Goal: Task Accomplishment & Management: Manage account settings

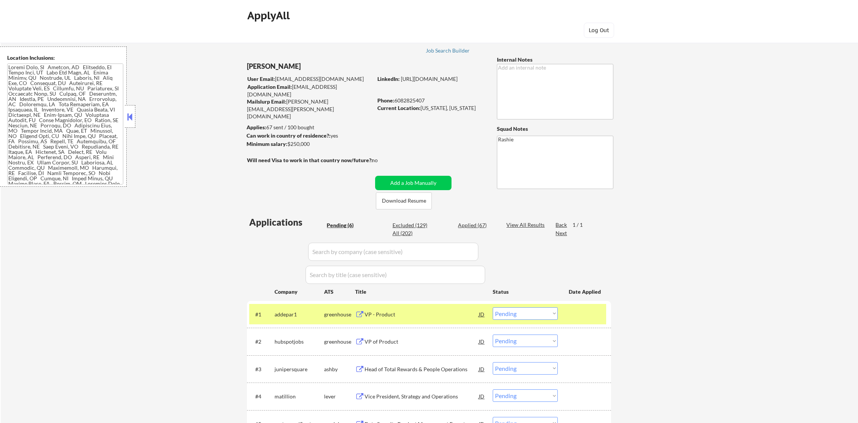
select select ""pending""
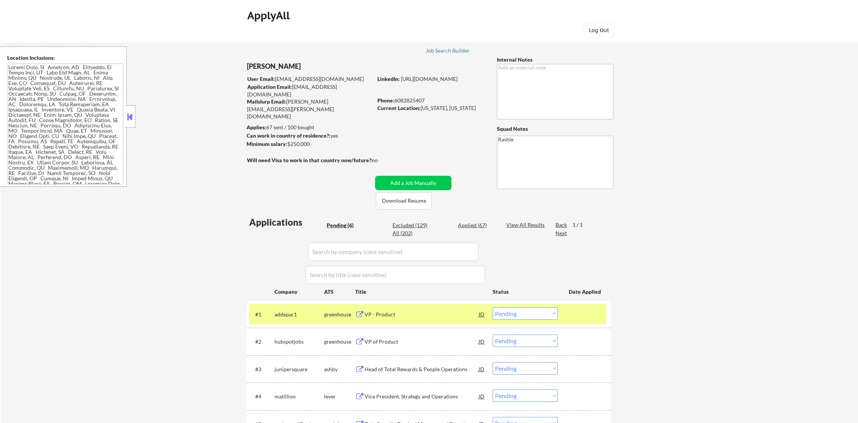
select select ""pending""
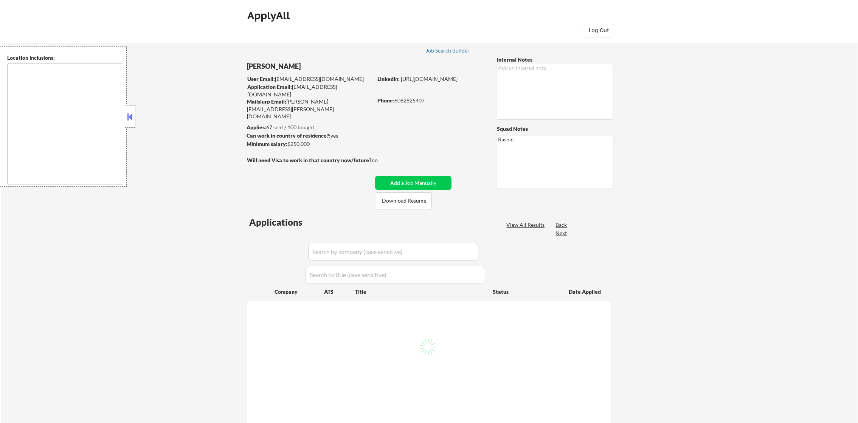
type textarea "Jersey City, NJ Hoboken, NJ Weehawken, NJ Union City, NJ West New York, NJ Nort…"
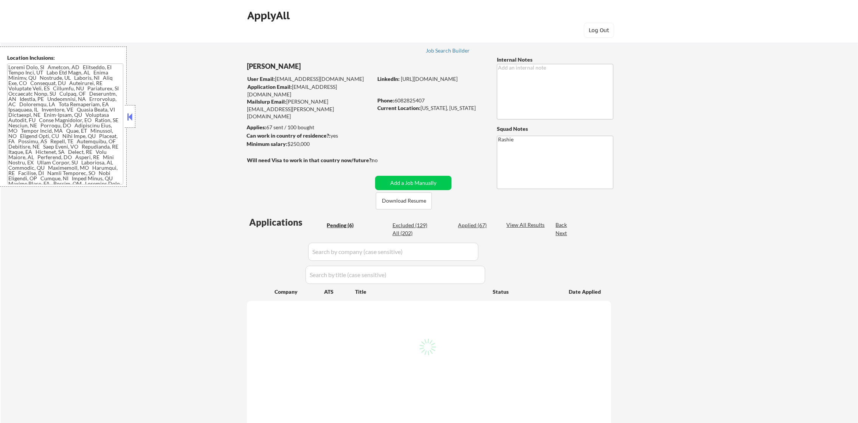
select select ""pending""
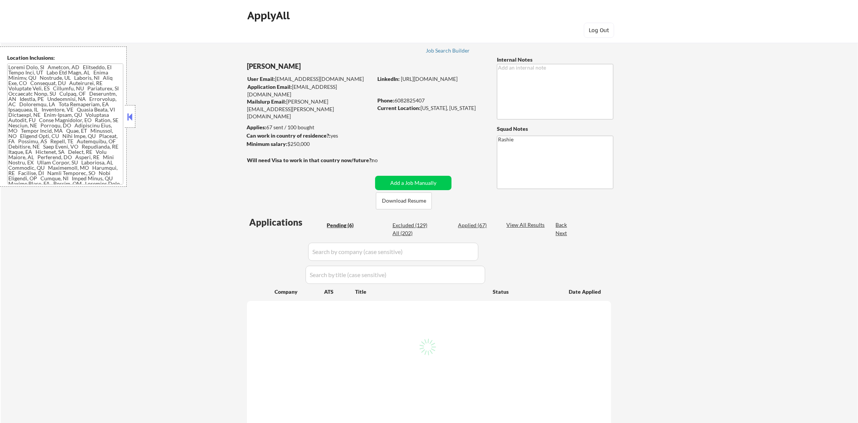
select select ""pending""
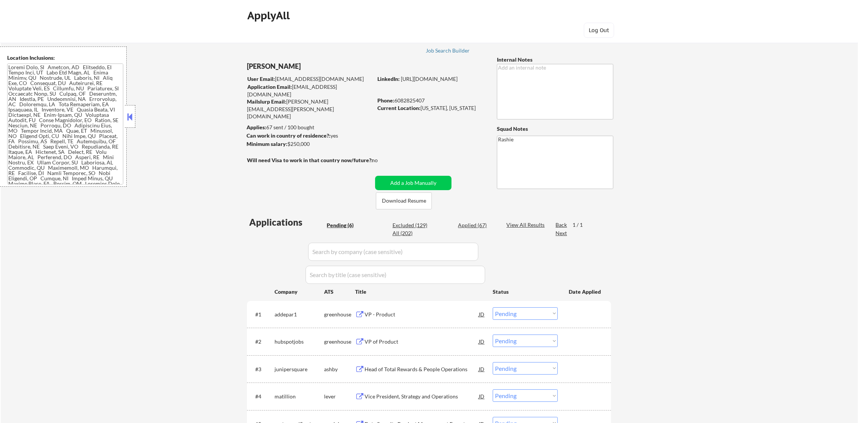
click at [205, 159] on div "← Return to /applysquad Mailslurp Inbox Job Search Builder Jonathan Blanchard U…" at bounding box center [429, 275] width 857 height 491
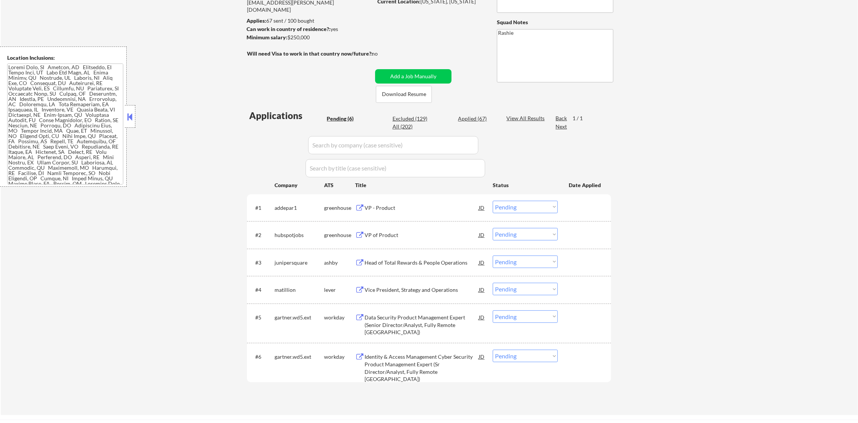
scroll to position [113, 0]
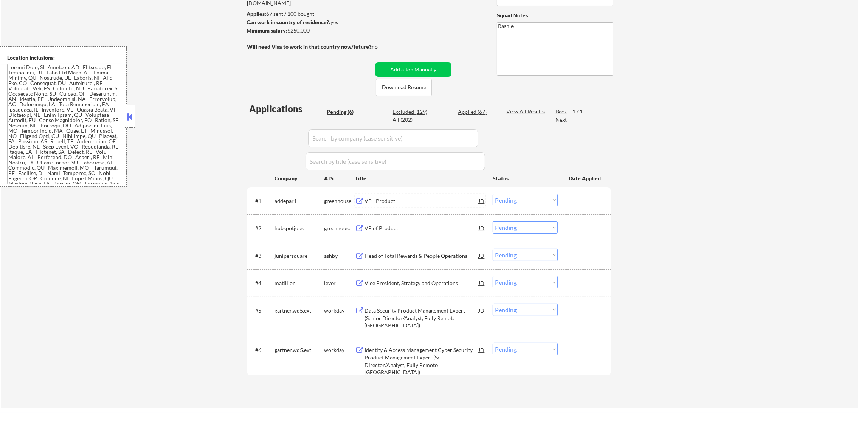
click at [378, 202] on div "VP - Product" at bounding box center [421, 201] width 114 height 8
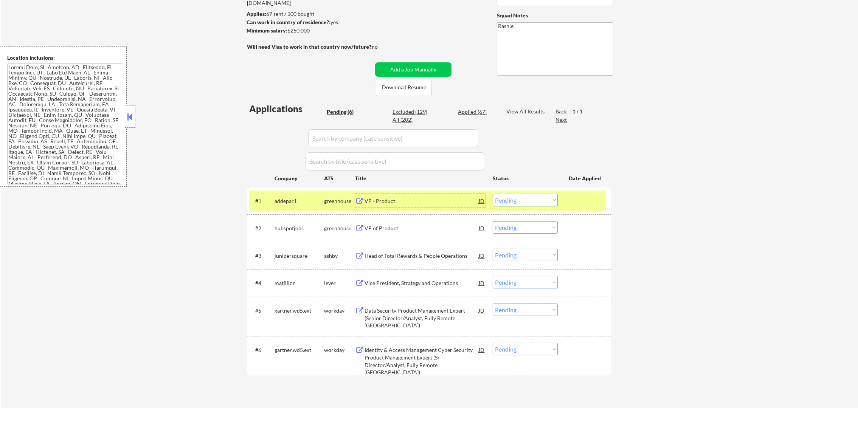
click at [510, 197] on select "Choose an option... Pending Applied Excluded (Questions) Excluded (Expired) Exc…" at bounding box center [525, 200] width 65 height 12
click at [493, 194] on select "Choose an option... Pending Applied Excluded (Questions) Excluded (Expired) Exc…" at bounding box center [525, 200] width 65 height 12
click at [294, 202] on div "addepar1" at bounding box center [299, 201] width 50 height 8
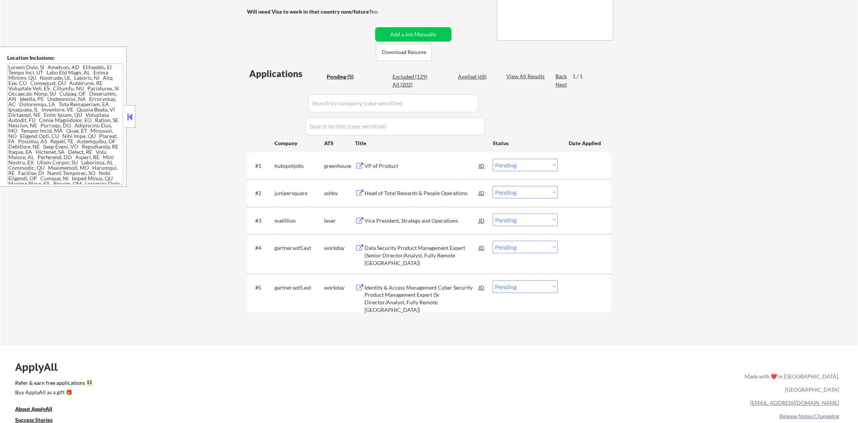
scroll to position [151, 0]
click at [411, 165] on div "VP of Product" at bounding box center [421, 164] width 114 height 8
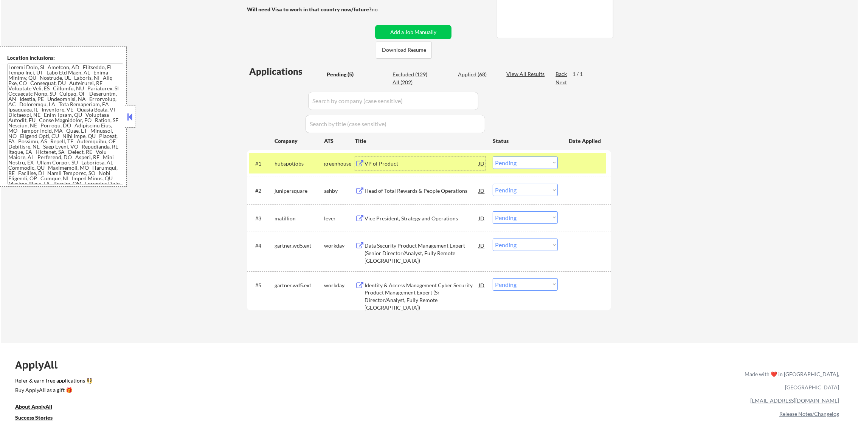
drag, startPoint x: 511, startPoint y: 158, endPoint x: 511, endPoint y: 167, distance: 9.1
click at [511, 158] on select "Choose an option... Pending Applied Excluded (Questions) Excluded (Expired) Exc…" at bounding box center [525, 162] width 65 height 12
click at [493, 156] on select "Choose an option... Pending Applied Excluded (Questions) Excluded (Expired) Exc…" at bounding box center [525, 162] width 65 height 12
click at [287, 169] on div "hubspotjobs" at bounding box center [299, 163] width 50 height 14
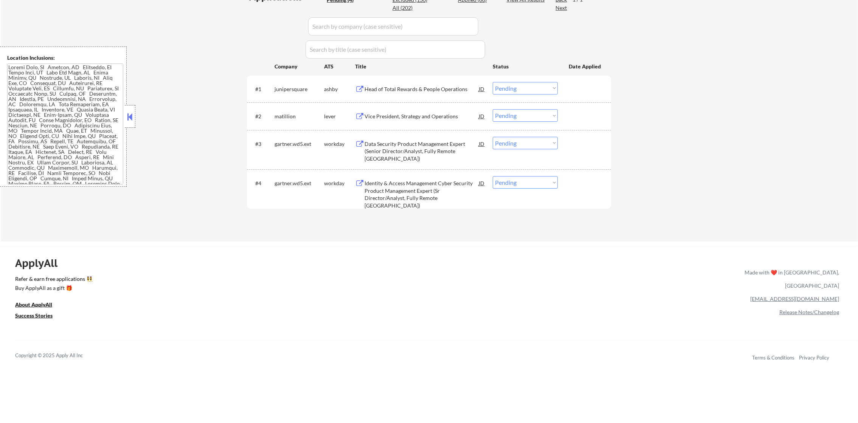
scroll to position [227, 0]
click at [418, 88] on div "Head of Total Rewards & People Operations" at bounding box center [421, 88] width 114 height 8
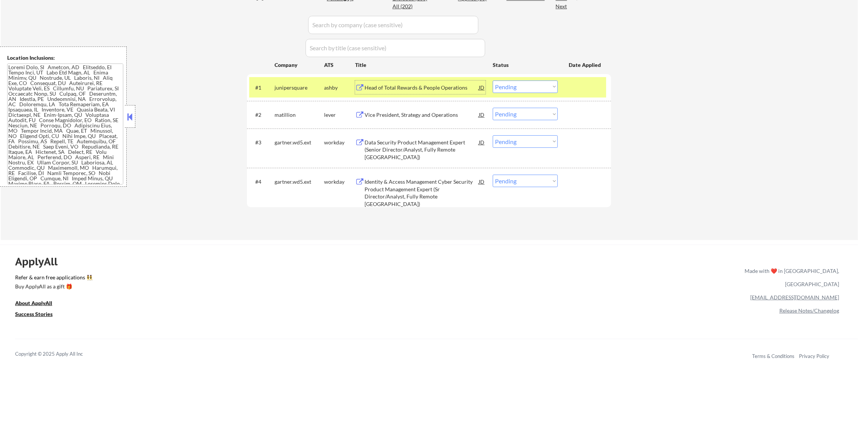
click at [513, 87] on select "Choose an option... Pending Applied Excluded (Questions) Excluded (Expired) Exc…" at bounding box center [525, 87] width 65 height 12
click at [493, 81] on select "Choose an option... Pending Applied Excluded (Questions) Excluded (Expired) Exc…" at bounding box center [525, 87] width 65 height 12
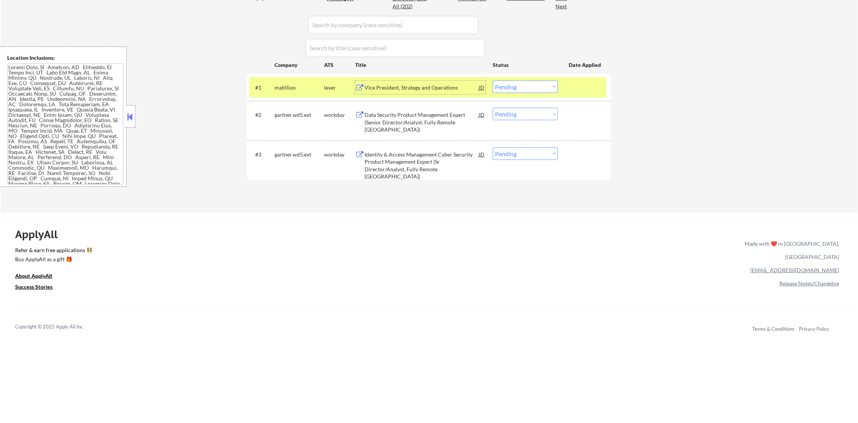
click at [429, 84] on div "Vice President, Strategy and Operations" at bounding box center [421, 88] width 114 height 8
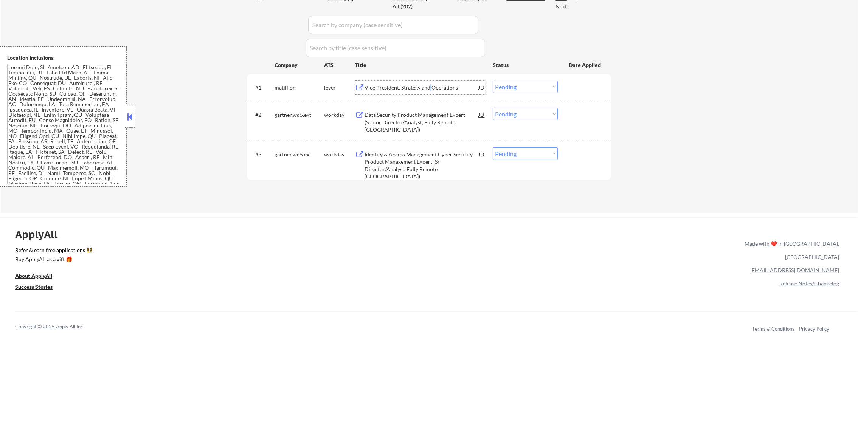
click at [523, 88] on select "Choose an option... Pending Applied Excluded (Questions) Excluded (Expired) Exc…" at bounding box center [525, 87] width 65 height 12
click at [493, 81] on select "Choose an option... Pending Applied Excluded (Questions) Excluded (Expired) Exc…" at bounding box center [525, 87] width 65 height 12
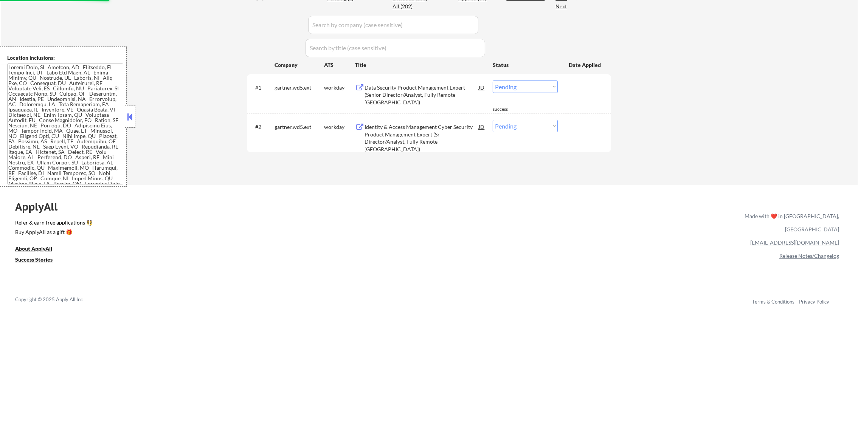
click at [400, 90] on div "Data Security Product Management Expert (Senior Director/Analyst, Fully Remote …" at bounding box center [421, 95] width 114 height 22
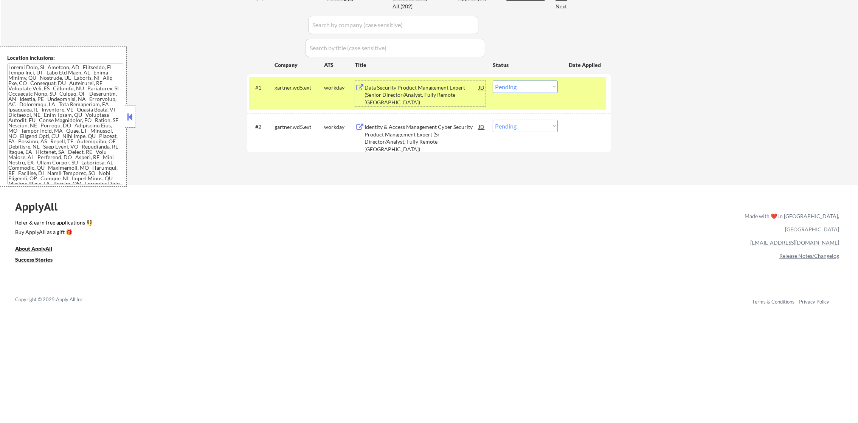
click at [513, 81] on select "Choose an option... Pending Applied Excluded (Questions) Excluded (Expired) Exc…" at bounding box center [525, 87] width 65 height 12
click at [516, 87] on select "Choose an option... Pending Applied Excluded (Questions) Excluded (Expired) Exc…" at bounding box center [525, 87] width 65 height 12
click at [493, 81] on select "Choose an option... Pending Applied Excluded (Questions) Excluded (Expired) Exc…" at bounding box center [525, 87] width 65 height 12
click at [303, 95] on div "#1 gartner.wd5.ext workday Data Security Product Management Expert (Senior Dire…" at bounding box center [427, 93] width 357 height 33
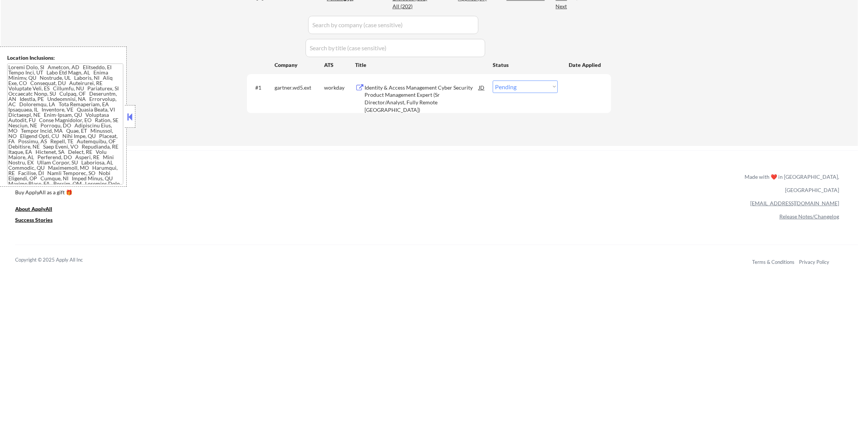
click at [425, 95] on div "Identity & Access Management Cyber Security Product Management Expert (Sr Direc…" at bounding box center [421, 98] width 114 height 29
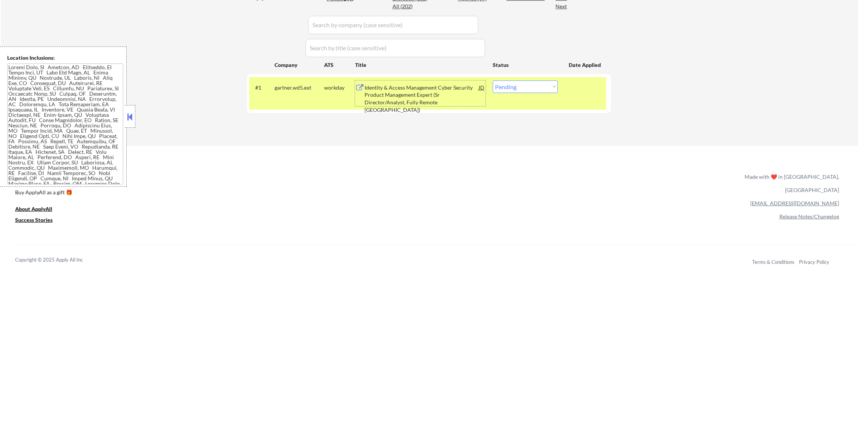
click at [523, 92] on select "Choose an option... Pending Applied Excluded (Questions) Excluded (Expired) Exc…" at bounding box center [525, 87] width 65 height 12
select select ""excluded__bad_match_""
click at [493, 81] on select "Choose an option... Pending Applied Excluded (Questions) Excluded (Expired) Exc…" at bounding box center [525, 87] width 65 height 12
click at [277, 96] on div "#1 gartner.wd5.ext workday Identity & Access Management Cyber Security Product …" at bounding box center [427, 93] width 357 height 33
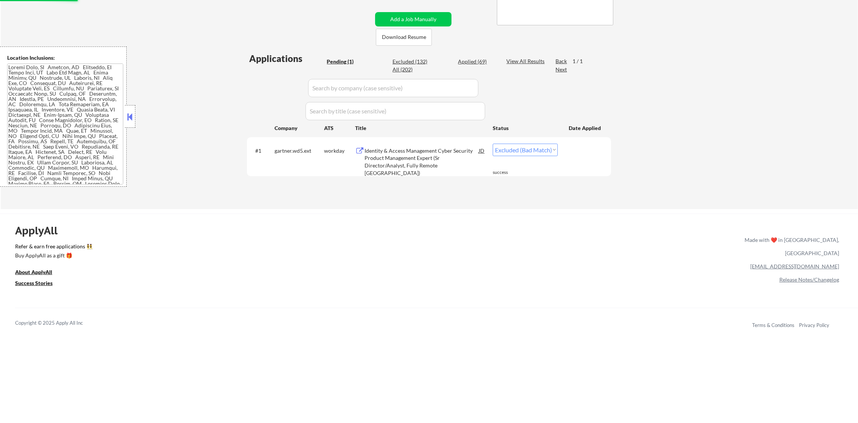
scroll to position [151, 0]
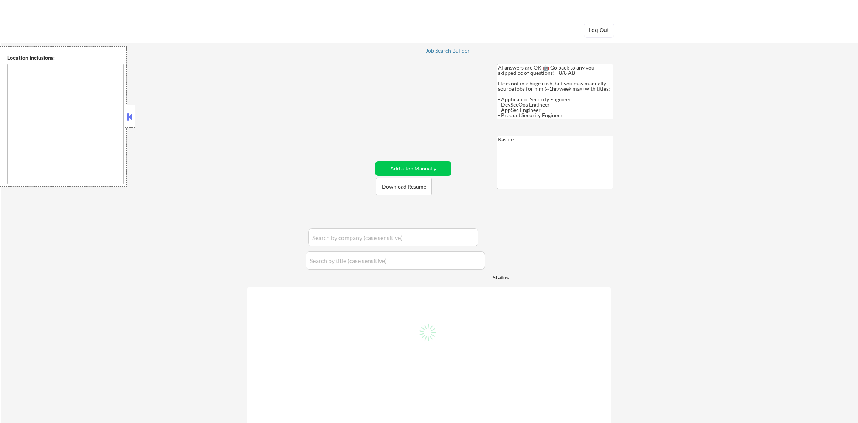
type textarea "remote"
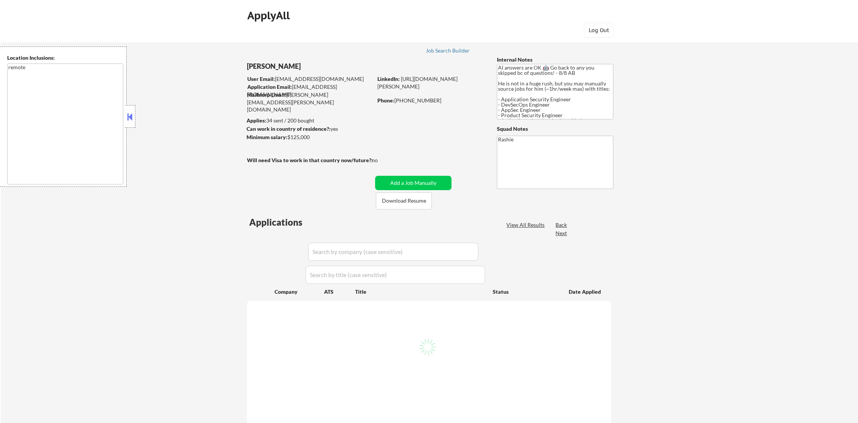
select select ""pending""
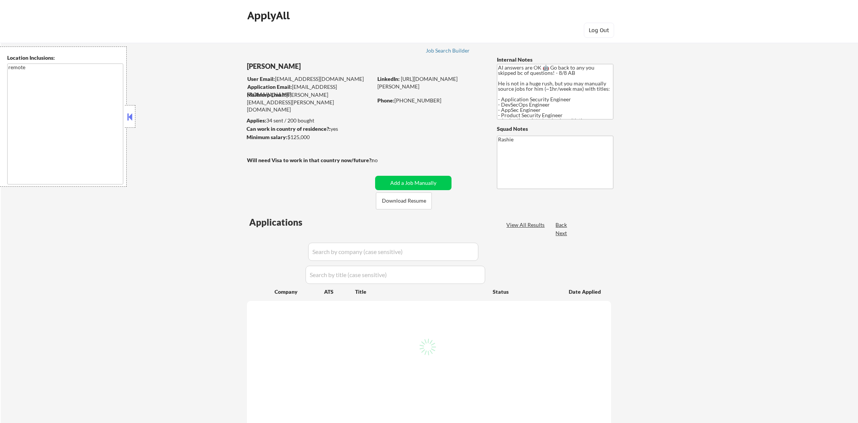
select select ""pending""
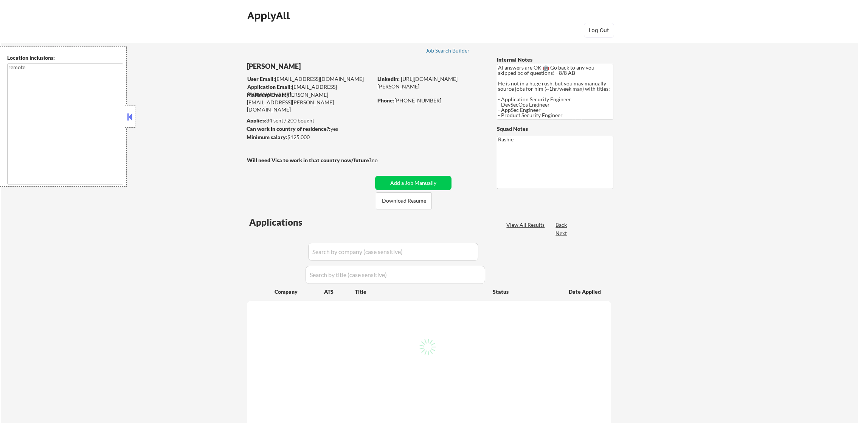
select select ""pending""
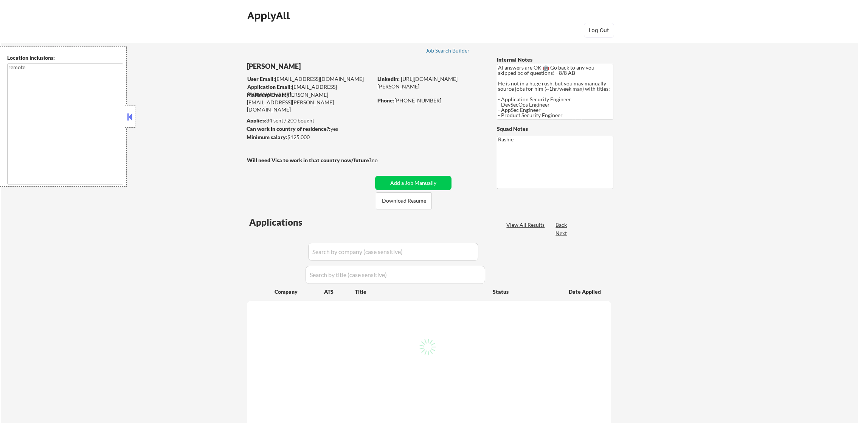
select select ""pending""
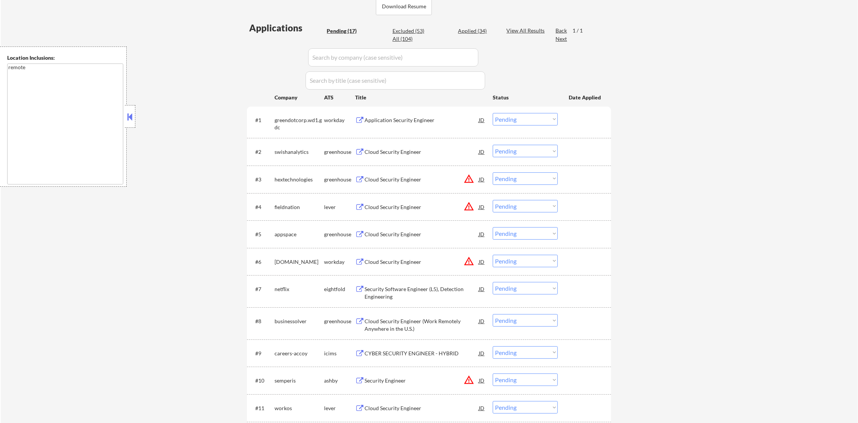
scroll to position [208, 0]
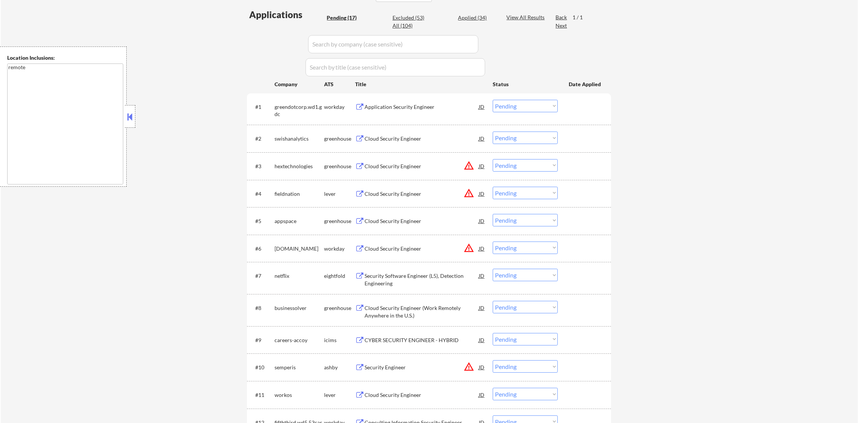
click at [396, 105] on div "Application Security Engineer" at bounding box center [421, 107] width 114 height 8
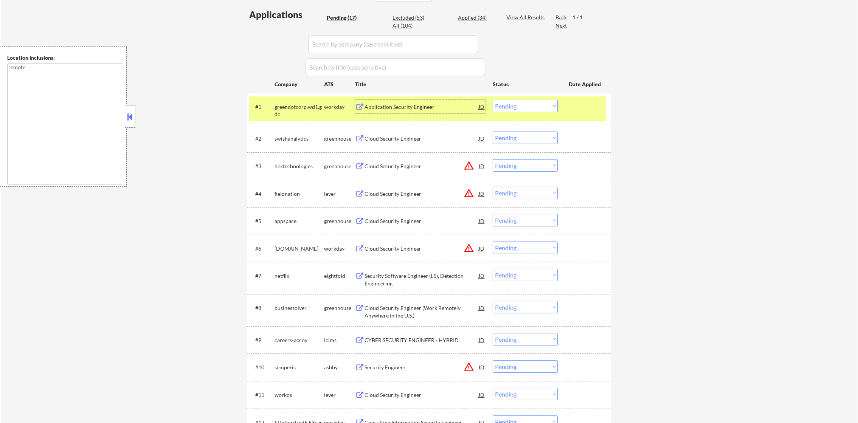
click at [525, 108] on select "Choose an option... Pending Applied Excluded (Questions) Excluded (Expired) Exc…" at bounding box center [525, 106] width 65 height 12
click at [493, 100] on select "Choose an option... Pending Applied Excluded (Questions) Excluded (Expired) Exc…" at bounding box center [525, 106] width 65 height 12
click at [296, 109] on div "greendotcorp.wd1.gdc" at bounding box center [299, 110] width 50 height 15
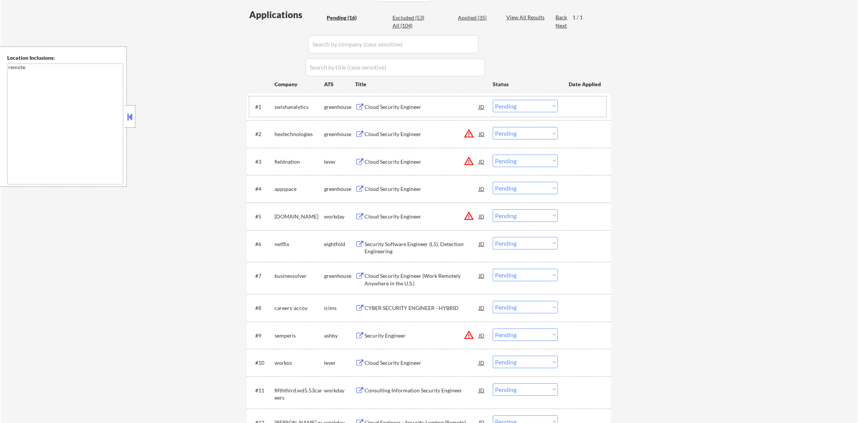
click at [407, 108] on div "Cloud Security Engineer" at bounding box center [421, 107] width 114 height 8
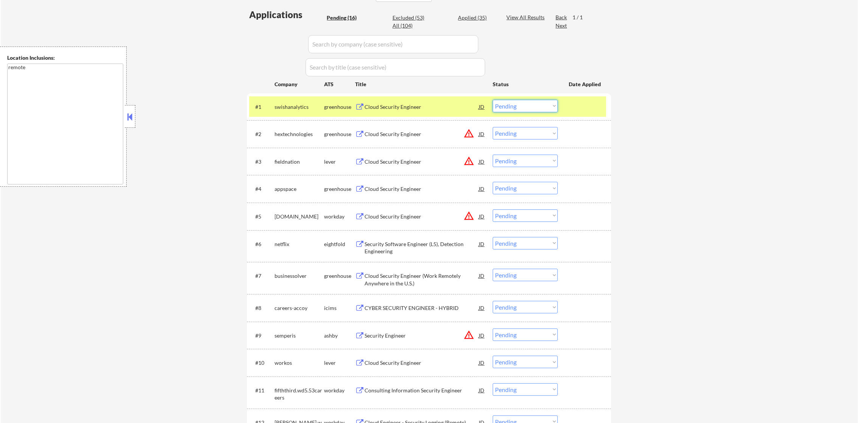
click at [514, 107] on select "Choose an option... Pending Applied Excluded (Questions) Excluded (Expired) Exc…" at bounding box center [525, 106] width 65 height 12
click at [493, 100] on select "Choose an option... Pending Applied Excluded (Questions) Excluded (Expired) Exc…" at bounding box center [525, 106] width 65 height 12
click at [288, 107] on div "swishanalytics" at bounding box center [299, 107] width 50 height 8
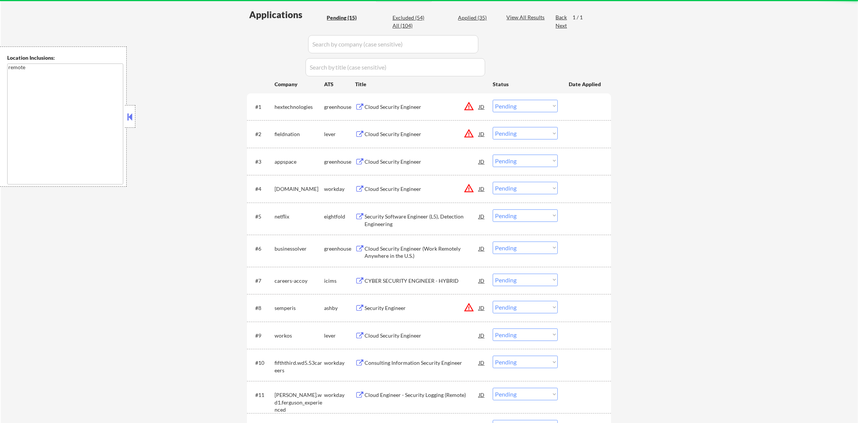
click at [434, 109] on div "Cloud Security Engineer" at bounding box center [421, 107] width 114 height 8
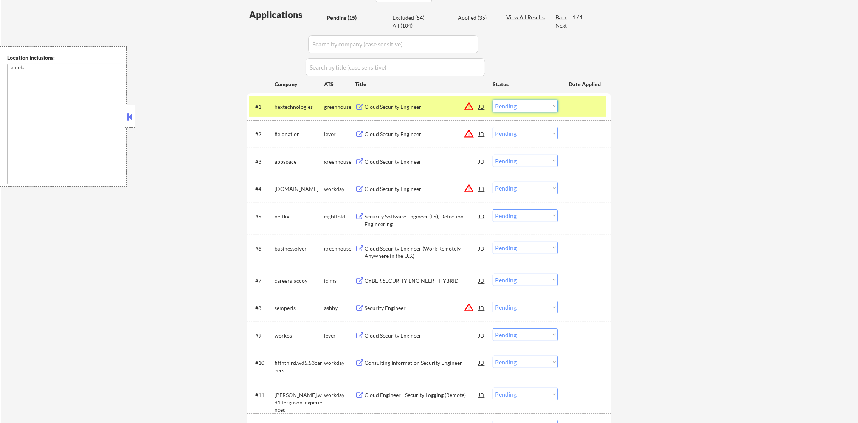
click at [514, 104] on select "Choose an option... Pending Applied Excluded (Questions) Excluded (Expired) Exc…" at bounding box center [525, 106] width 65 height 12
click at [493, 100] on select "Choose an option... Pending Applied Excluded (Questions) Excluded (Expired) Exc…" at bounding box center [525, 106] width 65 height 12
click at [297, 110] on div "hextechnologies" at bounding box center [299, 107] width 50 height 14
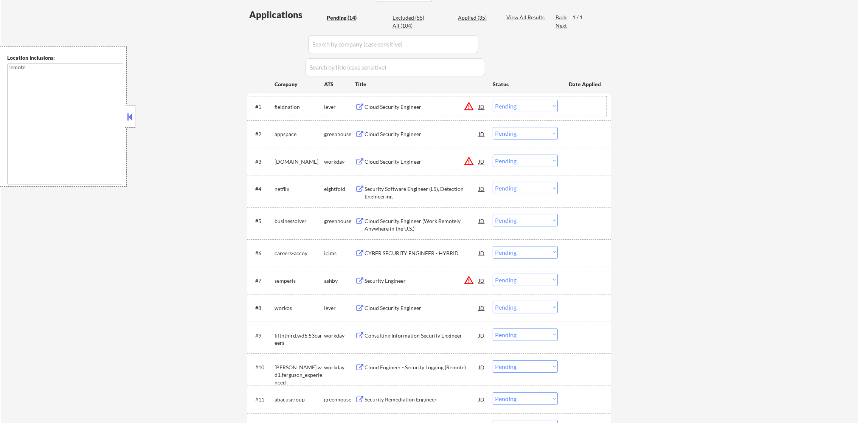
click at [438, 106] on div "Cloud Security Engineer" at bounding box center [421, 107] width 114 height 8
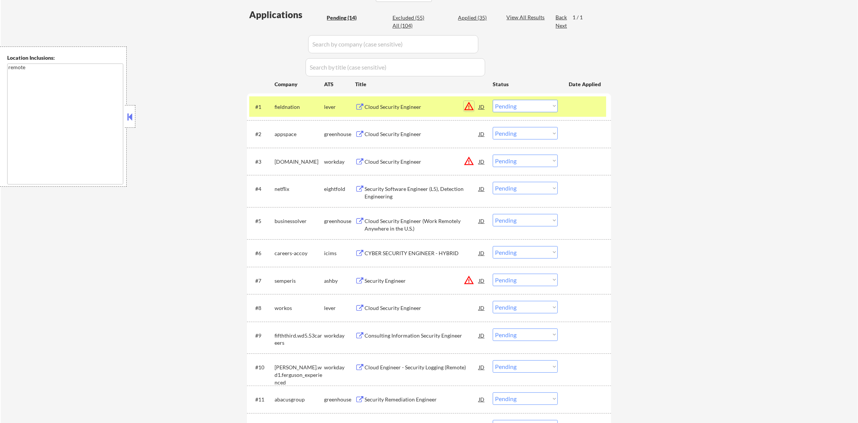
click at [466, 103] on button "warning_amber" at bounding box center [468, 106] width 11 height 11
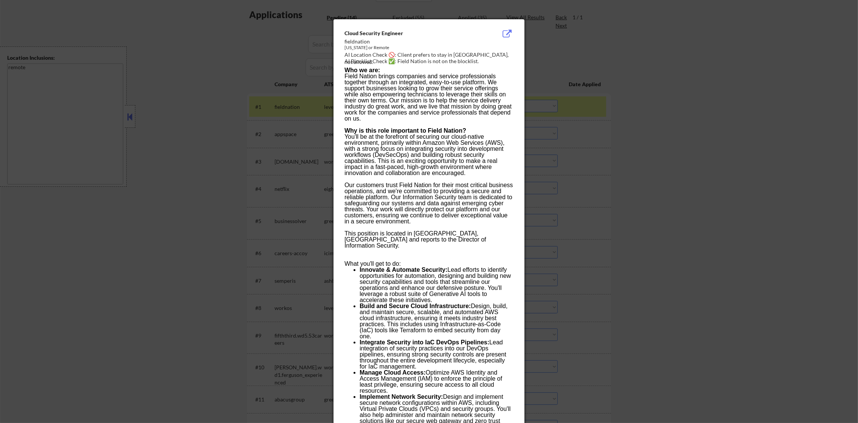
click at [587, 107] on div at bounding box center [429, 211] width 858 height 423
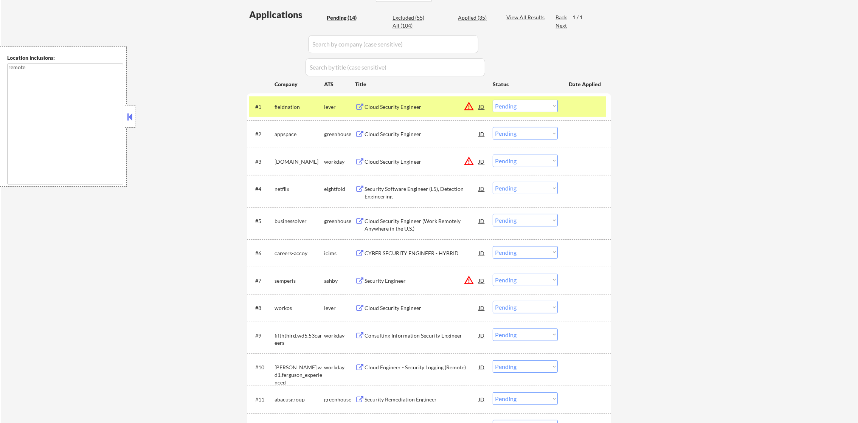
click at [537, 110] on select "Choose an option... Pending Applied Excluded (Questions) Excluded (Expired) Exc…" at bounding box center [525, 106] width 65 height 12
click at [493, 100] on select "Choose an option... Pending Applied Excluded (Questions) Excluded (Expired) Exc…" at bounding box center [525, 106] width 65 height 12
click at [299, 107] on div "fieldnation" at bounding box center [299, 107] width 50 height 8
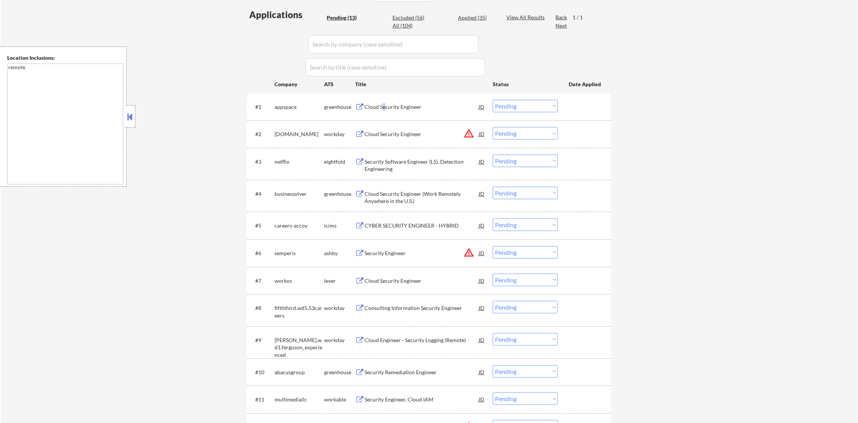
click at [384, 108] on div "Cloud Security Engineer" at bounding box center [421, 107] width 114 height 8
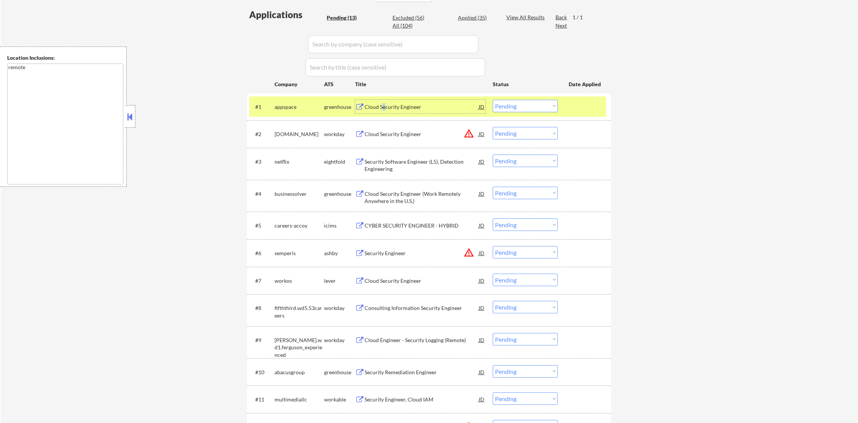
click at [506, 103] on select "Choose an option... Pending Applied Excluded (Questions) Excluded (Expired) Exc…" at bounding box center [525, 106] width 65 height 12
click at [493, 100] on select "Choose an option... Pending Applied Excluded (Questions) Excluded (Expired) Exc…" at bounding box center [525, 106] width 65 height 12
click at [289, 105] on div "appspace" at bounding box center [299, 107] width 50 height 8
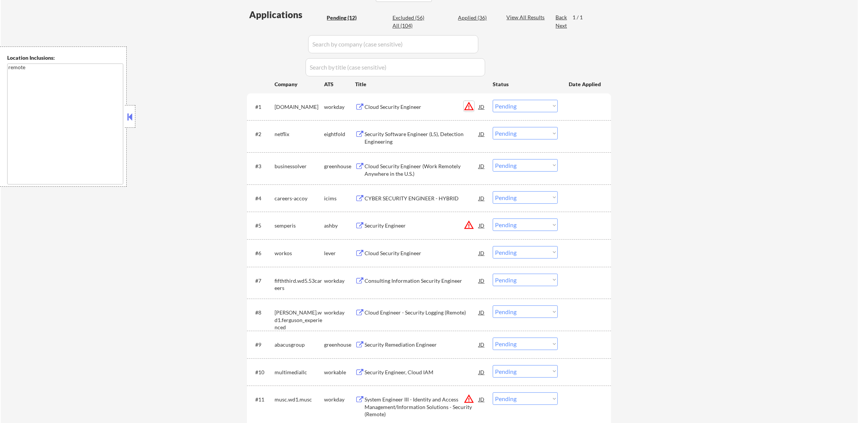
click at [466, 107] on button "warning_amber" at bounding box center [468, 106] width 11 height 11
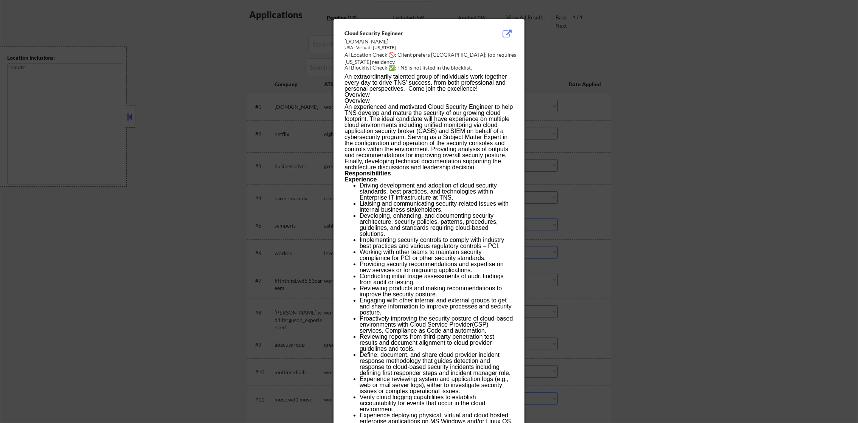
click at [609, 86] on div at bounding box center [429, 211] width 858 height 423
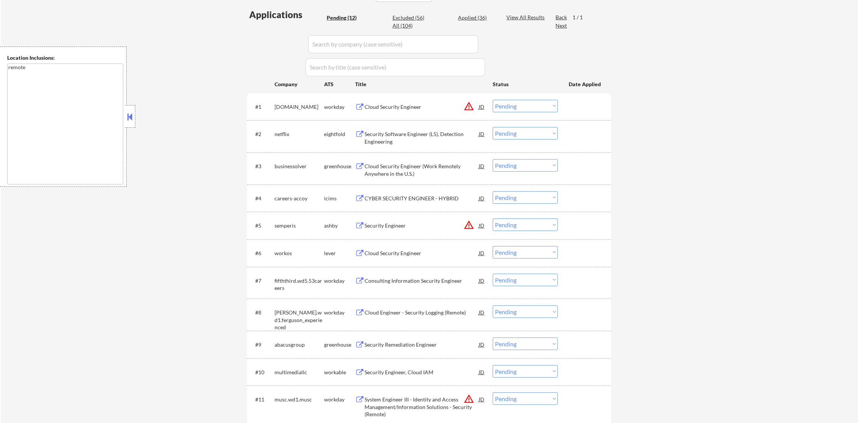
click at [516, 108] on select "Choose an option... Pending Applied Excluded (Questions) Excluded (Expired) Exc…" at bounding box center [525, 106] width 65 height 12
click at [493, 100] on select "Choose an option... Pending Applied Excluded (Questions) Excluded (Expired) Exc…" at bounding box center [525, 106] width 65 height 12
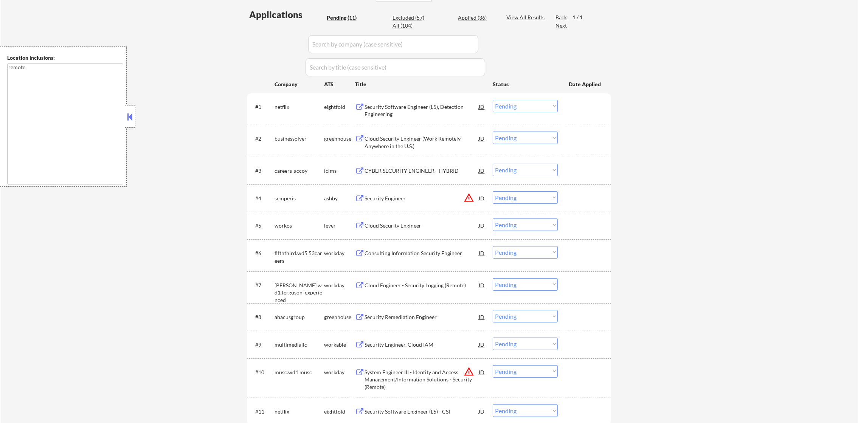
click at [413, 112] on div "Security Software Engineer (L5), Detection Engineering" at bounding box center [421, 110] width 114 height 15
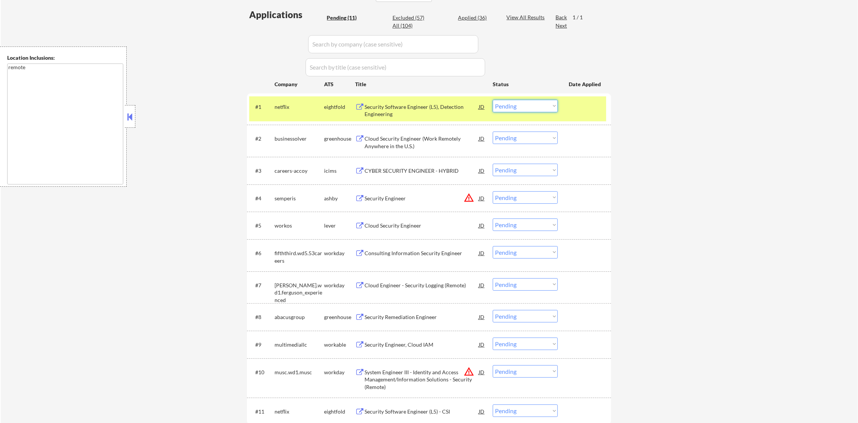
click at [525, 104] on select "Choose an option... Pending Applied Excluded (Questions) Excluded (Expired) Exc…" at bounding box center [525, 106] width 65 height 12
click at [493, 100] on select "Choose an option... Pending Applied Excluded (Questions) Excluded (Expired) Exc…" at bounding box center [525, 106] width 65 height 12
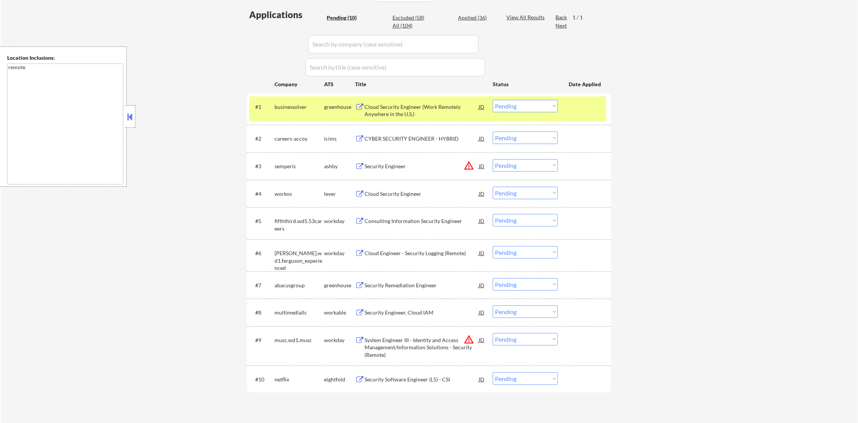
click at [421, 107] on div "Cloud Security Engineer (Work Remotely Anywhere in the U.S.)" at bounding box center [421, 110] width 114 height 15
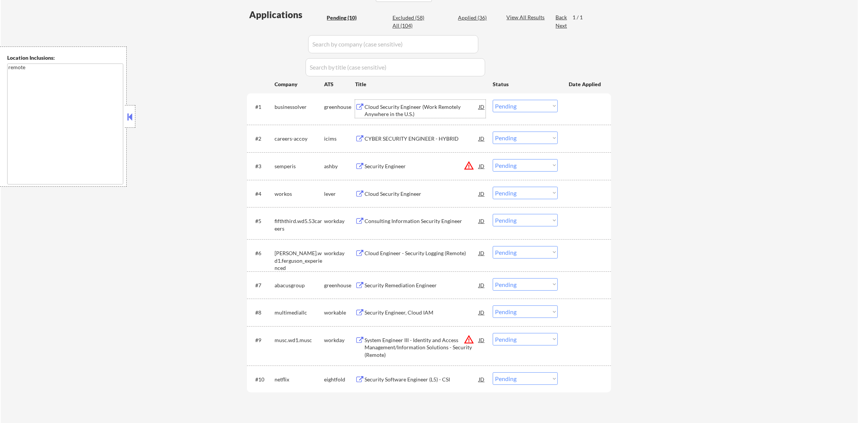
drag, startPoint x: 514, startPoint y: 103, endPoint x: 516, endPoint y: 111, distance: 8.0
click at [514, 103] on select "Choose an option... Pending Applied Excluded (Questions) Excluded (Expired) Exc…" at bounding box center [525, 106] width 65 height 12
click at [493, 100] on select "Choose an option... Pending Applied Excluded (Questions) Excluded (Expired) Exc…" at bounding box center [525, 106] width 65 height 12
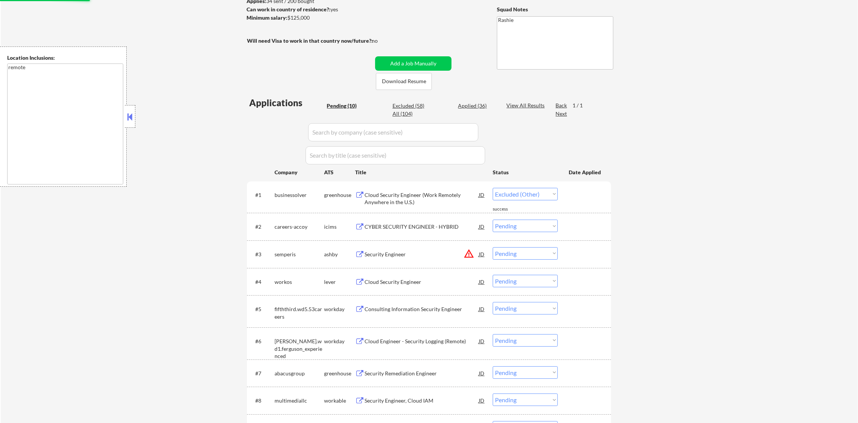
scroll to position [113, 0]
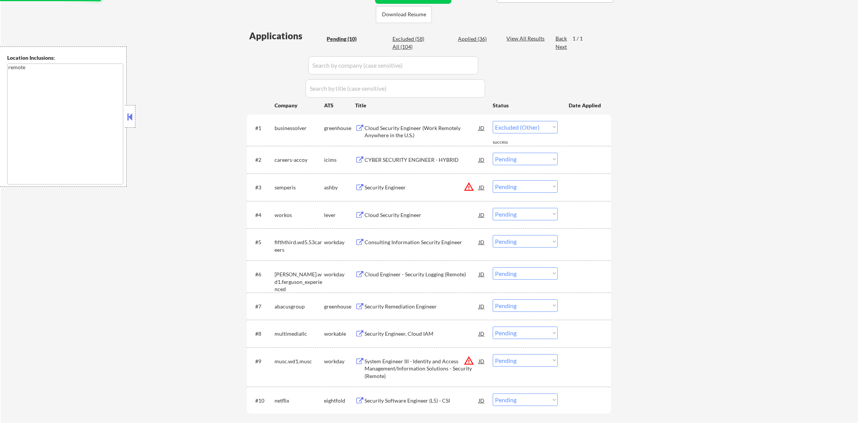
select select ""pending""
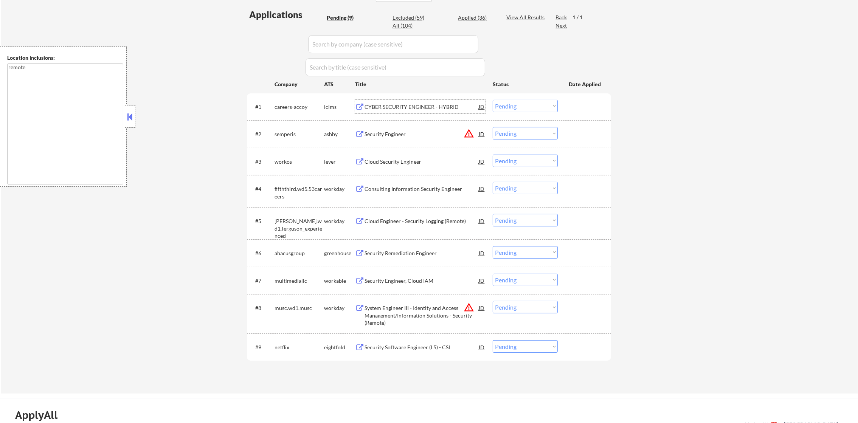
click at [443, 100] on div "CYBER SECURITY ENGINEER - HYBRID" at bounding box center [421, 107] width 114 height 14
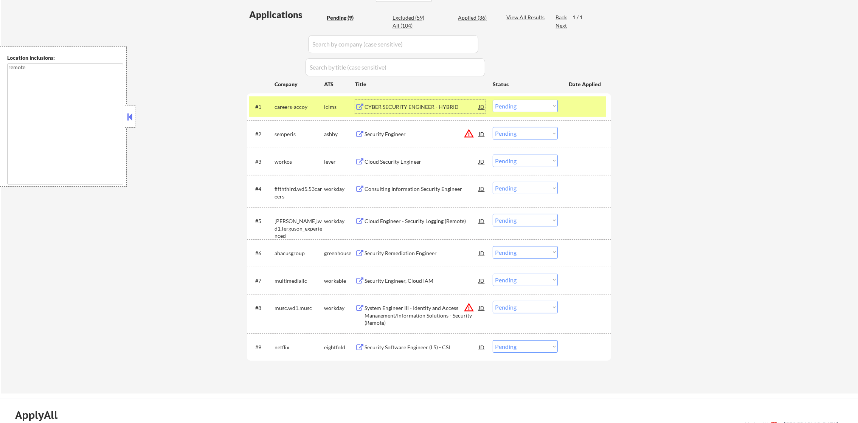
click at [294, 108] on div "careers-accoy" at bounding box center [299, 107] width 50 height 8
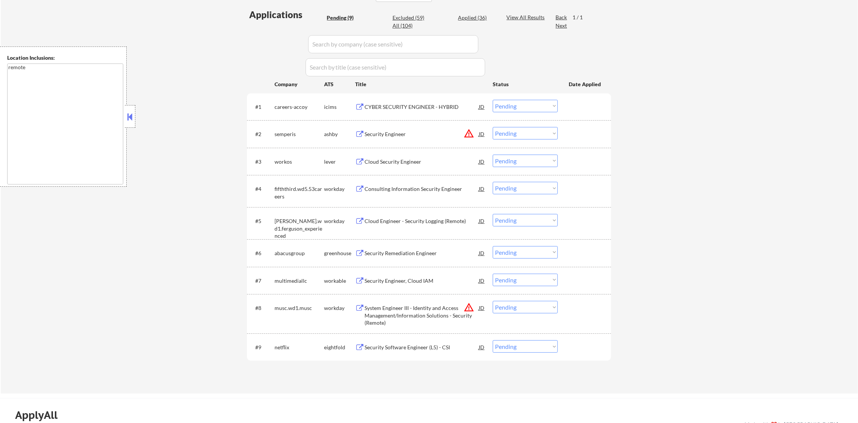
click at [473, 133] on button "warning_amber" at bounding box center [468, 133] width 11 height 11
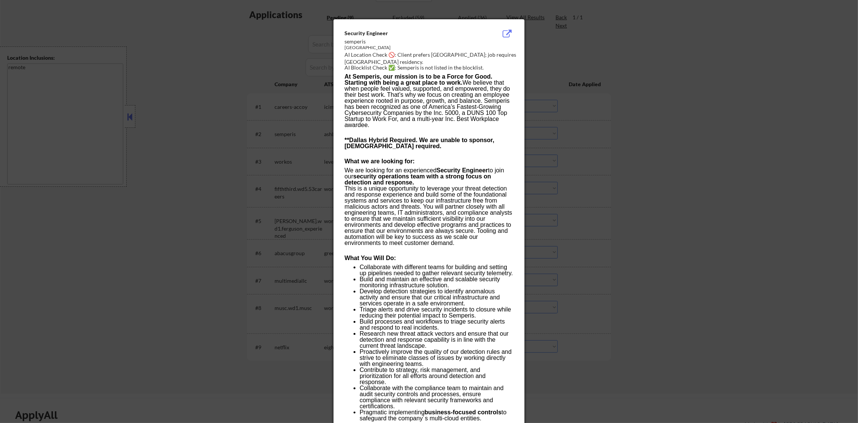
click at [557, 133] on div at bounding box center [429, 211] width 858 height 423
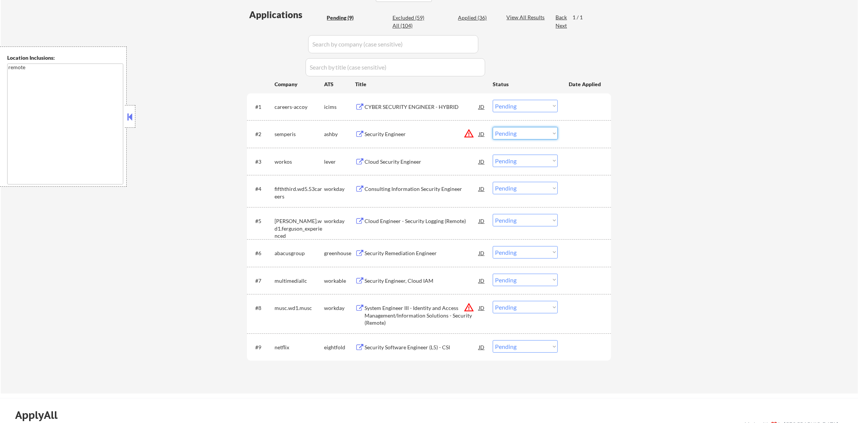
click at [534, 129] on select "Choose an option... Pending Applied Excluded (Questions) Excluded (Expired) Exc…" at bounding box center [525, 133] width 65 height 12
click at [493, 127] on select "Choose an option... Pending Applied Excluded (Questions) Excluded (Expired) Exc…" at bounding box center [525, 133] width 65 height 12
click at [466, 306] on button "warning_amber" at bounding box center [468, 307] width 11 height 11
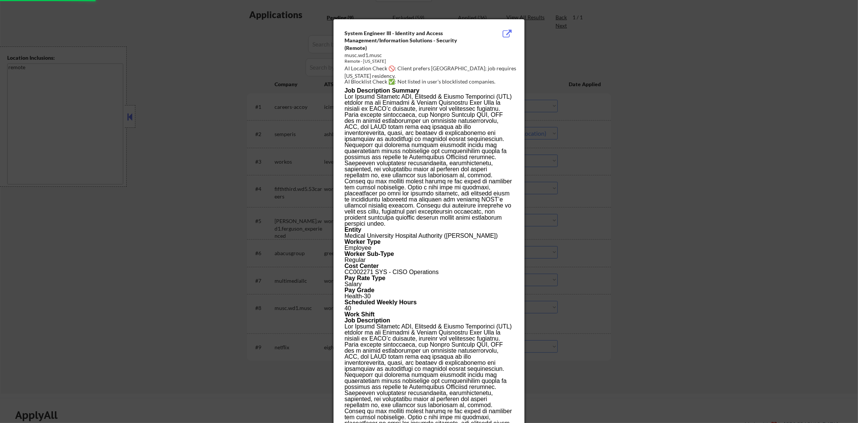
click at [664, 245] on div at bounding box center [429, 211] width 858 height 423
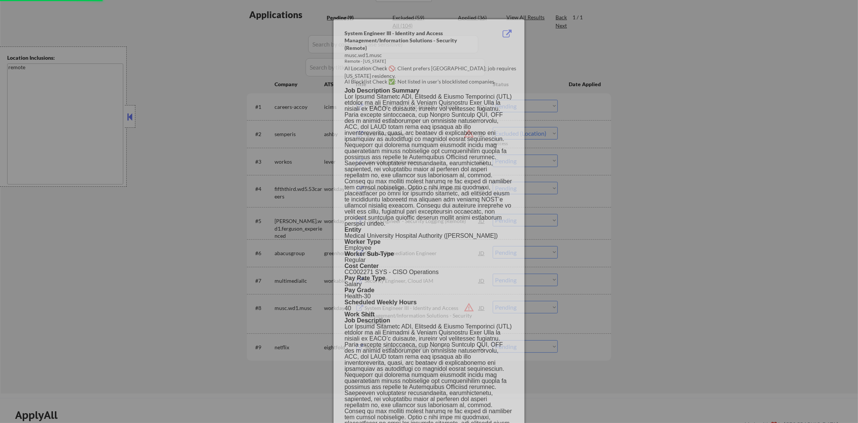
select select ""pending""
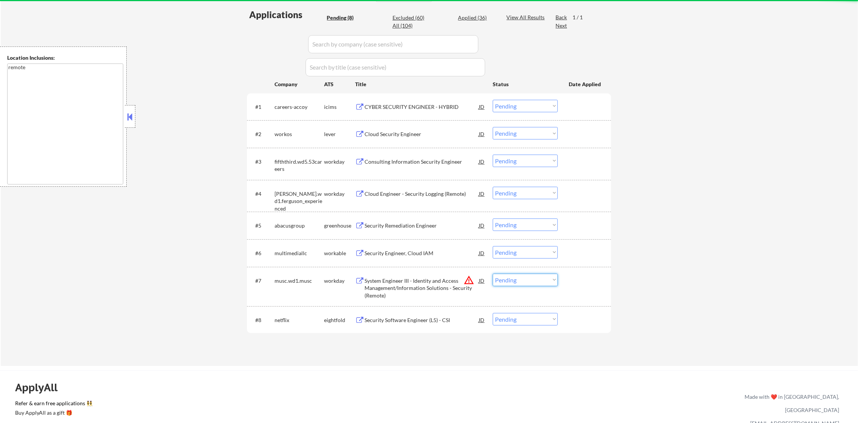
click at [500, 275] on select "Choose an option... Pending Applied Excluded (Questions) Excluded (Expired) Exc…" at bounding box center [525, 280] width 65 height 12
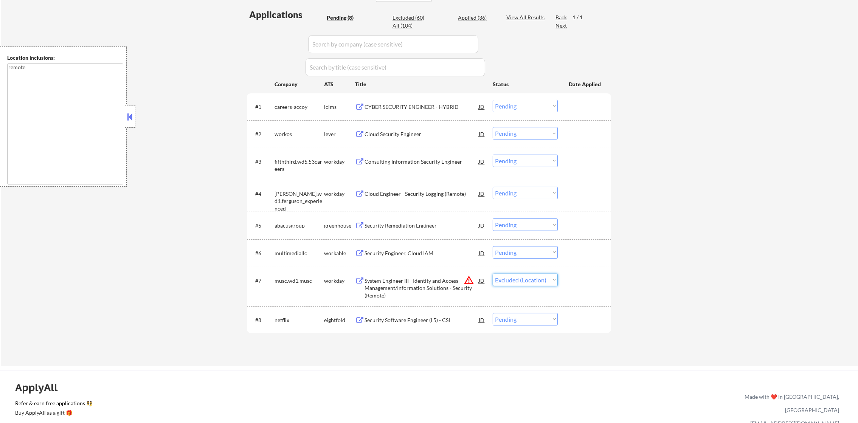
click at [493, 274] on select "Choose an option... Pending Applied Excluded (Questions) Excluded (Expired) Exc…" at bounding box center [525, 280] width 65 height 12
click at [418, 318] on div "Security Software Engineer (L5) - CSI" at bounding box center [421, 320] width 114 height 8
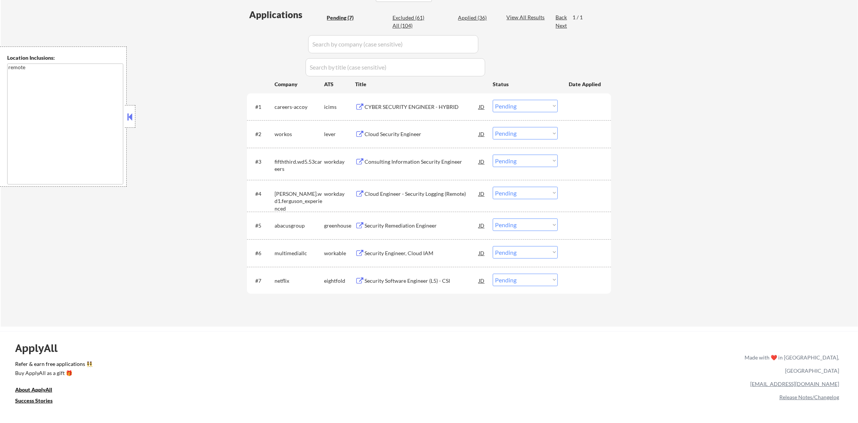
click at [517, 283] on select "Choose an option... Pending Applied Excluded (Questions) Excluded (Expired) Exc…" at bounding box center [525, 280] width 65 height 12
select select ""applied""
click at [493, 274] on select "Choose an option... Pending Applied Excluded (Questions) Excluded (Expired) Exc…" at bounding box center [525, 280] width 65 height 12
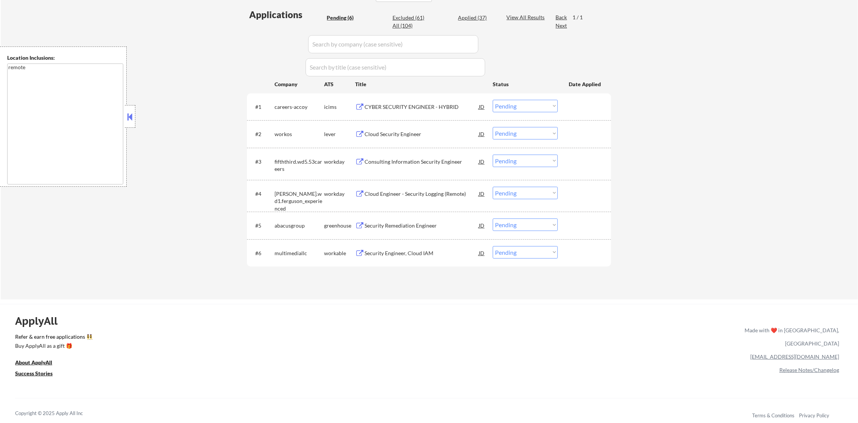
click at [382, 254] on div "Security Engineer, Cloud IAM" at bounding box center [421, 253] width 114 height 8
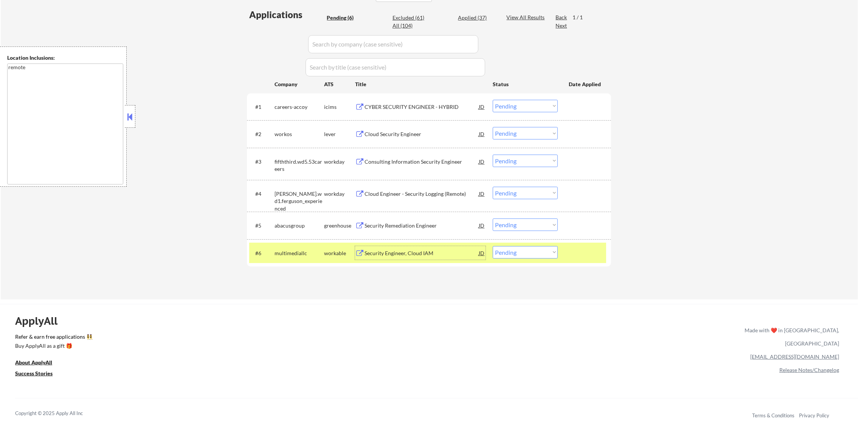
click at [541, 254] on select "Choose an option... Pending Applied Excluded (Questions) Excluded (Expired) Exc…" at bounding box center [525, 252] width 65 height 12
select select ""excluded__expired_""
click at [493, 246] on select "Choose an option... Pending Applied Excluded (Questions) Excluded (Expired) Exc…" at bounding box center [525, 252] width 65 height 12
click at [284, 256] on div "multimediallc" at bounding box center [299, 253] width 50 height 8
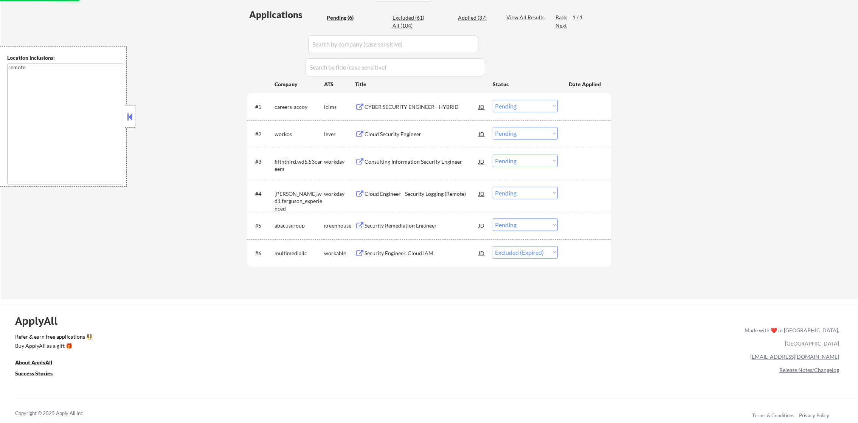
click at [412, 229] on div "Security Remediation Engineer" at bounding box center [421, 226] width 114 height 8
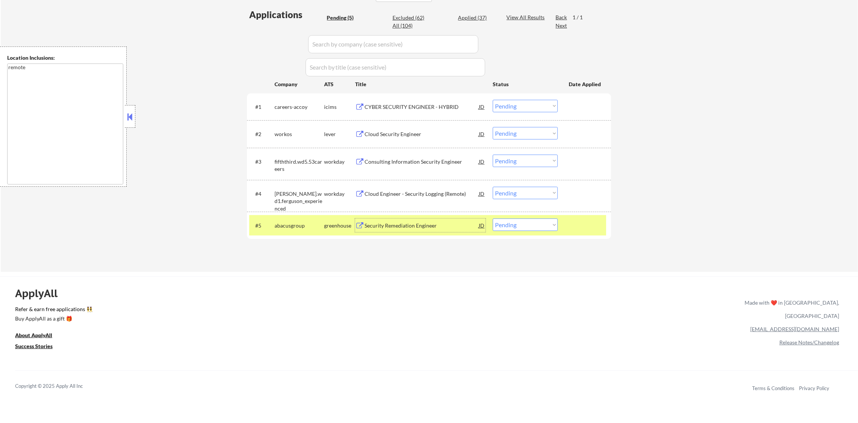
click at [511, 226] on select "Choose an option... Pending Applied Excluded (Questions) Excluded (Expired) Exc…" at bounding box center [525, 224] width 65 height 12
select select ""excluded__expired_""
click at [493, 218] on select "Choose an option... Pending Applied Excluded (Questions) Excluded (Expired) Exc…" at bounding box center [525, 224] width 65 height 12
click at [297, 226] on div "abacusgroup" at bounding box center [299, 226] width 50 height 8
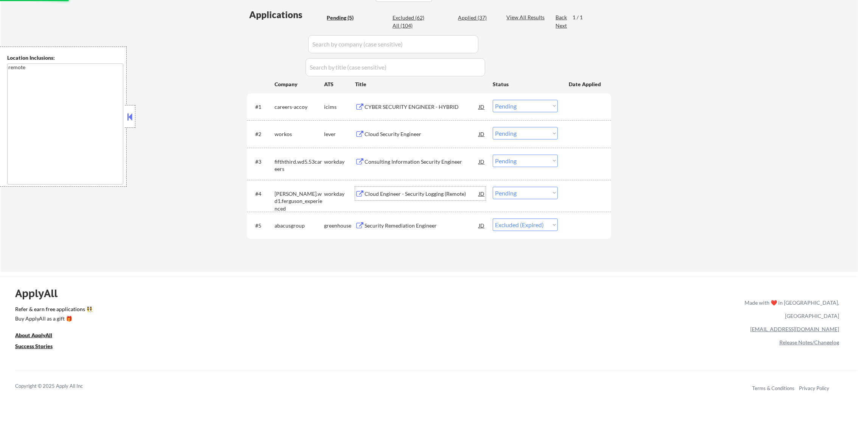
click at [387, 190] on div "Cloud Engineer - Security Logging (Remote)" at bounding box center [421, 194] width 114 height 8
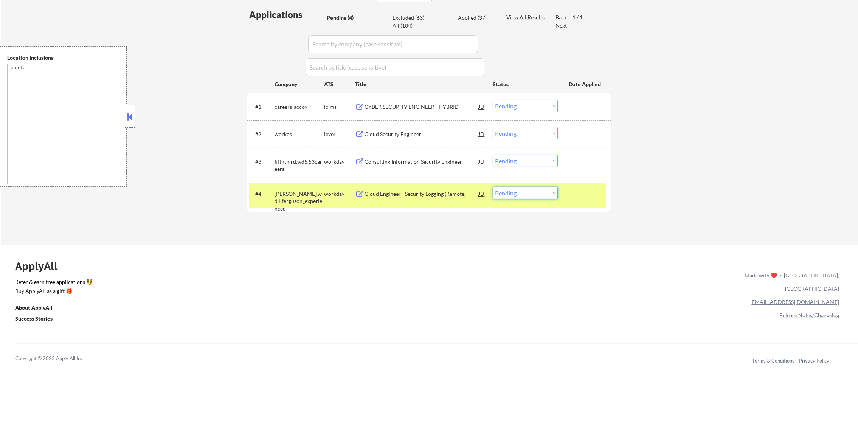
click at [498, 191] on select "Choose an option... Pending Applied Excluded (Questions) Excluded (Expired) Exc…" at bounding box center [525, 193] width 65 height 12
select select ""excluded__salary_""
click at [493, 187] on select "Choose an option... Pending Applied Excluded (Questions) Excluded (Expired) Exc…" at bounding box center [525, 193] width 65 height 12
click at [293, 212] on div "Applications Pending (4) Excluded (63) Applied (37) All (104) View All Results …" at bounding box center [429, 119] width 364 height 222
click at [270, 180] on div "#4 ferguson.wd1.ferguson_experienced workday Cloud Engineer - Security Logging …" at bounding box center [429, 196] width 364 height 32
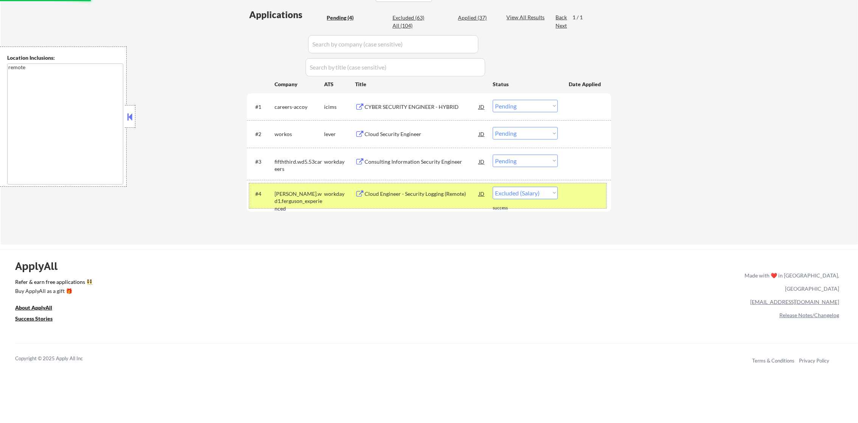
click at [339, 203] on div "#4 ferguson.wd1.ferguson_experienced workday Cloud Engineer - Security Logging …" at bounding box center [427, 195] width 357 height 25
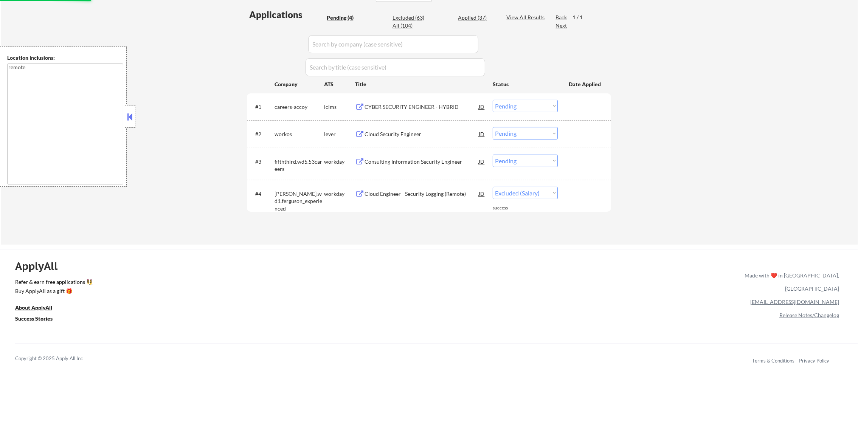
click at [432, 172] on div "#3 fifththird.wd5.53careers workday Consulting Information Security Engineer JD…" at bounding box center [427, 163] width 357 height 25
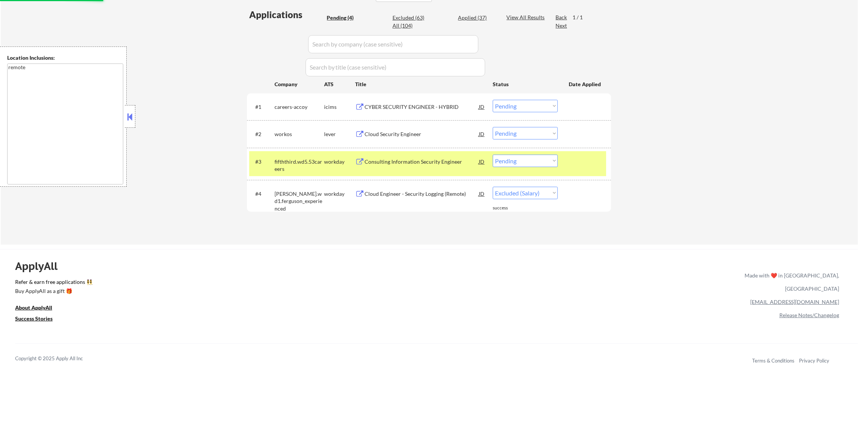
click at [437, 160] on div "Consulting Information Security Engineer" at bounding box center [421, 162] width 114 height 8
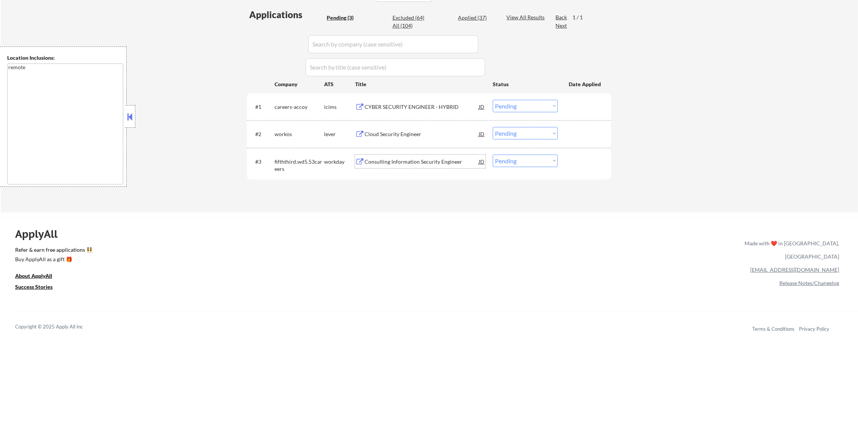
click at [507, 160] on select "Choose an option... Pending Applied Excluded (Questions) Excluded (Expired) Exc…" at bounding box center [525, 161] width 65 height 12
select select ""excluded""
click at [493, 155] on select "Choose an option... Pending Applied Excluded (Questions) Excluded (Expired) Exc…" at bounding box center [525, 161] width 65 height 12
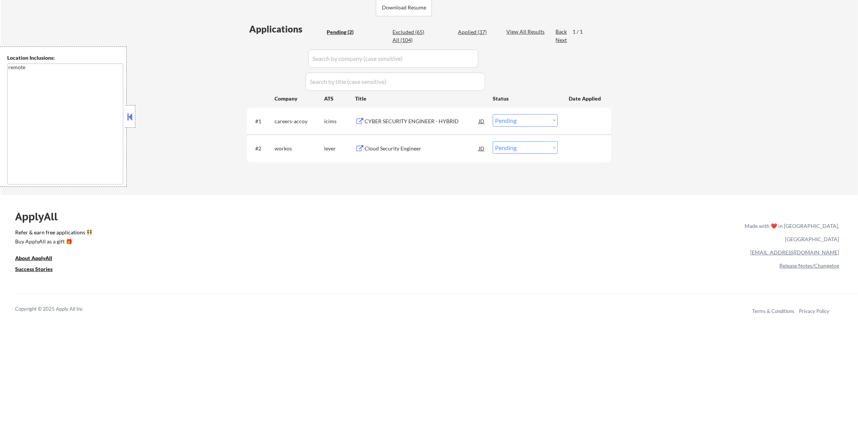
scroll to position [189, 0]
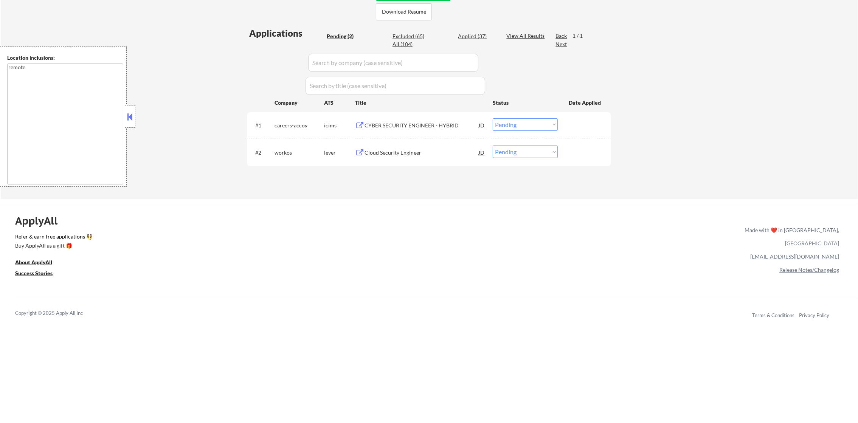
click at [414, 152] on div "Cloud Security Engineer" at bounding box center [421, 153] width 114 height 8
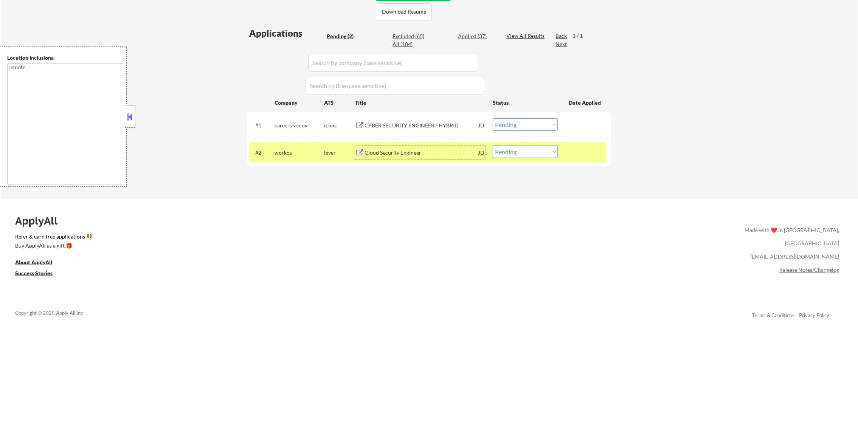
click at [514, 150] on select "Choose an option... Pending Applied Excluded (Questions) Excluded (Expired) Exc…" at bounding box center [525, 152] width 65 height 12
select select ""applied""
click at [493, 146] on select "Choose an option... Pending Applied Excluded (Questions) Excluded (Expired) Exc…" at bounding box center [525, 152] width 65 height 12
click at [298, 147] on div "workos" at bounding box center [299, 153] width 50 height 14
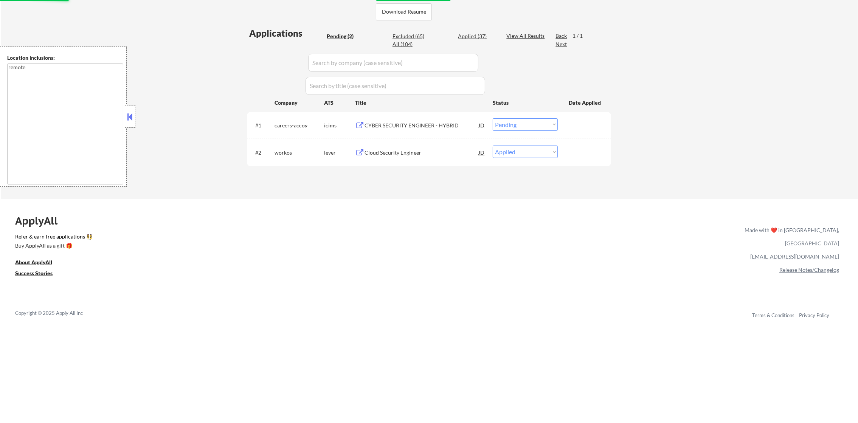
click at [396, 125] on div "CYBER SECURITY ENGINEER - HYBRID" at bounding box center [421, 126] width 114 height 8
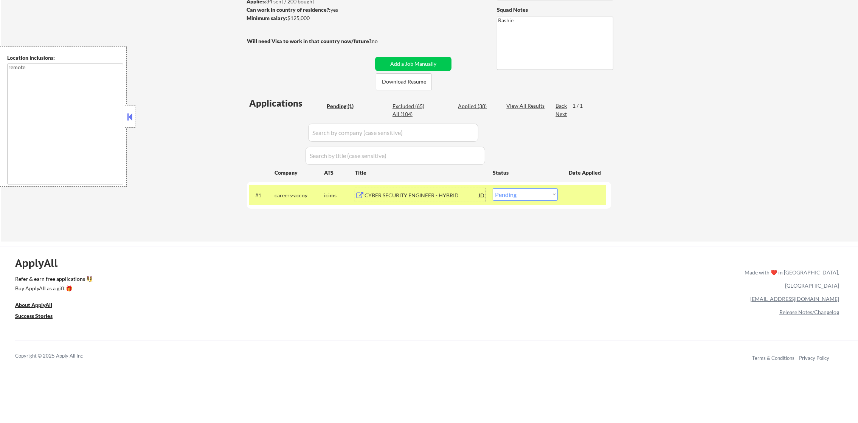
scroll to position [94, 0]
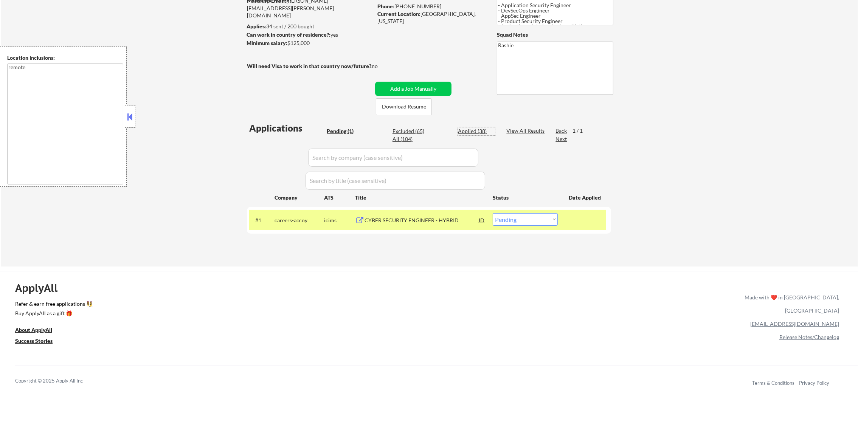
click at [478, 129] on div "Applied (38)" at bounding box center [477, 131] width 38 height 8
select select ""applied""
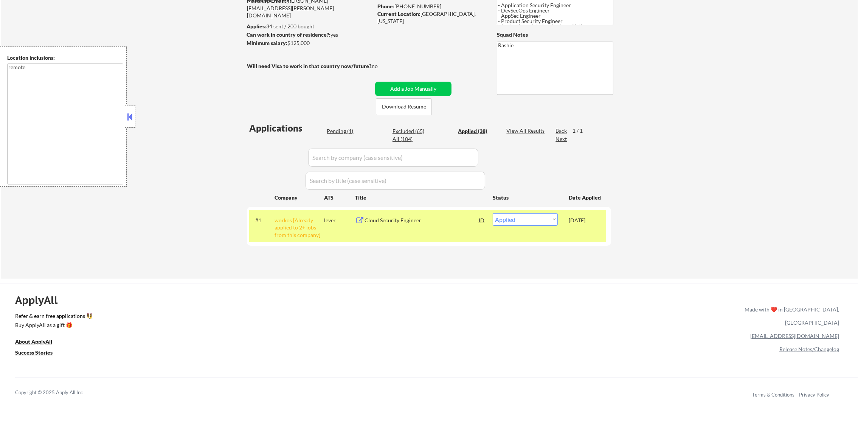
select select ""applied""
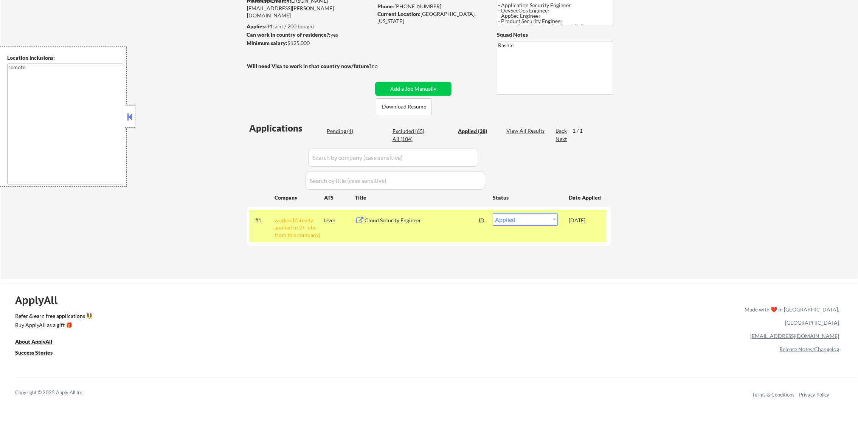
select select ""applied""
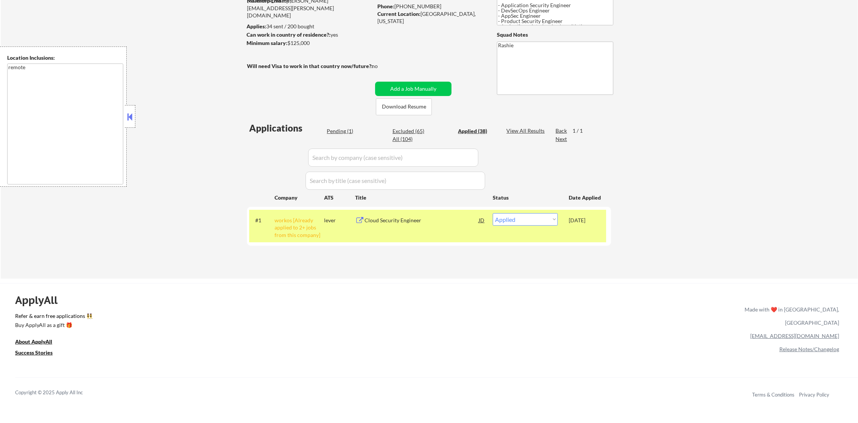
select select ""applied""
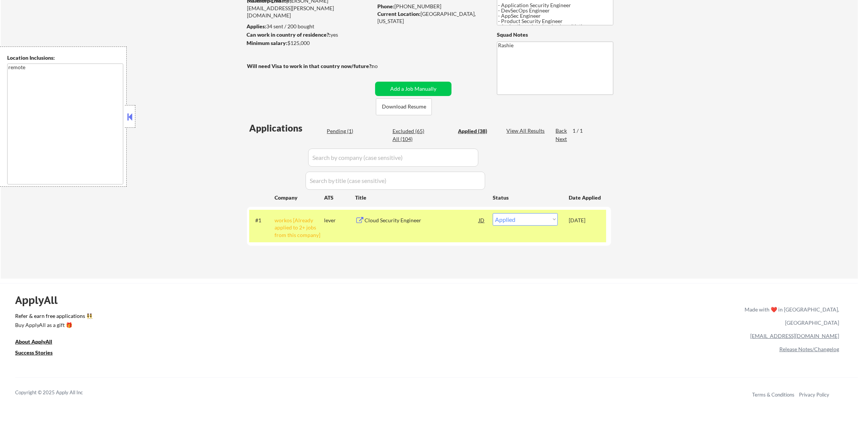
select select ""applied""
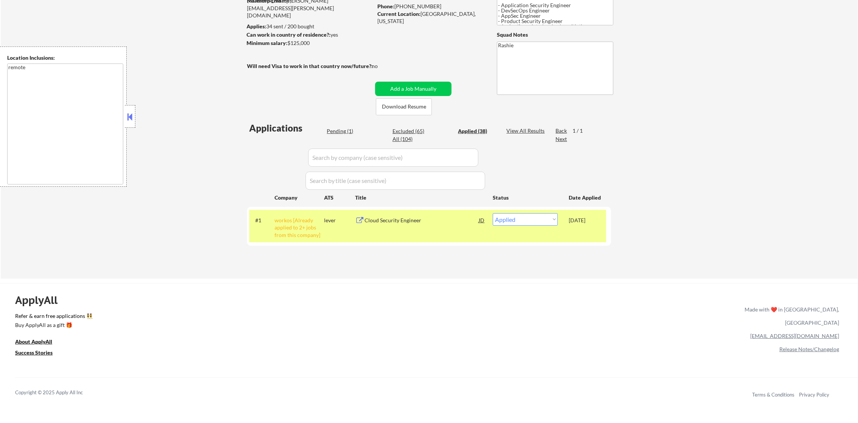
select select ""applied""
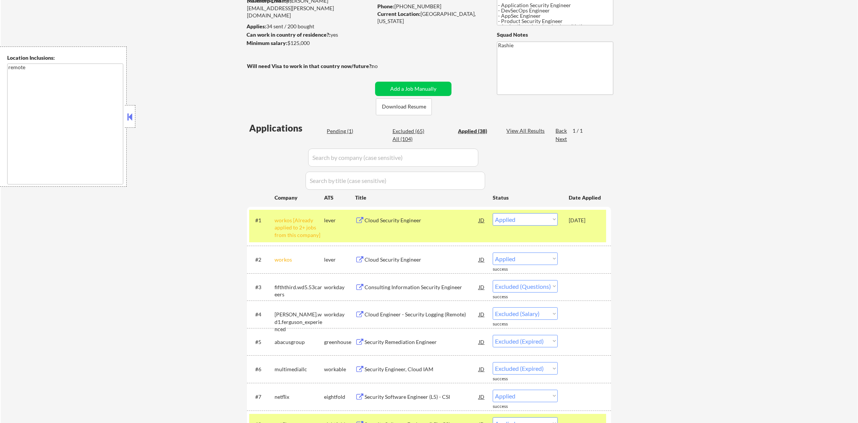
select select ""applied""
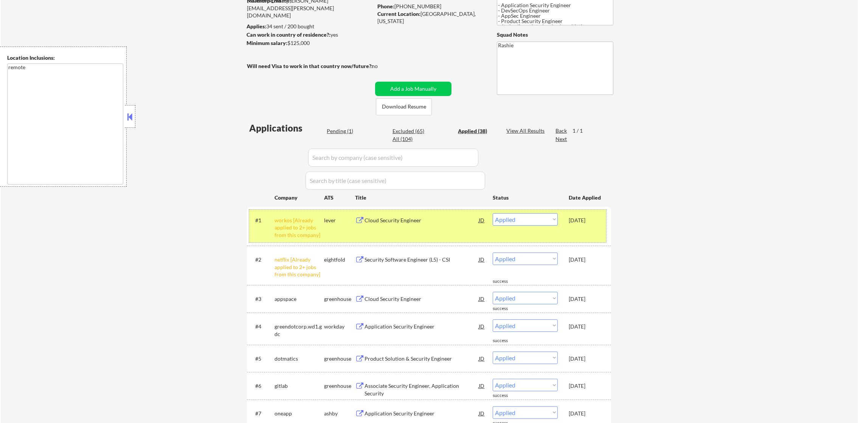
click at [283, 240] on div "#1 workos [Already applied to 2+ jobs from this company] lever Cloud Security E…" at bounding box center [427, 226] width 357 height 33
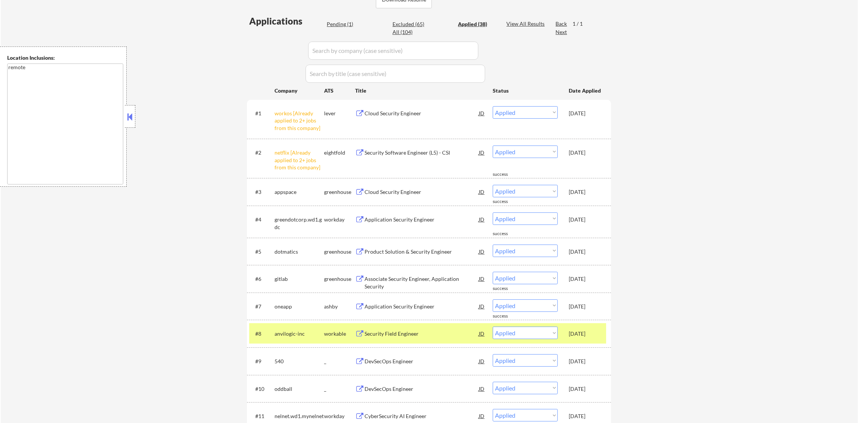
scroll to position [208, 0]
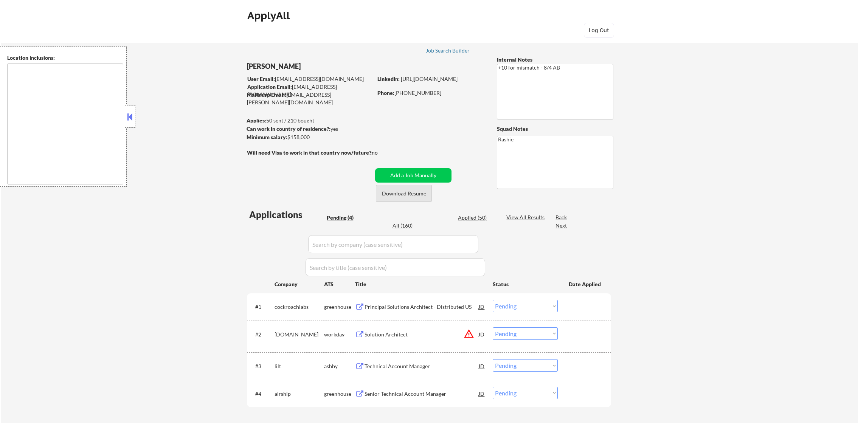
select select ""pending""
type textarea "Gilbert, AZ Mesa, AZ Chandler, AZ Tempe, AZ Queen Creek, AZ Apache Junction, AZ…"
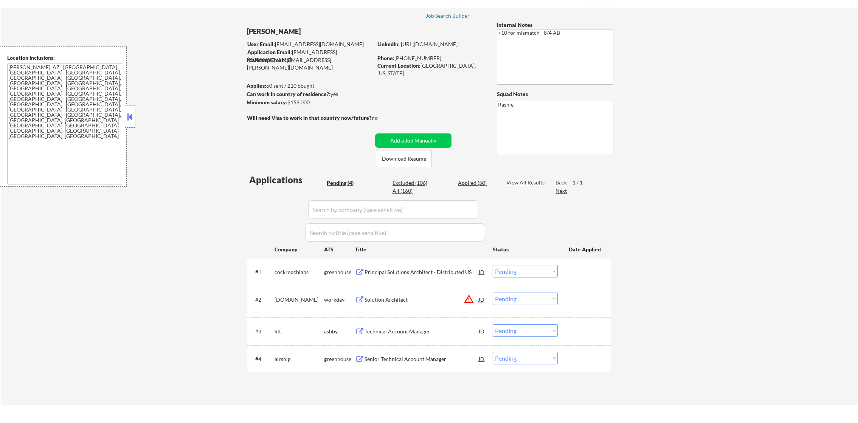
scroll to position [113, 0]
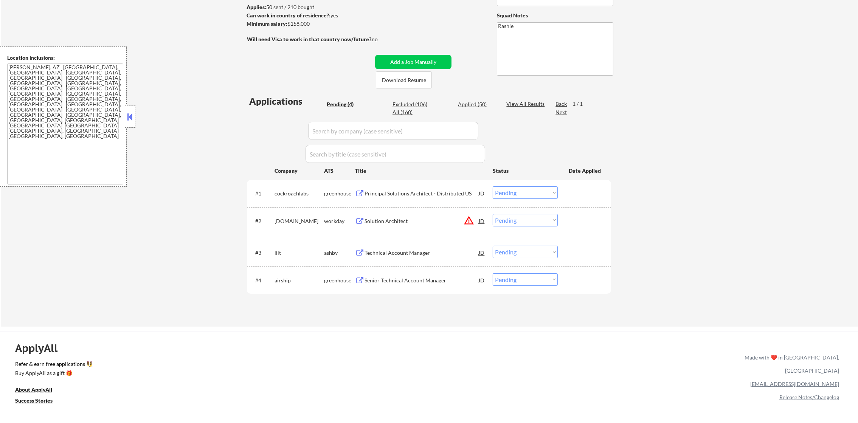
click at [469, 225] on button "warning_amber" at bounding box center [468, 220] width 11 height 11
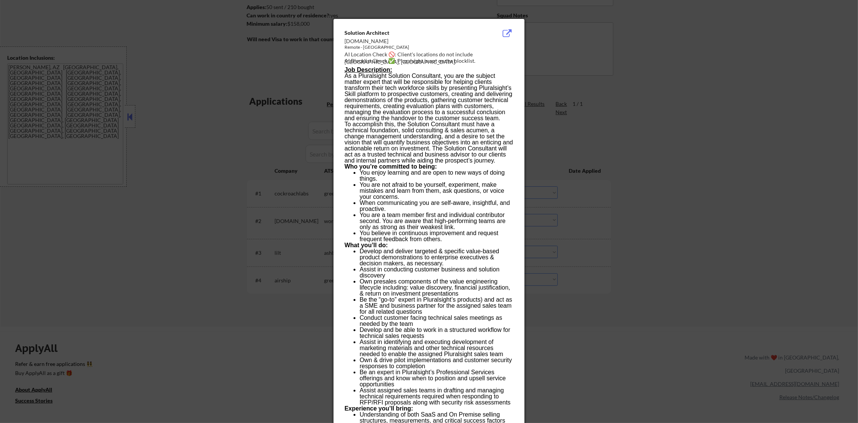
click at [596, 212] on div at bounding box center [429, 211] width 858 height 423
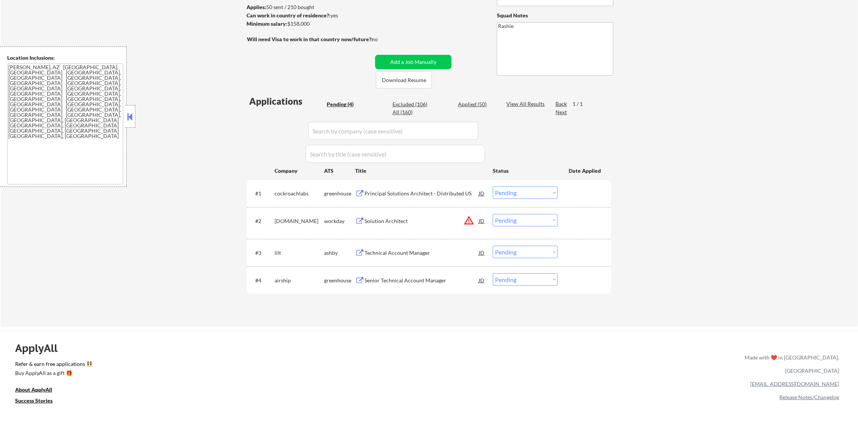
drag, startPoint x: 550, startPoint y: 218, endPoint x: 547, endPoint y: 222, distance: 4.9
click at [550, 218] on select "Choose an option... Pending Applied Excluded (Questions) Excluded (Expired) Exc…" at bounding box center [525, 220] width 65 height 12
click at [493, 214] on select "Choose an option... Pending Applied Excluded (Questions) Excluded (Expired) Exc…" at bounding box center [525, 220] width 65 height 12
select select ""pending""
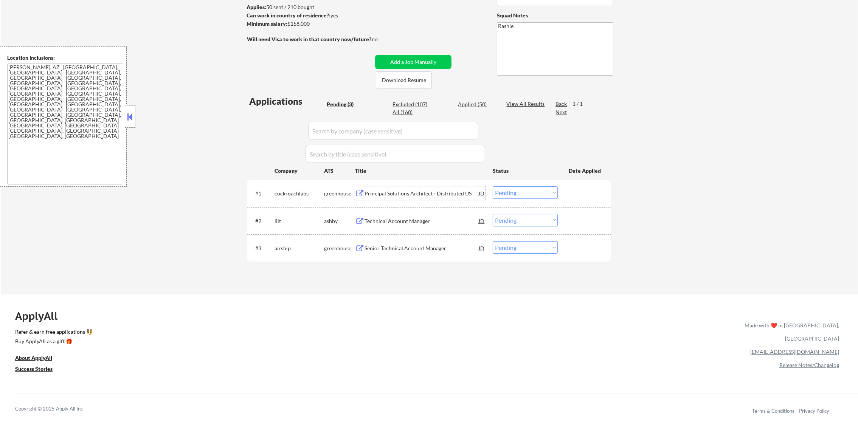
click at [439, 195] on div "Principal Solutions Architect - Distributed US" at bounding box center [421, 194] width 114 height 8
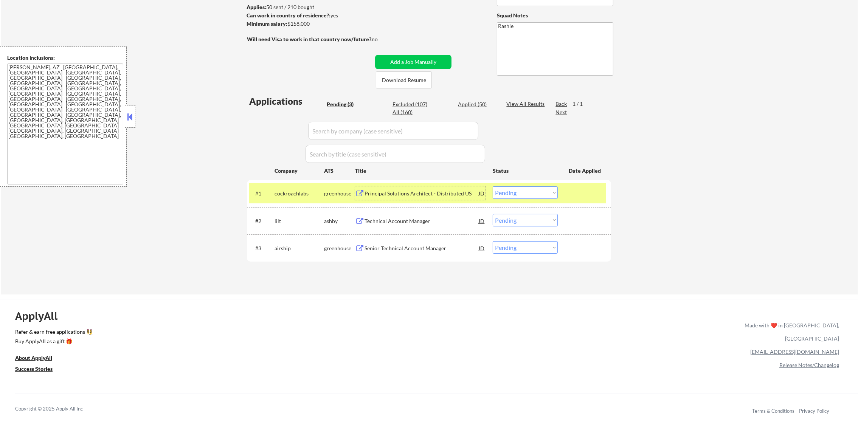
click at [505, 193] on select "Choose an option... Pending Applied Excluded (Questions) Excluded (Expired) Exc…" at bounding box center [525, 192] width 65 height 12
click at [493, 186] on select "Choose an option... Pending Applied Excluded (Questions) Excluded (Expired) Exc…" at bounding box center [525, 192] width 65 height 12
click at [294, 197] on div "cockroachlabs" at bounding box center [299, 194] width 50 height 8
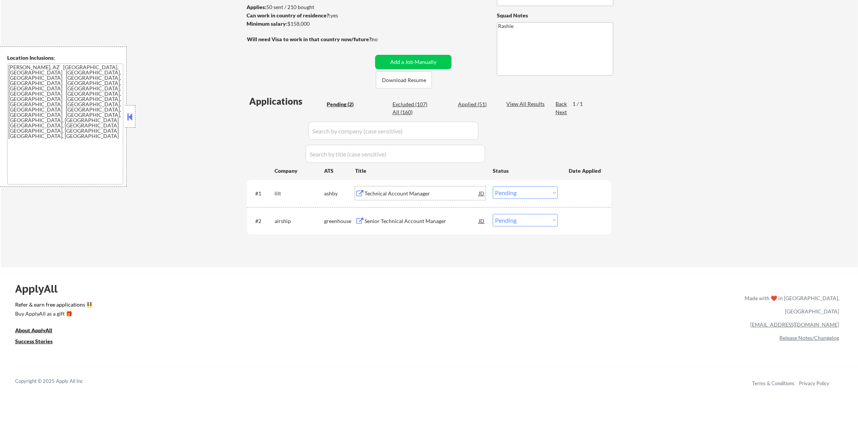
click at [412, 194] on div "Technical Account Manager" at bounding box center [421, 194] width 114 height 8
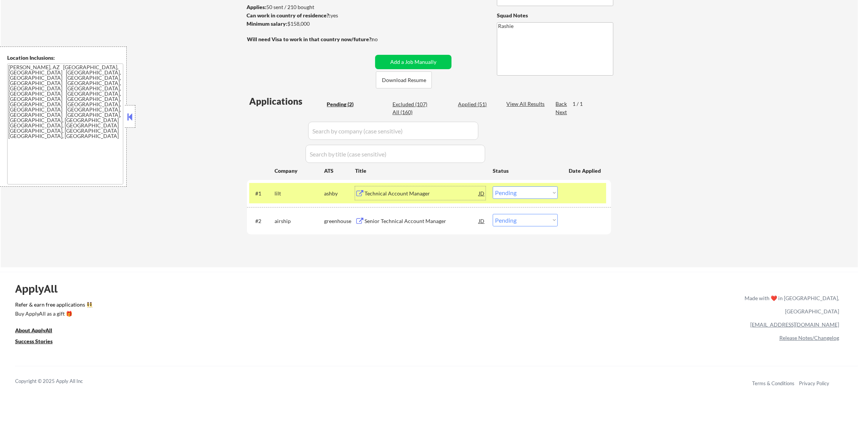
click at [520, 189] on select "Choose an option... Pending Applied Excluded (Questions) Excluded (Expired) Exc…" at bounding box center [525, 192] width 65 height 12
click at [493, 186] on select "Choose an option... Pending Applied Excluded (Questions) Excluded (Expired) Exc…" at bounding box center [525, 192] width 65 height 12
click at [296, 192] on div "lilt" at bounding box center [299, 194] width 50 height 8
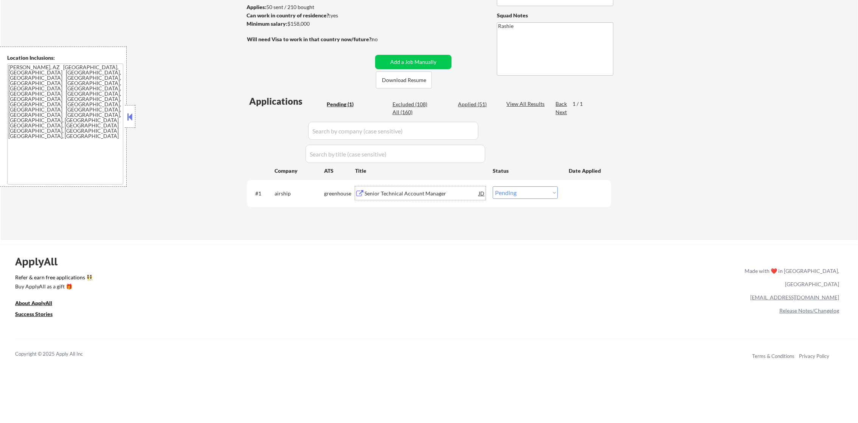
click at [425, 199] on div "Senior Technical Account Manager" at bounding box center [421, 193] width 114 height 14
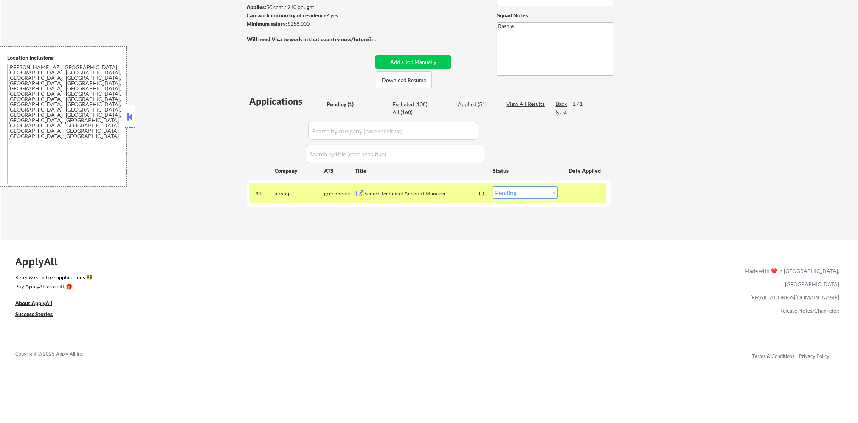
click at [283, 191] on div "airship" at bounding box center [299, 194] width 50 height 8
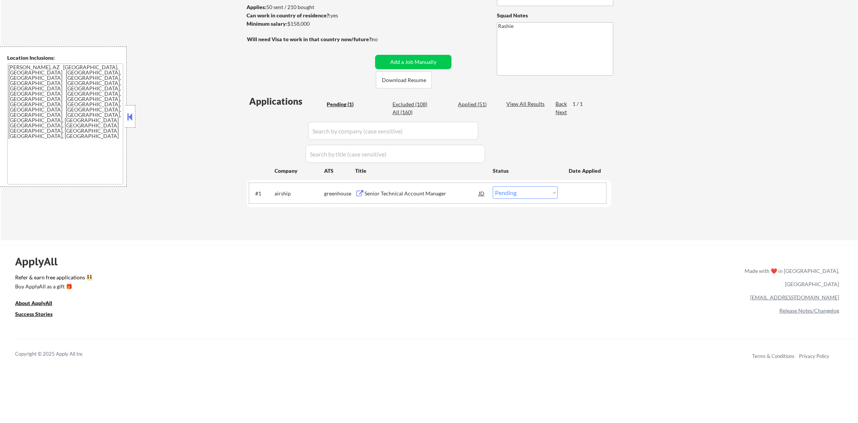
click at [507, 193] on select "Choose an option... Pending Applied Excluded (Questions) Excluded (Expired) Exc…" at bounding box center [525, 192] width 65 height 12
select select ""excluded__expired_""
click at [493, 186] on select "Choose an option... Pending Applied Excluded (Questions) Excluded (Expired) Exc…" at bounding box center [525, 192] width 65 height 12
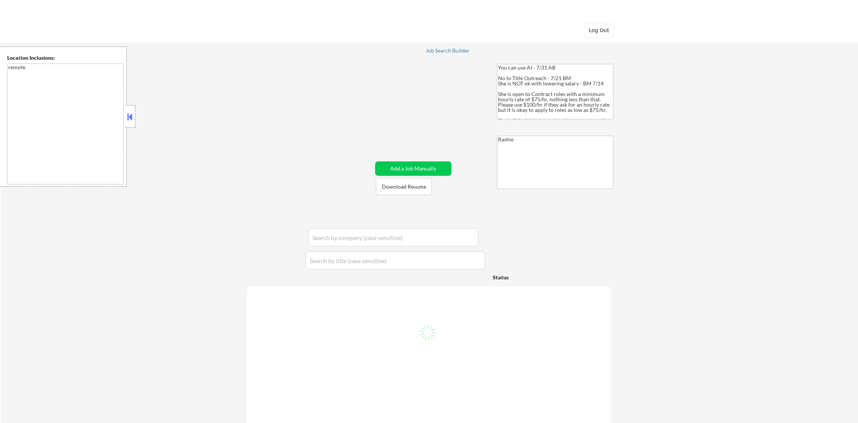
select select ""pending""
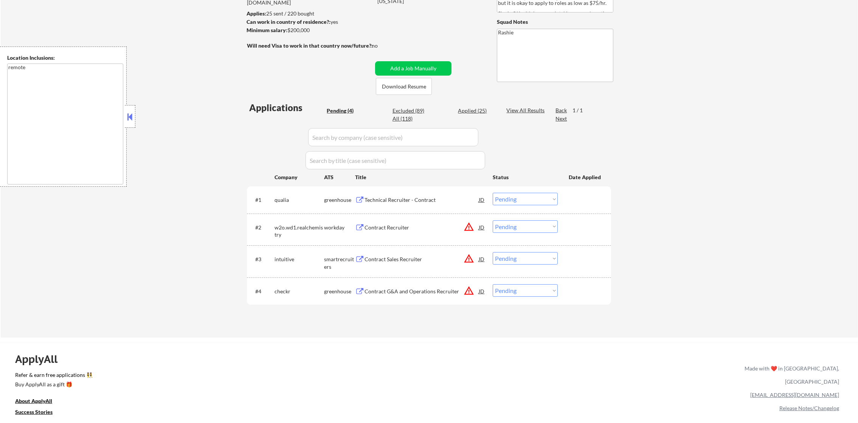
scroll to position [113, 0]
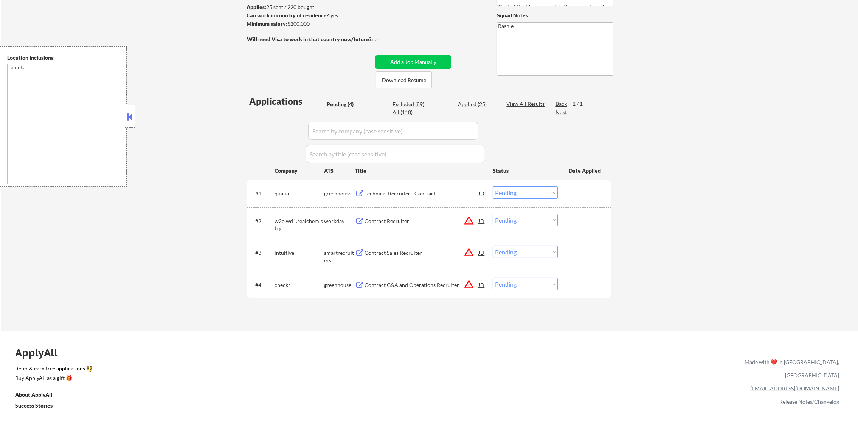
click at [420, 191] on div "Technical Recruiter - Contract" at bounding box center [421, 194] width 114 height 8
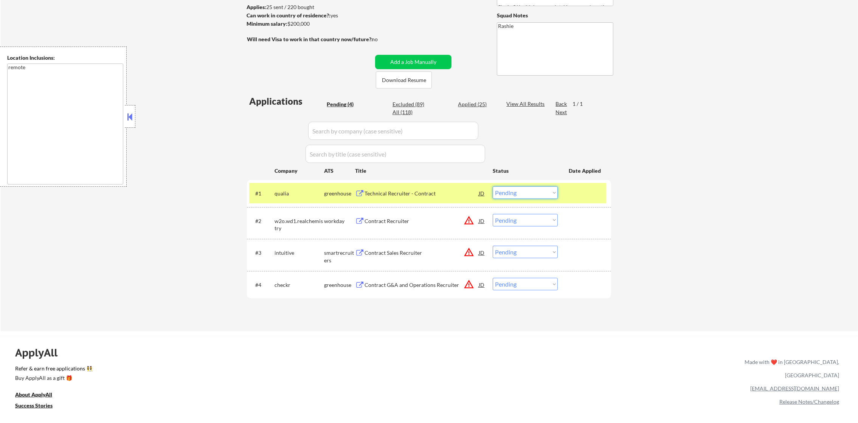
drag, startPoint x: 504, startPoint y: 187, endPoint x: 506, endPoint y: 195, distance: 8.9
click at [504, 187] on select "Choose an option... Pending Applied Excluded (Questions) Excluded (Expired) Exc…" at bounding box center [525, 192] width 65 height 12
click at [493, 186] on select "Choose an option... Pending Applied Excluded (Questions) Excluded (Expired) Exc…" at bounding box center [525, 192] width 65 height 12
click at [269, 189] on div "#1 qualia greenhouse Technical Recruiter - Contract JD Choose an option... Pend…" at bounding box center [427, 193] width 357 height 20
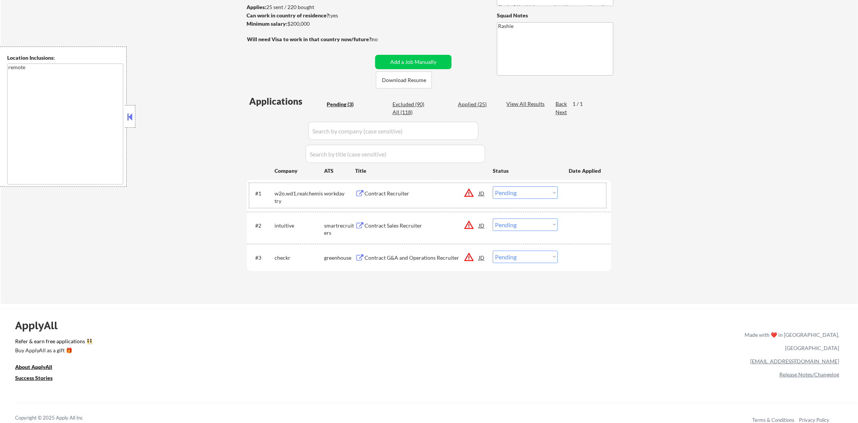
click at [397, 193] on div "Contract Recruiter" at bounding box center [421, 194] width 114 height 8
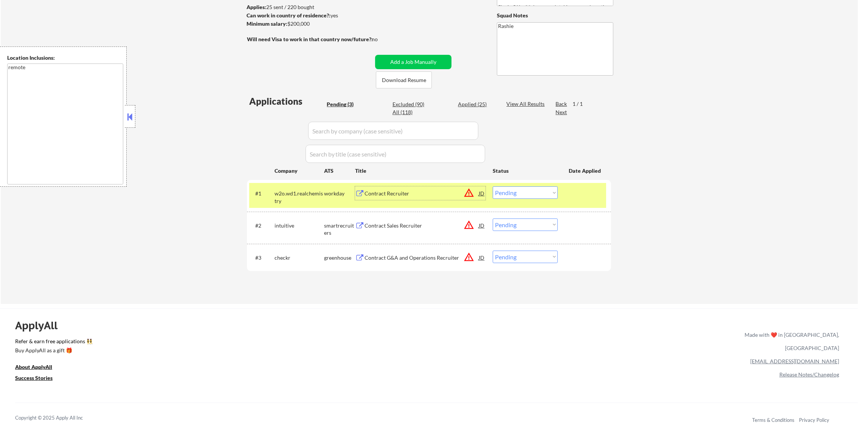
click at [514, 191] on select "Choose an option... Pending Applied Excluded (Questions) Excluded (Expired) Exc…" at bounding box center [525, 192] width 65 height 12
click at [493, 186] on select "Choose an option... Pending Applied Excluded (Questions) Excluded (Expired) Exc…" at bounding box center [525, 192] width 65 height 12
click at [296, 199] on div "w2o.wd1.realchemistry" at bounding box center [299, 197] width 50 height 15
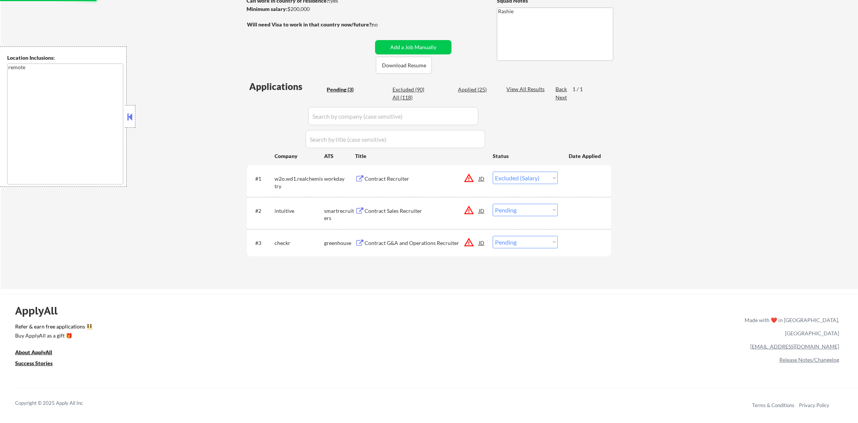
scroll to position [189, 0]
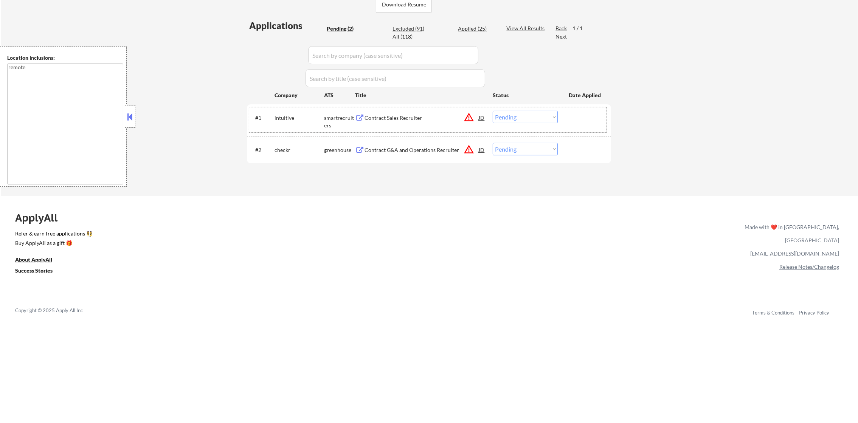
click at [390, 113] on div "Contract Sales Recruiter" at bounding box center [421, 118] width 114 height 14
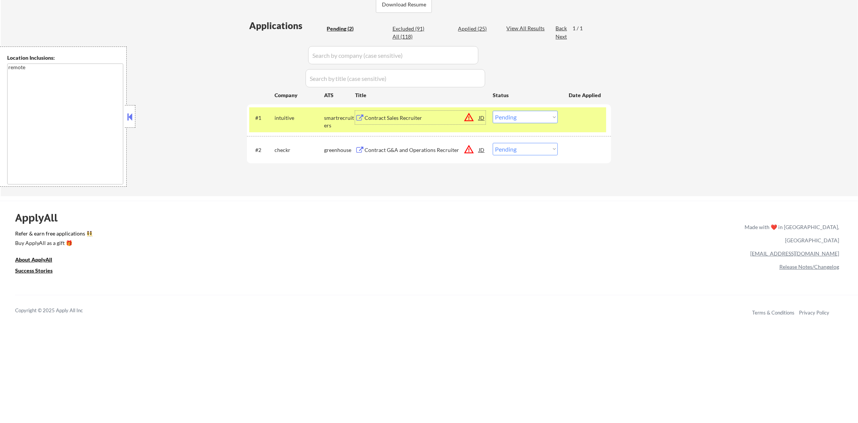
click at [520, 116] on select "Choose an option... Pending Applied Excluded (Questions) Excluded (Expired) Exc…" at bounding box center [525, 117] width 65 height 12
click at [493, 111] on select "Choose an option... Pending Applied Excluded (Questions) Excluded (Expired) Exc…" at bounding box center [525, 117] width 65 height 12
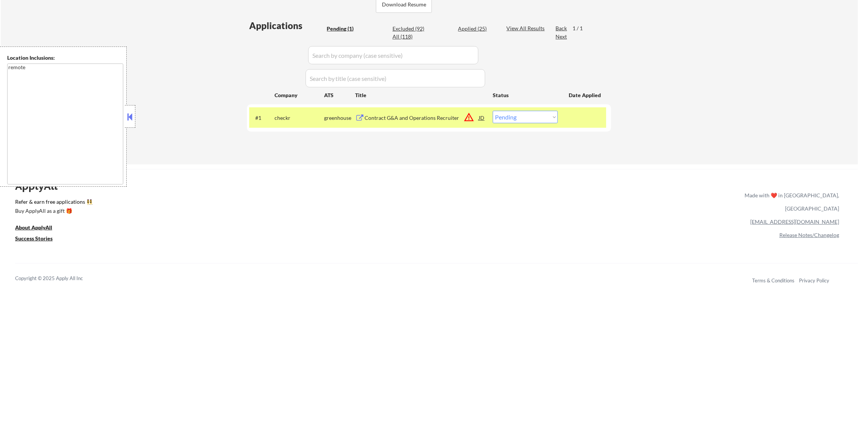
click at [473, 116] on button "warning_amber" at bounding box center [468, 117] width 11 height 11
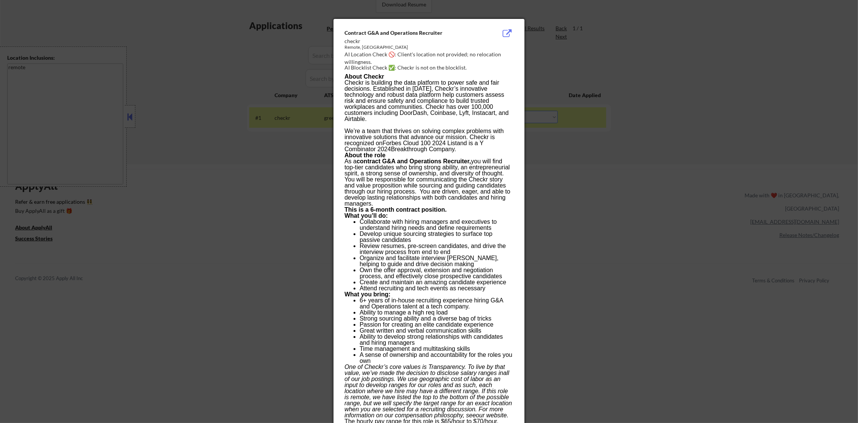
click at [565, 116] on div at bounding box center [429, 211] width 858 height 423
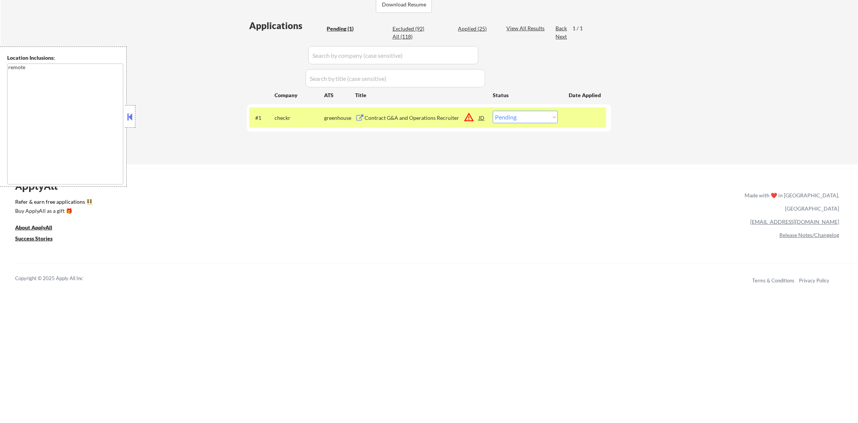
click at [444, 116] on div "Contract G&A and Operations Recruiter" at bounding box center [421, 118] width 114 height 8
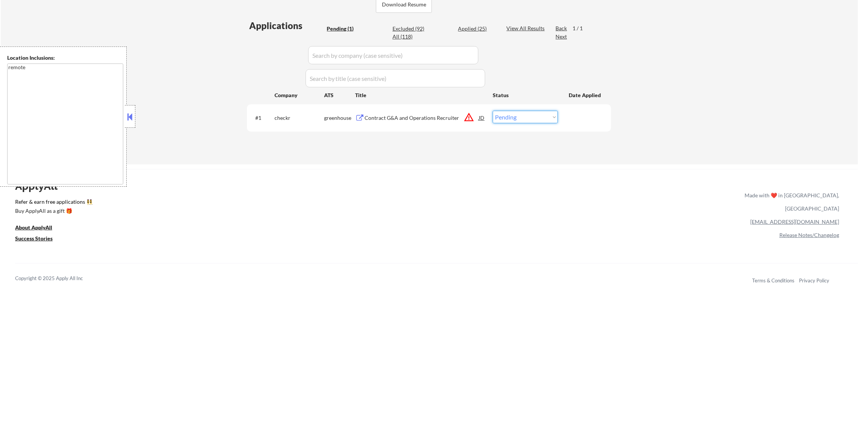
drag, startPoint x: 511, startPoint y: 118, endPoint x: 513, endPoint y: 123, distance: 5.1
click at [511, 118] on select "Choose an option... Pending Applied Excluded (Questions) Excluded (Expired) Exc…" at bounding box center [525, 117] width 65 height 12
select select ""excluded__expired_""
click at [493, 111] on select "Choose an option... Pending Applied Excluded (Questions) Excluded (Expired) Exc…" at bounding box center [525, 117] width 65 height 12
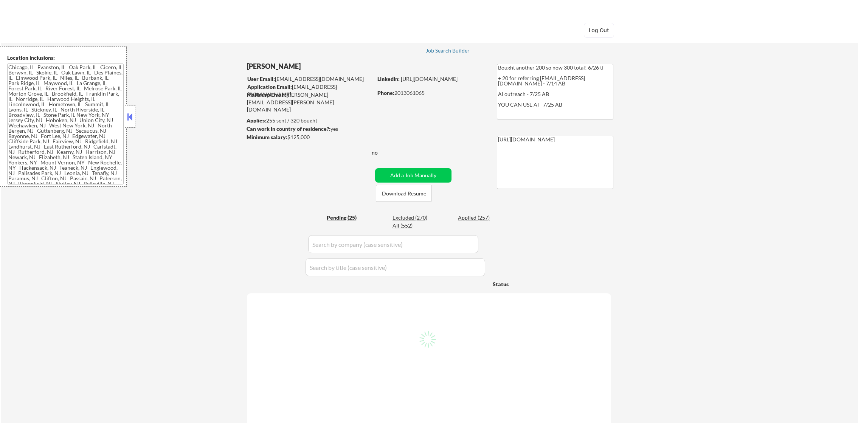
type textarea "[GEOGRAPHIC_DATA], [GEOGRAPHIC_DATA] [GEOGRAPHIC_DATA], [GEOGRAPHIC_DATA], [GEO…"
select select ""pending""
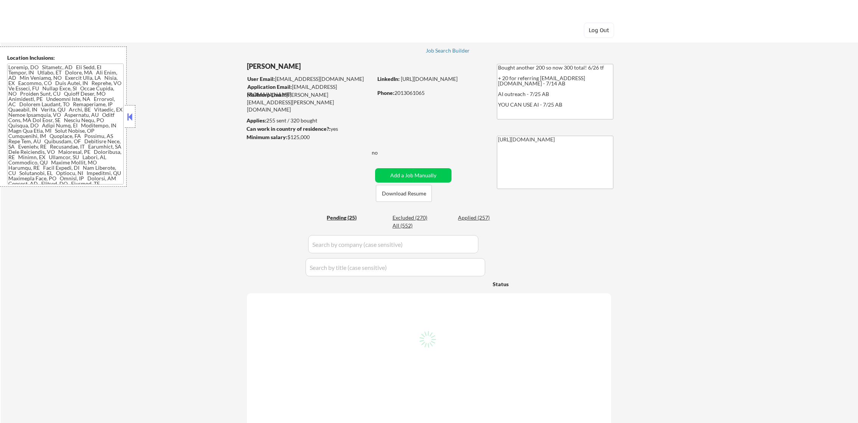
select select ""pending""
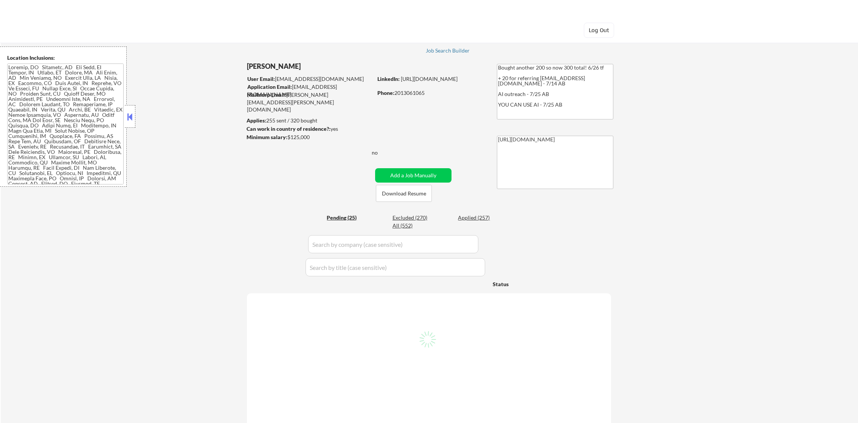
select select ""pending""
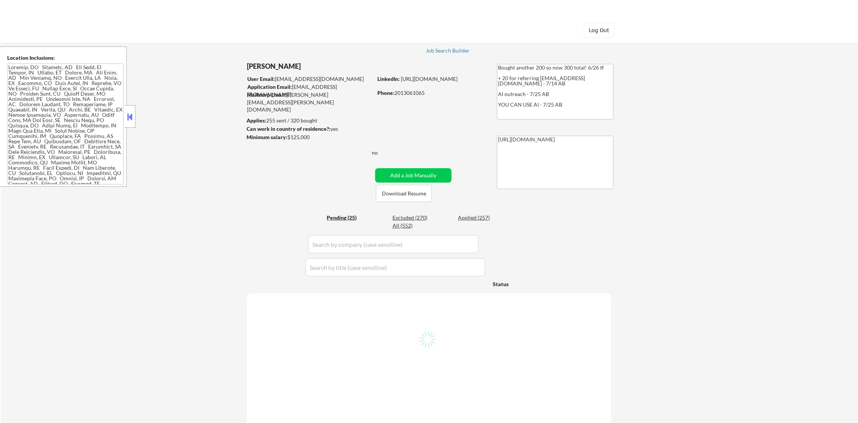
select select ""pending""
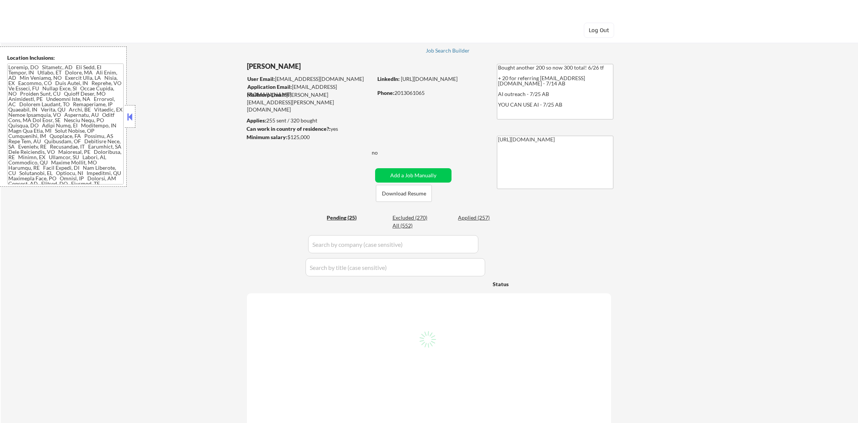
select select ""pending""
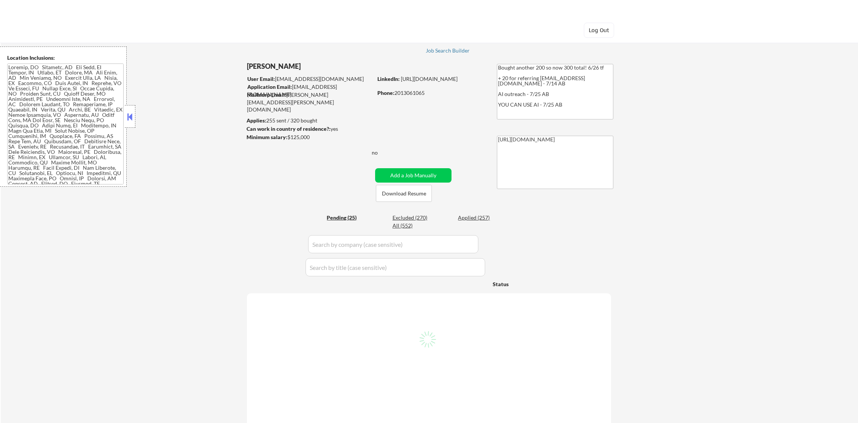
select select ""pending""
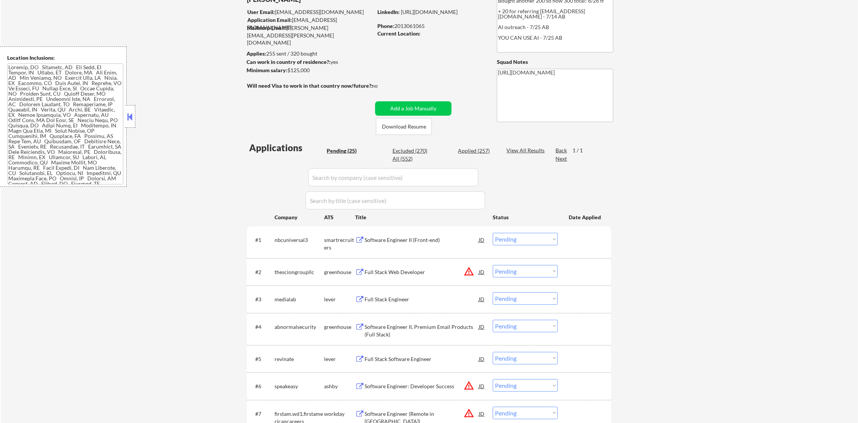
scroll to position [76, 0]
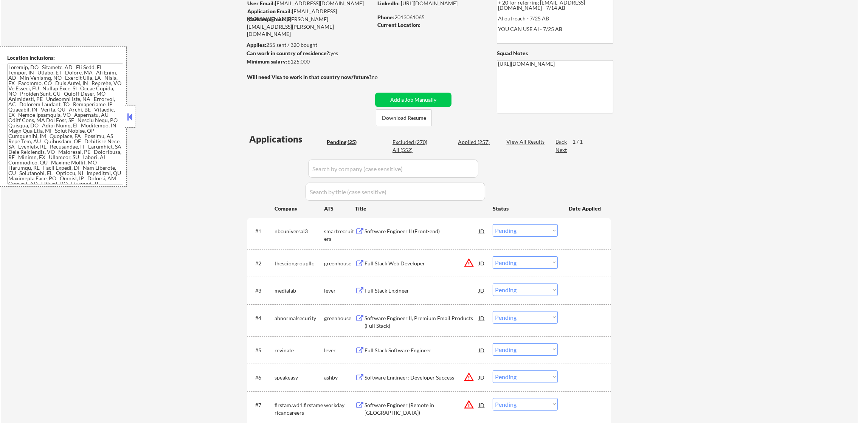
click at [469, 265] on button "warning_amber" at bounding box center [468, 262] width 11 height 11
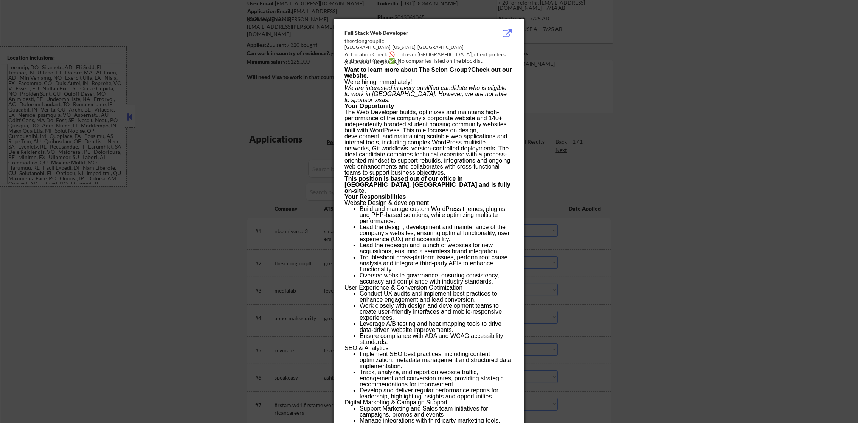
click at [697, 187] on div at bounding box center [429, 211] width 858 height 423
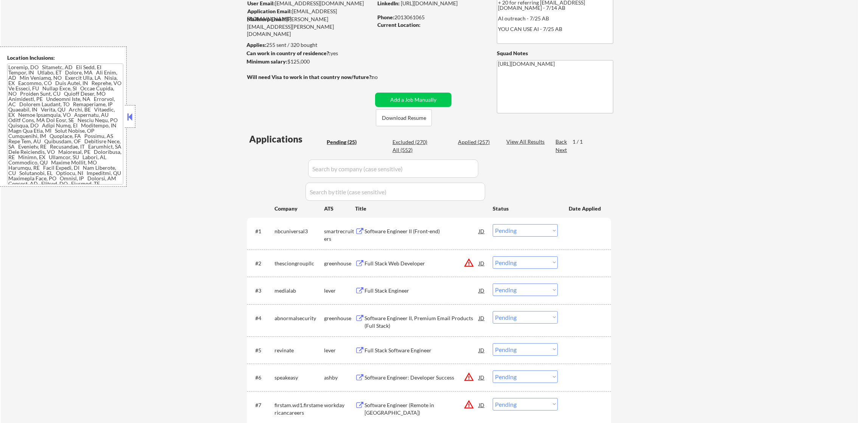
click at [523, 265] on select "Choose an option... Pending Applied Excluded (Questions) Excluded (Expired) Exc…" at bounding box center [525, 262] width 65 height 12
click at [493, 256] on select "Choose an option... Pending Applied Excluded (Questions) Excluded (Expired) Exc…" at bounding box center [525, 262] width 65 height 12
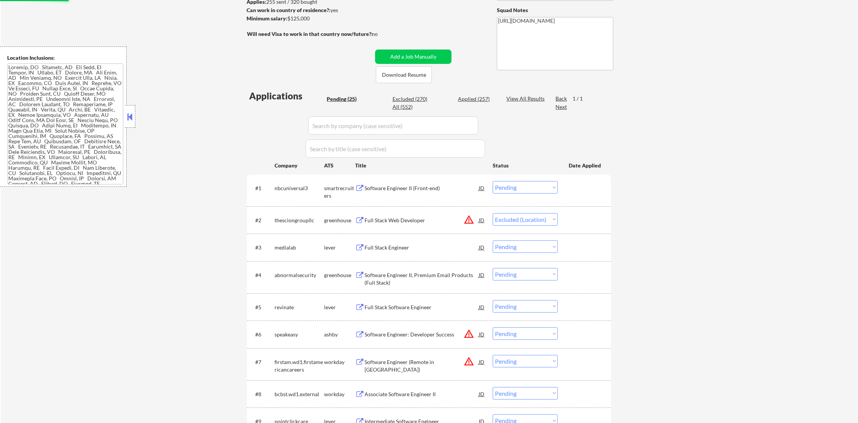
scroll to position [170, 0]
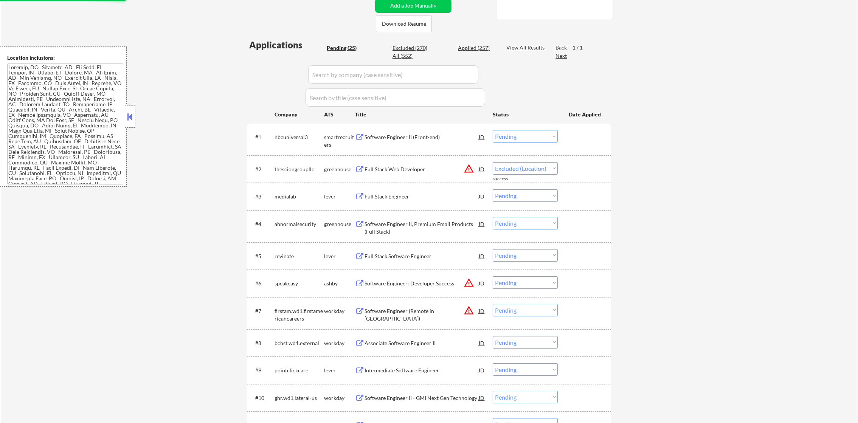
select select ""pending""
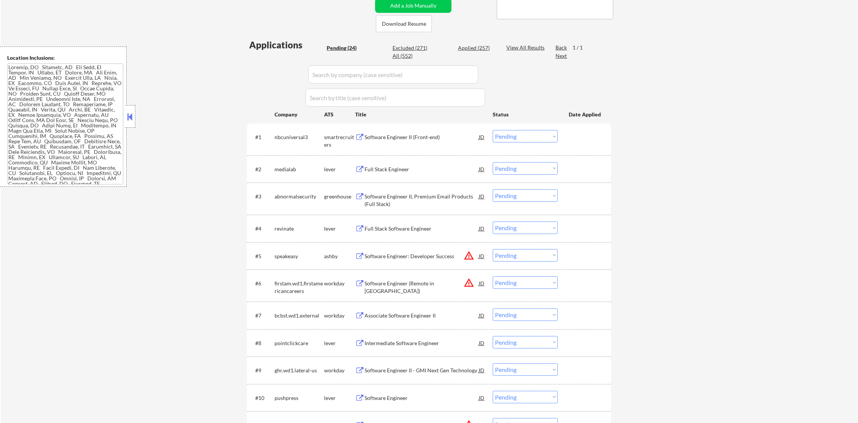
click at [406, 132] on div "Software Engineer II (Front-end)" at bounding box center [421, 137] width 114 height 14
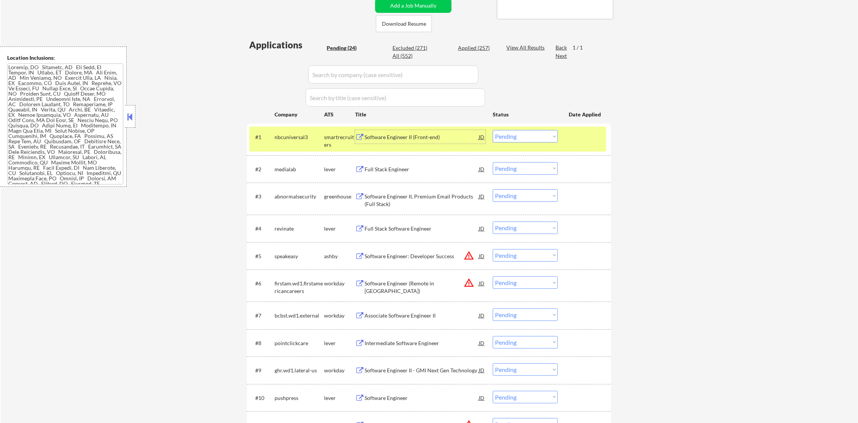
drag, startPoint x: 509, startPoint y: 136, endPoint x: 509, endPoint y: 144, distance: 7.9
click at [509, 136] on select "Choose an option... Pending Applied Excluded (Questions) Excluded (Expired) Exc…" at bounding box center [525, 136] width 65 height 12
click at [493, 130] on select "Choose an option... Pending Applied Excluded (Questions) Excluded (Expired) Exc…" at bounding box center [525, 136] width 65 height 12
click at [304, 131] on div "nbcuniversal3" at bounding box center [299, 137] width 50 height 14
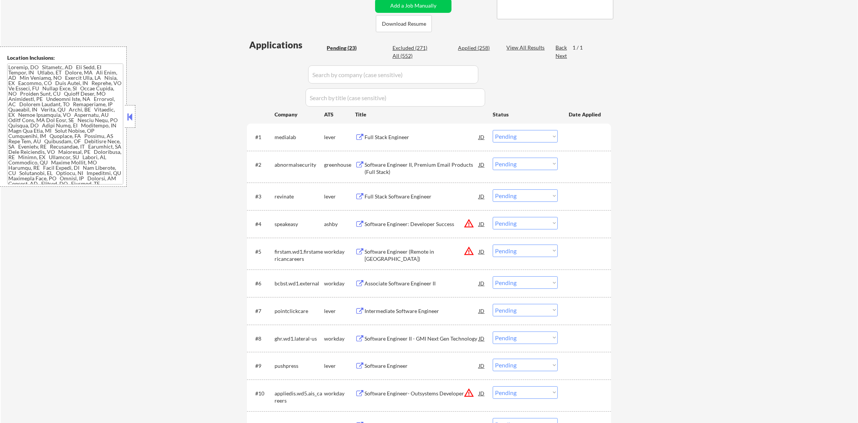
click at [392, 134] on div "Full Stack Engineer" at bounding box center [421, 137] width 114 height 8
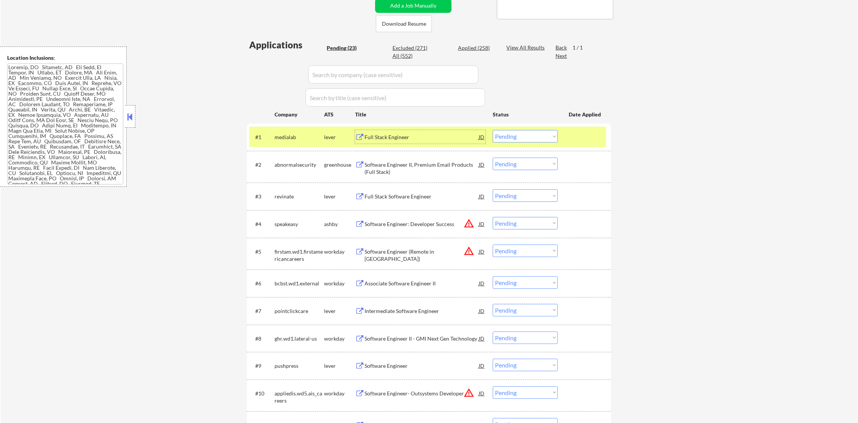
click at [514, 132] on select "Choose an option... Pending Applied Excluded (Questions) Excluded (Expired) Exc…" at bounding box center [525, 136] width 65 height 12
click at [493, 130] on select "Choose an option... Pending Applied Excluded (Questions) Excluded (Expired) Exc…" at bounding box center [525, 136] width 65 height 12
click at [302, 141] on div "medialab" at bounding box center [299, 137] width 50 height 14
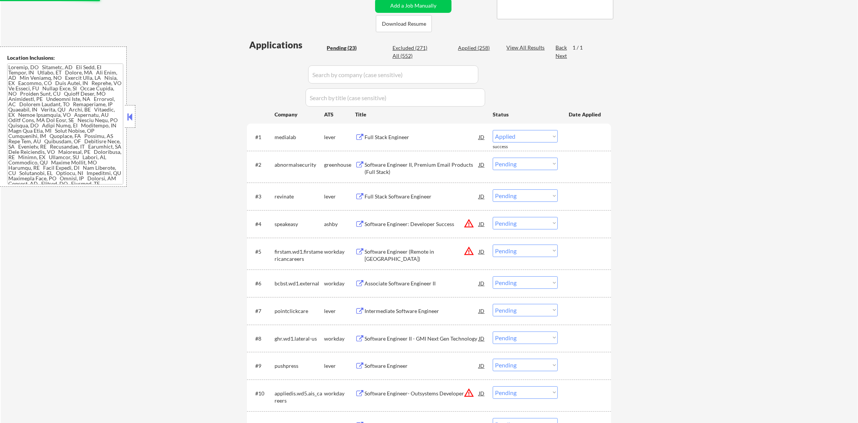
select select ""pending""
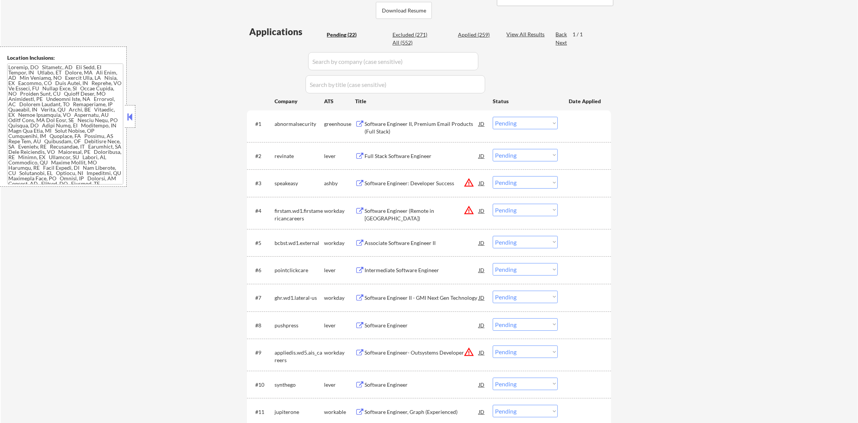
scroll to position [208, 0]
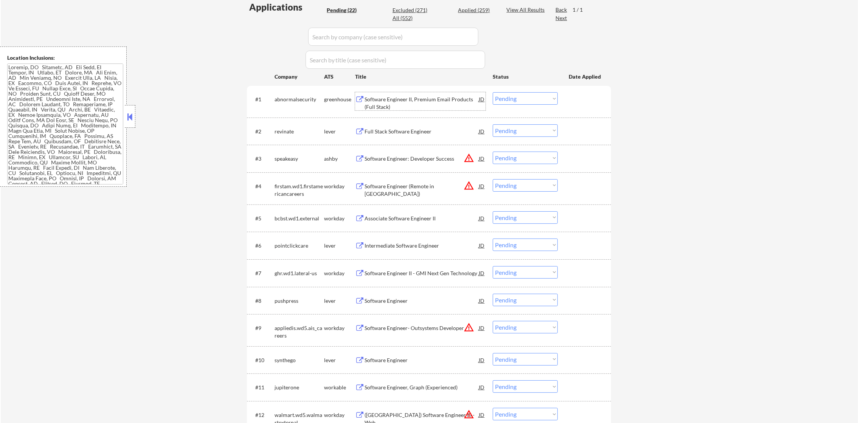
click at [418, 102] on div "Software Engineer II, Premium Email Products (Full Stack)" at bounding box center [421, 103] width 114 height 15
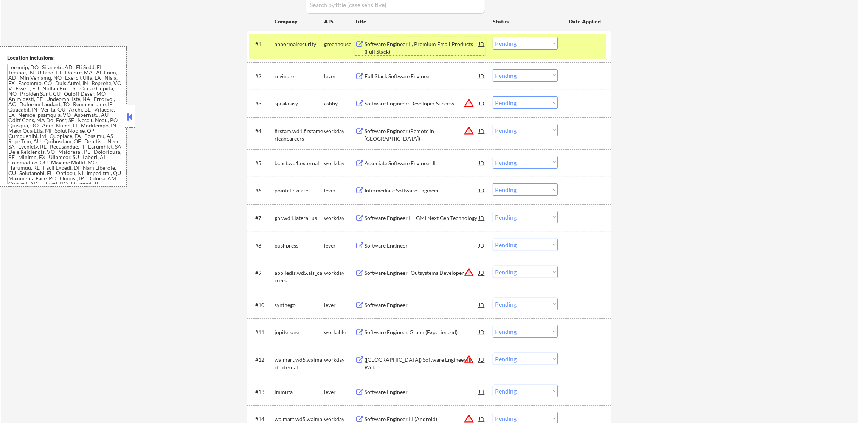
scroll to position [264, 0]
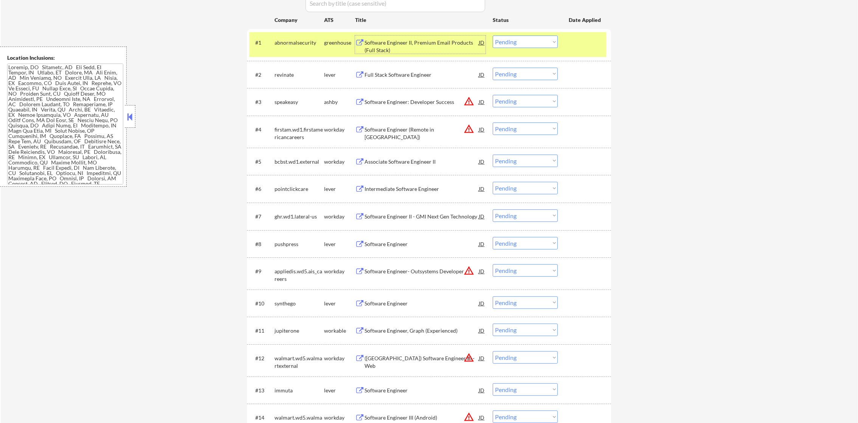
click at [303, 61] on div "#2 revinate lever Full Stack Software Engineer JD warning_amber Choose an optio…" at bounding box center [429, 75] width 364 height 28
click at [304, 45] on div "abnormalsecurity" at bounding box center [299, 43] width 50 height 8
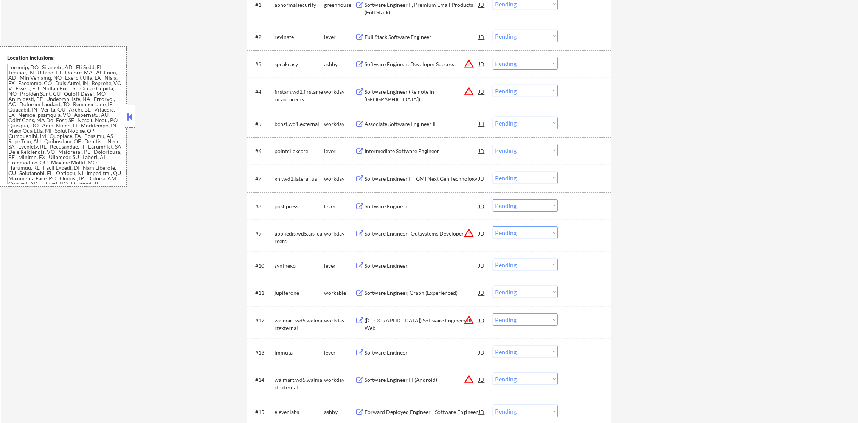
scroll to position [302, 0]
click at [394, 39] on div "Full Stack Software Engineer" at bounding box center [421, 37] width 114 height 8
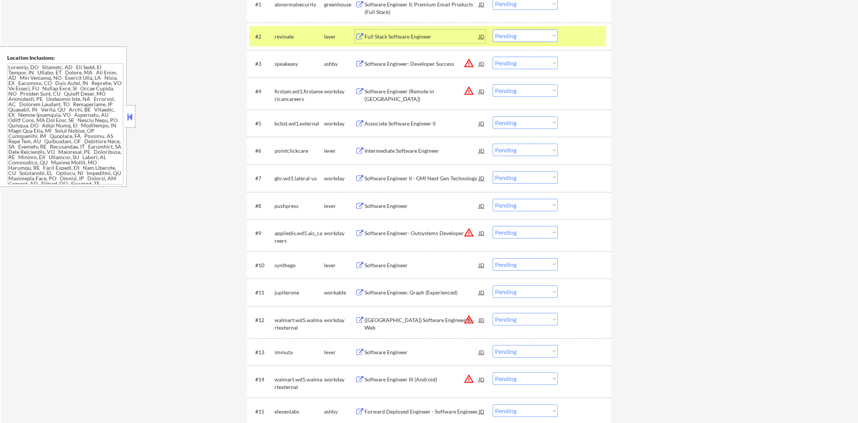
click at [513, 36] on select "Choose an option... Pending Applied Excluded (Questions) Excluded (Expired) Exc…" at bounding box center [525, 35] width 65 height 12
click at [493, 29] on select "Choose an option... Pending Applied Excluded (Questions) Excluded (Expired) Exc…" at bounding box center [525, 35] width 65 height 12
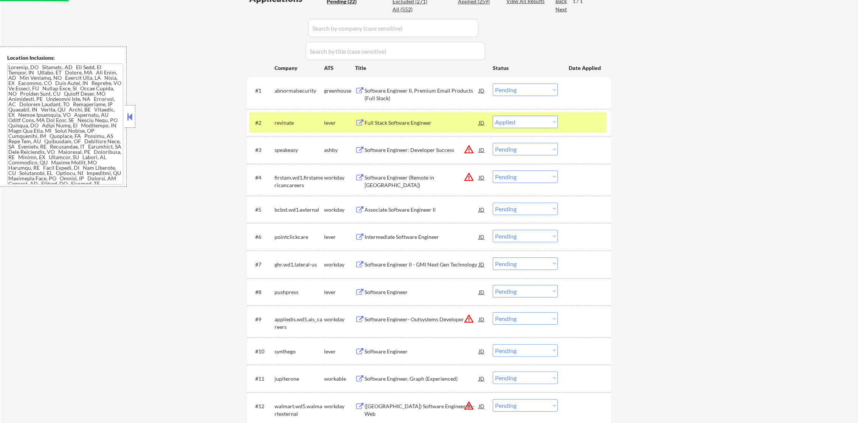
scroll to position [208, 0]
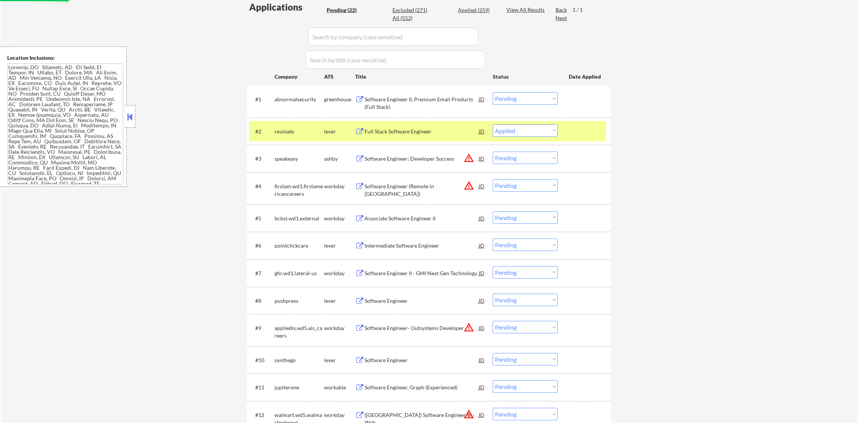
click at [301, 130] on div "revinate" at bounding box center [299, 132] width 50 height 8
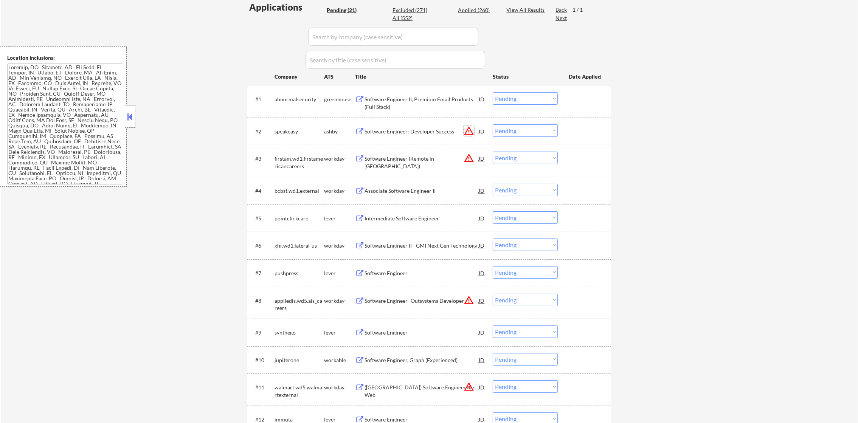
click at [469, 131] on button "warning_amber" at bounding box center [468, 130] width 11 height 11
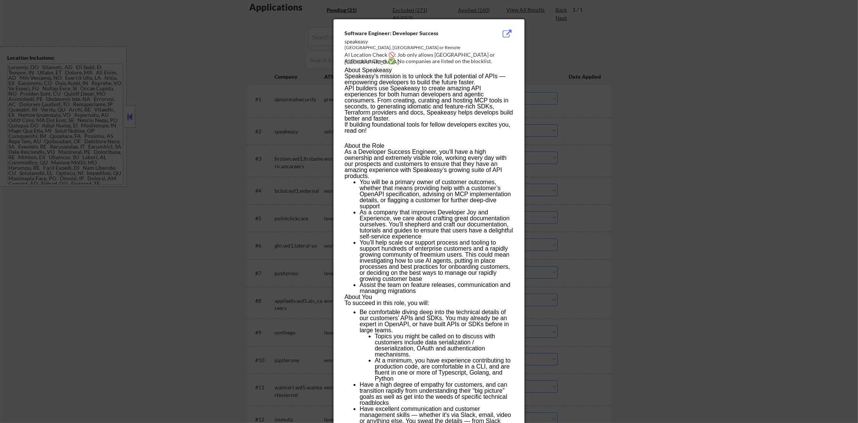
click at [473, 53] on div "AI Location Check 🚫: Job only allows London or San Francisco." at bounding box center [430, 58] width 172 height 15
copy div "rancisco."
click at [583, 80] on div at bounding box center [429, 211] width 858 height 423
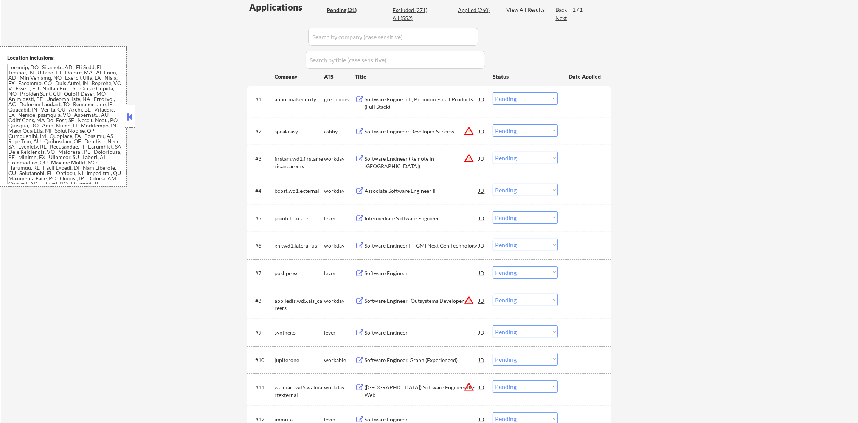
click at [514, 124] on select "Choose an option... Pending Applied Excluded (Questions) Excluded (Expired) Exc…" at bounding box center [525, 130] width 65 height 12
click at [493, 124] on select "Choose an option... Pending Applied Excluded (Questions) Excluded (Expired) Exc…" at bounding box center [525, 130] width 65 height 12
select select ""pending""
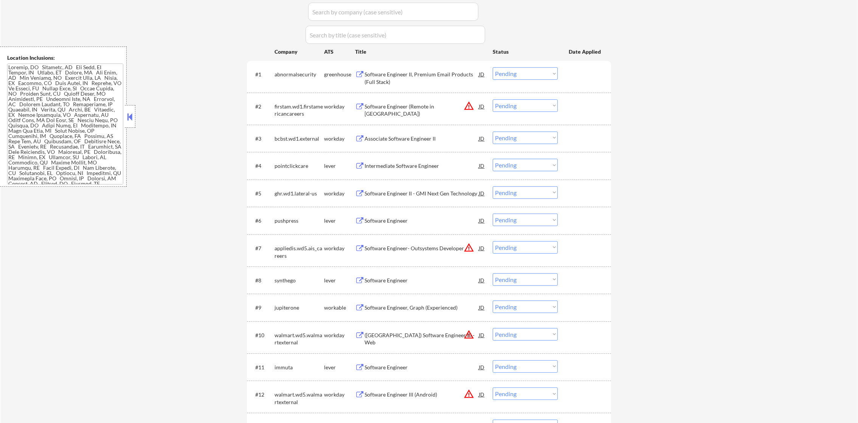
scroll to position [283, 0]
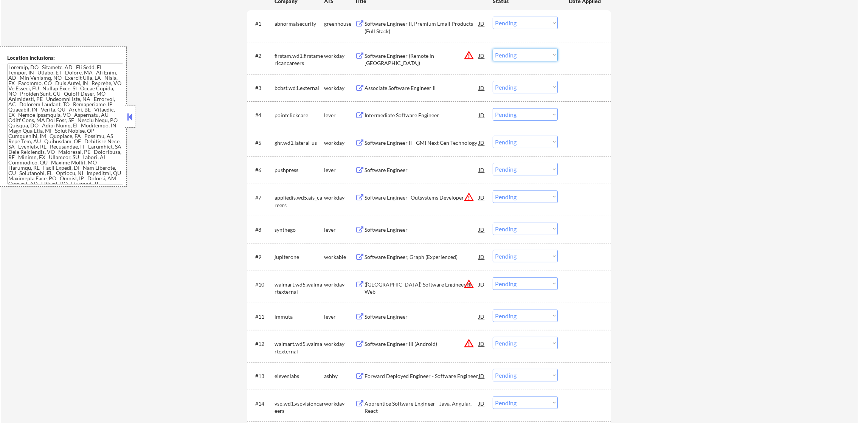
click at [513, 56] on select "Choose an option... Pending Applied Excluded (Questions) Excluded (Expired) Exc…" at bounding box center [525, 55] width 65 height 12
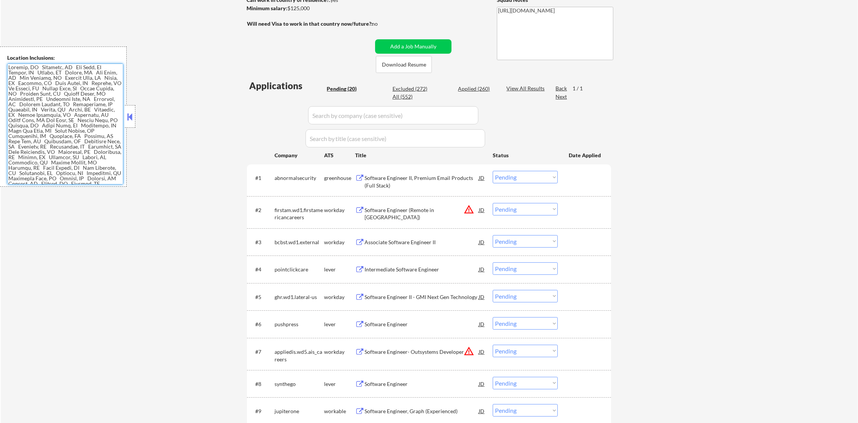
scroll to position [113, 0]
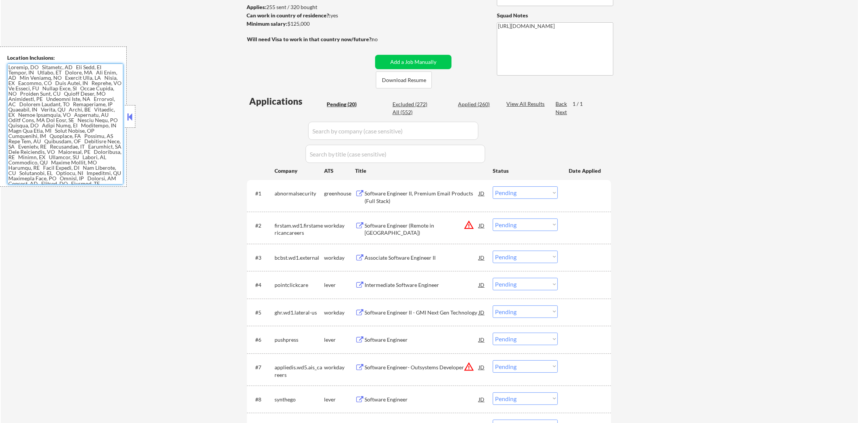
click at [228, 79] on div "← Return to /applysquad Mailslurp Inbox Job Search Builder Ariel Davies User Em…" at bounding box center [429, 363] width 857 height 892
click at [409, 105] on div "Excluded (272)" at bounding box center [411, 105] width 38 height 8
select select ""excluded__expired_""
select select ""excluded__other_""
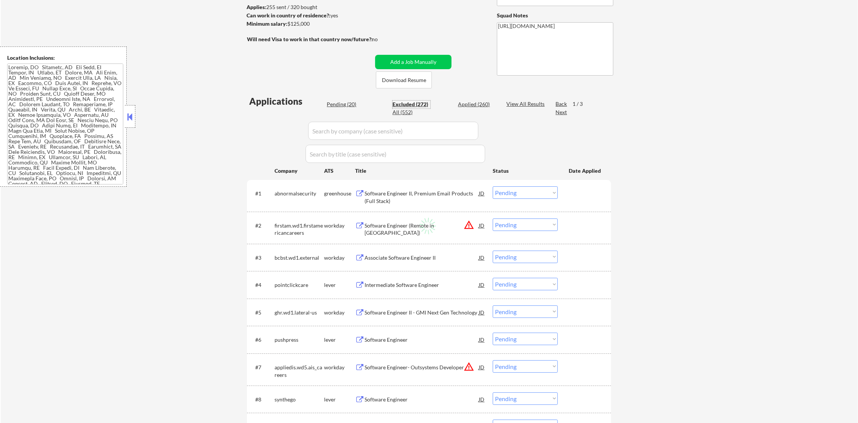
select select ""excluded""
select select ""excluded__other_""
select select ""excluded__expired_""
select select ""excluded__location_""
select select ""excluded__expired_""
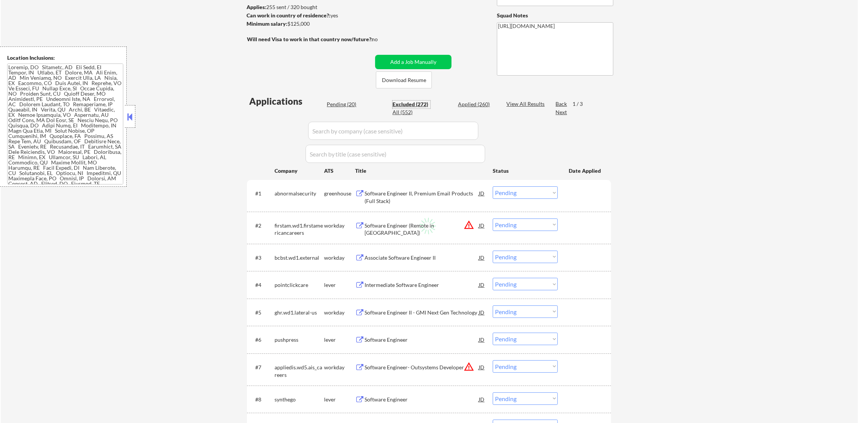
select select ""excluded__blocklist_""
select select ""excluded""
select select ""excluded__expired_""
select select ""excluded__location_""
select select ""excluded__expired_""
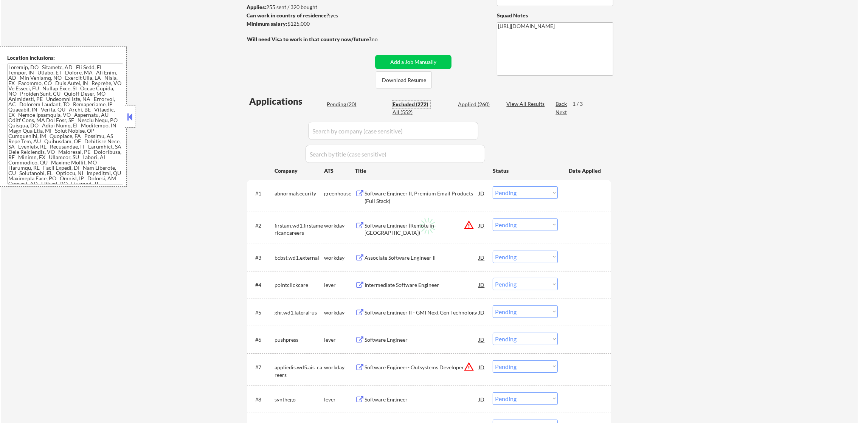
select select ""excluded__blocklist_""
select select ""excluded__location_""
select select ""excluded__expired_""
select select ""excluded__salary_""
select select ""excluded""
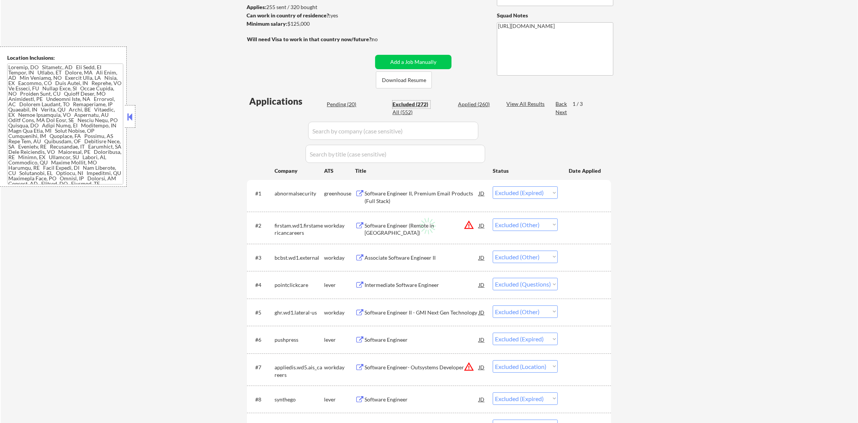
select select ""excluded""
select select ""excluded__expired_""
select select ""excluded__other_""
select select ""excluded__expired_""
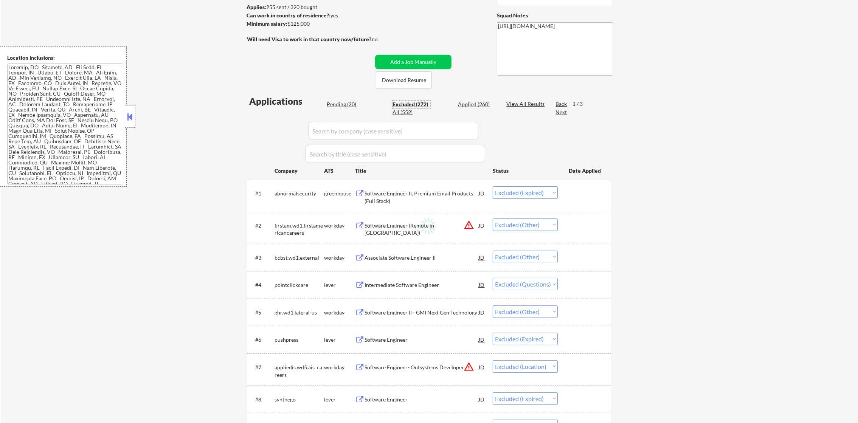
select select ""excluded""
select select ""excluded__other_""
select select ""excluded__expired_""
select select ""excluded__salary_""
select select ""excluded__expired_""
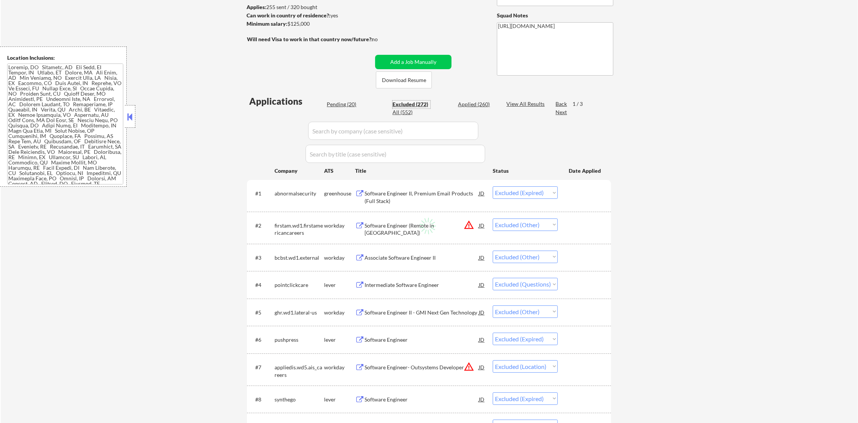
select select ""excluded__other_""
select select ""excluded""
select select ""excluded__other_""
select select ""excluded__expired_""
select select ""excluded__location_""
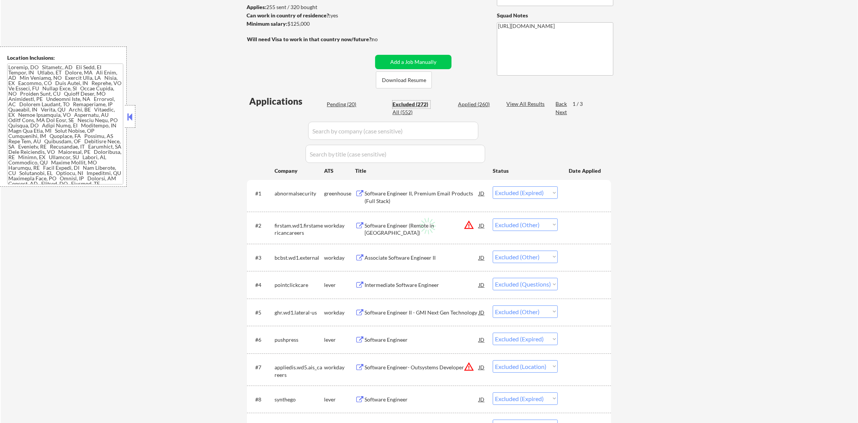
select select ""excluded__expired_""
select select ""excluded__bad_match_""
select select ""excluded__expired_""
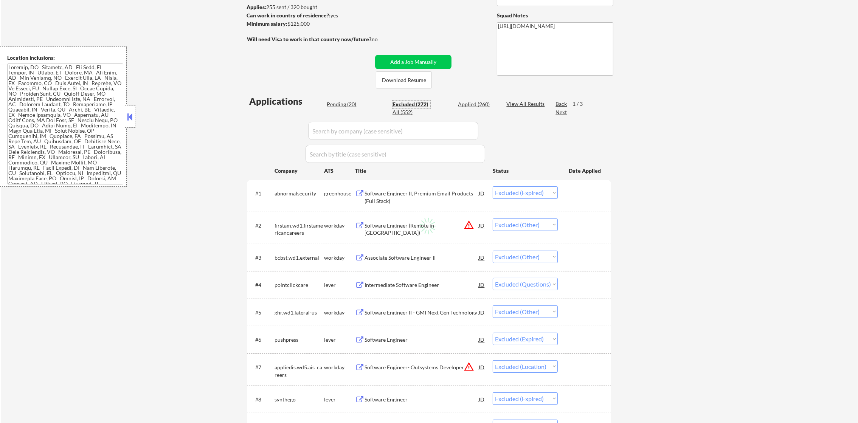
select select ""excluded""
select select ""excluded__other_""
select select ""excluded__expired_""
select select ""excluded__location_""
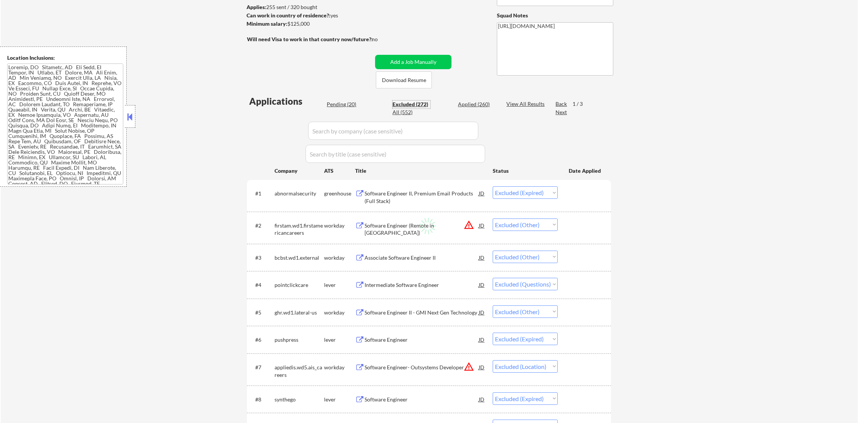
select select ""excluded__expired_""
select select ""excluded__salary_""
select select ""excluded__expired_""
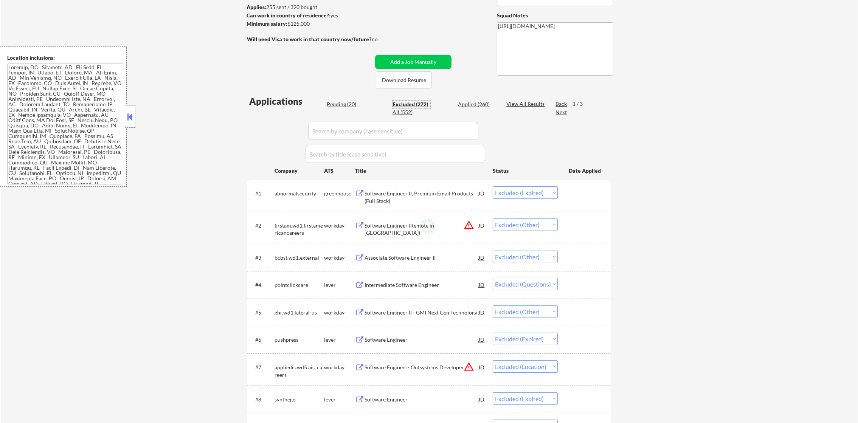
select select ""excluded__expired_""
select select ""excluded""
select select ""excluded__other_""
select select ""excluded""
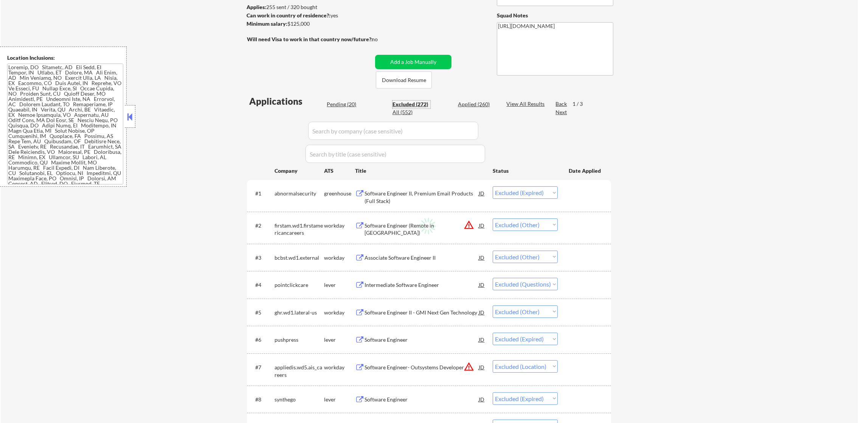
select select ""excluded__other_""
select select ""excluded""
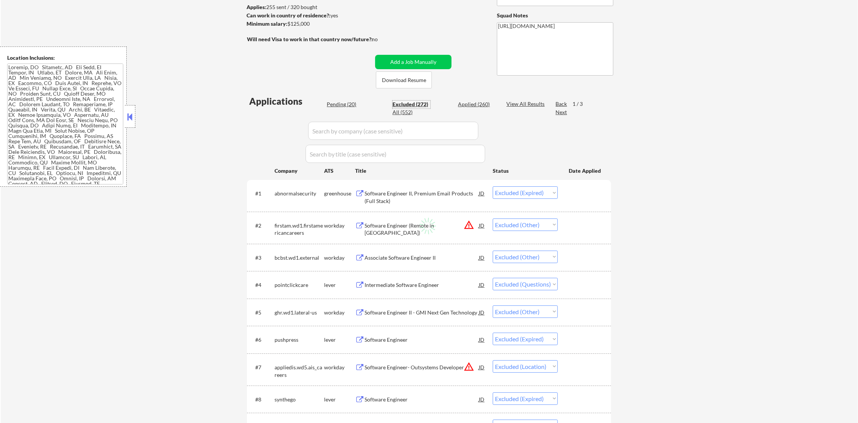
select select ""excluded__expired_""
select select ""excluded__other_""
select select ""excluded__salary_""
select select ""excluded__expired_""
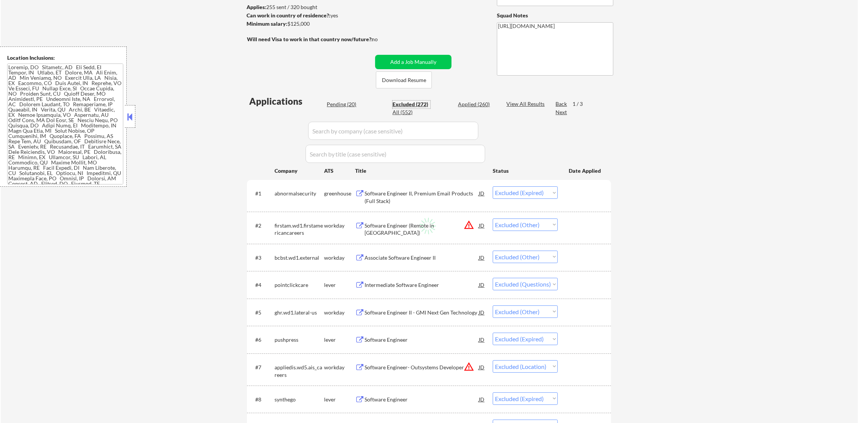
select select ""excluded__expired_""
select select ""excluded__other_""
select select ""excluded__expired_""
select select ""excluded__other_""
select select ""excluded__location_""
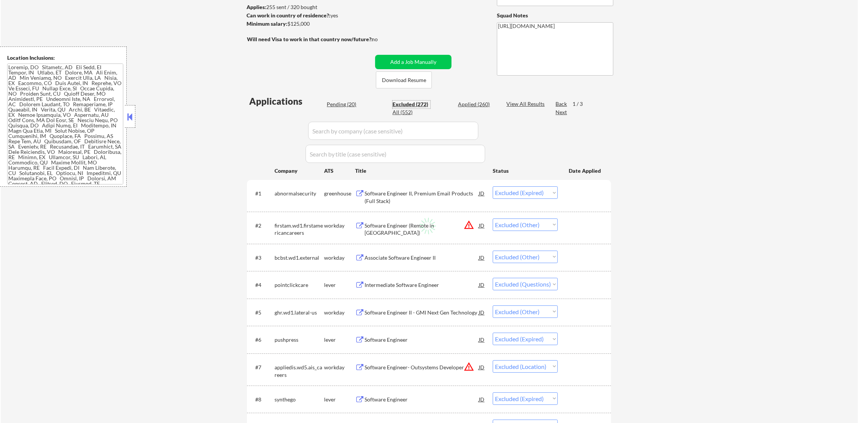
select select ""excluded__expired_""
select select ""excluded__other_""
select select ""excluded__expired_""
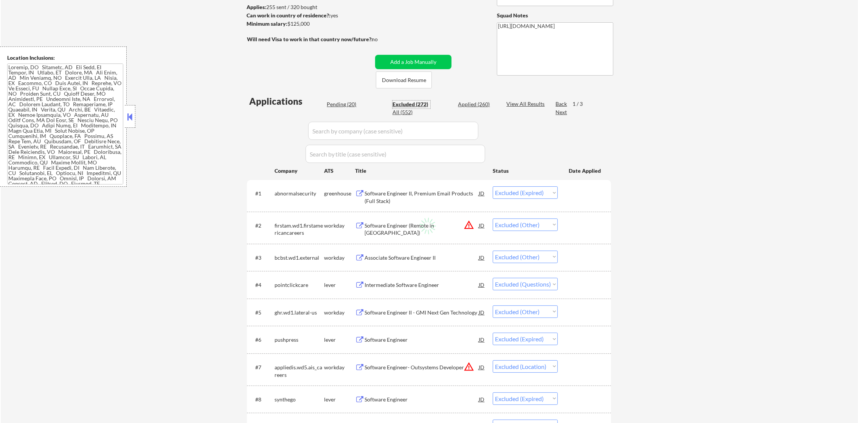
select select ""excluded__expired_""
select select ""excluded__salary_""
select select ""excluded__expired_""
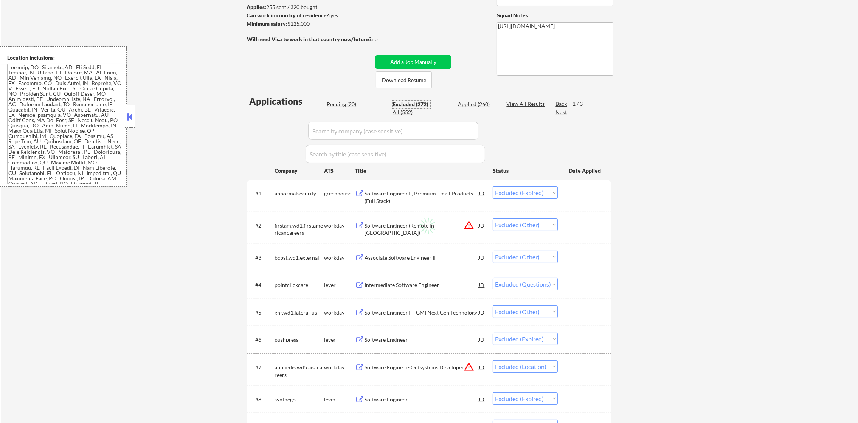
select select ""excluded__other_""
select select ""excluded__expired_""
select select ""excluded""
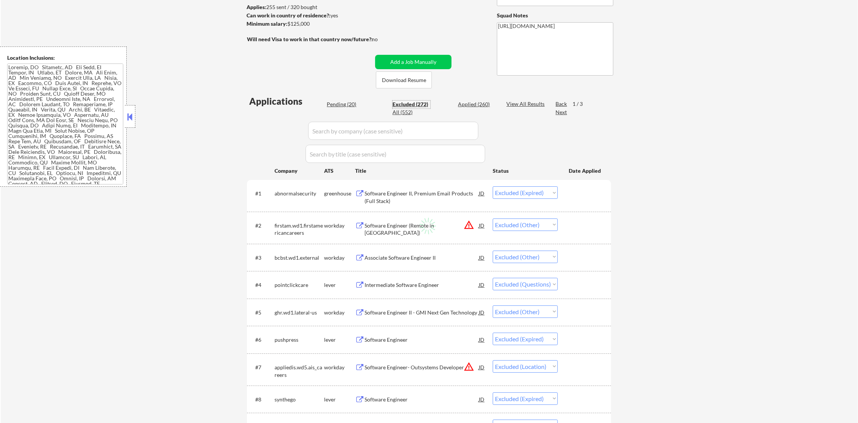
select select ""excluded__expired_""
select select ""excluded__salary_""
select select ""excluded__expired_""
select select ""excluded""
select select ""excluded__other_""
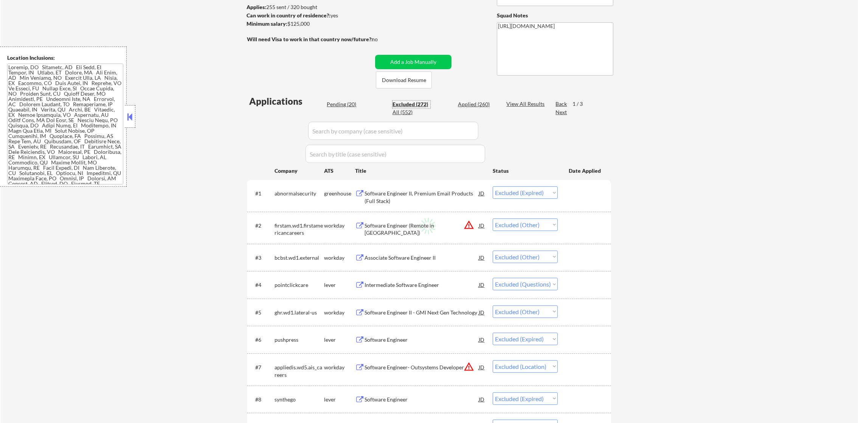
select select ""excluded__salary_""
select select ""excluded__other_""
select select ""excluded""
select select ""excluded__location_""
select select ""excluded__expired_""
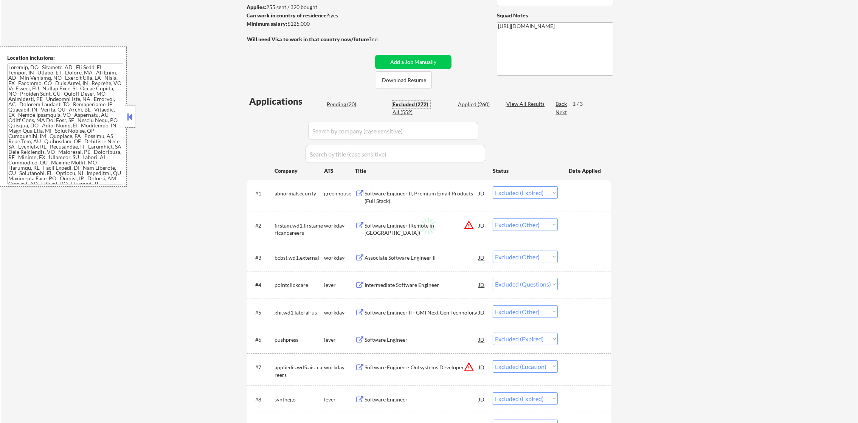
select select ""excluded__other_""
select select ""excluded__expired_""
select select ""excluded__location_""
select select ""excluded""
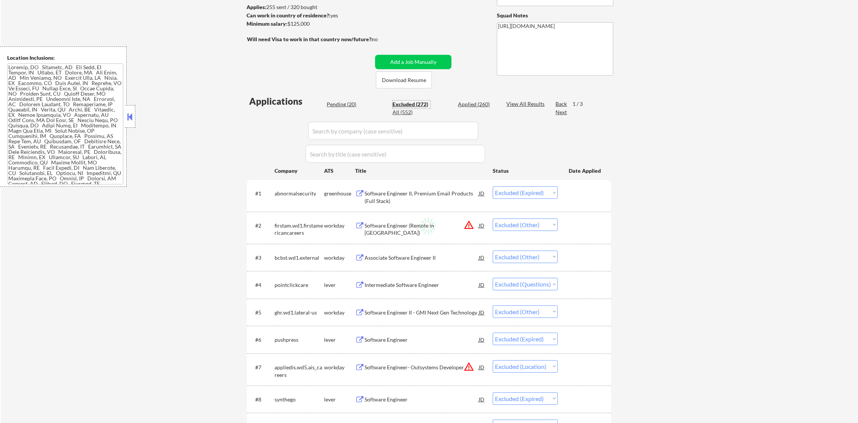
select select ""excluded""
select select ""excluded__location_""
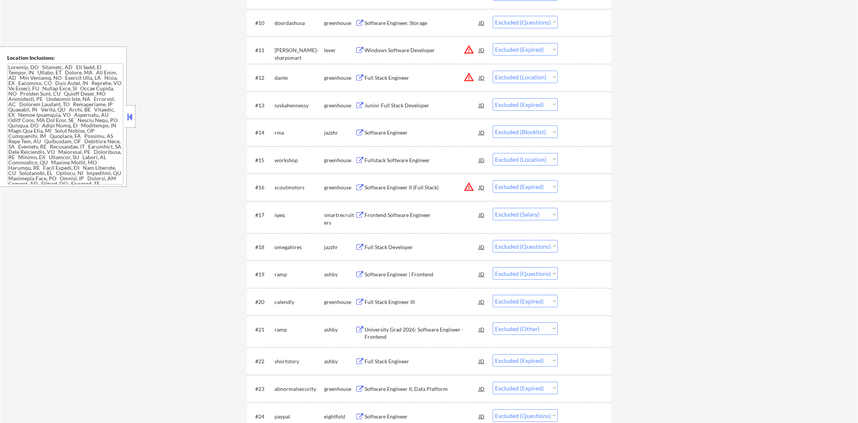
scroll to position [548, 0]
click at [470, 75] on button "warning_amber" at bounding box center [468, 74] width 11 height 11
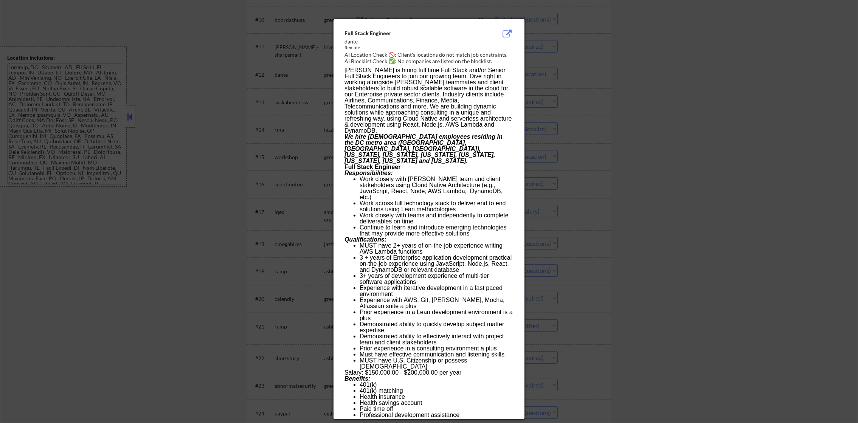
click at [577, 67] on div at bounding box center [429, 211] width 858 height 423
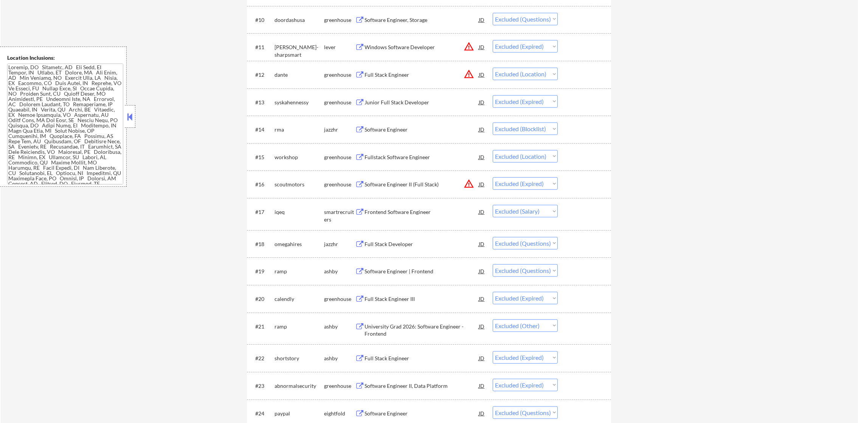
click at [400, 78] on div "Full Stack Engineer" at bounding box center [421, 75] width 114 height 8
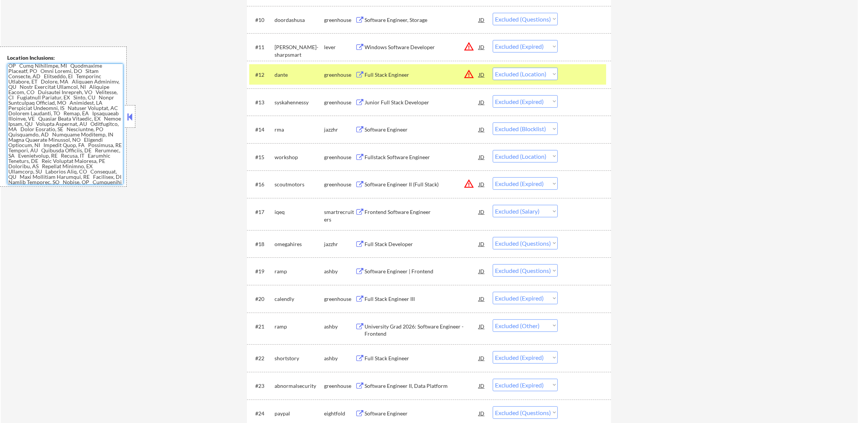
scroll to position [1422, 0]
click at [505, 71] on select "Choose an option... Pending Applied Excluded (Questions) Excluded (Expired) Exc…" at bounding box center [525, 74] width 65 height 12
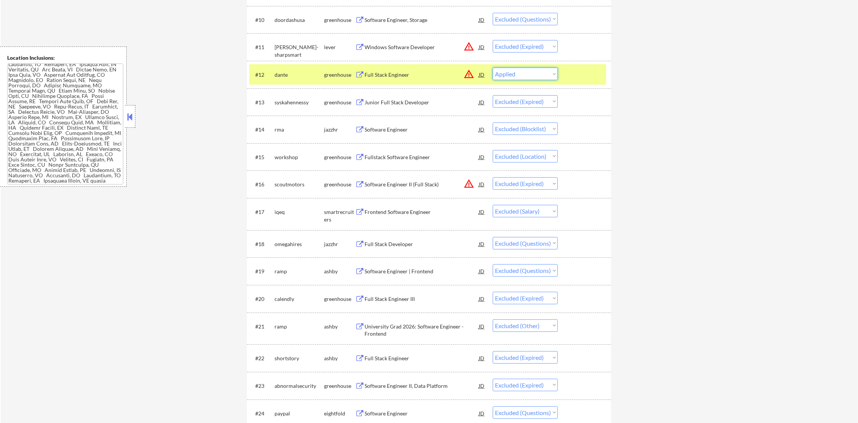
click at [493, 68] on select "Choose an option... Pending Applied Excluded (Questions) Excluded (Expired) Exc…" at bounding box center [525, 74] width 65 height 12
click at [284, 79] on div "dante" at bounding box center [299, 75] width 50 height 14
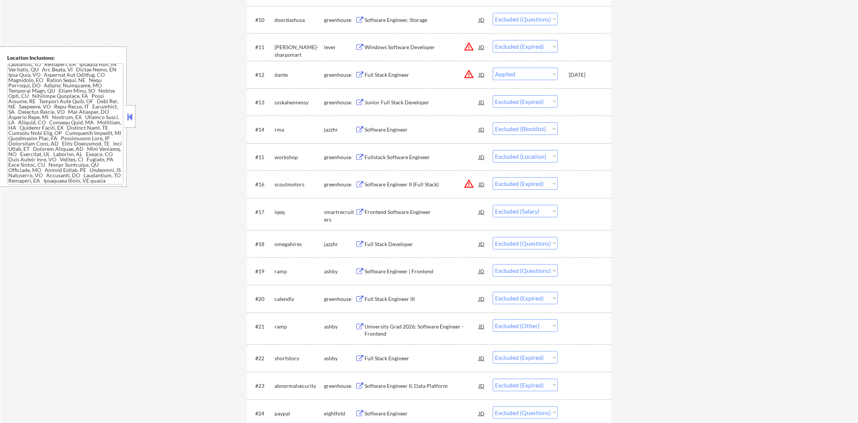
select select ""excluded__expired_""
select select ""excluded__blocklist_""
select select ""excluded__location_""
select select ""excluded__expired_""
select select ""excluded__salary_""
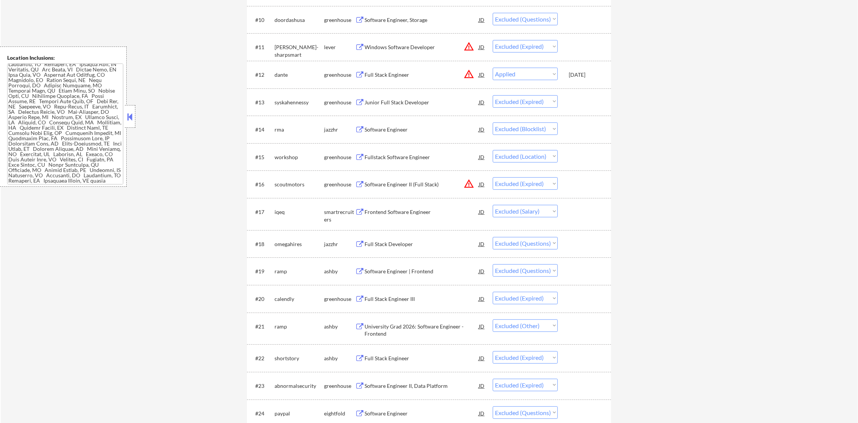
select select ""excluded""
select select ""excluded__expired_""
select select ""excluded__other_""
select select ""excluded__expired_""
select select ""excluded""
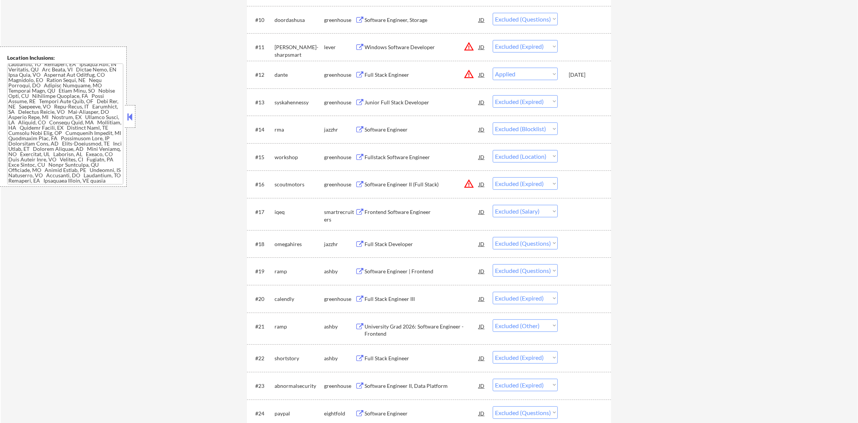
select select ""excluded__other_""
select select ""excluded__expired_""
select select ""excluded__salary_""
select select ""excluded__expired_""
select select ""excluded__other_""
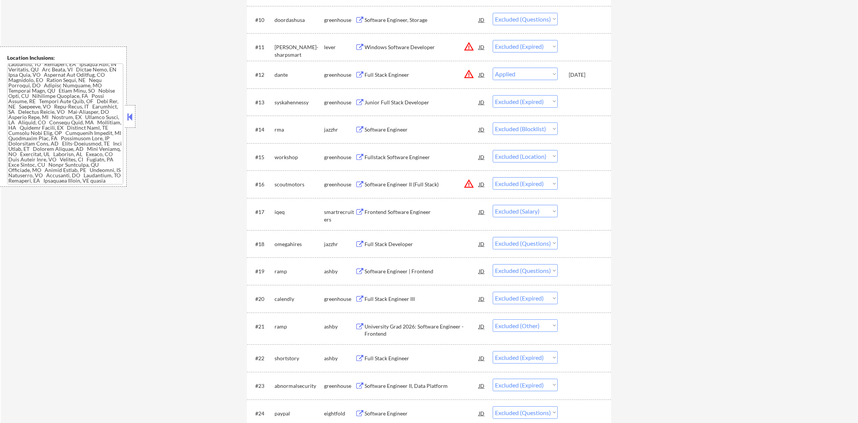
select select ""excluded""
select select ""excluded__other_""
select select ""excluded__expired_""
select select ""excluded__location_""
select select ""excluded__expired_""
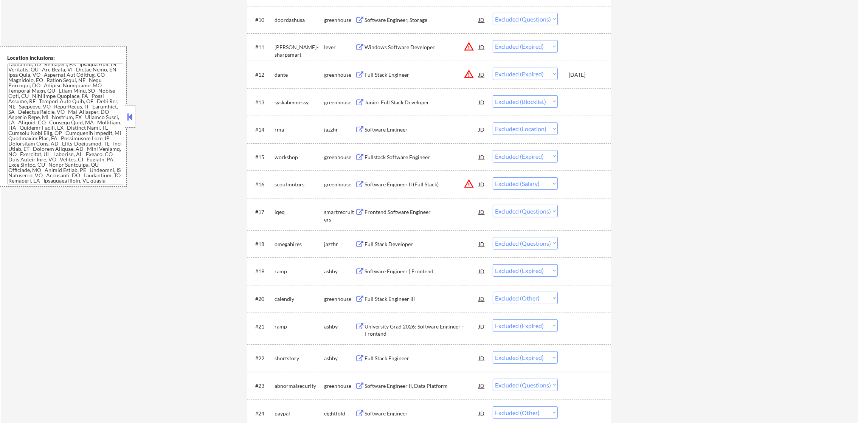
select select ""excluded__bad_match_""
select select ""excluded__expired_""
select select ""excluded""
select select ""excluded__other_""
select select ""excluded__expired_""
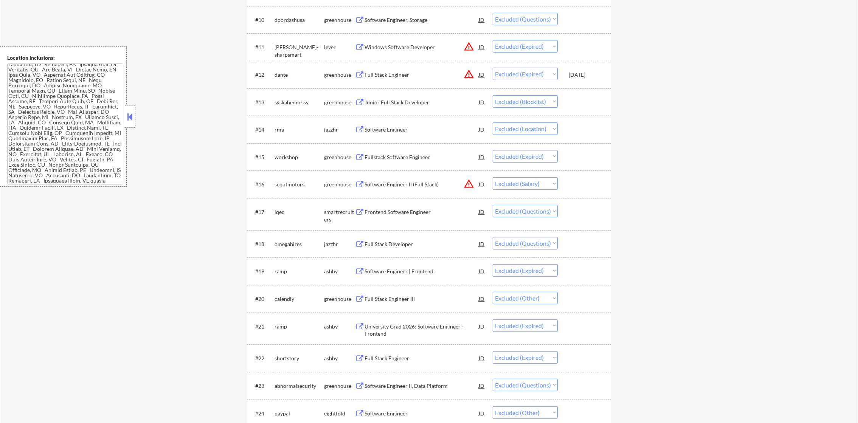
select select ""excluded__location_""
select select ""excluded__expired_""
select select ""excluded__salary_""
select select ""excluded__expired_""
select select ""excluded""
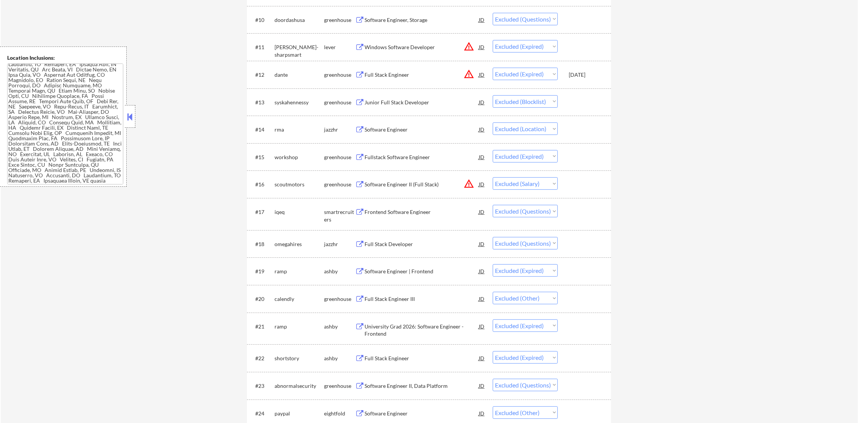
select select ""excluded__other_""
select select ""excluded""
select select ""excluded__other_""
select select ""excluded""
select select ""excluded__expired_""
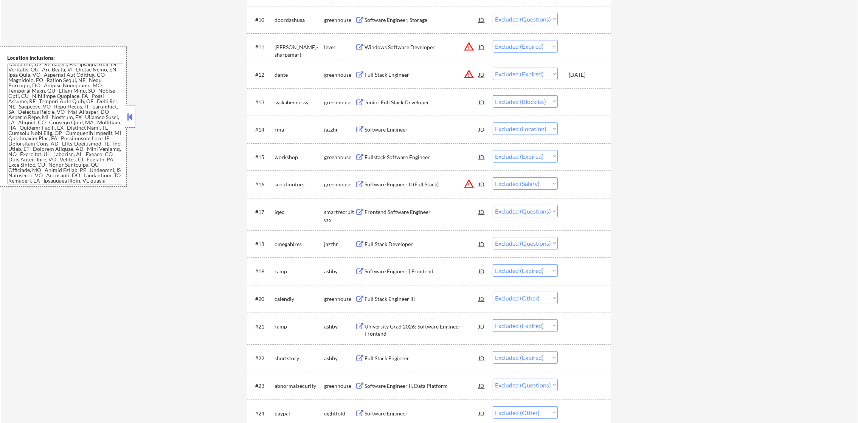
select select ""excluded__other_""
select select ""excluded__salary_""
select select ""excluded__expired_""
select select ""excluded__other_""
select select ""excluded__expired_""
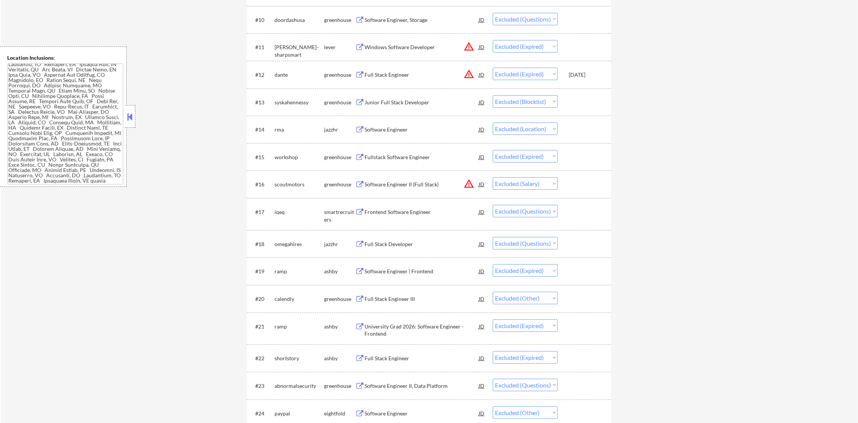
select select ""excluded__other_""
select select ""excluded__location_""
select select ""excluded__expired_""
select select ""excluded__other_""
select select ""excluded__expired_""
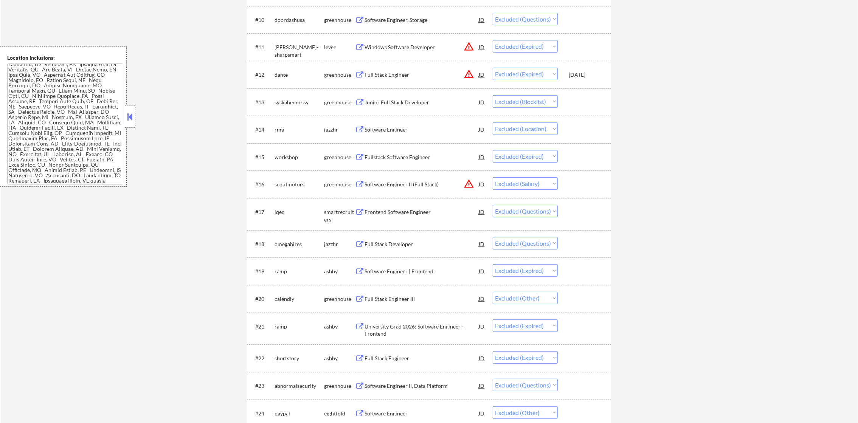
select select ""excluded__salary_""
select select ""excluded__expired_""
select select ""excluded__other_""
select select ""excluded__expired_""
select select ""excluded""
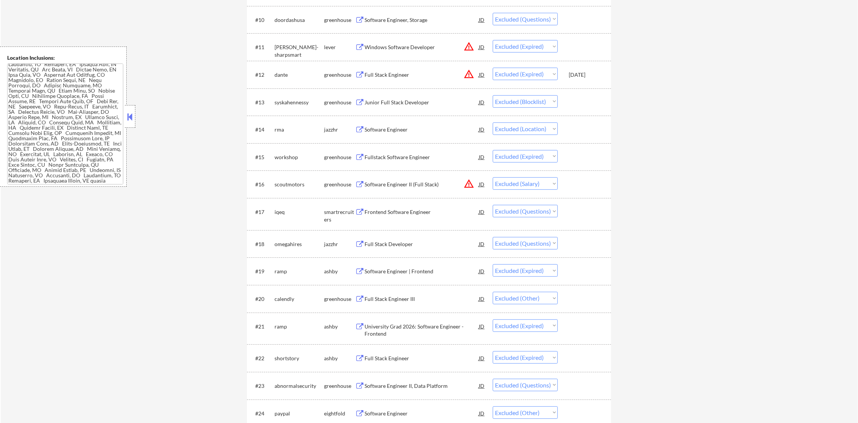
select select ""excluded__expired_""
select select ""excluded__salary_""
select select ""excluded__expired_""
select select ""excluded""
select select ""excluded__other_""
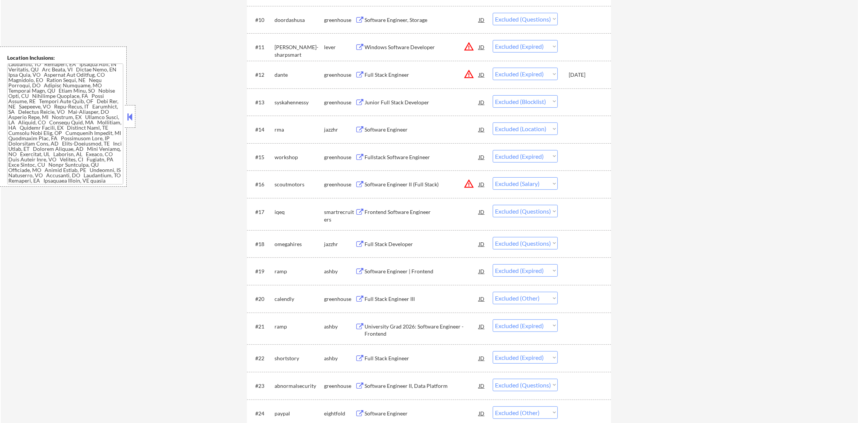
select select ""excluded__salary_""
select select ""excluded__other_""
select select ""excluded""
select select ""excluded__location_""
select select ""excluded__expired_""
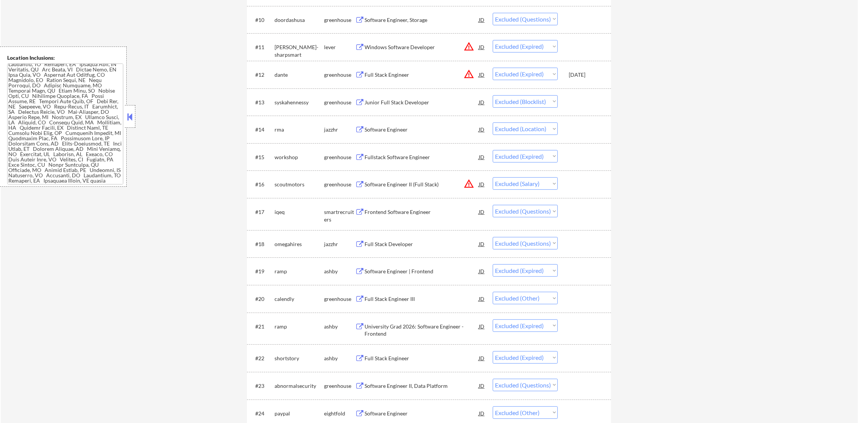
select select ""excluded__other_""
select select ""excluded__expired_""
select select ""excluded__location_""
select select ""excluded""
select select ""excluded__location_""
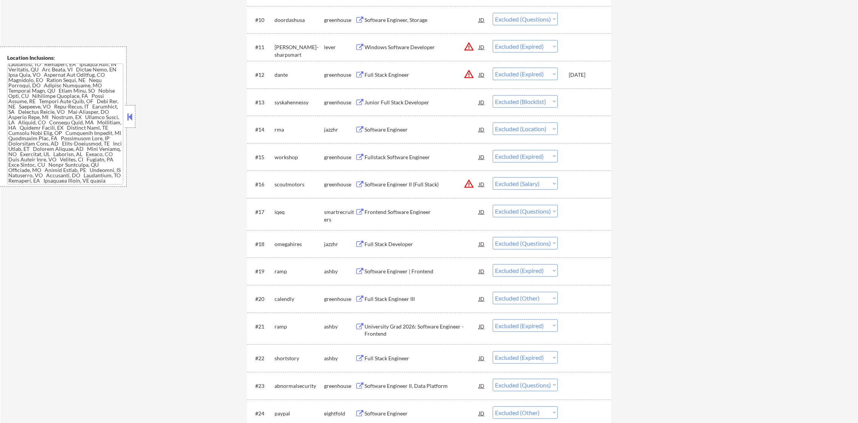
select select ""excluded__bad_match_""
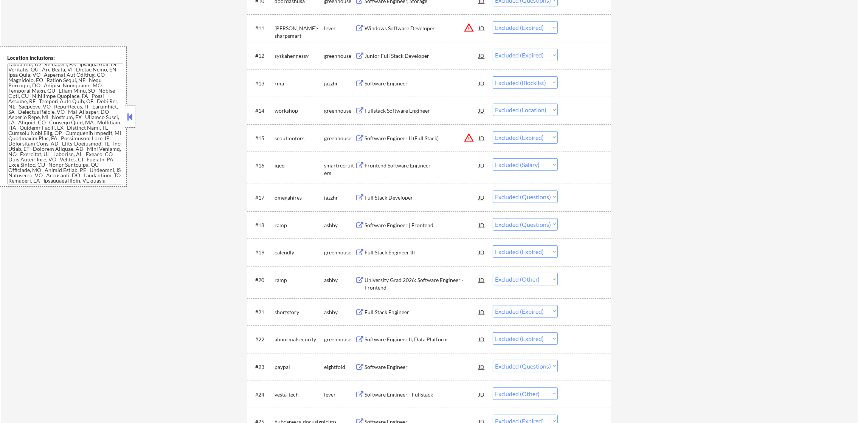
scroll to position [623, 0]
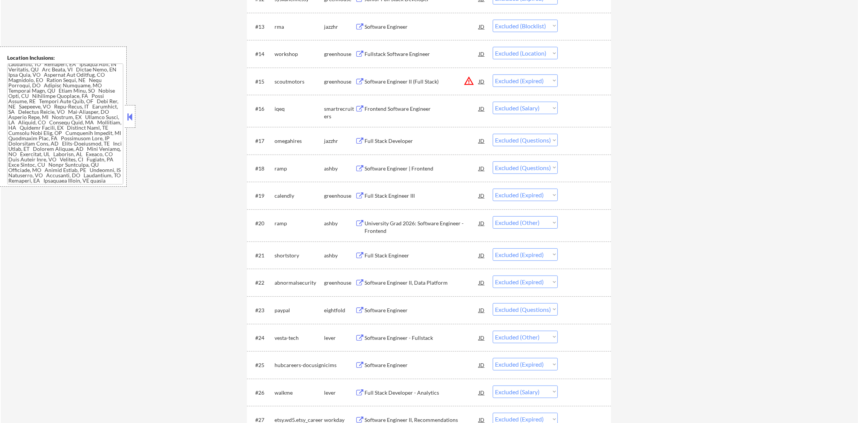
click at [423, 54] on div "Fullstack Software Engineer" at bounding box center [421, 54] width 114 height 8
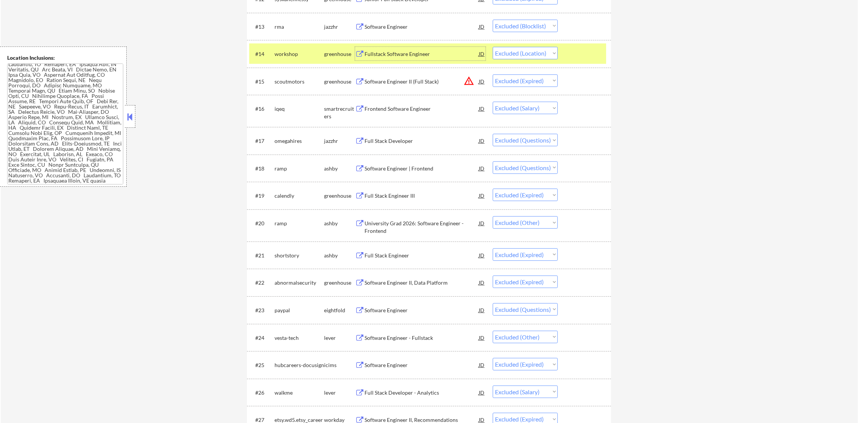
drag, startPoint x: 544, startPoint y: 55, endPoint x: 544, endPoint y: 59, distance: 4.2
click at [544, 55] on select "Choose an option... Pending Applied Excluded (Questions) Excluded (Expired) Exc…" at bounding box center [525, 53] width 65 height 12
select select ""excluded__expired_""
click at [493, 47] on select "Choose an option... Pending Applied Excluded (Questions) Excluded (Expired) Exc…" at bounding box center [525, 53] width 65 height 12
click at [288, 53] on div "workshop" at bounding box center [299, 54] width 50 height 8
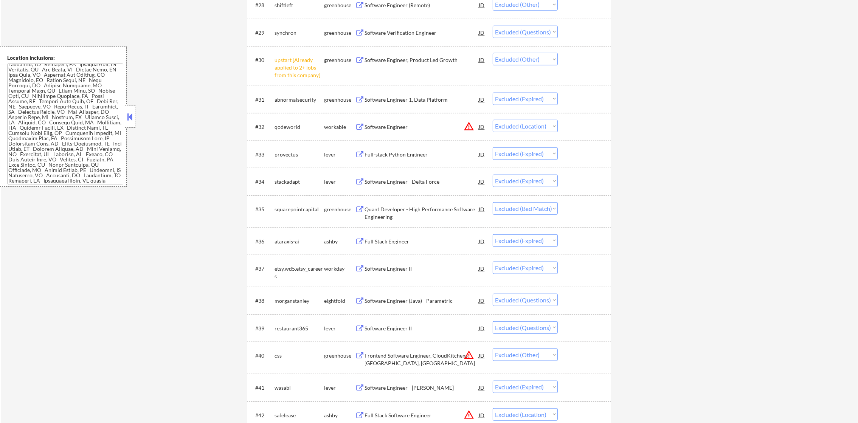
scroll to position [1096, 0]
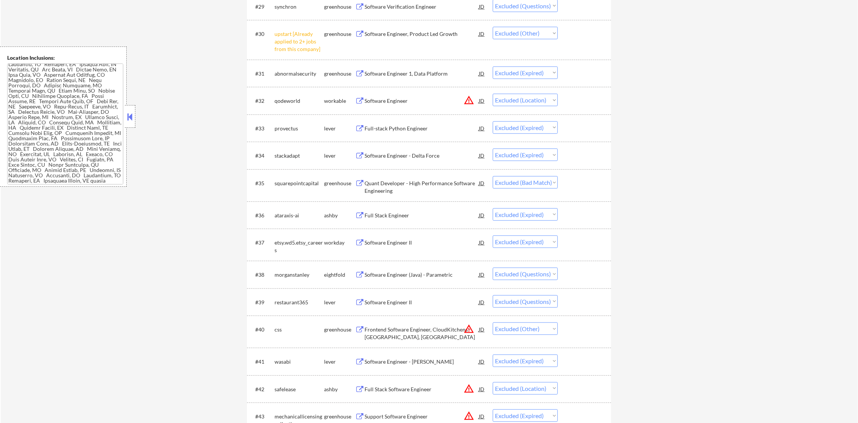
click at [468, 97] on button "warning_amber" at bounding box center [468, 100] width 11 height 11
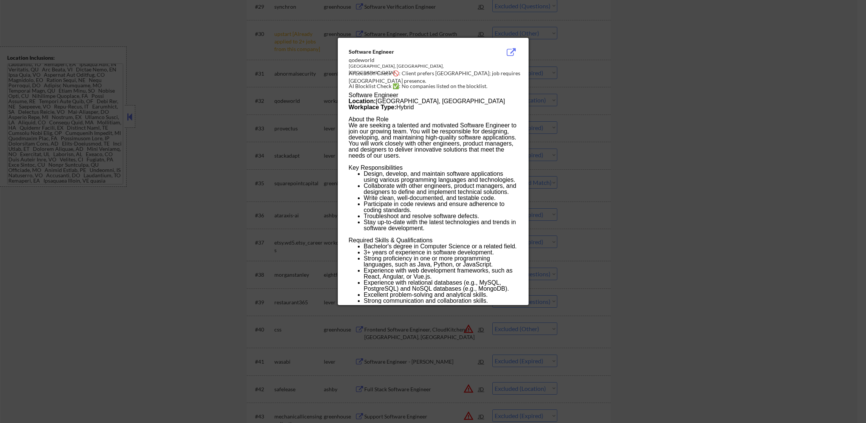
click at [495, 75] on div "AI Location Check 🚫: Client prefers NYC; job requires San Francisco presence." at bounding box center [435, 77] width 172 height 15
copy div "rancisco p"
click at [618, 71] on div at bounding box center [433, 211] width 866 height 423
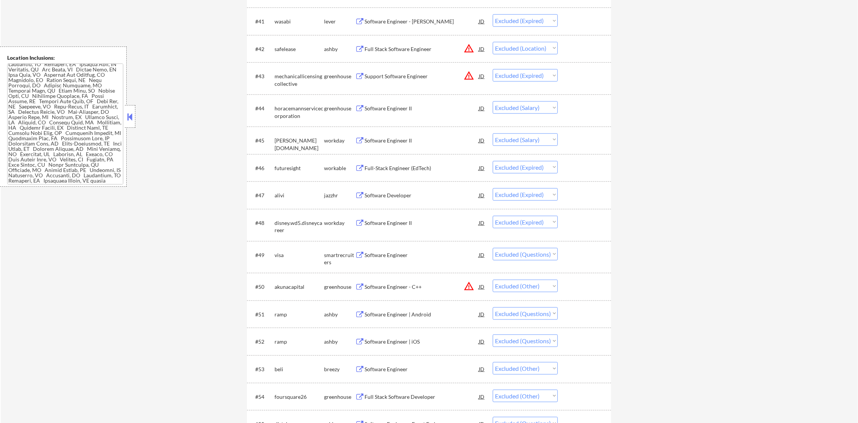
scroll to position [1455, 0]
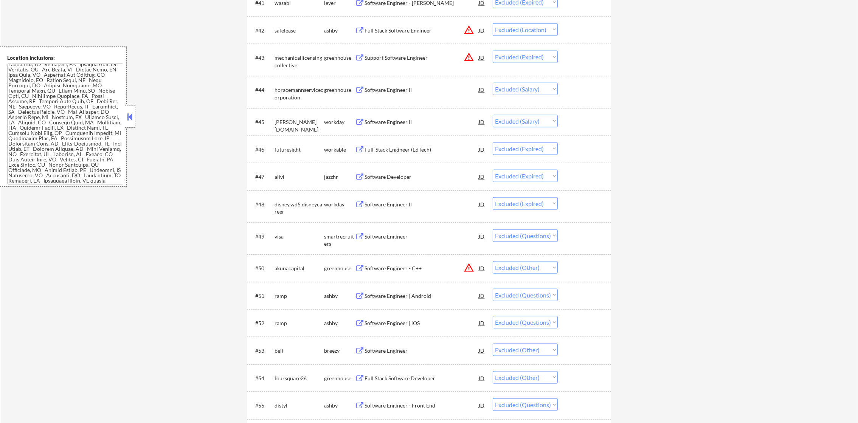
click at [468, 27] on button "warning_amber" at bounding box center [468, 30] width 11 height 11
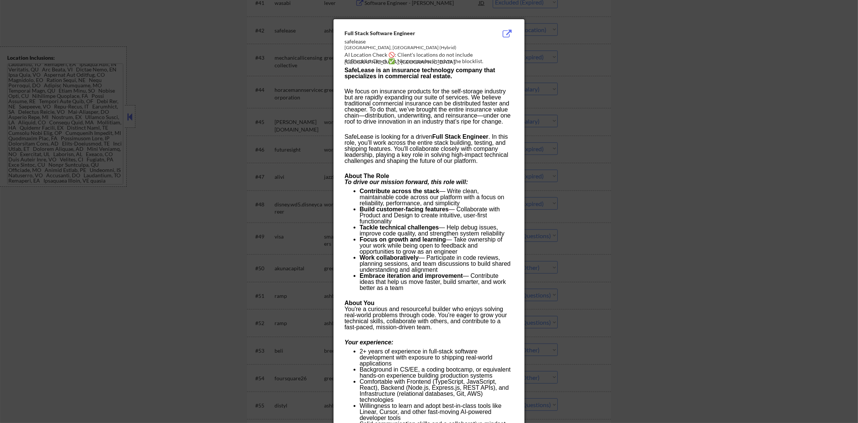
click at [473, 55] on div "AI Location Check 🚫: Client's locations do not include Austin, TX." at bounding box center [430, 58] width 172 height 15
copy div "ustin,"
click at [555, 71] on div at bounding box center [429, 211] width 858 height 423
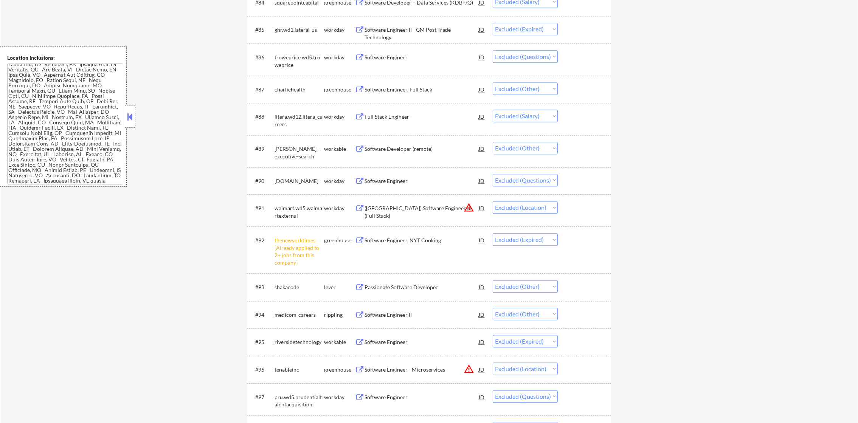
scroll to position [2759, 0]
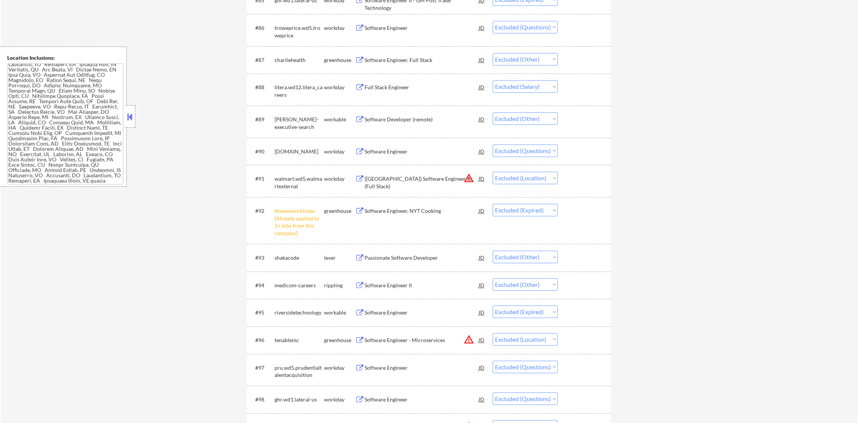
click at [470, 177] on button "warning_amber" at bounding box center [468, 178] width 11 height 11
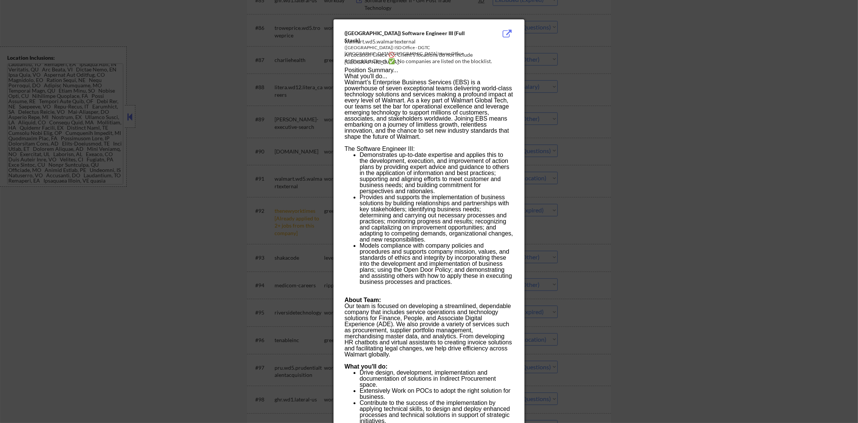
click at [554, 166] on div at bounding box center [429, 211] width 858 height 423
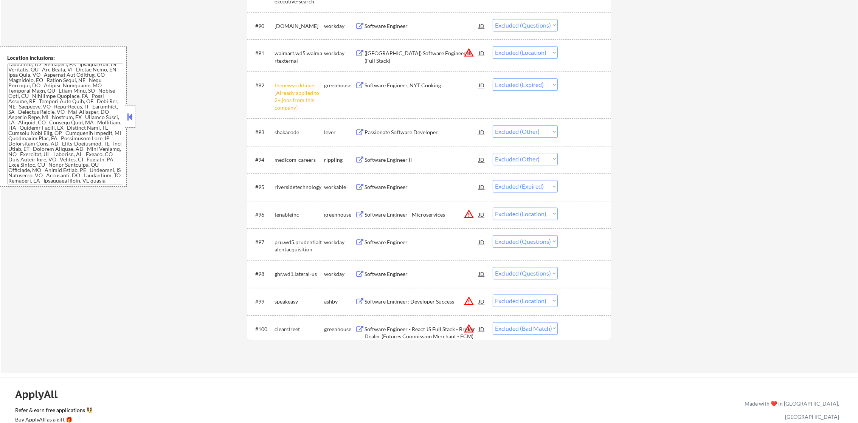
scroll to position [2891, 0]
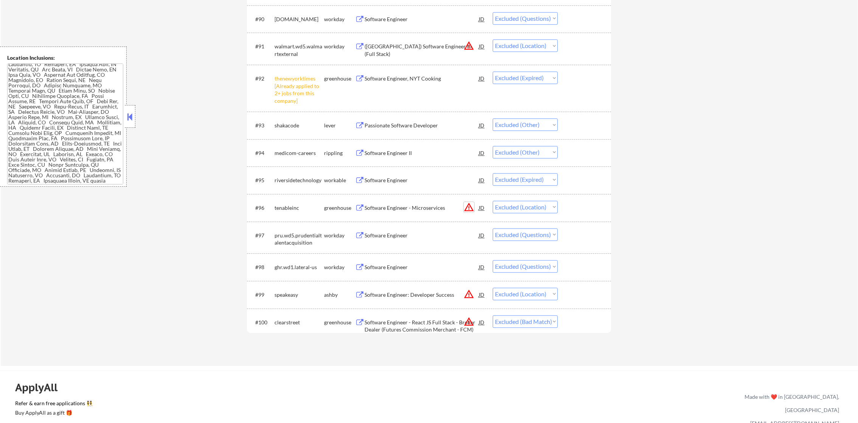
click at [470, 205] on button "warning_amber" at bounding box center [468, 207] width 11 height 11
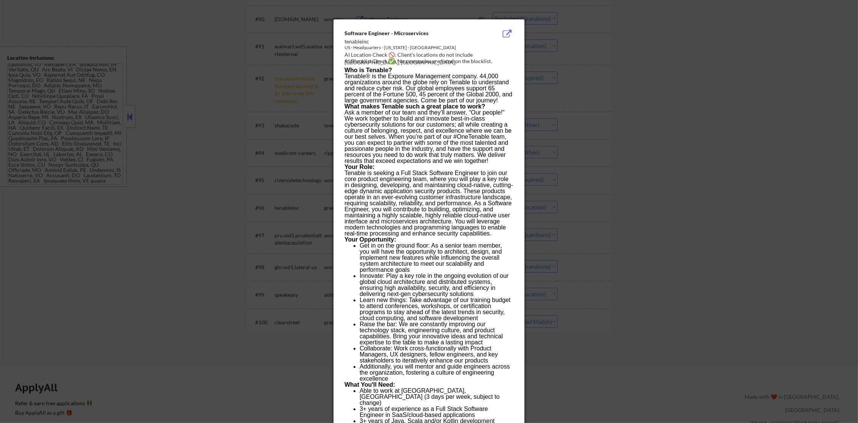
click at [484, 55] on div "AI Location Check 🚫: Client's locations do not include Columbia, MD." at bounding box center [430, 58] width 172 height 15
copy div "olumbia,"
click at [534, 147] on div at bounding box center [429, 211] width 858 height 423
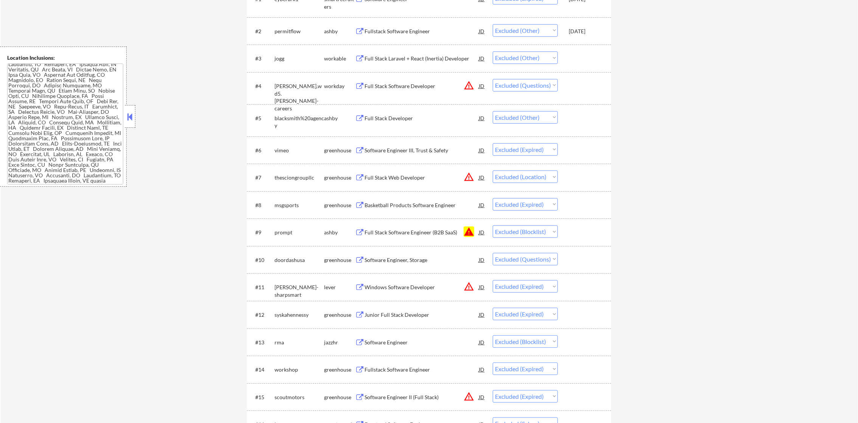
scroll to position [0, 0]
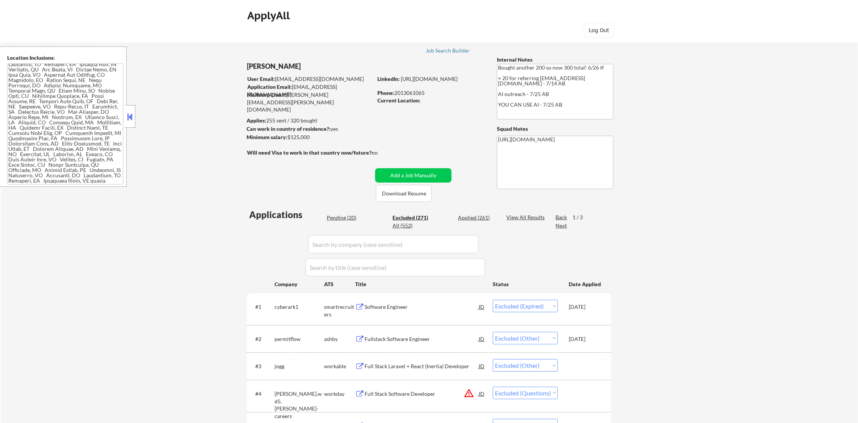
click at [345, 218] on div "Pending (20)" at bounding box center [346, 218] width 38 height 8
select select ""pending""
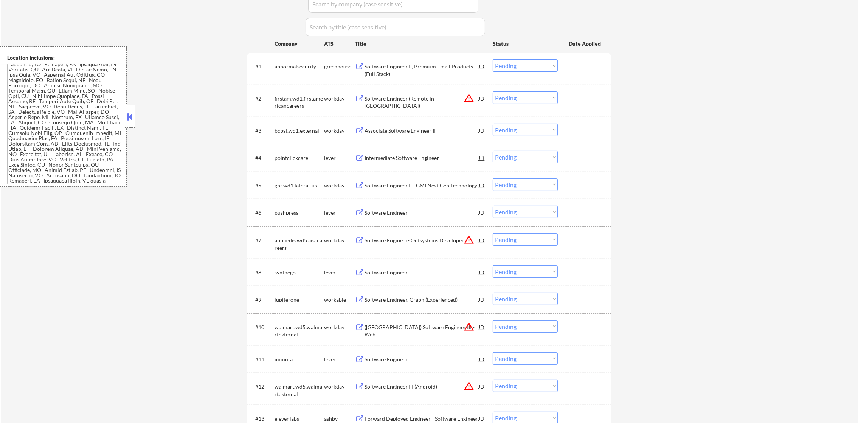
scroll to position [246, 0]
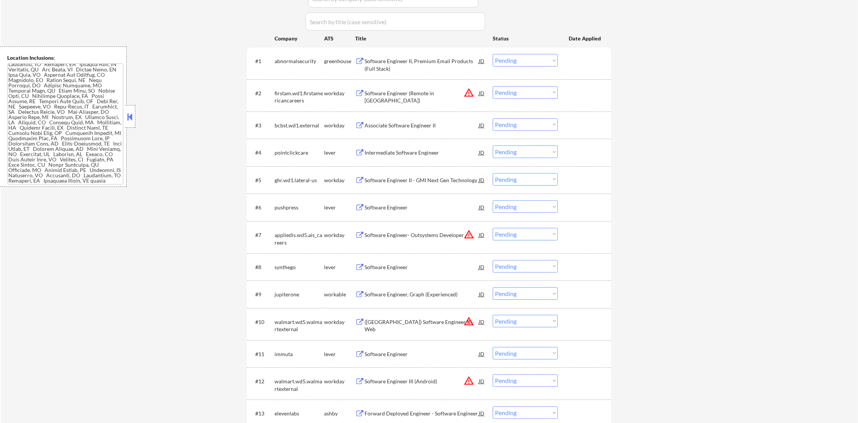
click at [467, 91] on button "warning_amber" at bounding box center [468, 92] width 11 height 11
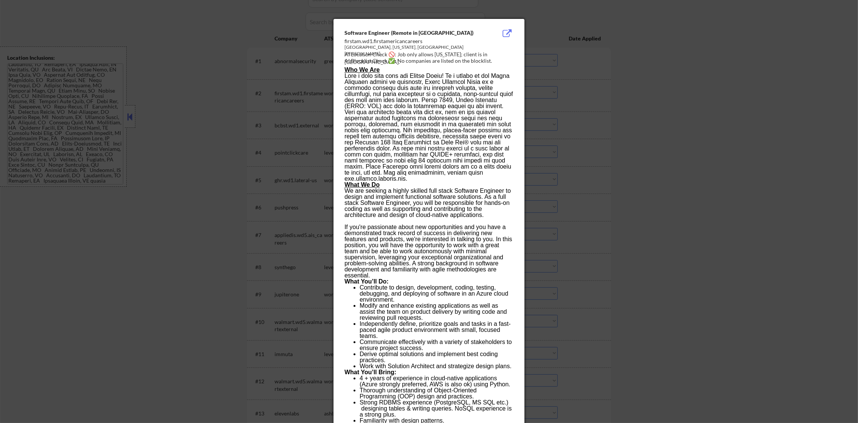
click at [532, 91] on div at bounding box center [429, 211] width 858 height 423
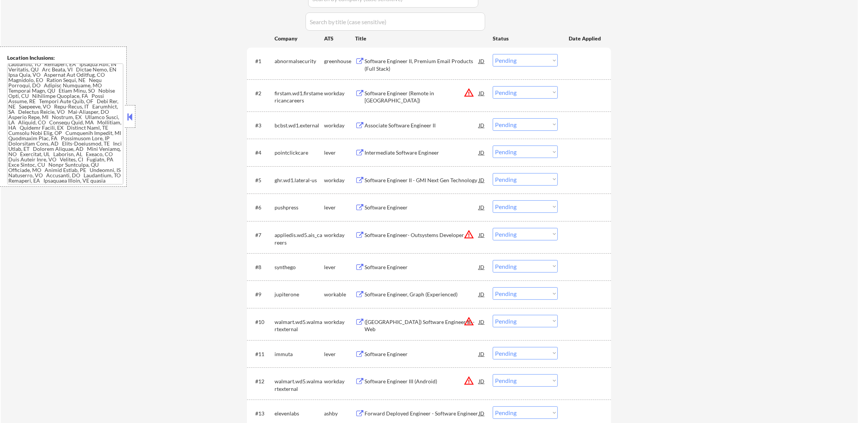
click at [431, 90] on div "Software Engineer (Remote in CA)" at bounding box center [421, 97] width 114 height 15
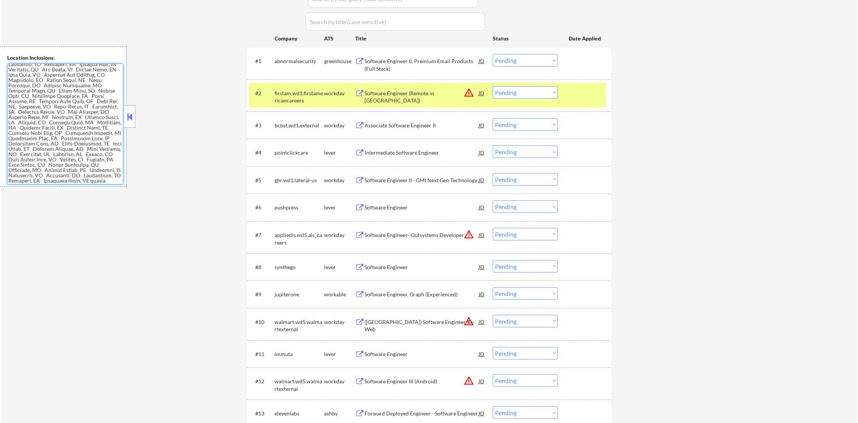
click at [65, 127] on textarea at bounding box center [65, 124] width 116 height 121
click at [171, 108] on div "← Return to /applysquad Mailslurp Inbox Job Search Builder Ariel Davies User Em…" at bounding box center [429, 231] width 857 height 892
click at [502, 91] on select "Choose an option... Pending Applied Excluded (Questions) Excluded (Expired) Exc…" at bounding box center [525, 92] width 65 height 12
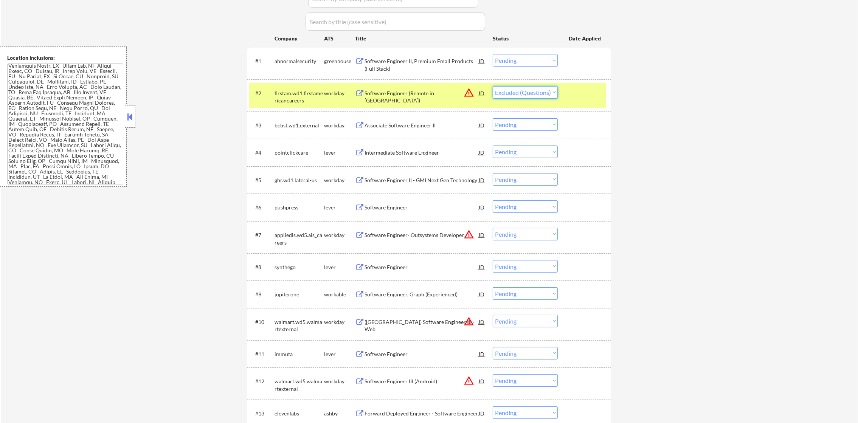
click at [493, 86] on select "Choose an option... Pending Applied Excluded (Questions) Excluded (Expired) Exc…" at bounding box center [525, 92] width 65 height 12
click at [296, 91] on div "firstam.wd1.firstamericancareers" at bounding box center [299, 97] width 50 height 15
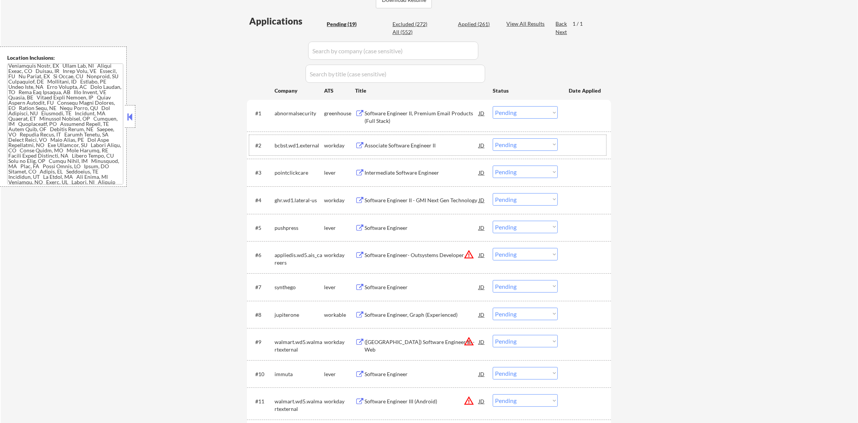
scroll to position [189, 0]
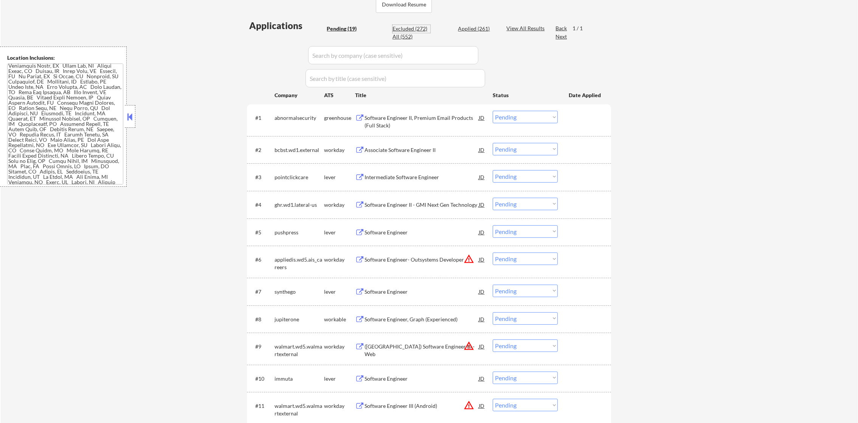
click at [412, 25] on div "Excluded (272)" at bounding box center [411, 29] width 38 height 8
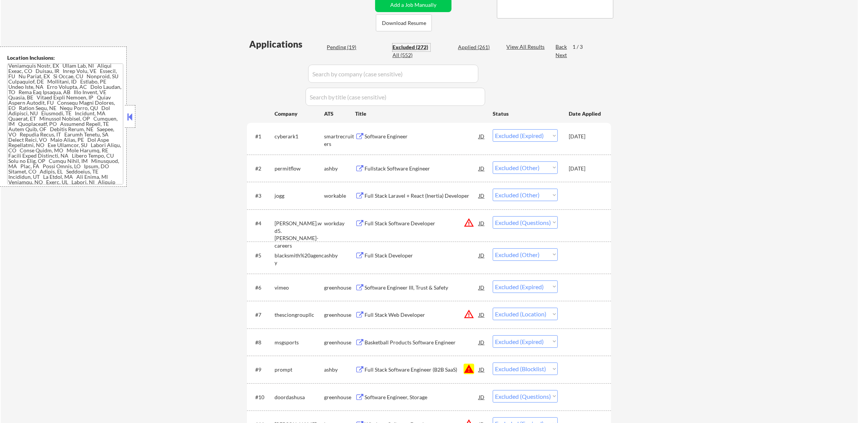
scroll to position [170, 0]
click at [418, 48] on div "Excluded (272)" at bounding box center [411, 48] width 38 height 8
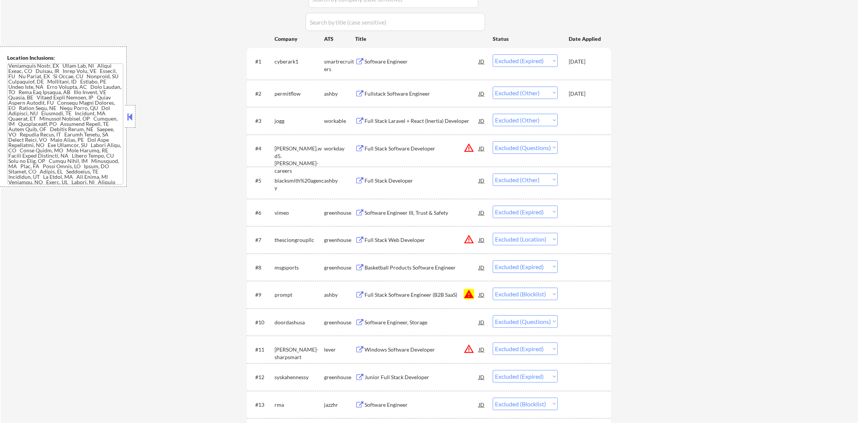
scroll to position [246, 0]
click at [405, 152] on div "Full Stack Software Developer" at bounding box center [421, 148] width 114 height 14
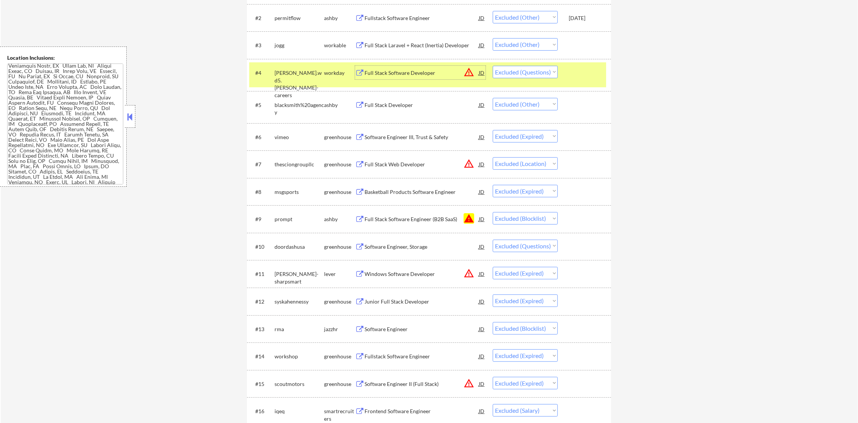
scroll to position [340, 0]
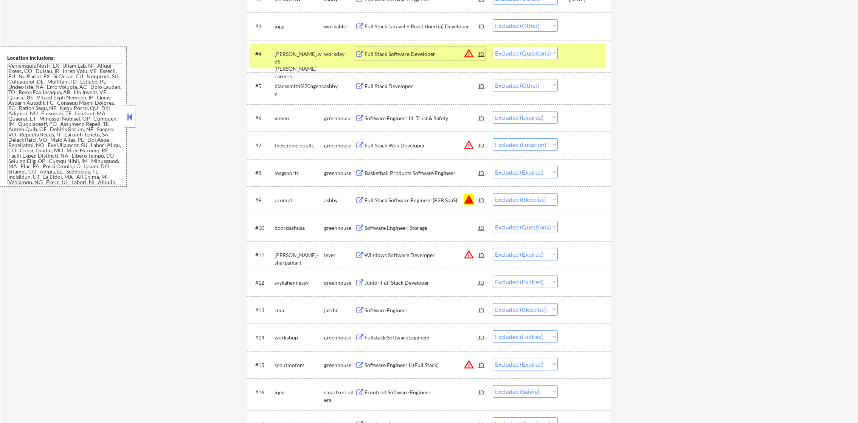
click at [507, 50] on select "Choose an option... Pending Applied Excluded (Questions) Excluded (Expired) Exc…" at bounding box center [525, 53] width 65 height 12
click at [493, 47] on select "Choose an option... Pending Applied Excluded (Questions) Excluded (Expired) Exc…" at bounding box center [525, 53] width 65 height 12
click at [291, 63] on div "stout.wd5.stout-careers" at bounding box center [299, 64] width 50 height 29
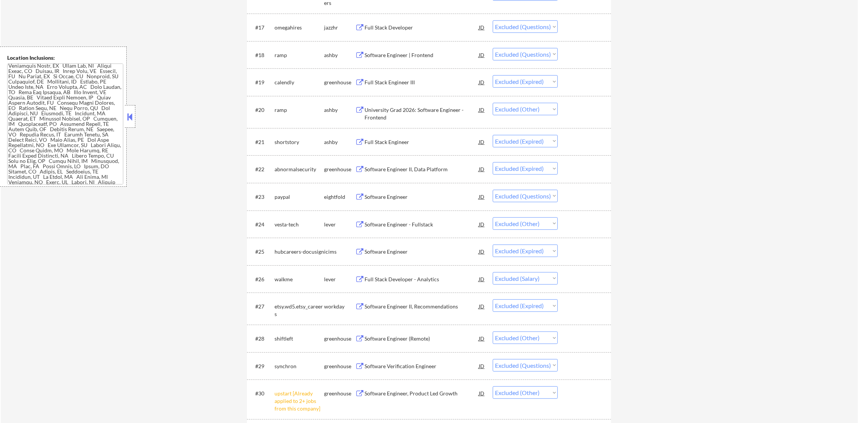
scroll to position [756, 0]
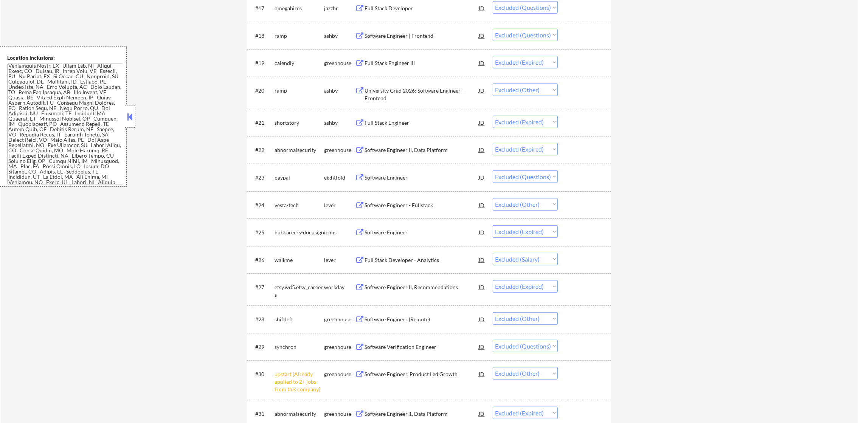
click at [443, 36] on div "Software Engineer | Frontend" at bounding box center [421, 36] width 114 height 8
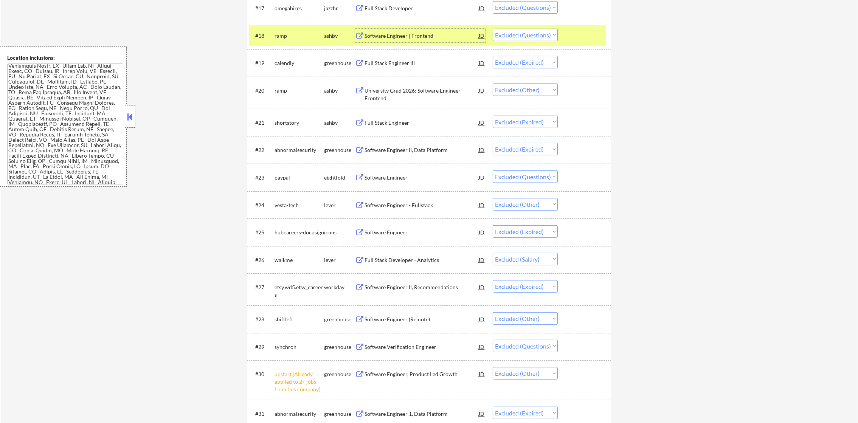
click at [535, 34] on select "Choose an option... Pending Applied Excluded (Questions) Excluded (Expired) Exc…" at bounding box center [525, 35] width 65 height 12
click at [493, 29] on select "Choose an option... Pending Applied Excluded (Questions) Excluded (Expired) Exc…" at bounding box center [525, 35] width 65 height 12
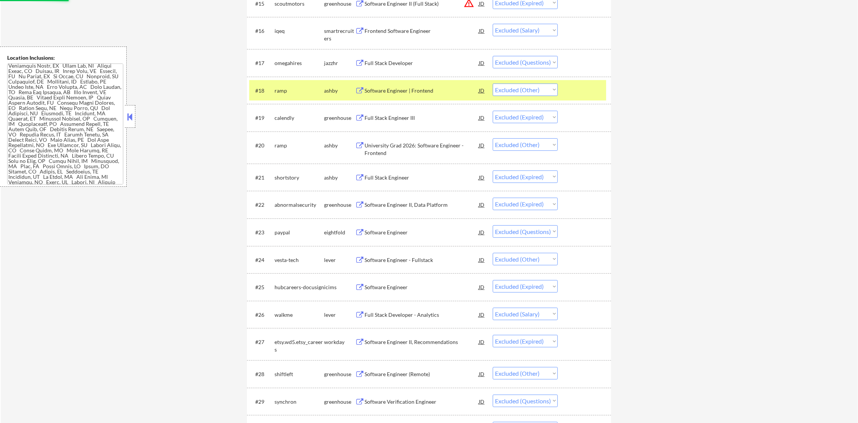
scroll to position [699, 0]
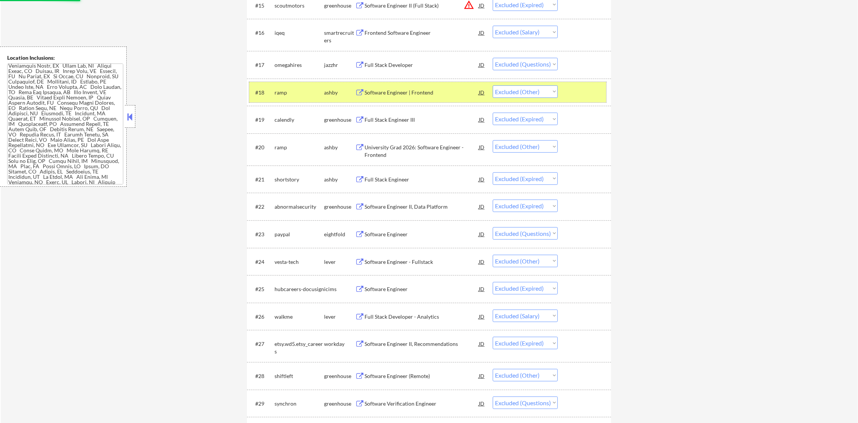
click at [289, 101] on div "#18 ramp ashby Software Engineer | Frontend JD Choose an option... Pending Appl…" at bounding box center [427, 92] width 357 height 20
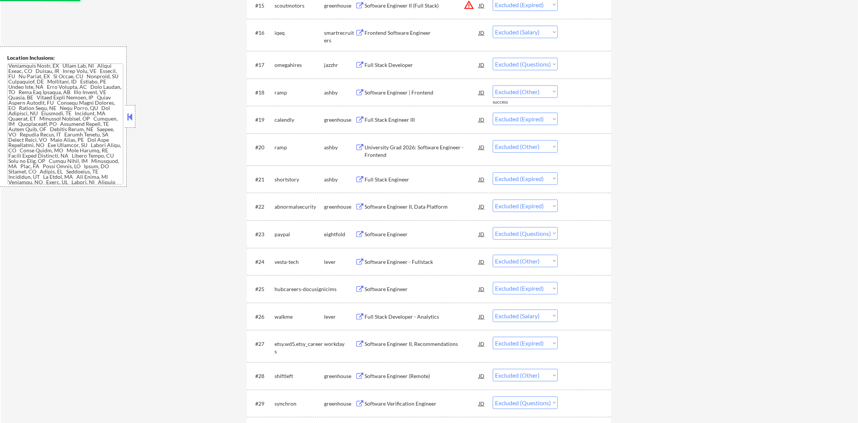
click at [431, 60] on div "Full Stack Developer" at bounding box center [421, 65] width 114 height 14
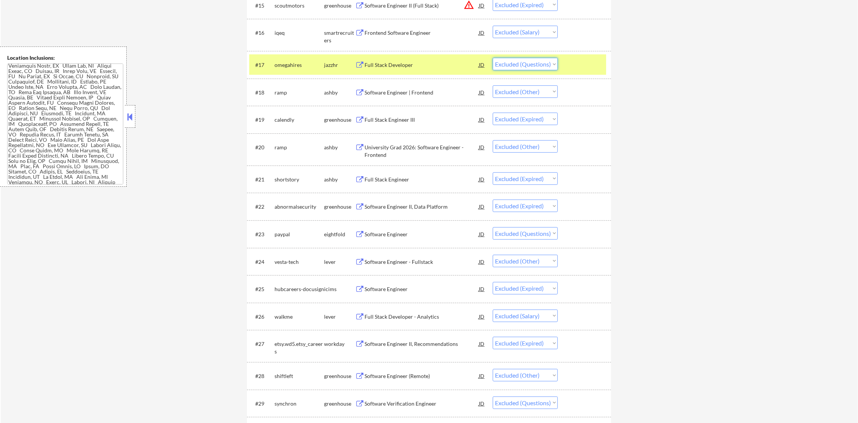
drag, startPoint x: 550, startPoint y: 64, endPoint x: 550, endPoint y: 71, distance: 7.2
click at [550, 64] on select "Choose an option... Pending Applied Excluded (Questions) Excluded (Expired) Exc…" at bounding box center [525, 64] width 65 height 12
click at [493, 58] on select "Choose an option... Pending Applied Excluded (Questions) Excluded (Expired) Exc…" at bounding box center [525, 64] width 65 height 12
click at [291, 64] on div "omegahires" at bounding box center [299, 65] width 50 height 8
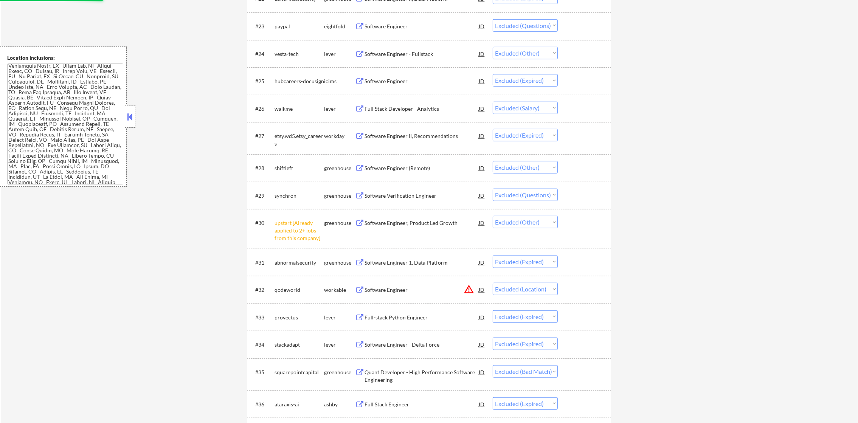
scroll to position [888, 0]
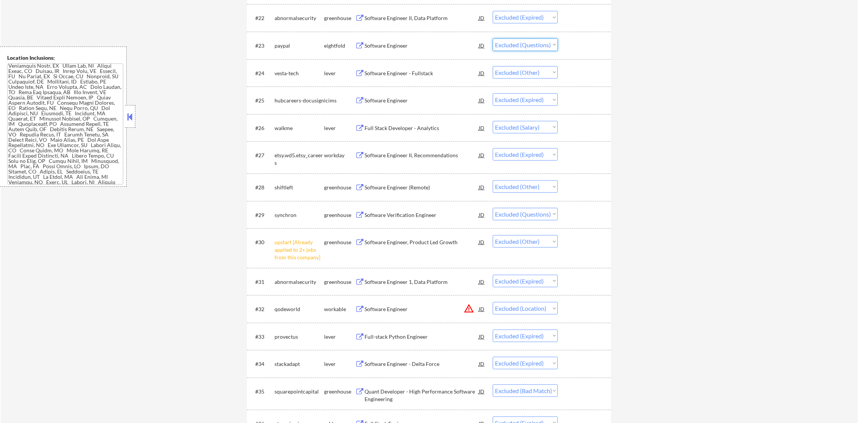
click at [525, 47] on select "Choose an option... Pending Applied Excluded (Questions) Excluded (Expired) Exc…" at bounding box center [525, 45] width 65 height 12
click at [414, 45] on div "Software Engineer" at bounding box center [421, 46] width 114 height 8
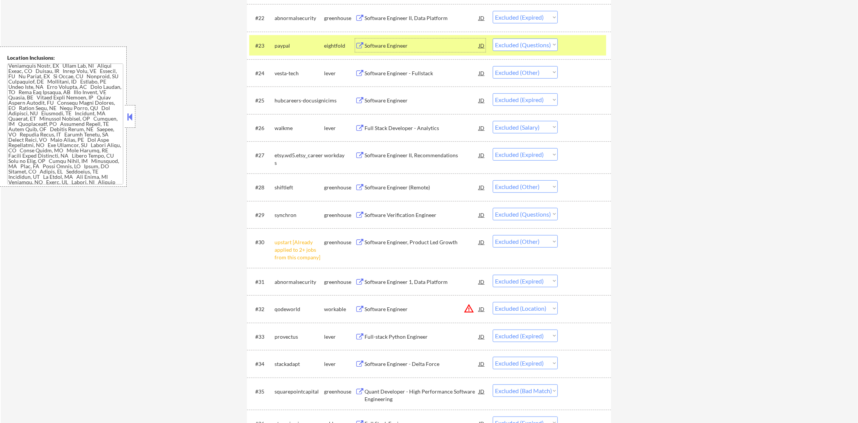
drag, startPoint x: 519, startPoint y: 43, endPoint x: 522, endPoint y: 47, distance: 5.4
click at [519, 43] on select "Choose an option... Pending Applied Excluded (Questions) Excluded (Expired) Exc…" at bounding box center [525, 45] width 65 height 12
click at [493, 39] on select "Choose an option... Pending Applied Excluded (Questions) Excluded (Expired) Exc…" at bounding box center [525, 45] width 65 height 12
click at [296, 43] on div "paypal" at bounding box center [299, 46] width 50 height 8
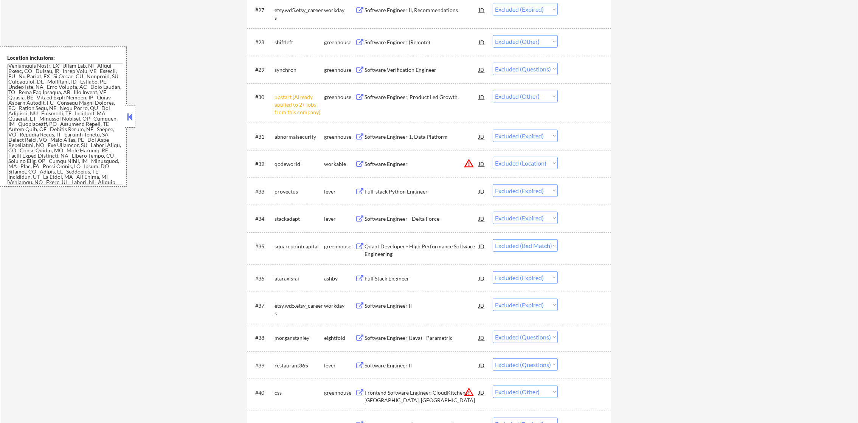
scroll to position [1058, 0]
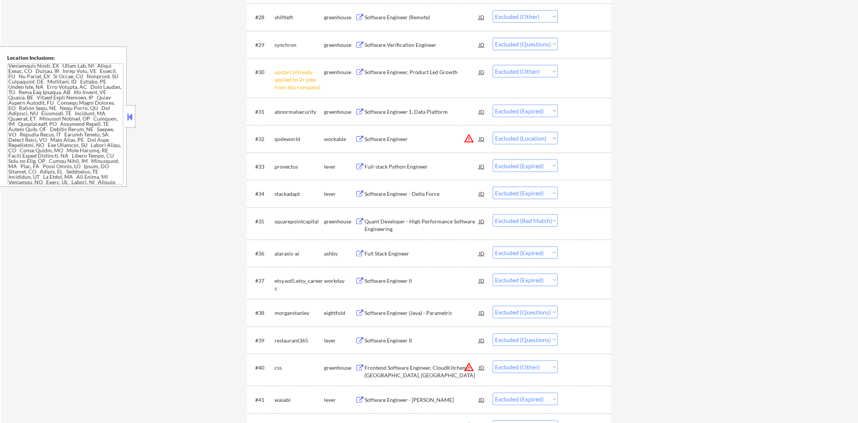
click at [428, 38] on div "Software Verification Engineer" at bounding box center [421, 45] width 114 height 14
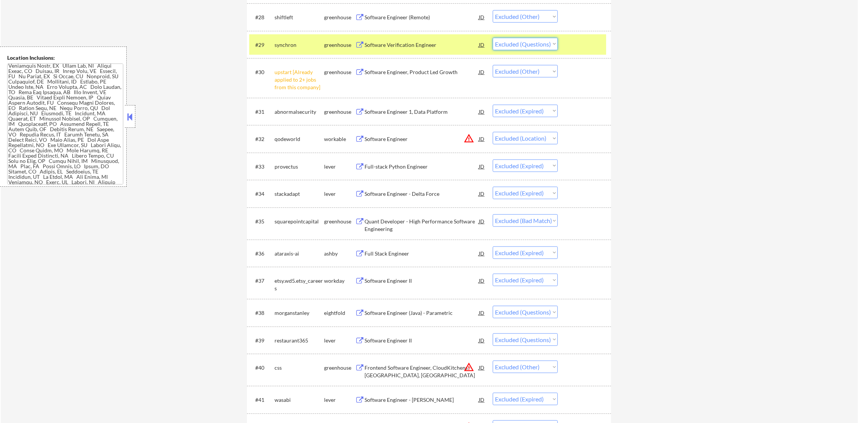
click at [514, 42] on select "Choose an option... Pending Applied Excluded (Questions) Excluded (Expired) Exc…" at bounding box center [525, 44] width 65 height 12
click at [493, 38] on select "Choose an option... Pending Applied Excluded (Questions) Excluded (Expired) Exc…" at bounding box center [525, 44] width 65 height 12
click at [297, 51] on div "synchron" at bounding box center [299, 45] width 50 height 14
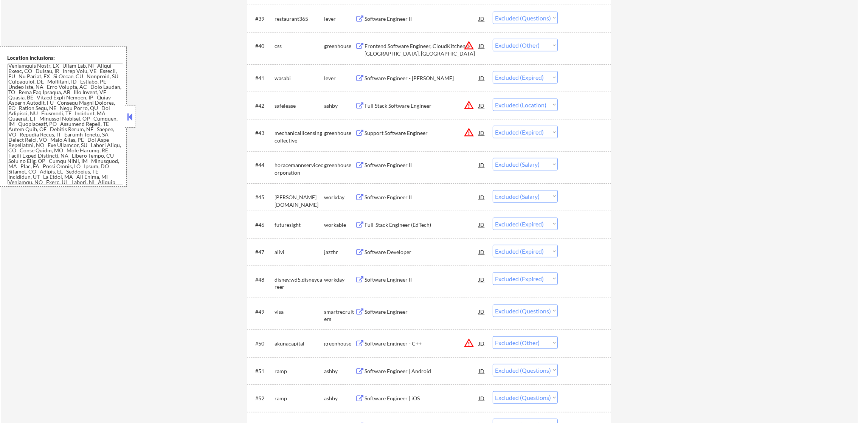
scroll to position [1360, 0]
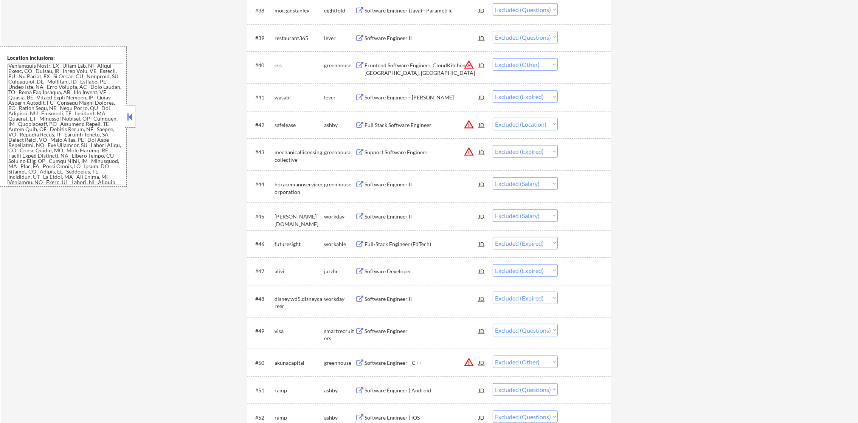
click at [412, 37] on div "Software Engineer II" at bounding box center [421, 38] width 114 height 8
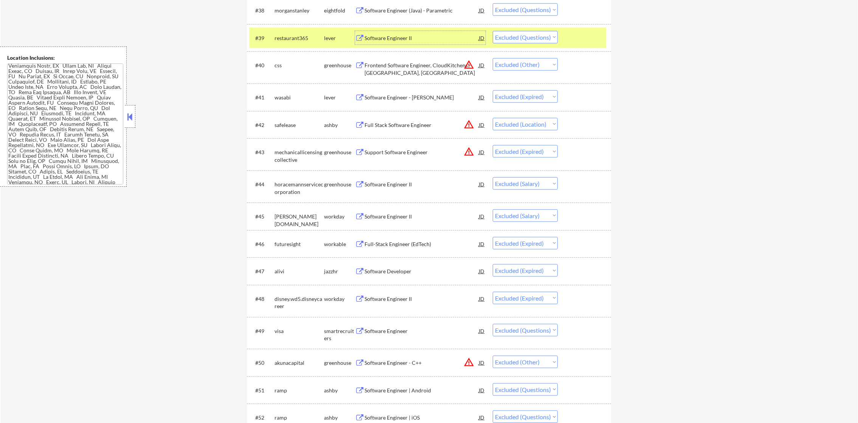
click at [521, 39] on select "Choose an option... Pending Applied Excluded (Questions) Excluded (Expired) Exc…" at bounding box center [525, 37] width 65 height 12
click at [493, 31] on select "Choose an option... Pending Applied Excluded (Questions) Excluded (Expired) Exc…" at bounding box center [525, 37] width 65 height 12
click at [314, 37] on div "restaurant365" at bounding box center [299, 38] width 50 height 8
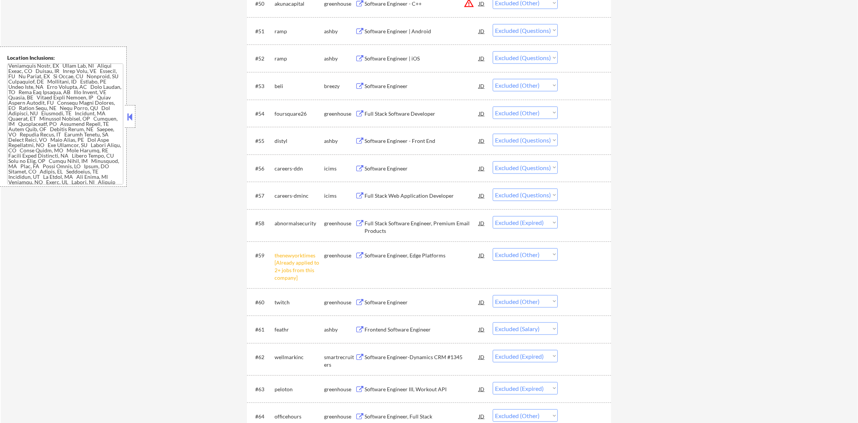
scroll to position [1720, 0]
click at [405, 61] on div "Software Engineer | iOS" at bounding box center [421, 58] width 114 height 8
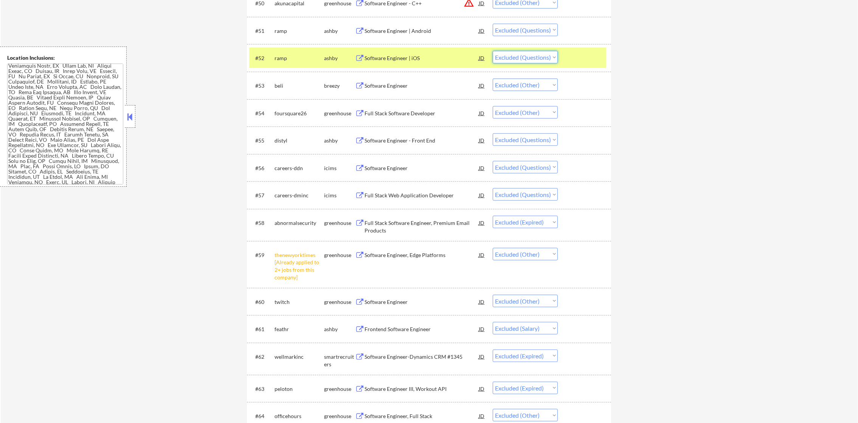
click at [544, 61] on select "Choose an option... Pending Applied Excluded (Questions) Excluded (Expired) Exc…" at bounding box center [525, 57] width 65 height 12
click at [493, 51] on select "Choose an option... Pending Applied Excluded (Questions) Excluded (Expired) Exc…" at bounding box center [525, 57] width 65 height 12
click at [292, 55] on div "ramp" at bounding box center [299, 58] width 50 height 8
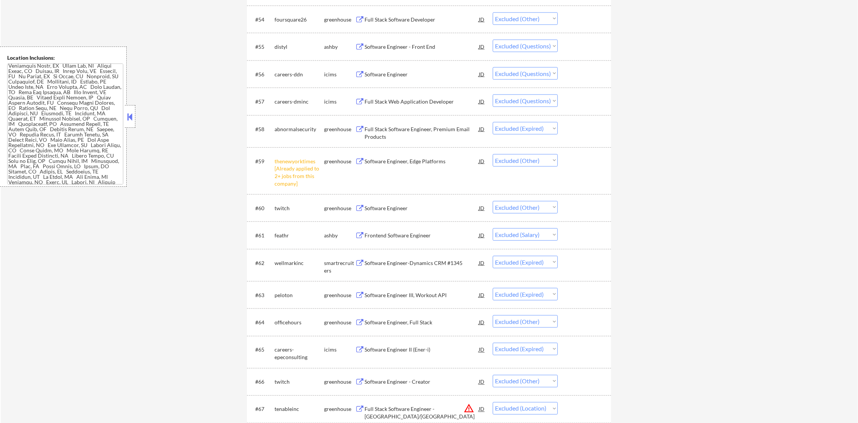
scroll to position [1814, 0]
click at [394, 46] on div "Software Engineer - Front End" at bounding box center [421, 46] width 114 height 8
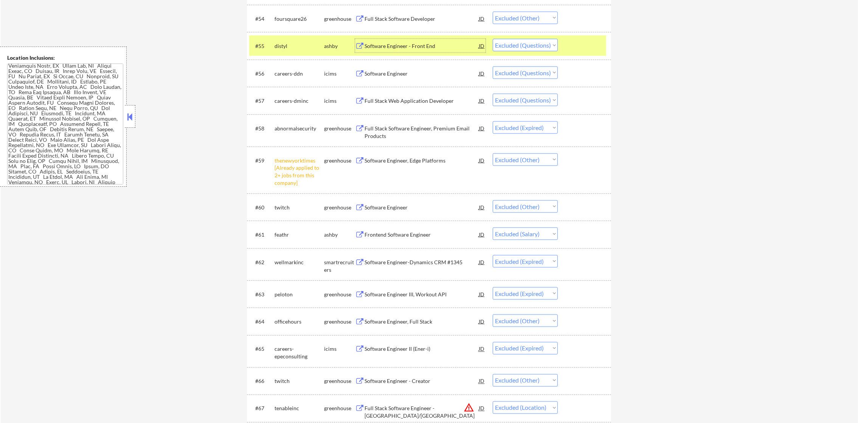
drag, startPoint x: 507, startPoint y: 43, endPoint x: 511, endPoint y: 54, distance: 11.2
click at [507, 43] on select "Choose an option... Pending Applied Excluded (Questions) Excluded (Expired) Exc…" at bounding box center [525, 45] width 65 height 12
click at [493, 39] on select "Choose an option... Pending Applied Excluded (Questions) Excluded (Expired) Exc…" at bounding box center [525, 45] width 65 height 12
click at [298, 43] on div "distyl" at bounding box center [299, 46] width 50 height 8
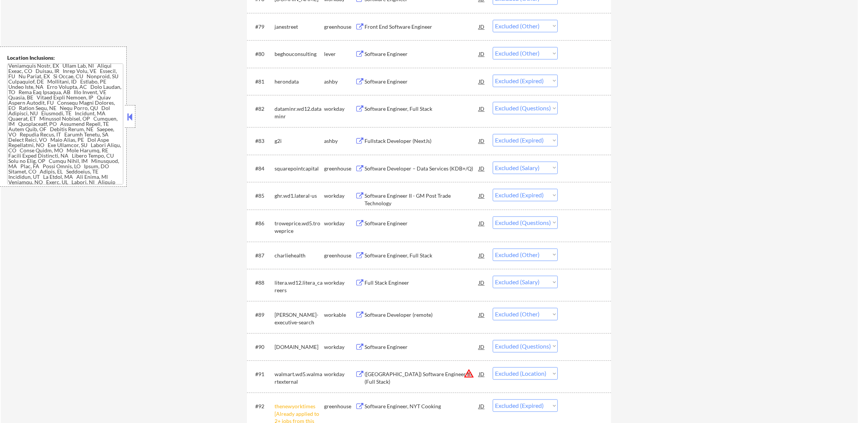
scroll to position [2570, 0]
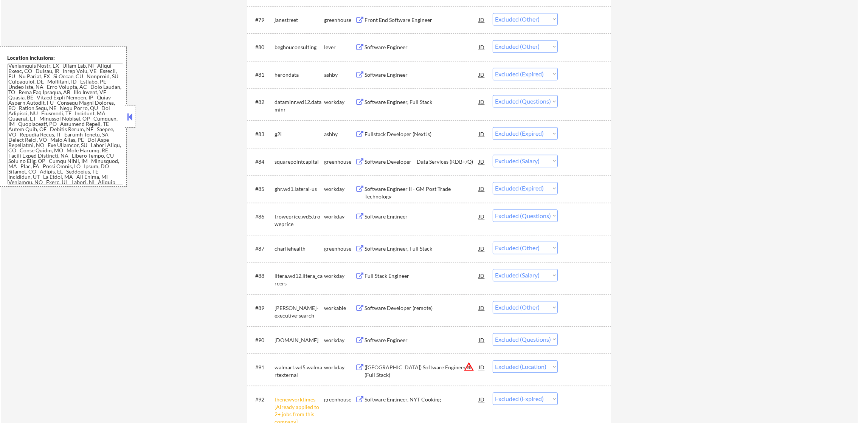
click at [404, 102] on div "Software Engineer, Full Stack" at bounding box center [421, 102] width 114 height 8
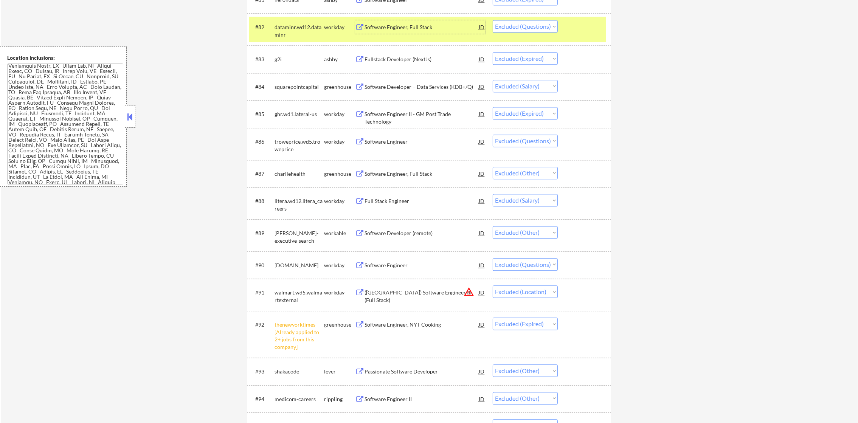
scroll to position [2646, 0]
click at [534, 26] on select "Choose an option... Pending Applied Excluded (Questions) Excluded (Expired) Exc…" at bounding box center [525, 26] width 65 height 12
click at [493, 20] on select "Choose an option... Pending Applied Excluded (Questions) Excluded (Expired) Exc…" at bounding box center [525, 26] width 65 height 12
click at [276, 23] on div "dataminr.wd12.dataminr" at bounding box center [299, 30] width 50 height 15
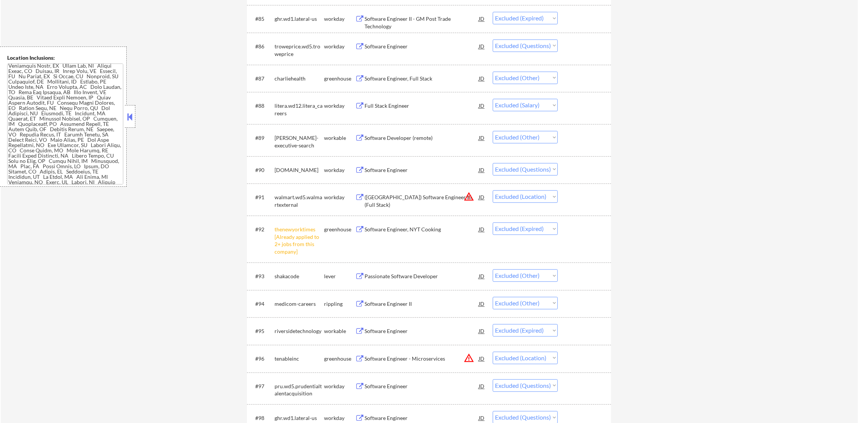
scroll to position [2759, 0]
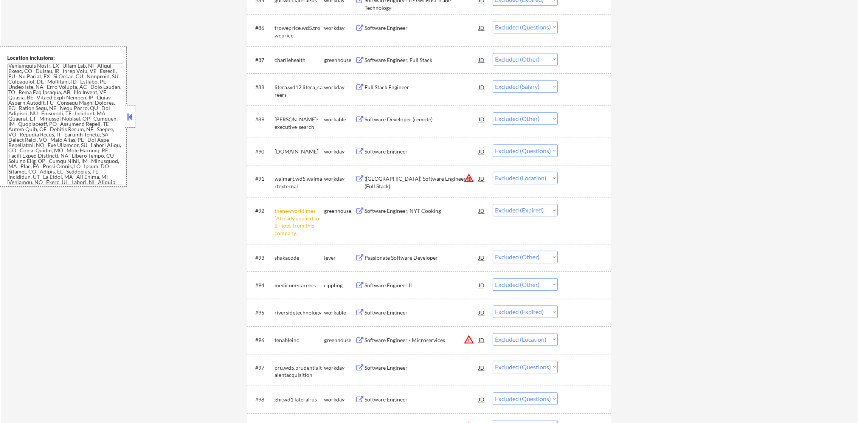
click at [441, 24] on div "Software Engineer" at bounding box center [421, 28] width 114 height 8
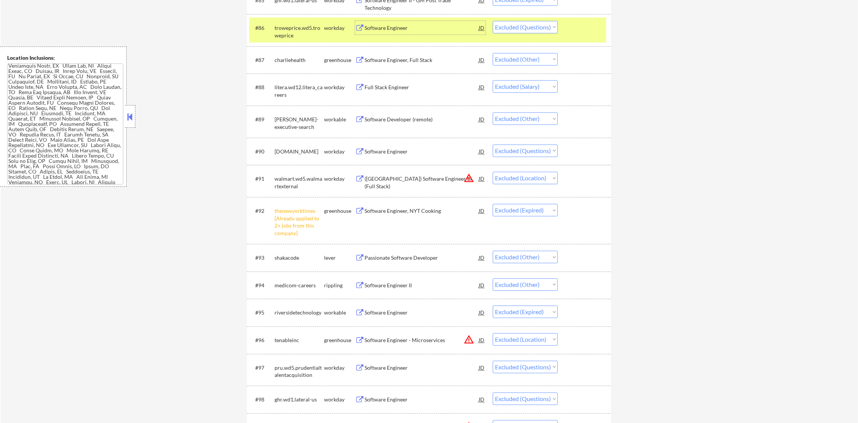
click at [539, 35] on div "#86 troweprice.wd5.troweprice workday Software Engineer JD Choose an option... …" at bounding box center [427, 29] width 357 height 25
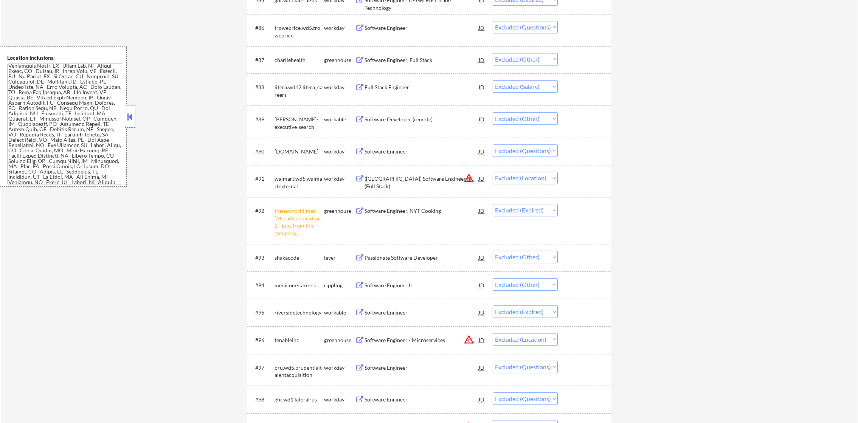
click at [550, 20] on div "#86 troweprice.wd5.troweprice workday Software Engineer JD Choose an option... …" at bounding box center [427, 29] width 357 height 25
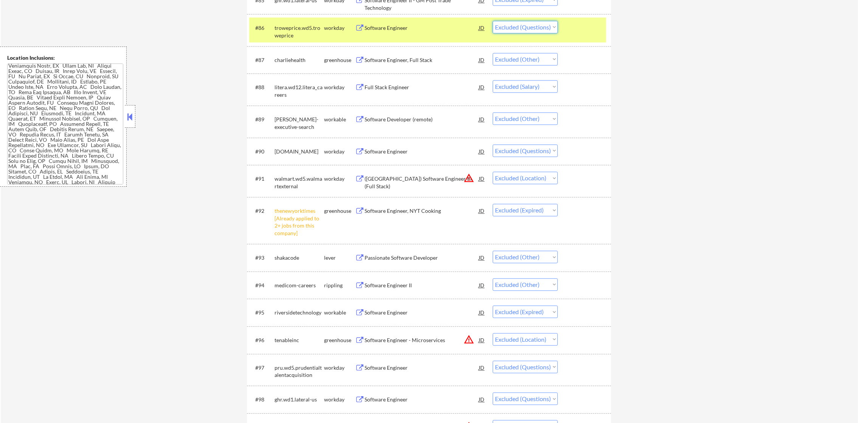
click at [551, 28] on select "Choose an option... Pending Applied Excluded (Questions) Excluded (Expired) Exc…" at bounding box center [525, 27] width 65 height 12
click at [493, 21] on select "Choose an option... Pending Applied Excluded (Questions) Excluded (Expired) Exc…" at bounding box center [525, 27] width 65 height 12
click at [305, 27] on div "troweprice.wd5.troweprice" at bounding box center [299, 31] width 50 height 15
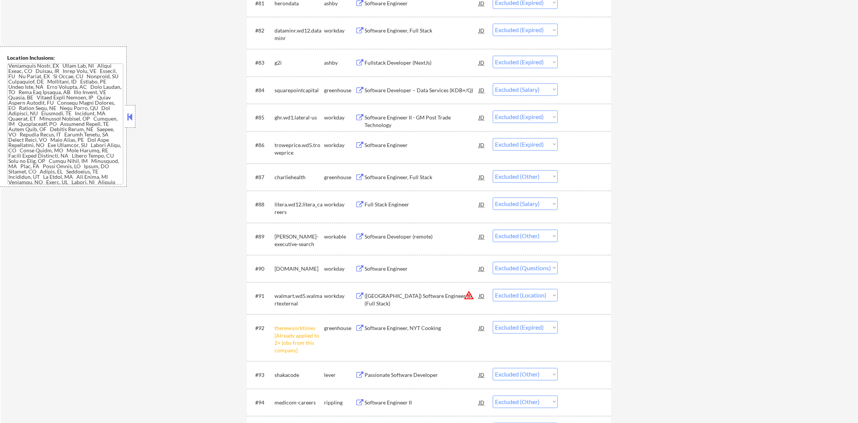
scroll to position [0, 0]
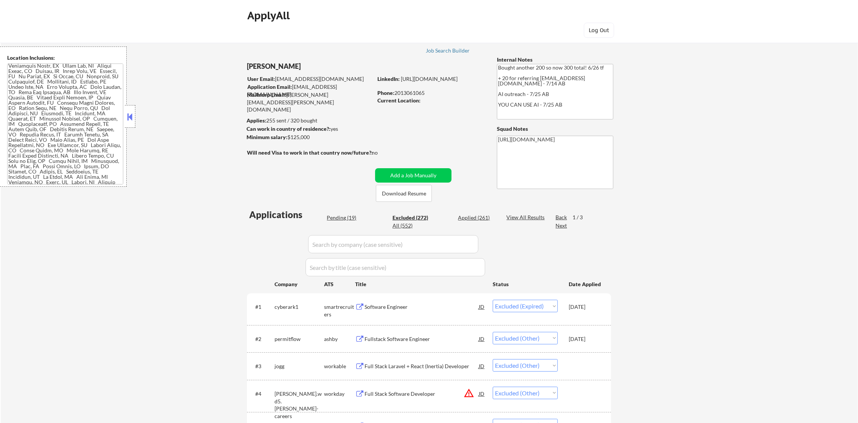
click at [563, 226] on div "Next" at bounding box center [561, 226] width 12 height 8
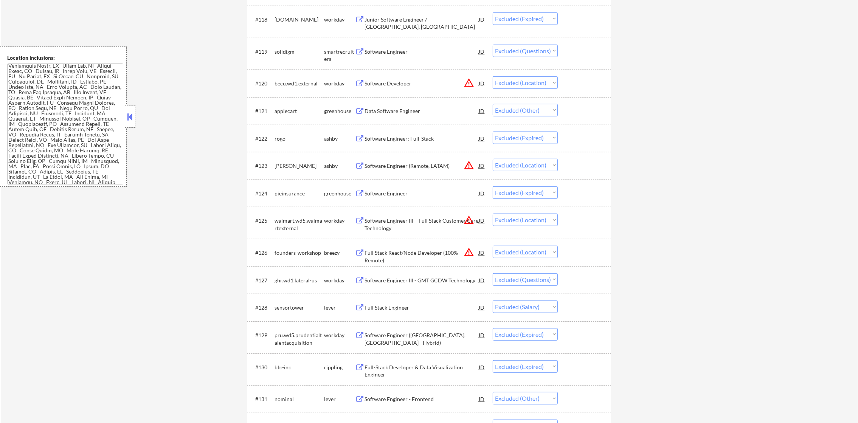
scroll to position [794, 0]
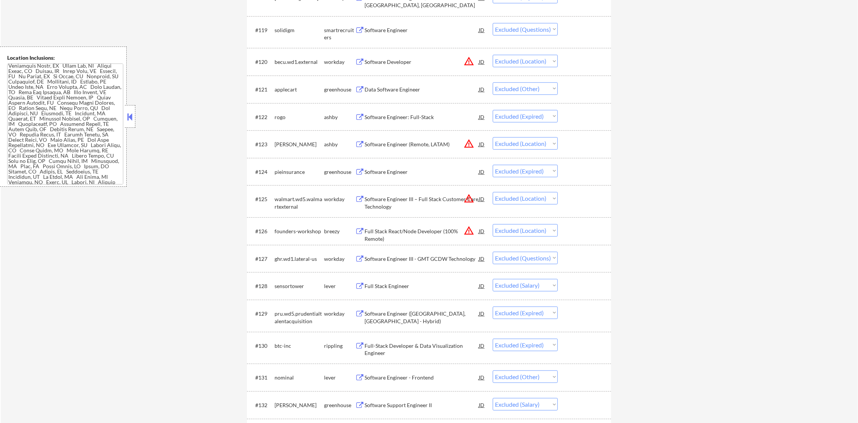
click at [418, 30] on div "Software Engineer" at bounding box center [421, 30] width 114 height 8
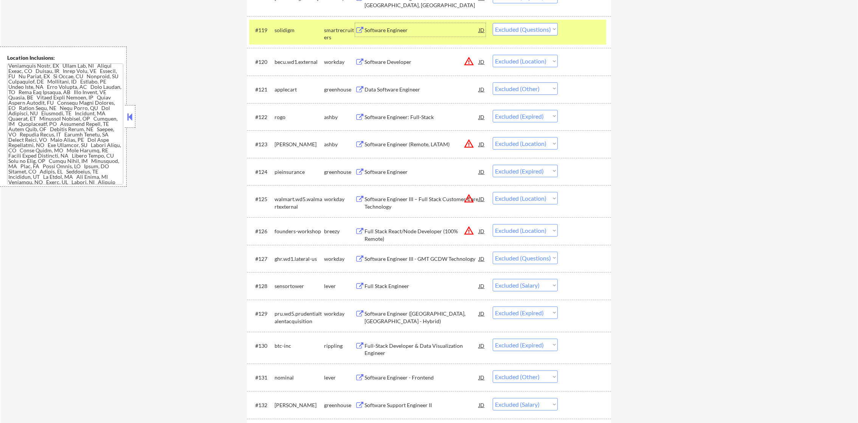
click at [532, 33] on select "Choose an option... Pending Applied Excluded (Questions) Excluded (Expired) Exc…" at bounding box center [525, 29] width 65 height 12
click at [493, 23] on select "Choose an option... Pending Applied Excluded (Questions) Excluded (Expired) Exc…" at bounding box center [525, 29] width 65 height 12
click at [283, 21] on div "#119 solidigm smartrecruiters Software Engineer JD Choose an option... Pending …" at bounding box center [427, 32] width 357 height 25
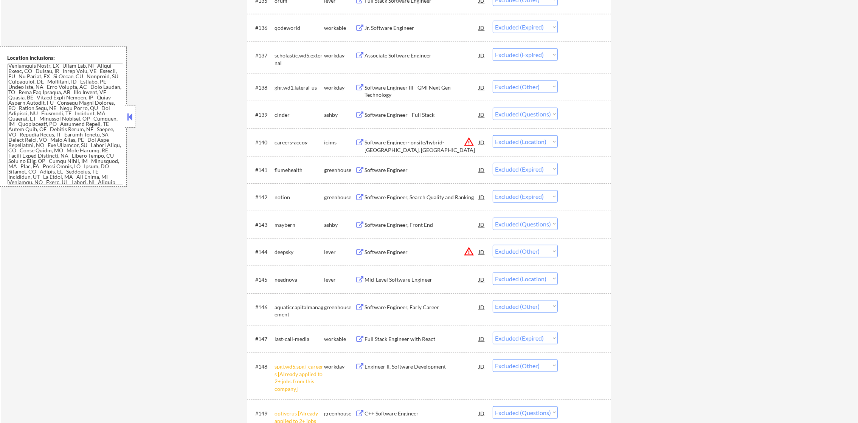
scroll to position [1304, 0]
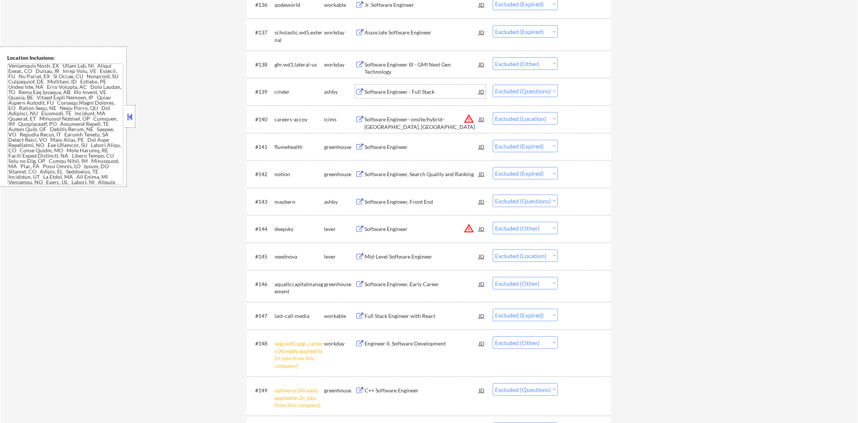
click at [419, 92] on div "Software Engineer - Full Stack" at bounding box center [421, 92] width 114 height 8
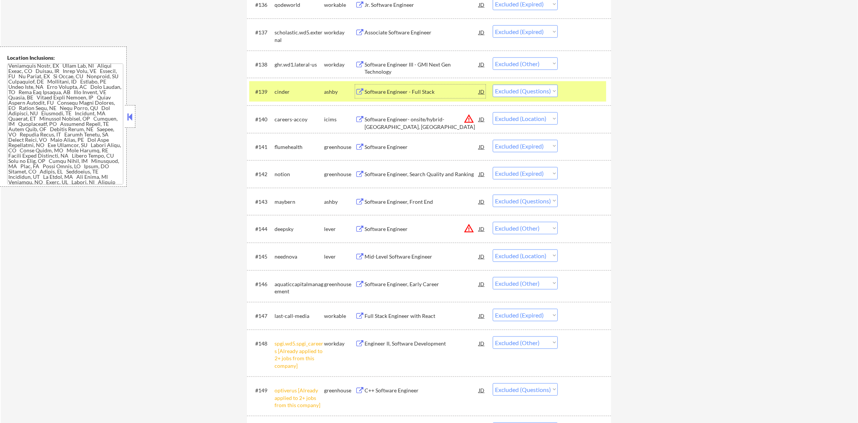
drag, startPoint x: 502, startPoint y: 87, endPoint x: 504, endPoint y: 91, distance: 4.9
click at [502, 87] on select "Choose an option... Pending Applied Excluded (Questions) Excluded (Expired) Exc…" at bounding box center [525, 91] width 65 height 12
click at [502, 229] on select "Choose an option... Pending Applied Excluded (Questions) Excluded (Expired) Exc…" at bounding box center [525, 228] width 65 height 12
click at [520, 82] on div "#139 cinder ashby Software Engineer - Full Stack JD Choose an option... Pending…" at bounding box center [427, 91] width 357 height 20
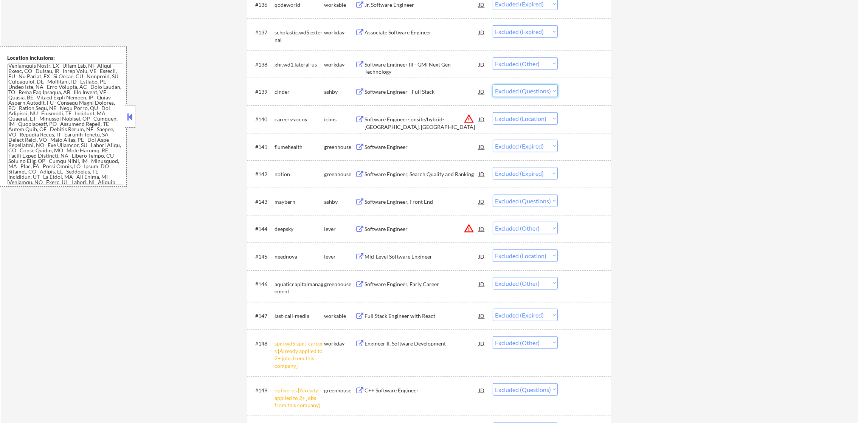
click at [520, 91] on select "Choose an option... Pending Applied Excluded (Questions) Excluded (Expired) Exc…" at bounding box center [525, 91] width 65 height 12
click at [493, 85] on select "Choose an option... Pending Applied Excluded (Questions) Excluded (Expired) Exc…" at bounding box center [525, 91] width 65 height 12
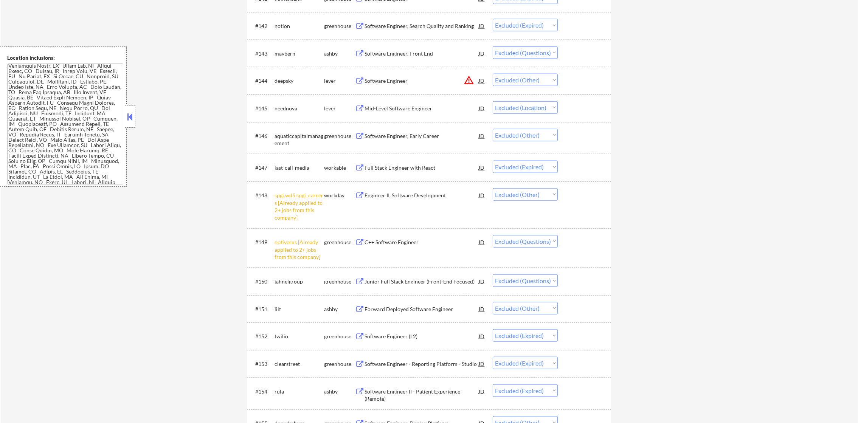
scroll to position [1455, 0]
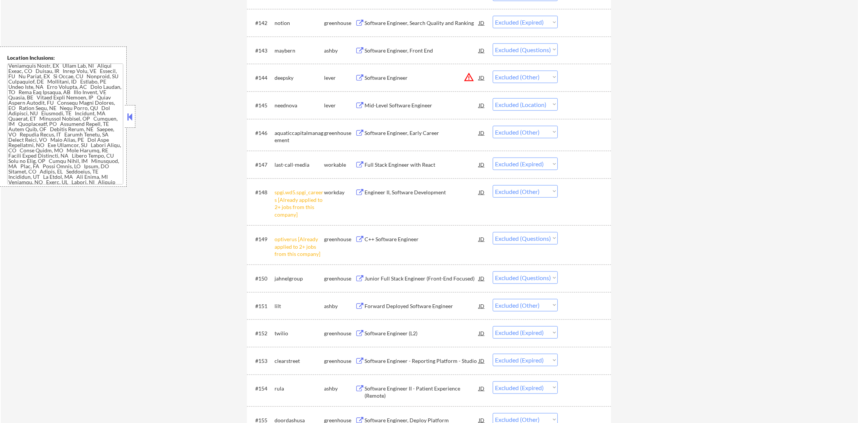
click at [411, 51] on div "Software Engineer, Front End" at bounding box center [421, 51] width 114 height 8
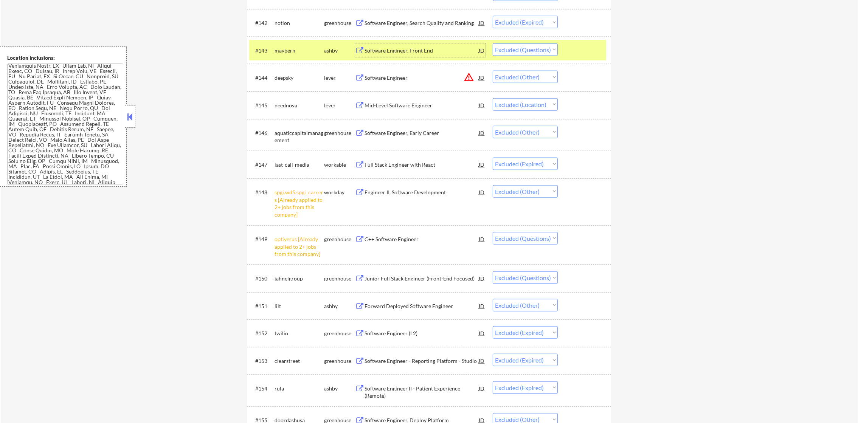
click at [514, 51] on select "Choose an option... Pending Applied Excluded (Questions) Excluded (Expired) Exc…" at bounding box center [525, 49] width 65 height 12
click at [493, 43] on select "Choose an option... Pending Applied Excluded (Questions) Excluded (Expired) Exc…" at bounding box center [525, 49] width 65 height 12
click at [294, 50] on div "maybern" at bounding box center [299, 51] width 50 height 8
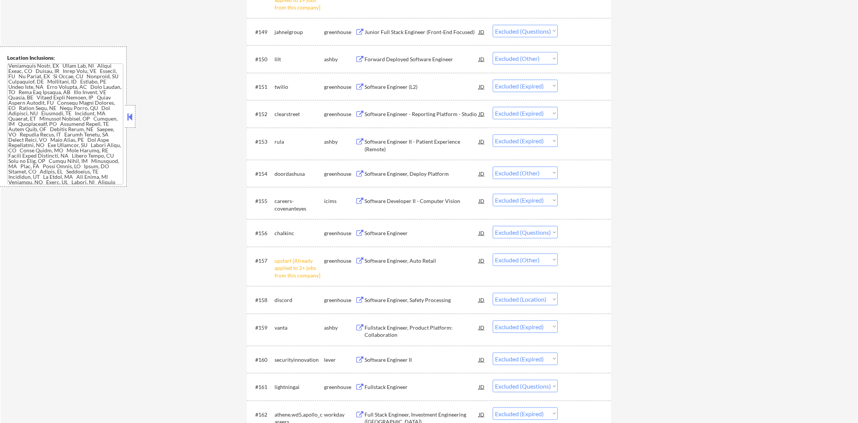
scroll to position [1682, 0]
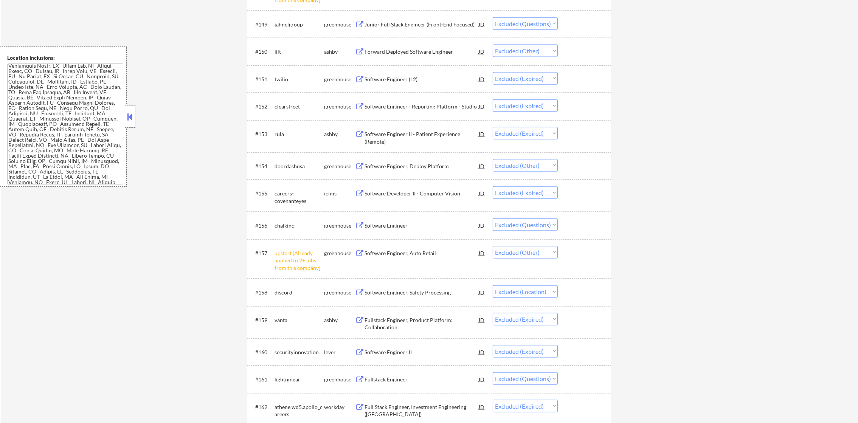
click at [394, 25] on div "Junior Full Stack Engineer (Front-End Focused)" at bounding box center [421, 25] width 114 height 8
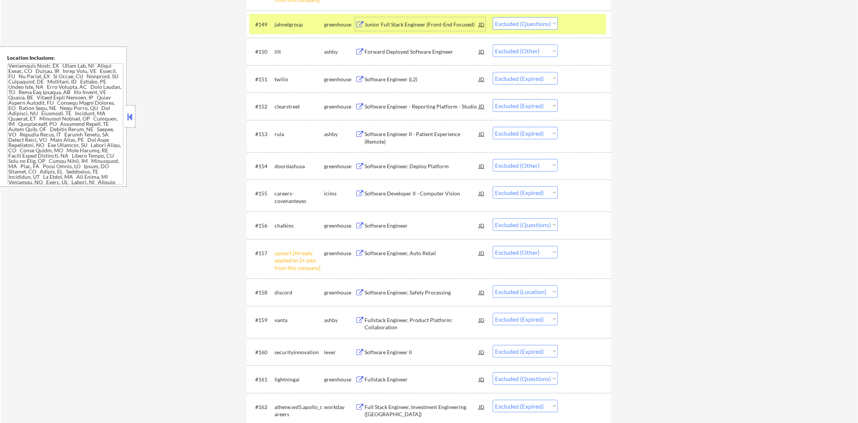
click at [510, 20] on select "Choose an option... Pending Applied Excluded (Questions) Excluded (Expired) Exc…" at bounding box center [525, 23] width 65 height 12
click at [493, 17] on select "Choose an option... Pending Applied Excluded (Questions) Excluded (Expired) Exc…" at bounding box center [525, 23] width 65 height 12
click at [275, 17] on div "jahnelgroup" at bounding box center [299, 24] width 50 height 14
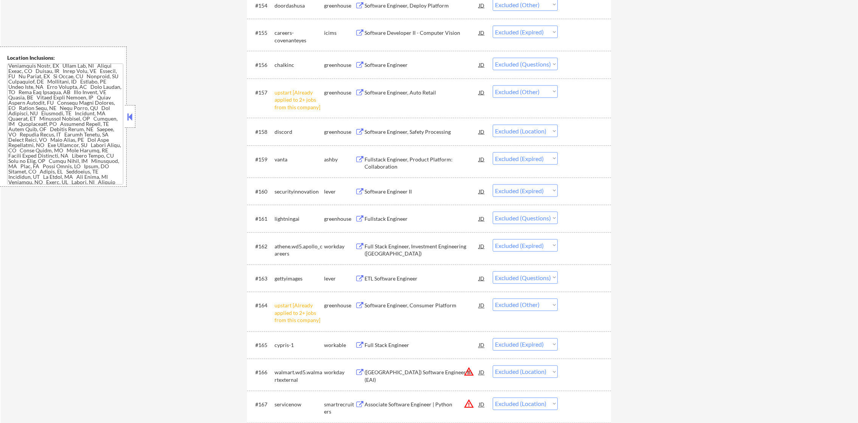
scroll to position [1852, 0]
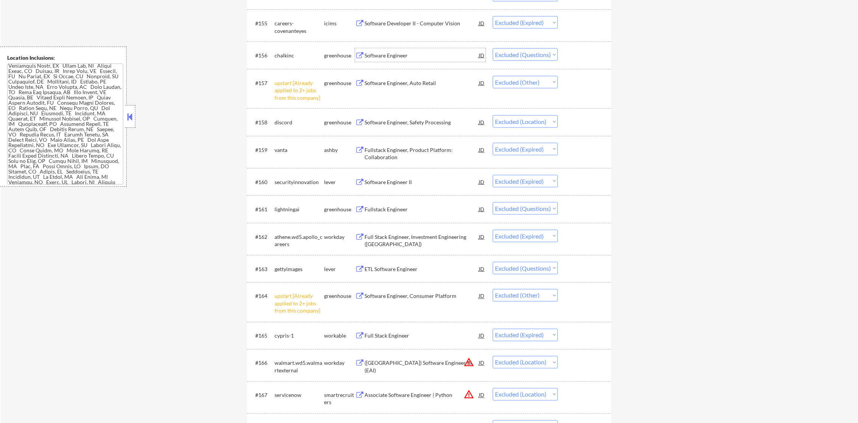
click at [419, 53] on div "Software Engineer" at bounding box center [421, 56] width 114 height 8
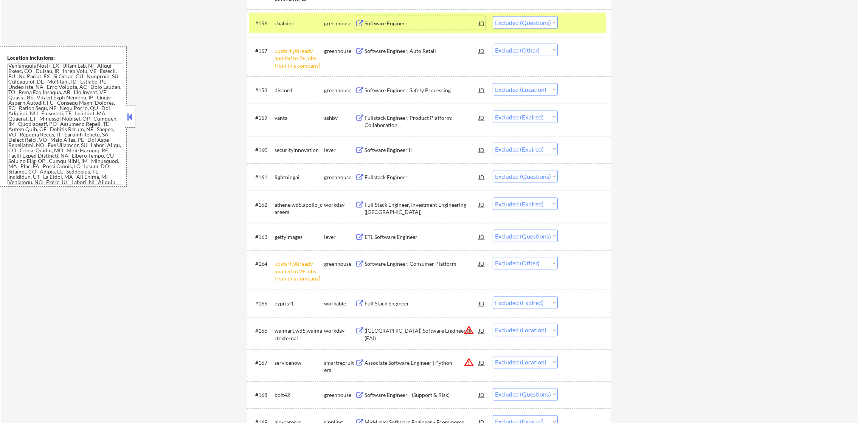
scroll to position [1890, 0]
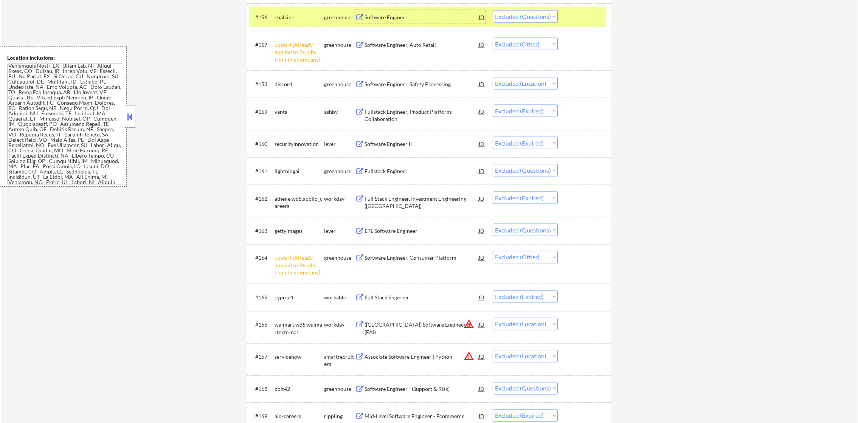
click at [522, 15] on select "Choose an option... Pending Applied Excluded (Questions) Excluded (Expired) Exc…" at bounding box center [525, 16] width 65 height 12
click at [493, 10] on select "Choose an option... Pending Applied Excluded (Questions) Excluded (Expired) Exc…" at bounding box center [525, 16] width 65 height 12
click at [288, 11] on div "chalkinc" at bounding box center [299, 17] width 50 height 14
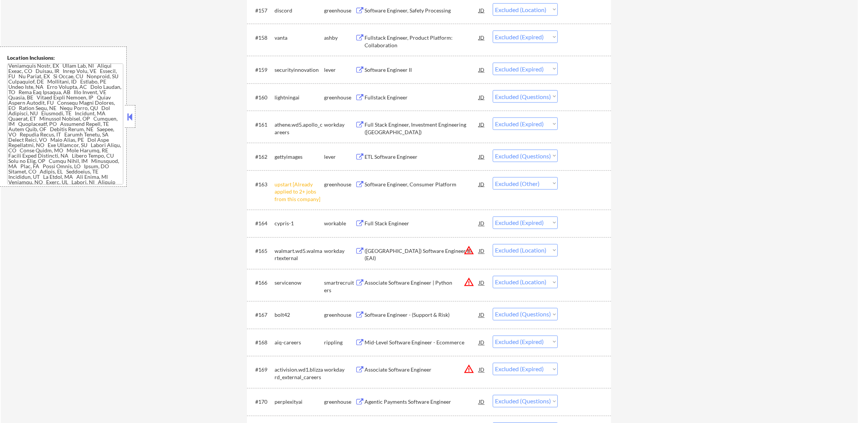
scroll to position [1947, 0]
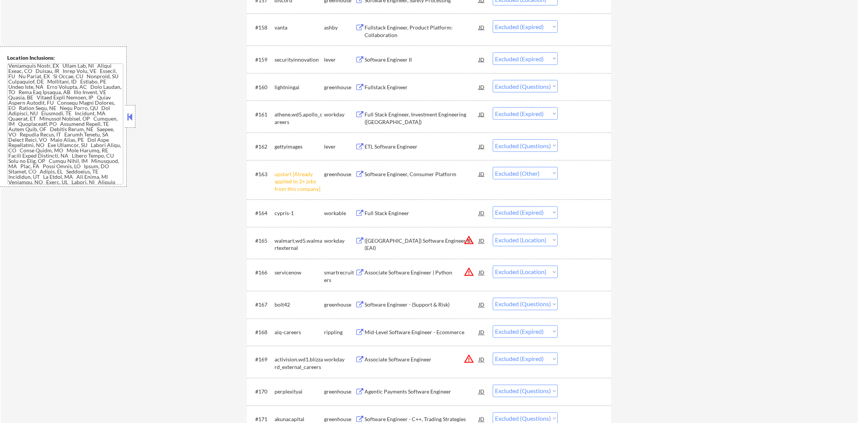
click at [396, 82] on div "Fullstack Engineer" at bounding box center [421, 87] width 114 height 14
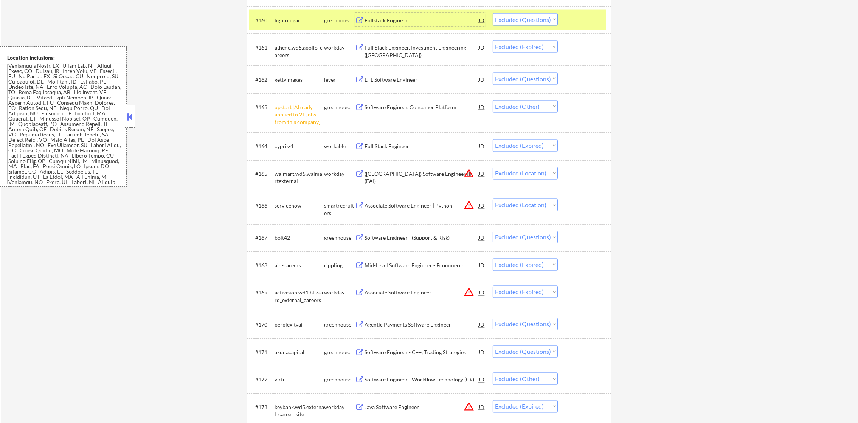
scroll to position [2022, 0]
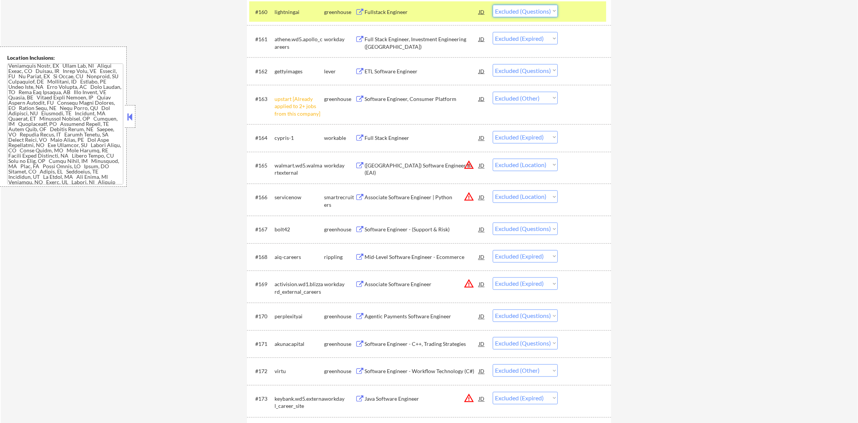
click at [528, 14] on select "Choose an option... Pending Applied Excluded (Questions) Excluded (Expired) Exc…" at bounding box center [525, 11] width 65 height 12
click at [493, 5] on select "Choose an option... Pending Applied Excluded (Questions) Excluded (Expired) Exc…" at bounding box center [525, 11] width 65 height 12
click at [310, 5] on div "lightningai" at bounding box center [299, 12] width 50 height 14
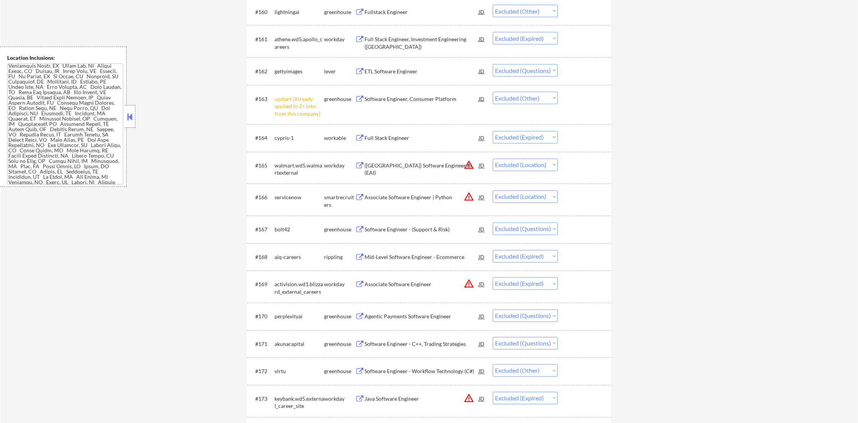
click at [396, 71] on div "ETL Software Engineer" at bounding box center [421, 72] width 114 height 8
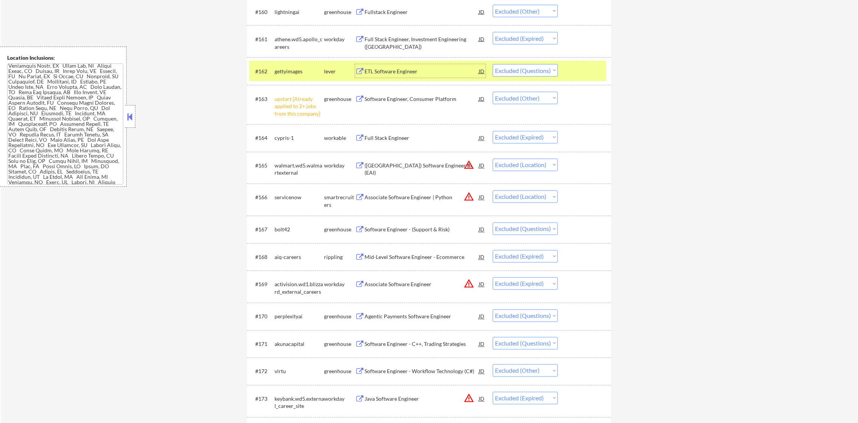
click at [504, 71] on select "Choose an option... Pending Applied Excluded (Questions) Excluded (Expired) Exc…" at bounding box center [525, 70] width 65 height 12
click at [493, 64] on select "Choose an option... Pending Applied Excluded (Questions) Excluded (Expired) Exc…" at bounding box center [525, 70] width 65 height 12
click at [282, 74] on div "gettyimages" at bounding box center [299, 72] width 50 height 8
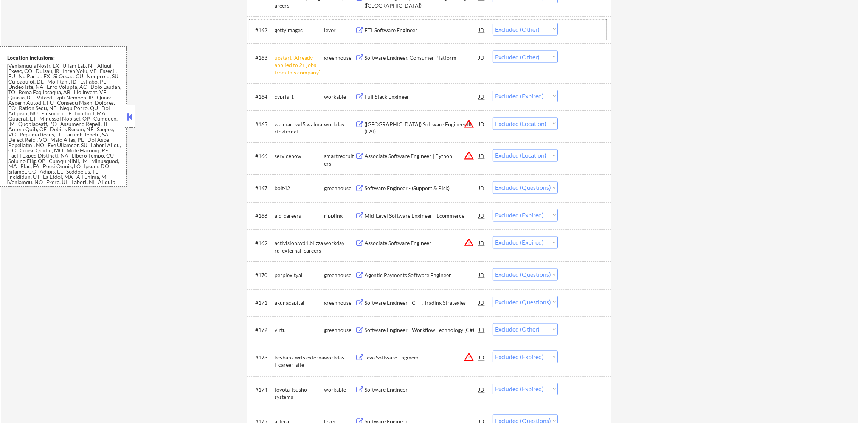
scroll to position [2135, 0]
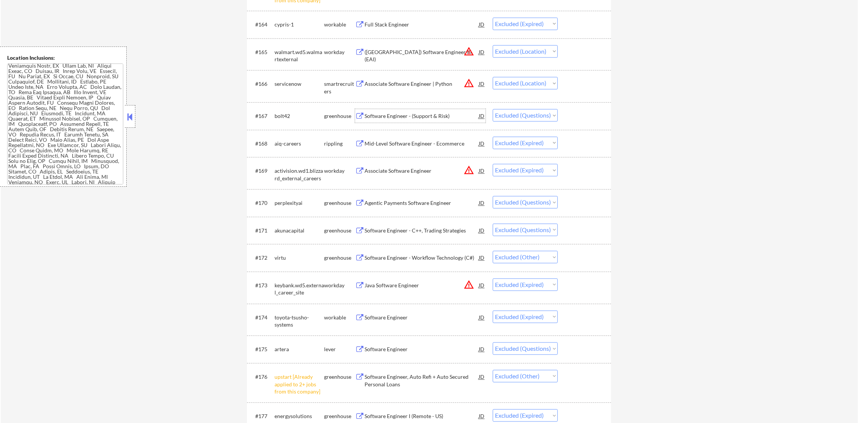
click at [421, 116] on div "Software Engineer - (Support & Risk)" at bounding box center [421, 117] width 114 height 8
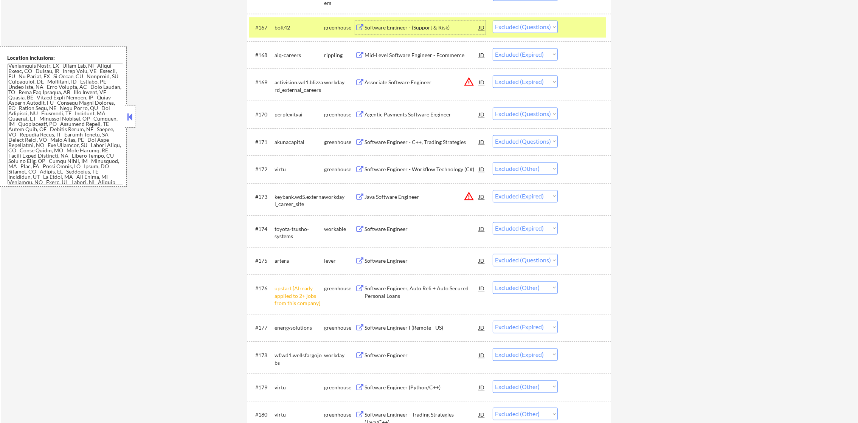
scroll to position [2230, 0]
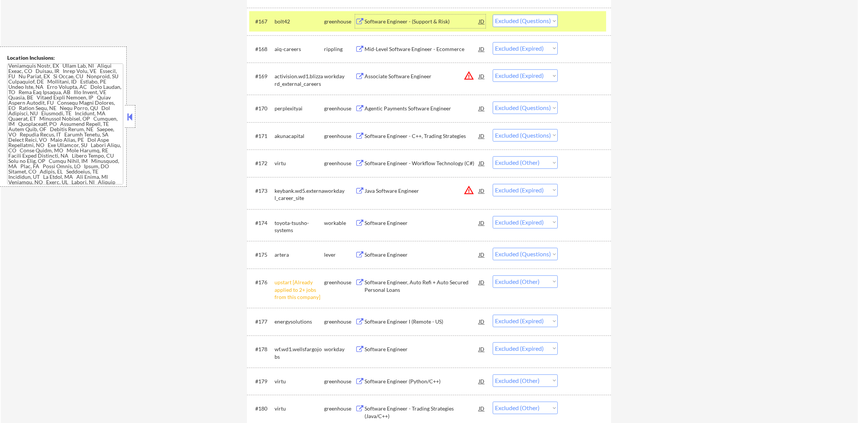
click at [524, 19] on select "Choose an option... Pending Applied Excluded (Questions) Excluded (Expired) Exc…" at bounding box center [525, 20] width 65 height 12
click at [493, 14] on select "Choose an option... Pending Applied Excluded (Questions) Excluded (Expired) Exc…" at bounding box center [525, 20] width 65 height 12
click at [284, 20] on div "bolt42" at bounding box center [299, 22] width 50 height 8
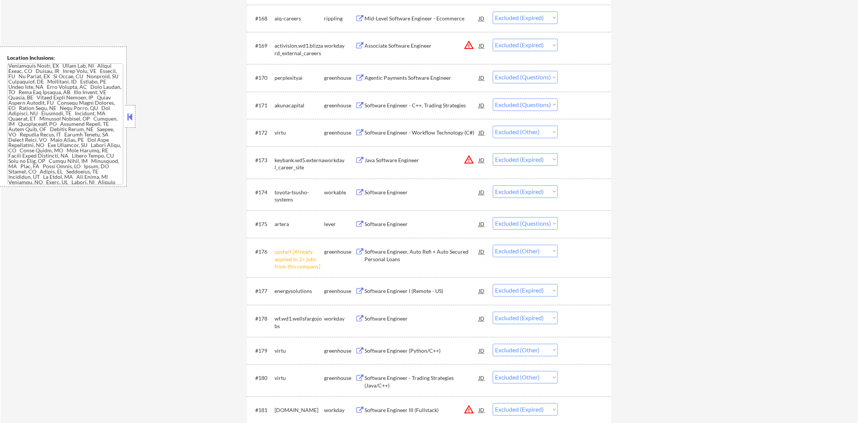
scroll to position [2305, 0]
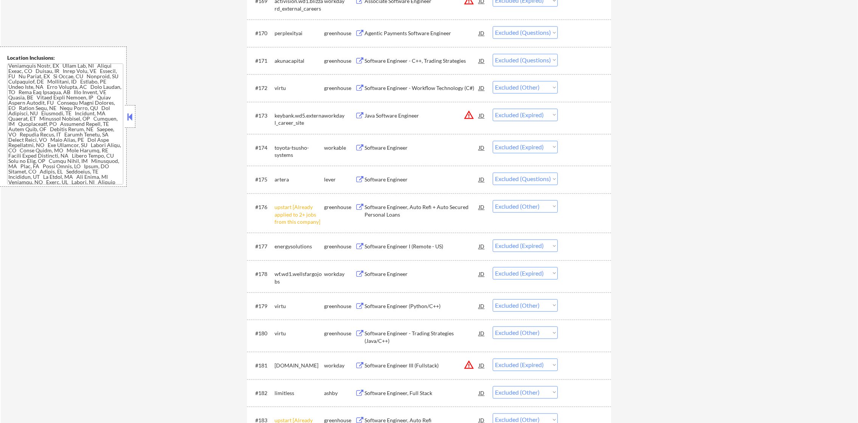
click at [416, 34] on div "Agentic Payments Software Engineer" at bounding box center [421, 33] width 114 height 8
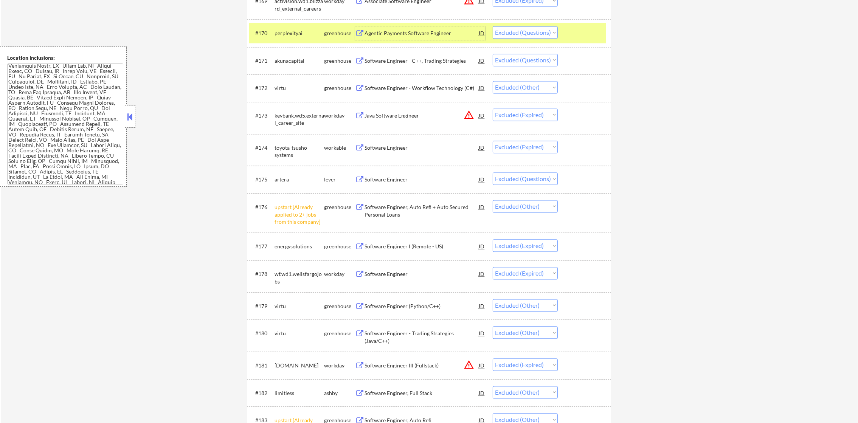
click at [527, 29] on select "Choose an option... Pending Applied Excluded (Questions) Excluded (Expired) Exc…" at bounding box center [525, 32] width 65 height 12
click at [493, 26] on select "Choose an option... Pending Applied Excluded (Questions) Excluded (Expired) Exc…" at bounding box center [525, 32] width 65 height 12
click at [290, 37] on div "perplexityai" at bounding box center [299, 33] width 50 height 14
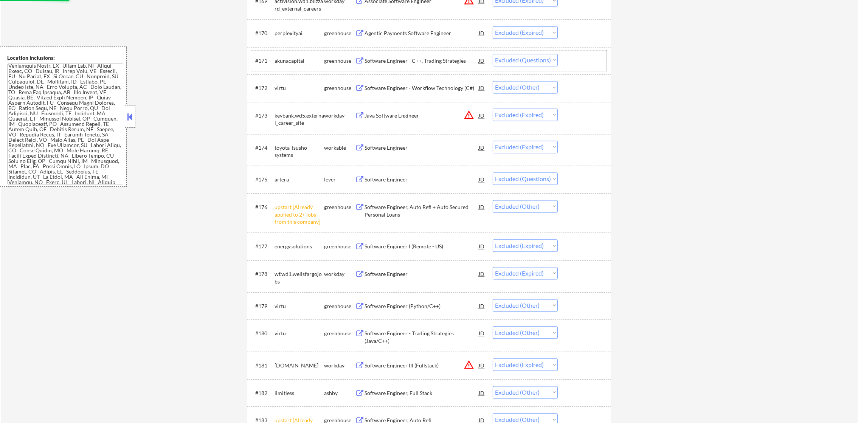
click at [407, 51] on div "#171 akunacapital greenhouse Software Engineer - C++, Trading Strategies JD war…" at bounding box center [427, 60] width 357 height 20
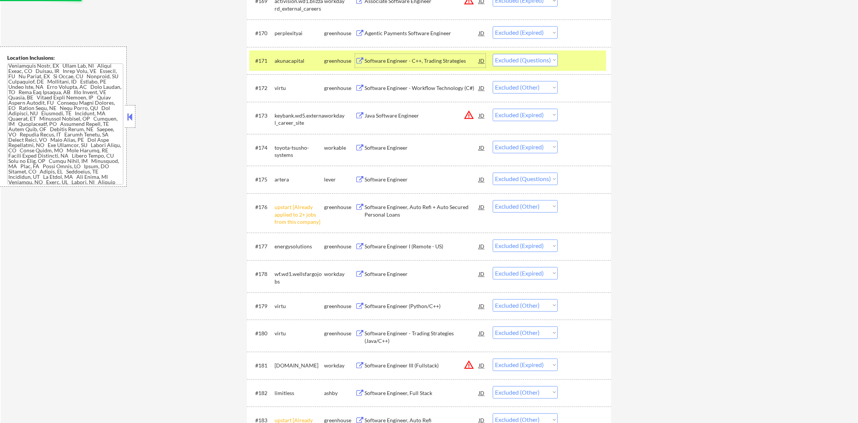
click at [406, 59] on div "Software Engineer - C++, Trading Strategies" at bounding box center [421, 61] width 114 height 8
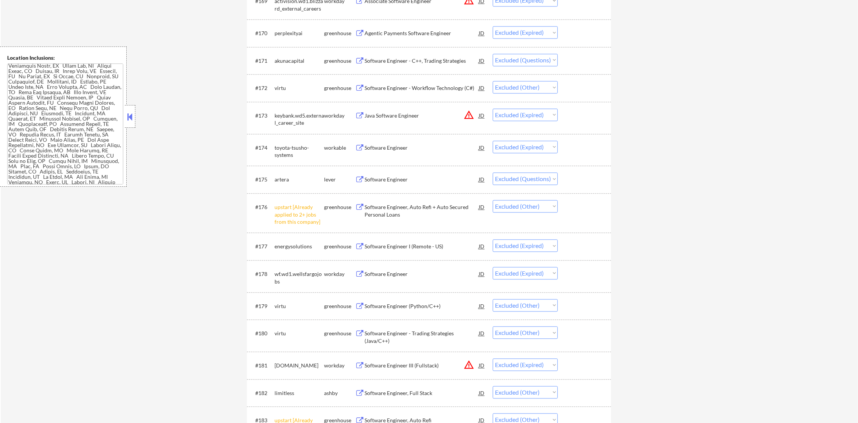
scroll to position [0, 0]
click at [403, 48] on div "#171 akunacapital greenhouse Software Engineer - C++, Trading Strategies JD war…" at bounding box center [429, 61] width 364 height 28
click at [398, 59] on div "Software Engineer - C++, Trading Strategies" at bounding box center [421, 61] width 114 height 8
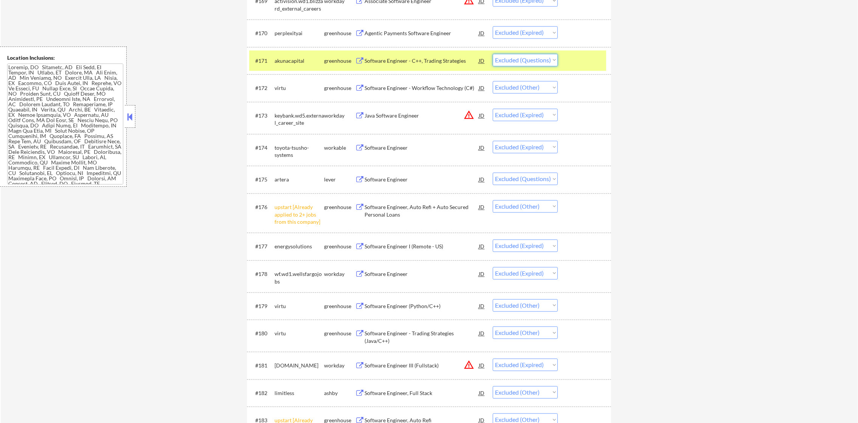
click at [530, 54] on select "Choose an option... Pending Applied Excluded (Questions) Excluded (Expired) Exc…" at bounding box center [525, 60] width 65 height 12
click at [493, 54] on select "Choose an option... Pending Applied Excluded (Questions) Excluded (Expired) Exc…" at bounding box center [525, 60] width 65 height 12
click at [283, 57] on div "akunacapital" at bounding box center [299, 61] width 50 height 8
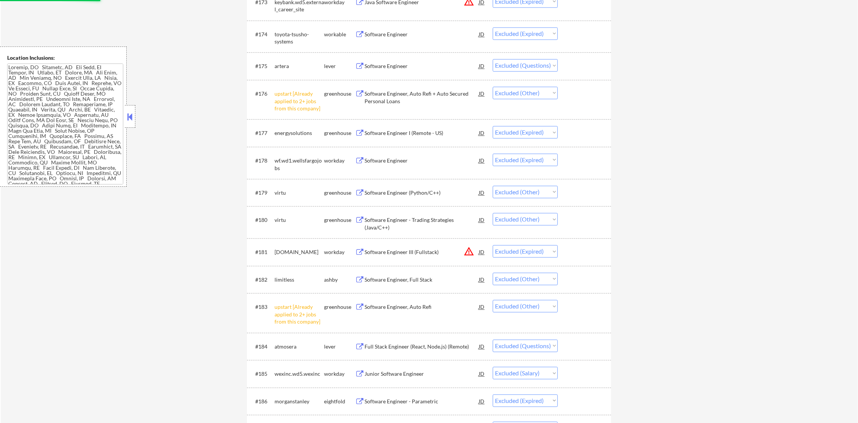
scroll to position [2438, 0]
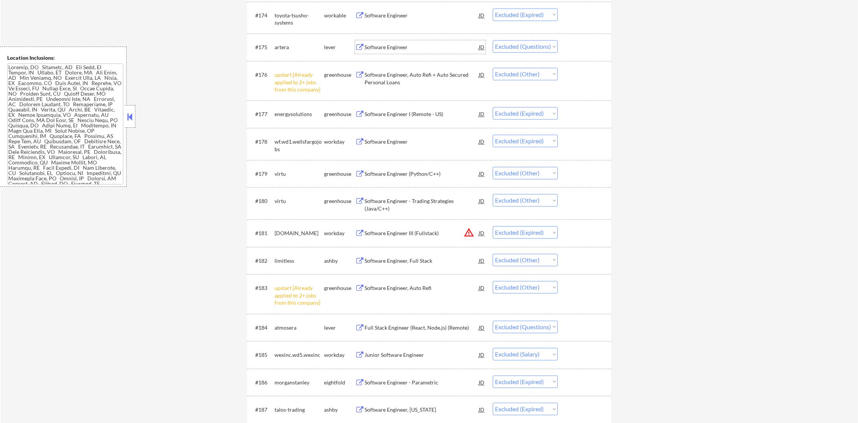
click at [394, 51] on div "Software Engineer" at bounding box center [421, 47] width 114 height 14
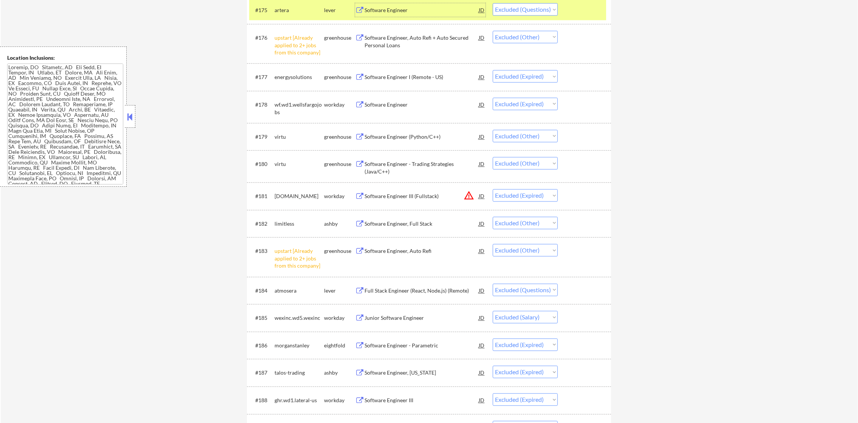
scroll to position [2475, 0]
drag, startPoint x: 536, startPoint y: 8, endPoint x: 536, endPoint y: 14, distance: 6.1
click at [536, 8] on select "Choose an option... Pending Applied Excluded (Questions) Excluded (Expired) Exc…" at bounding box center [525, 8] width 65 height 12
click at [493, 2] on select "Choose an option... Pending Applied Excluded (Questions) Excluded (Expired) Exc…" at bounding box center [525, 8] width 65 height 12
click at [289, 8] on div "artera" at bounding box center [299, 10] width 50 height 8
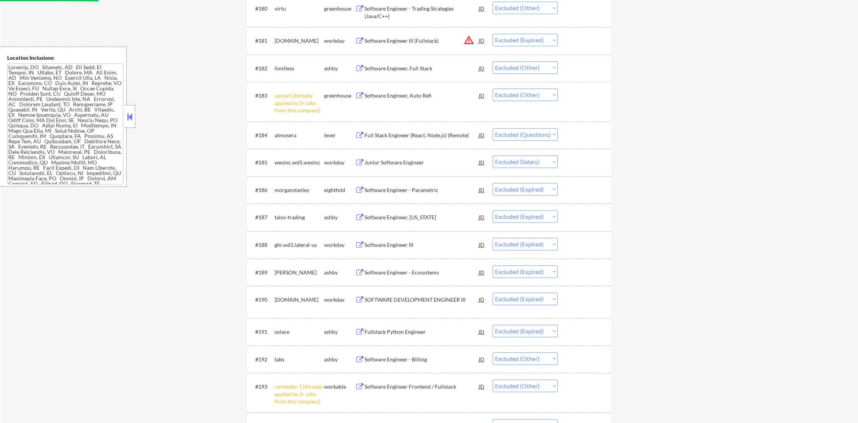
scroll to position [2721, 0]
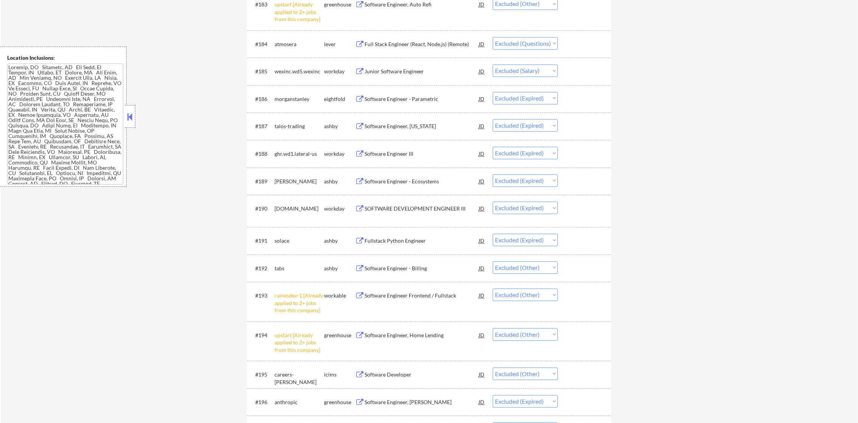
click at [406, 41] on div "Full Stack Engineer (React, Node.js) (Remote)" at bounding box center [421, 44] width 114 height 8
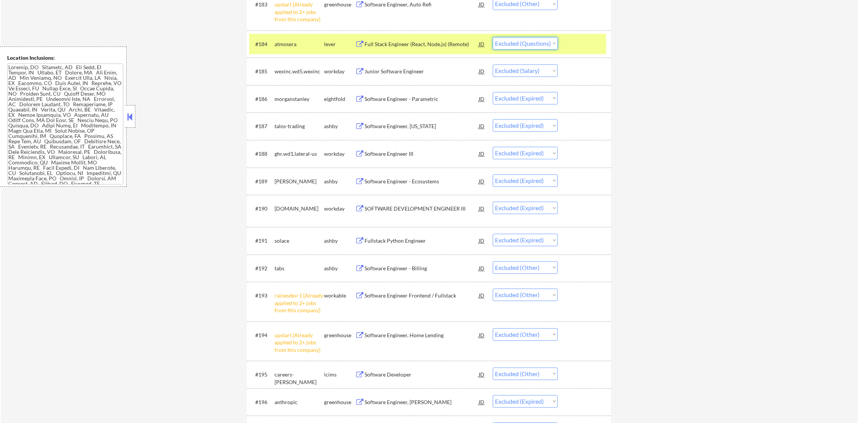
click at [545, 46] on select "Choose an option... Pending Applied Excluded (Questions) Excluded (Expired) Exc…" at bounding box center [525, 43] width 65 height 12
click at [493, 37] on select "Choose an option... Pending Applied Excluded (Questions) Excluded (Expired) Exc…" at bounding box center [525, 43] width 65 height 12
click at [279, 46] on div "atmosera" at bounding box center [299, 44] width 50 height 8
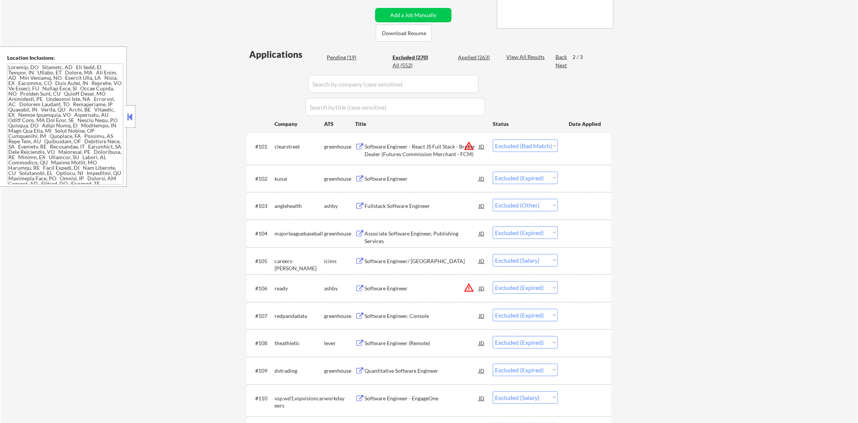
scroll to position [152, 0]
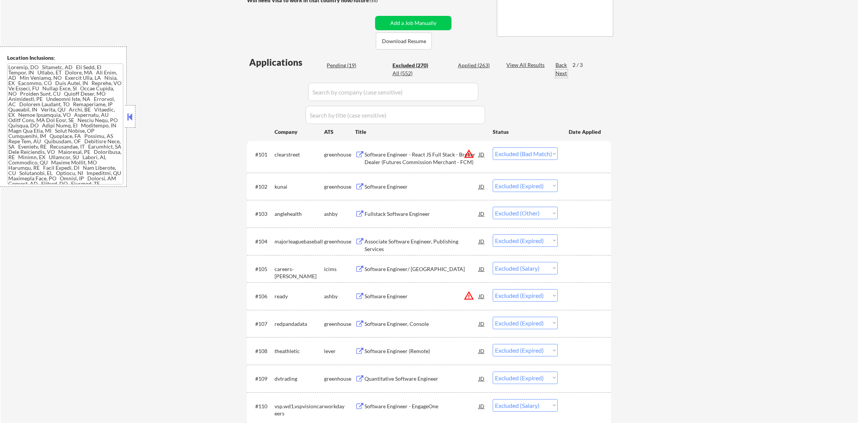
click at [561, 70] on div "Next" at bounding box center [561, 74] width 12 height 8
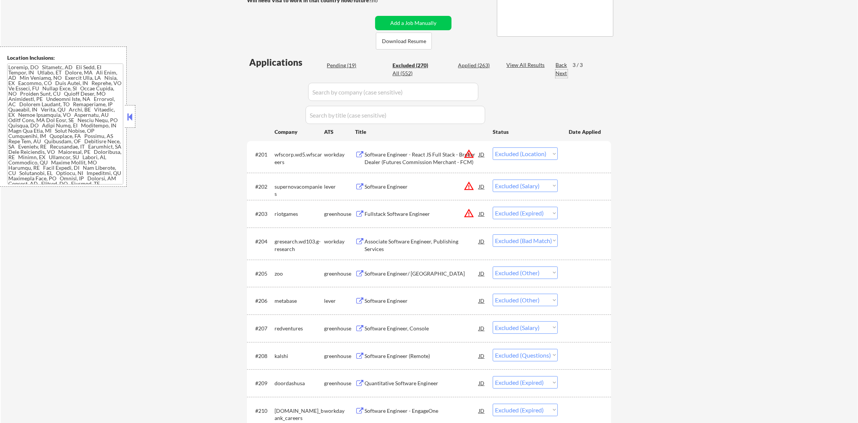
scroll to position [171, 0]
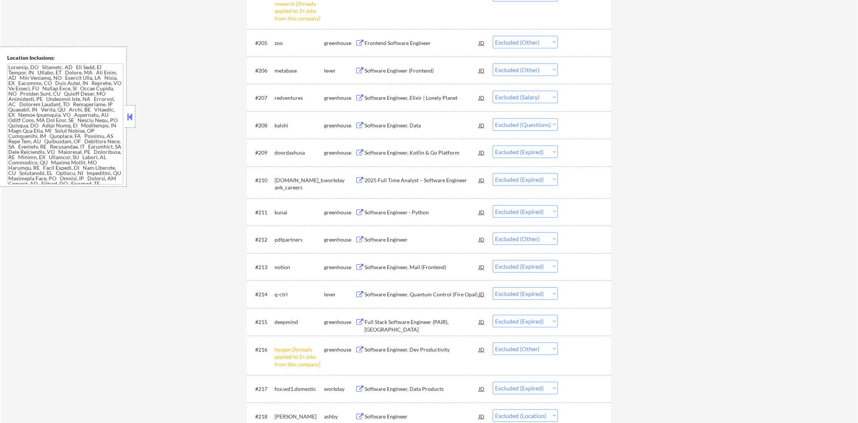
scroll to position [417, 0]
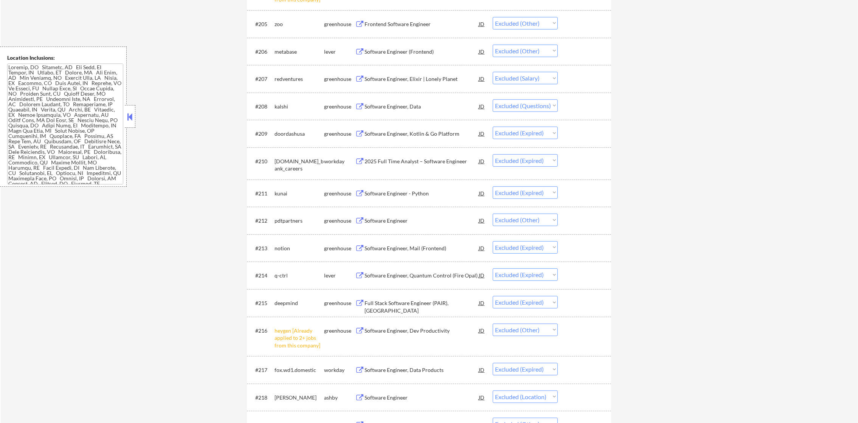
click at [416, 106] on div "Software Engineer, Data" at bounding box center [421, 107] width 114 height 8
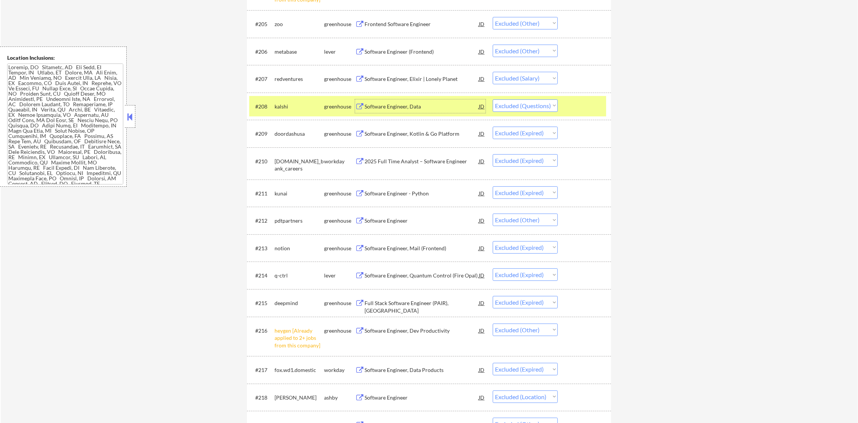
click at [528, 107] on select "Choose an option... Pending Applied Excluded (Questions) Excluded (Expired) Exc…" at bounding box center [525, 105] width 65 height 12
click at [493, 99] on select "Choose an option... Pending Applied Excluded (Questions) Excluded (Expired) Exc…" at bounding box center [525, 105] width 65 height 12
click at [283, 113] on div "#208 kalshi greenhouse Software Engineer, Data JD warning_amber Choose an optio…" at bounding box center [427, 106] width 357 height 20
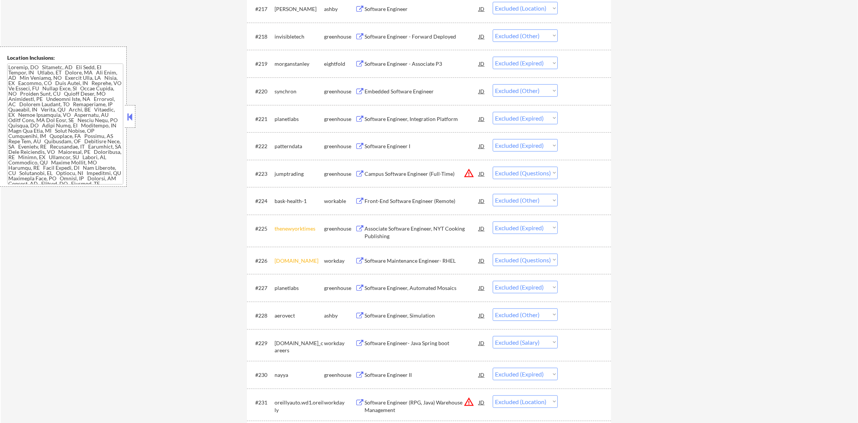
scroll to position [833, 0]
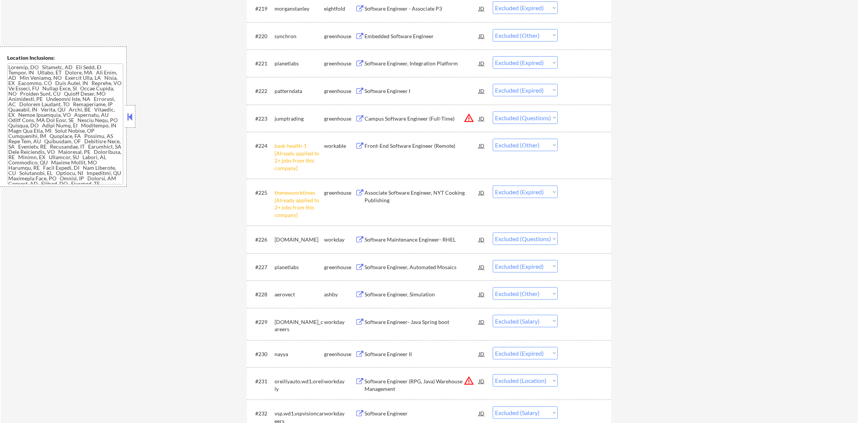
click at [467, 118] on button "warning_amber" at bounding box center [468, 118] width 11 height 11
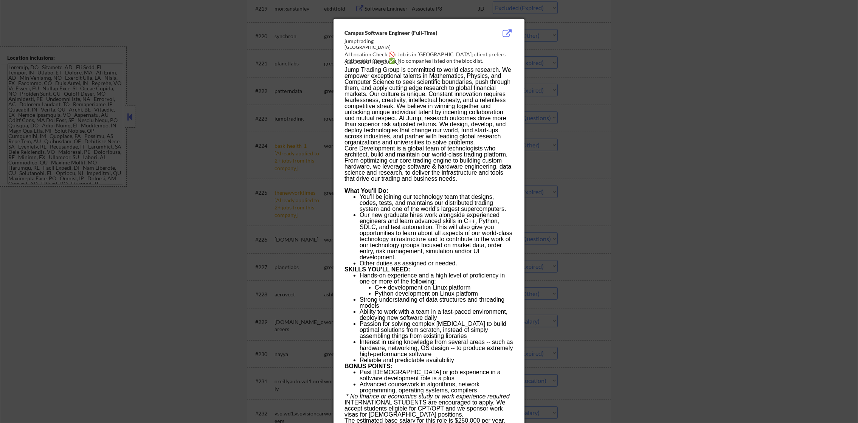
click at [596, 92] on div at bounding box center [429, 211] width 858 height 423
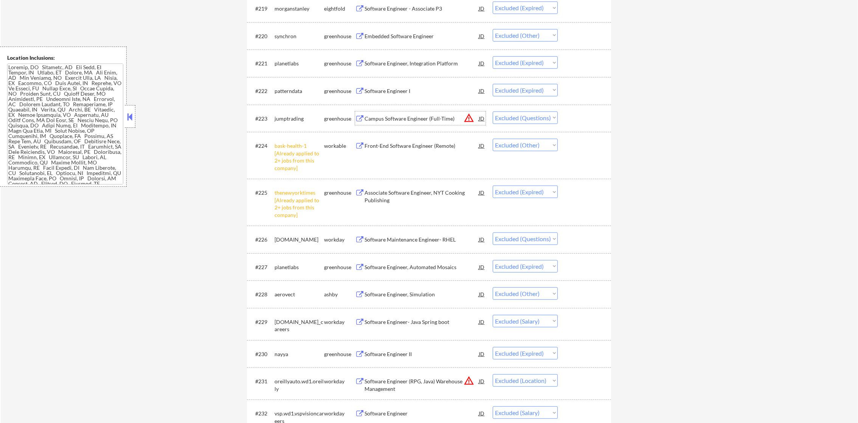
click at [438, 121] on div "Campus Software Engineer (Full-Time)" at bounding box center [421, 119] width 114 height 8
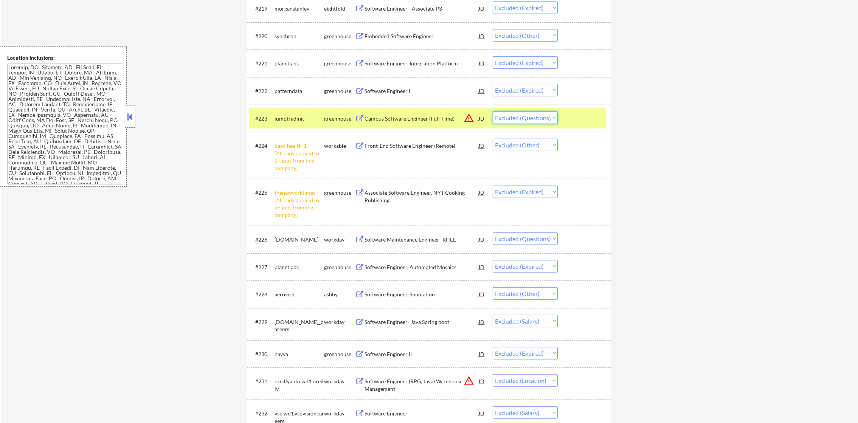
drag, startPoint x: 525, startPoint y: 118, endPoint x: 525, endPoint y: 124, distance: 6.0
click at [525, 118] on select "Choose an option... Pending Applied Excluded (Questions) Excluded (Expired) Exc…" at bounding box center [525, 118] width 65 height 12
click at [493, 112] on select "Choose an option... Pending Applied Excluded (Questions) Excluded (Expired) Exc…" at bounding box center [525, 118] width 65 height 12
click at [294, 112] on div "jumptrading" at bounding box center [299, 119] width 50 height 14
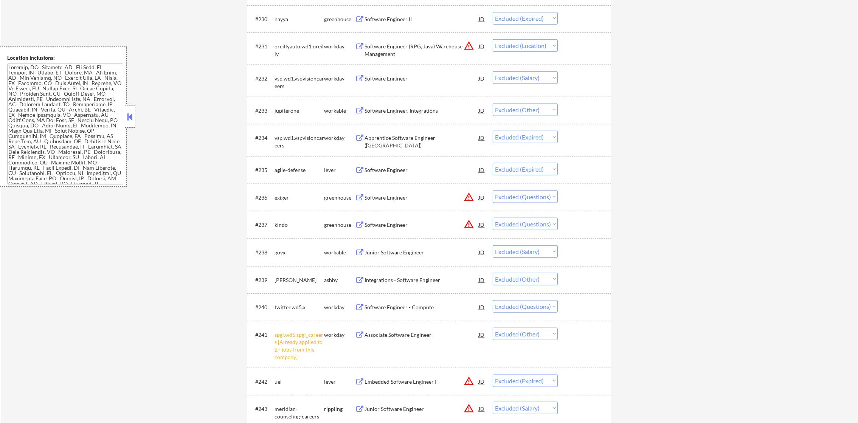
scroll to position [1173, 0]
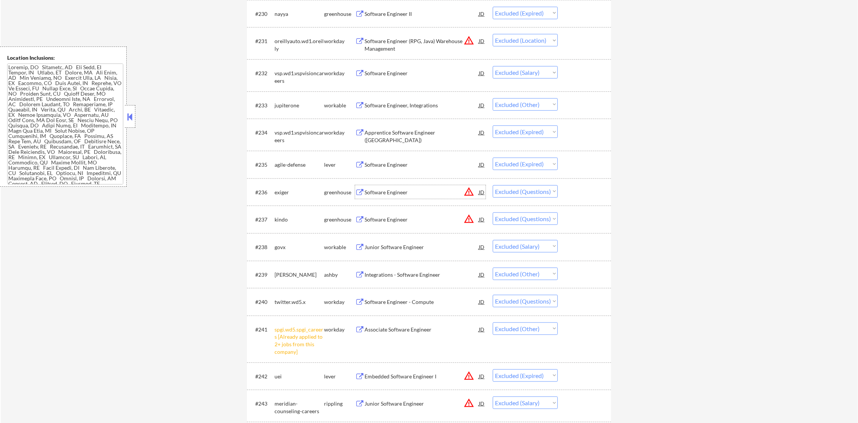
click at [405, 193] on div "Software Engineer" at bounding box center [421, 193] width 114 height 8
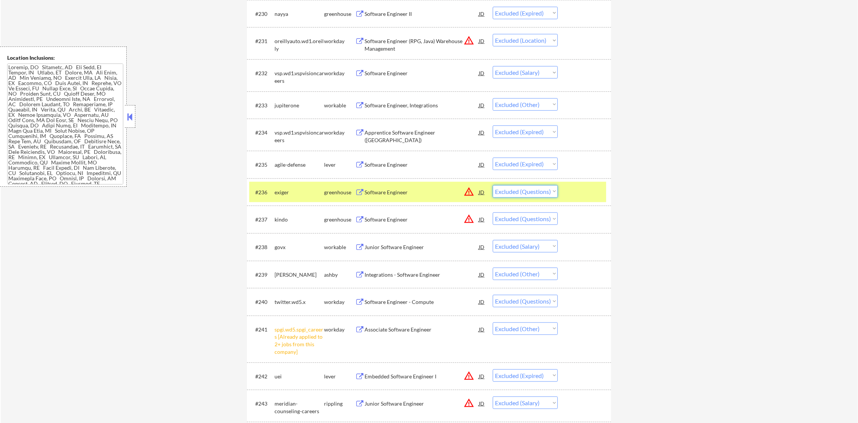
click at [514, 186] on select "Choose an option... Pending Applied Excluded (Questions) Excluded (Expired) Exc…" at bounding box center [525, 191] width 65 height 12
click at [493, 185] on select "Choose an option... Pending Applied Excluded (Questions) Excluded (Expired) Exc…" at bounding box center [525, 191] width 65 height 12
click at [283, 189] on div "exiger" at bounding box center [299, 193] width 50 height 8
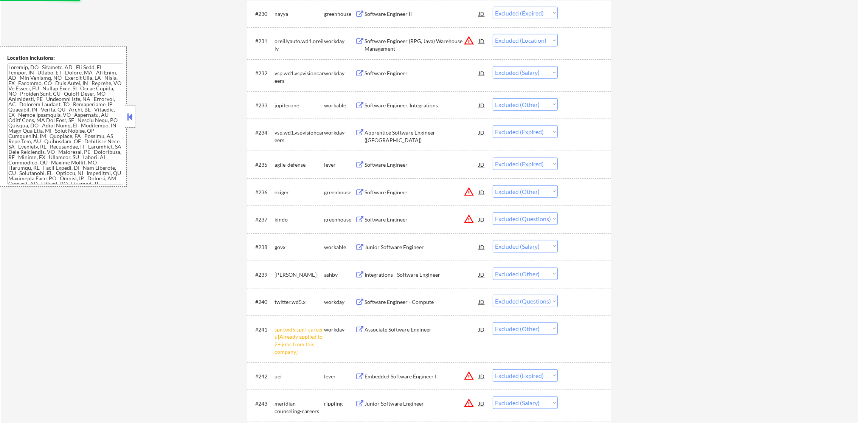
click at [396, 218] on div "Software Engineer" at bounding box center [421, 220] width 114 height 8
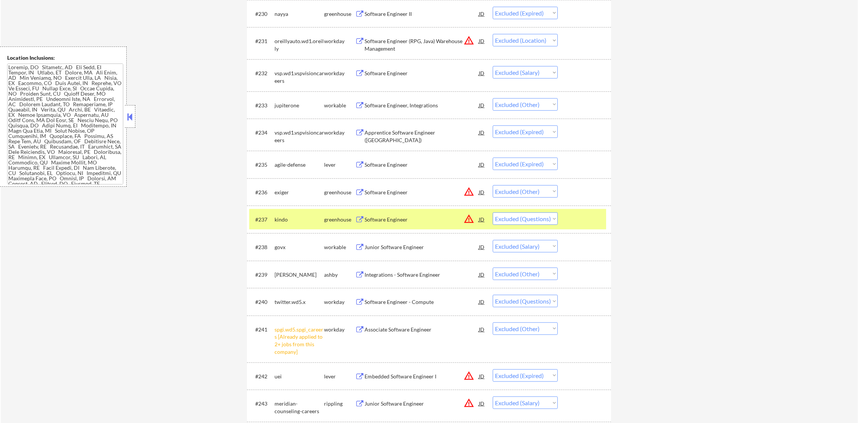
scroll to position [1346, 0]
click at [523, 219] on select "Choose an option... Pending Applied Excluded (Questions) Excluded (Expired) Exc…" at bounding box center [525, 218] width 65 height 12
click at [493, 212] on select "Choose an option... Pending Applied Excluded (Questions) Excluded (Expired) Exc…" at bounding box center [525, 218] width 65 height 12
click at [295, 221] on div "kindo" at bounding box center [299, 220] width 50 height 8
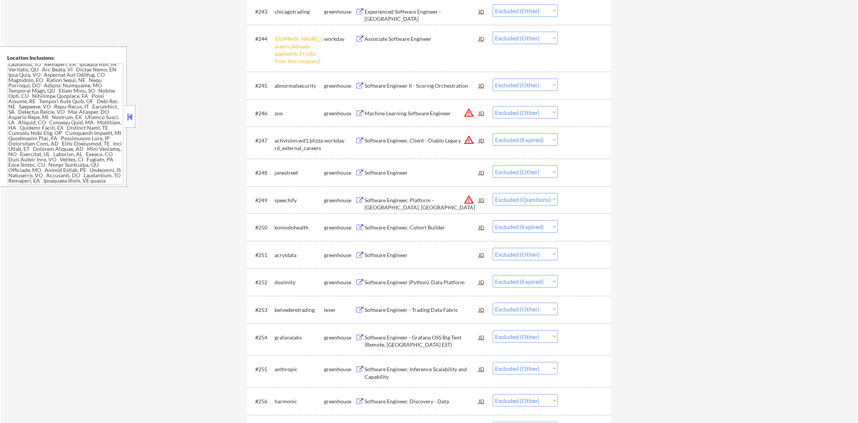
scroll to position [1664, 0]
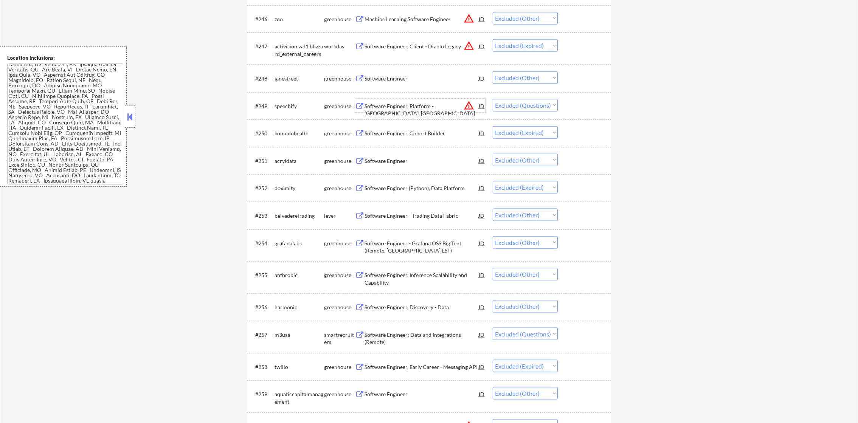
click at [409, 106] on div "Software Engineer, Platform - Chicago, USA" at bounding box center [421, 109] width 114 height 15
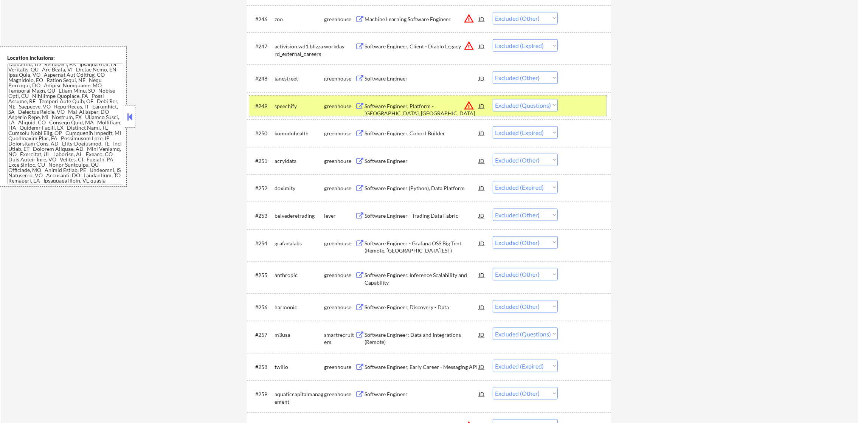
click at [502, 111] on div "#249 speechify greenhouse Software Engineer, Platform - Chicago, USA JD warning…" at bounding box center [427, 106] width 357 height 20
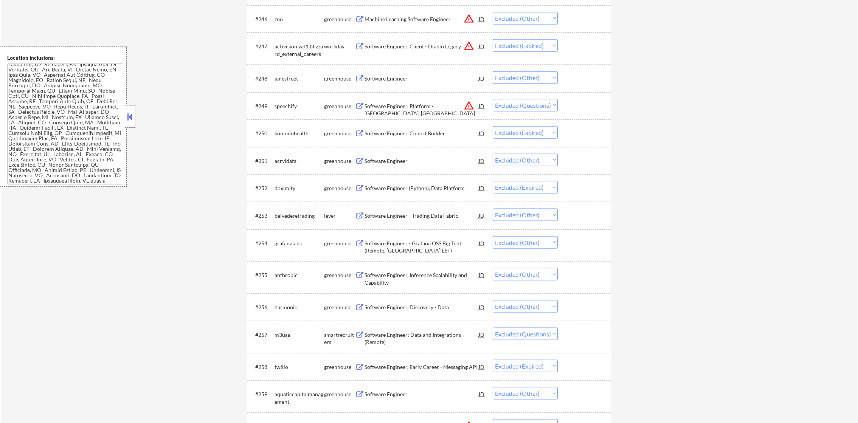
click at [529, 104] on select "Choose an option... Pending Applied Excluded (Questions) Excluded (Expired) Exc…" at bounding box center [525, 105] width 65 height 12
click at [493, 99] on select "Choose an option... Pending Applied Excluded (Questions) Excluded (Expired) Exc…" at bounding box center [525, 105] width 65 height 12
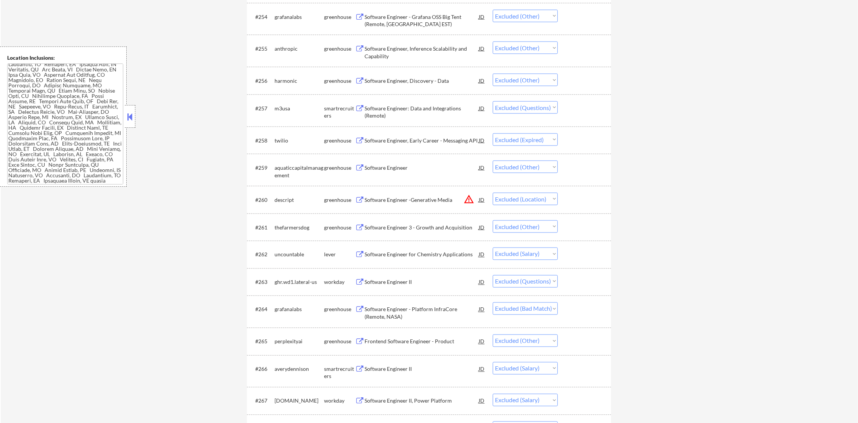
scroll to position [1891, 0]
click at [416, 107] on div "Software Engineer: Data and Integrations (Remote)" at bounding box center [421, 111] width 114 height 15
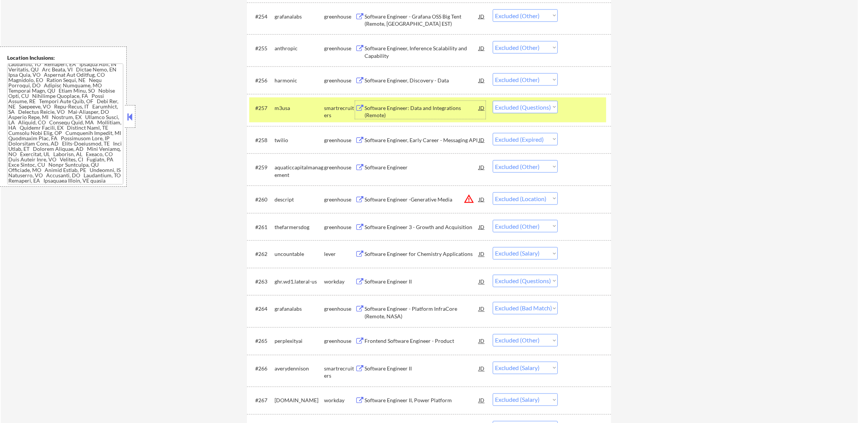
click at [519, 109] on select "Choose an option... Pending Applied Excluded (Questions) Excluded (Expired) Exc…" at bounding box center [525, 107] width 65 height 12
click at [493, 101] on select "Choose an option... Pending Applied Excluded (Questions) Excluded (Expired) Exc…" at bounding box center [525, 107] width 65 height 12
click at [298, 113] on div "m3usa" at bounding box center [299, 108] width 50 height 14
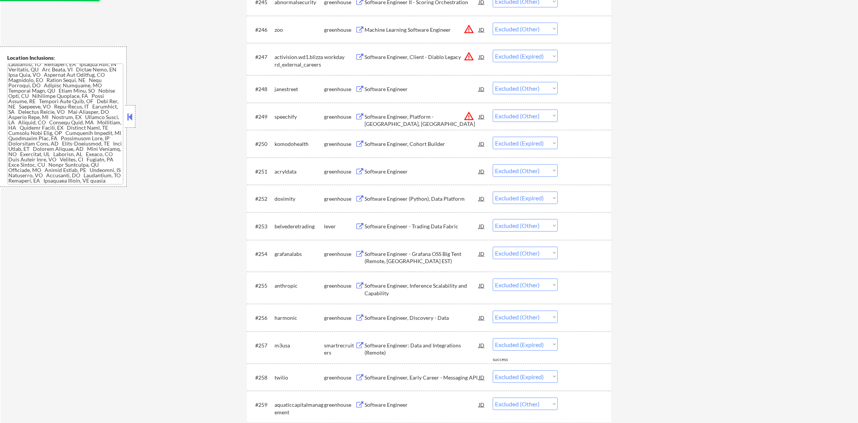
scroll to position [0, 0]
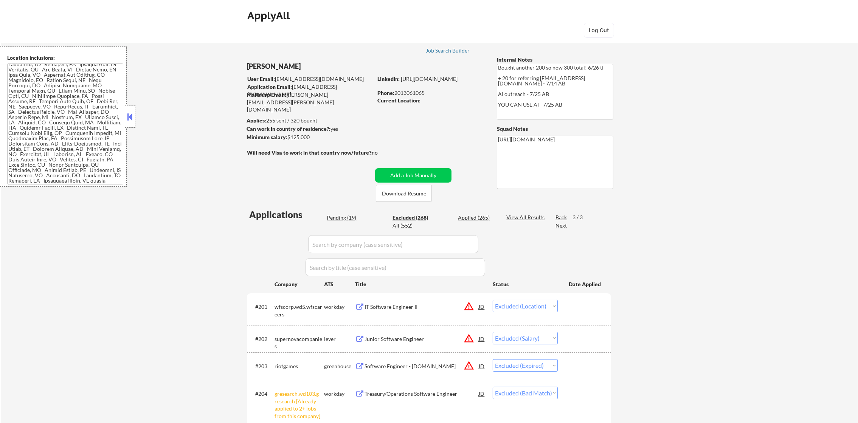
click at [332, 218] on div "Pending (19)" at bounding box center [346, 218] width 38 height 8
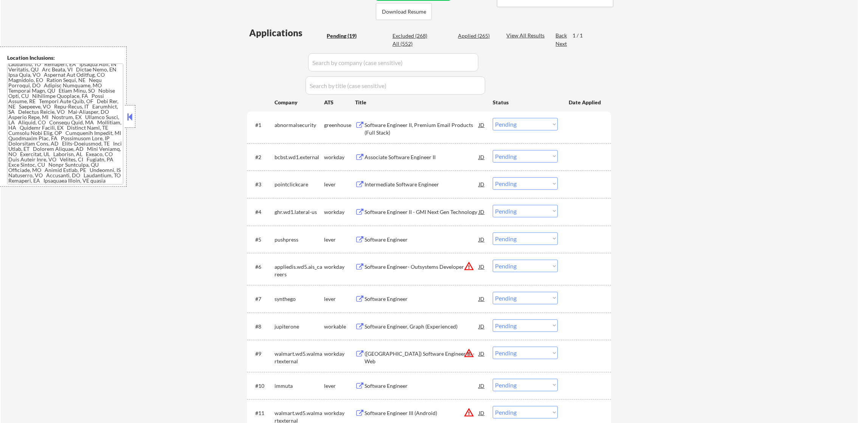
scroll to position [264, 0]
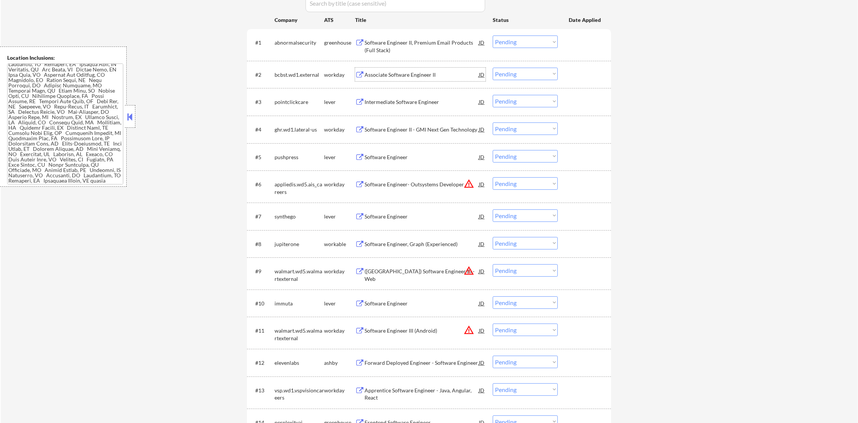
click at [397, 77] on div "Associate Software Engineer II" at bounding box center [421, 75] width 114 height 8
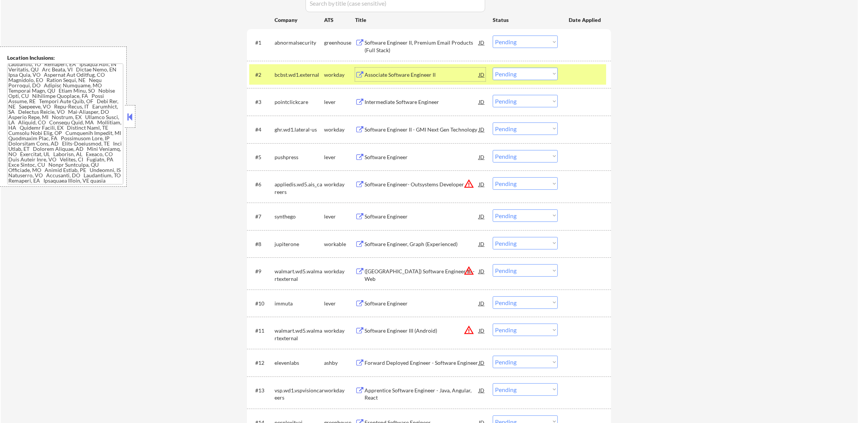
click at [528, 74] on select "Choose an option... Pending Applied Excluded (Questions) Excluded (Expired) Exc…" at bounding box center [525, 74] width 65 height 12
click at [493, 68] on select "Choose an option... Pending Applied Excluded (Questions) Excluded (Expired) Exc…" at bounding box center [525, 74] width 65 height 12
click at [311, 78] on div "bcbst.wd1.external" at bounding box center [299, 75] width 50 height 14
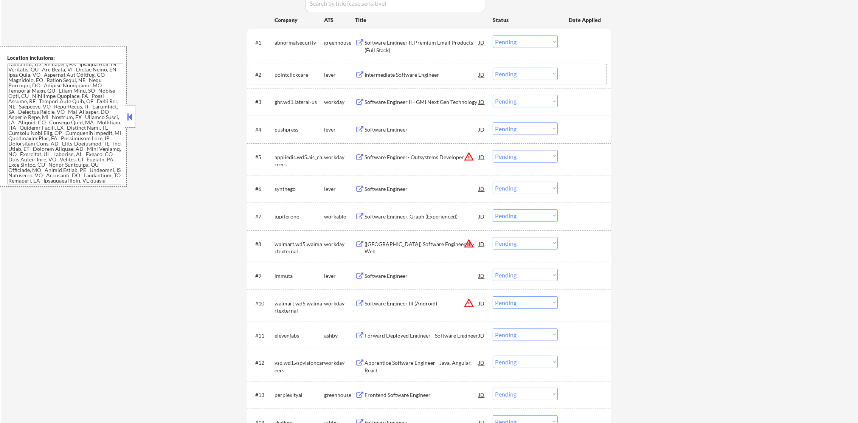
click at [404, 74] on div "Intermediate Software Engineer" at bounding box center [421, 75] width 114 height 8
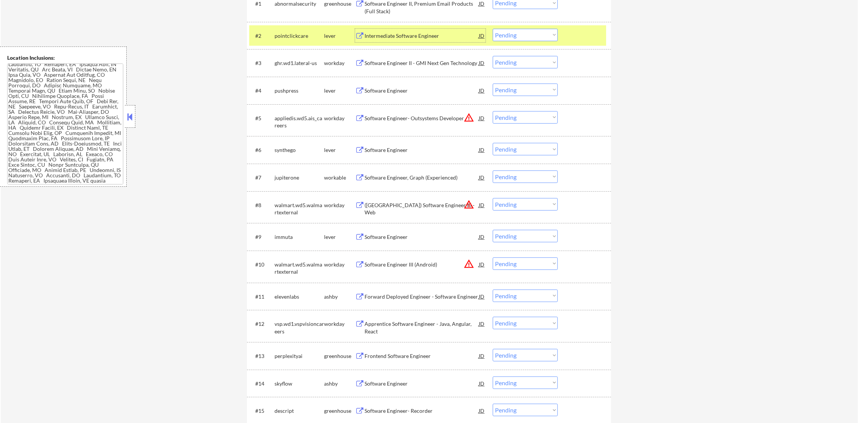
scroll to position [302, 0]
click at [515, 36] on select "Choose an option... Pending Applied Excluded (Questions) Excluded (Expired) Exc…" at bounding box center [525, 35] width 65 height 12
click at [493, 29] on select "Choose an option... Pending Applied Excluded (Questions) Excluded (Expired) Exc…" at bounding box center [525, 35] width 65 height 12
click at [285, 36] on div "pointclickcare" at bounding box center [299, 37] width 50 height 8
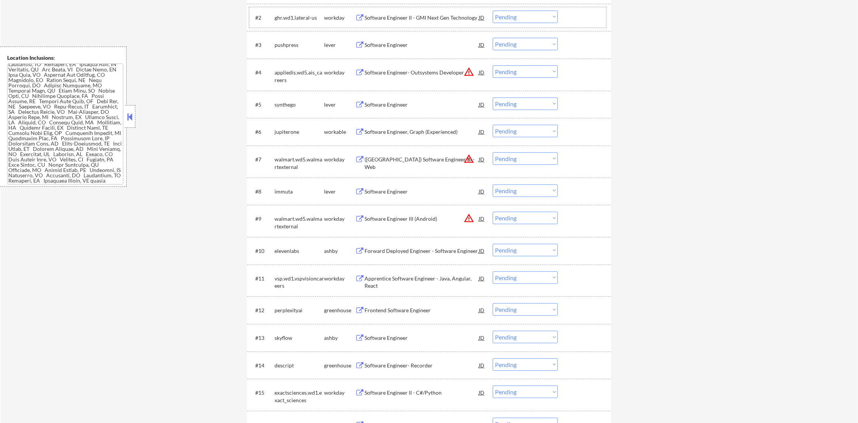
scroll to position [340, 0]
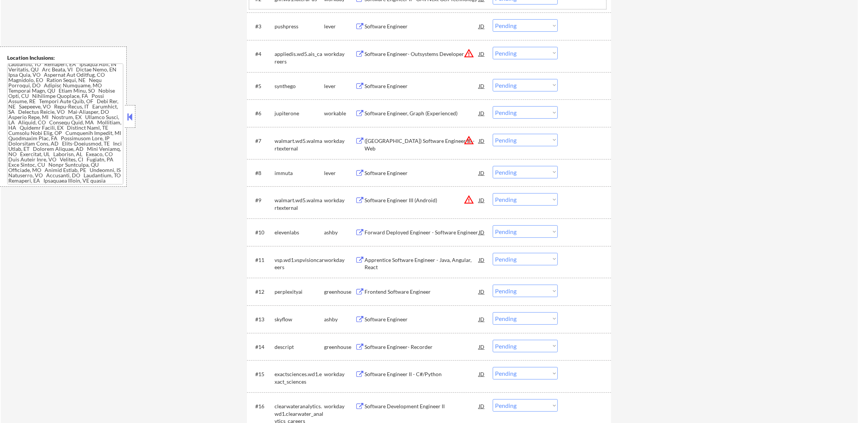
click at [412, 25] on div "Software Engineer" at bounding box center [421, 27] width 114 height 8
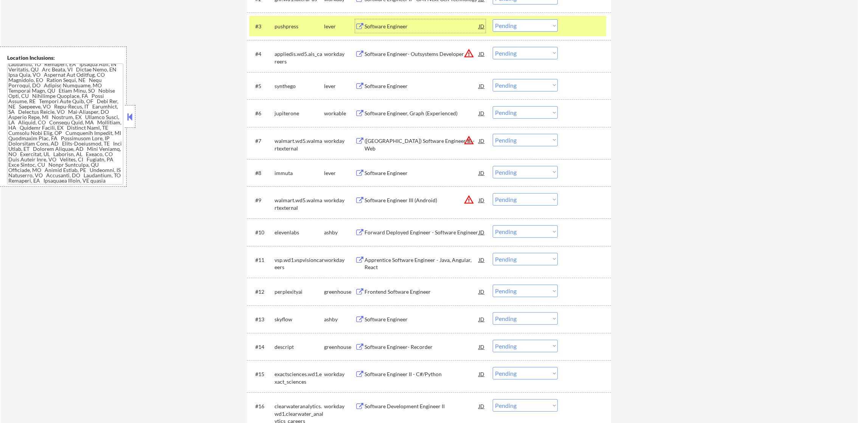
click at [510, 21] on select "Choose an option... Pending Applied Excluded (Questions) Excluded (Expired) Exc…" at bounding box center [525, 25] width 65 height 12
click at [493, 19] on select "Choose an option... Pending Applied Excluded (Questions) Excluded (Expired) Exc…" at bounding box center [525, 25] width 65 height 12
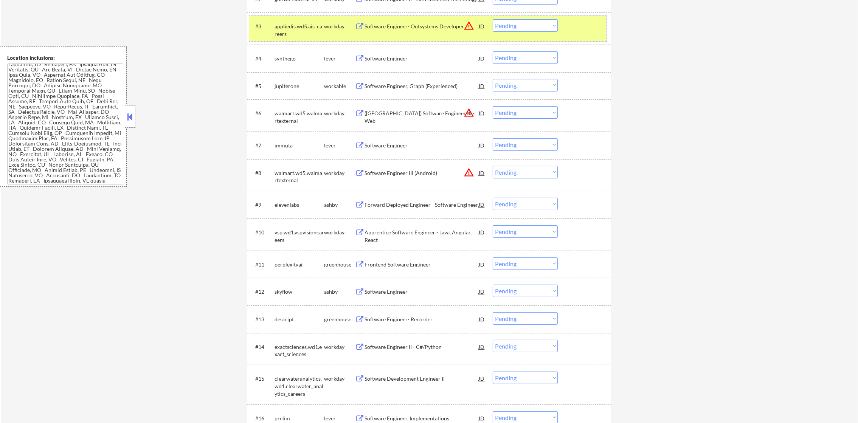
click at [297, 27] on div "appliedis.wd5.ais_careers" at bounding box center [299, 30] width 50 height 15
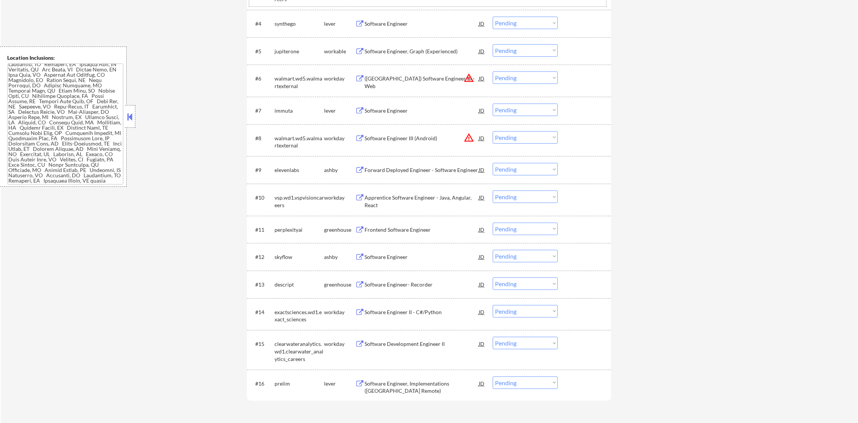
scroll to position [378, 0]
click at [401, 21] on div "Software Engineer" at bounding box center [421, 21] width 114 height 8
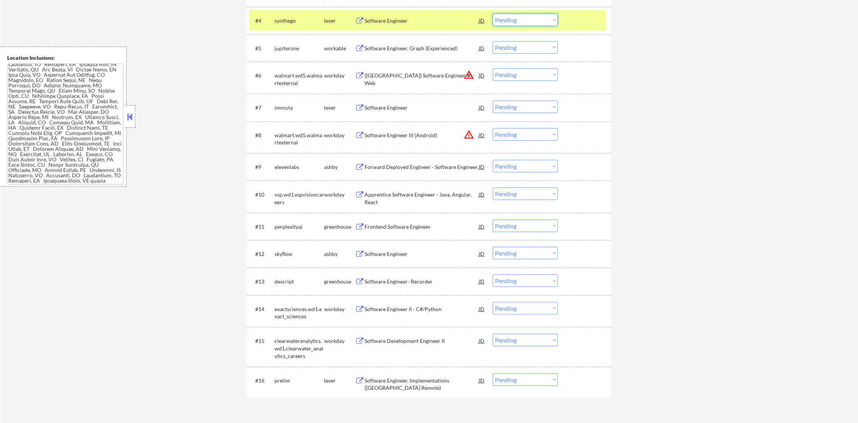
click at [536, 19] on select "Choose an option... Pending Applied Excluded (Questions) Excluded (Expired) Exc…" at bounding box center [525, 20] width 65 height 12
click at [493, 14] on select "Choose an option... Pending Applied Excluded (Questions) Excluded (Expired) Exc…" at bounding box center [525, 20] width 65 height 12
click at [275, 17] on div "synthego" at bounding box center [299, 21] width 50 height 8
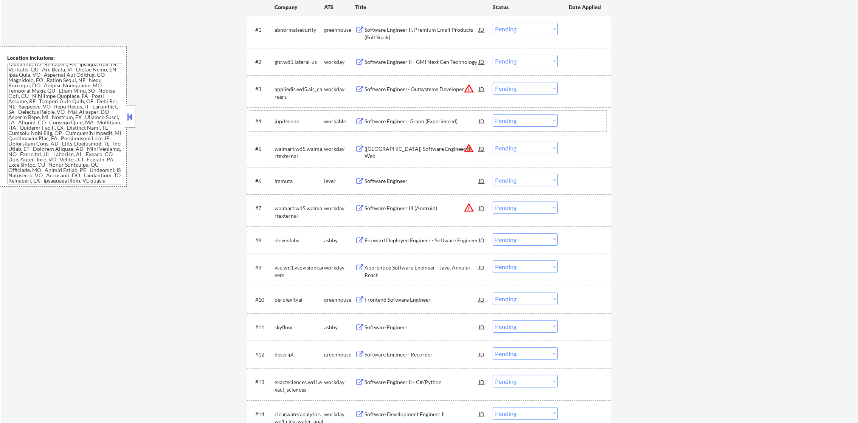
scroll to position [283, 0]
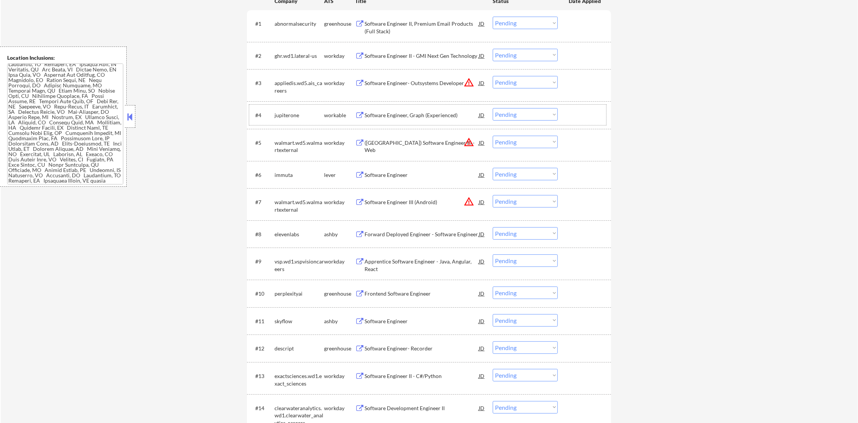
click at [428, 51] on div "Software Engineer II - GMI Next Gen Technology" at bounding box center [421, 56] width 114 height 14
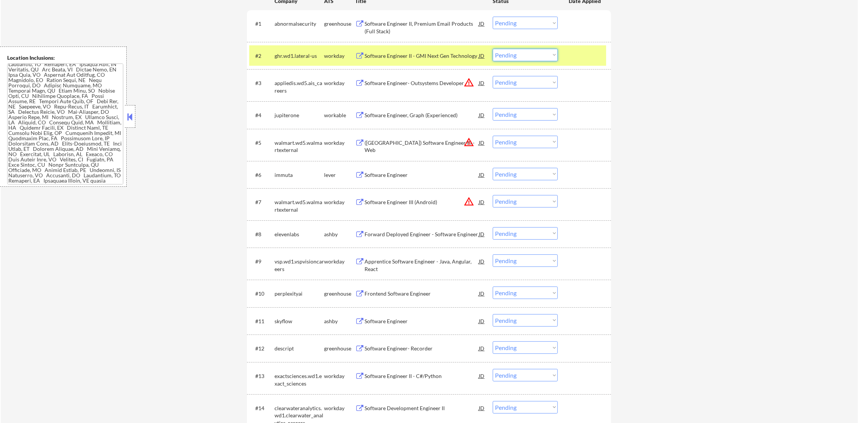
drag, startPoint x: 544, startPoint y: 51, endPoint x: 539, endPoint y: 55, distance: 6.4
click at [543, 51] on select "Choose an option... Pending Applied Excluded (Questions) Excluded (Expired) Exc…" at bounding box center [525, 55] width 65 height 12
click at [493, 49] on select "Choose an option... Pending Applied Excluded (Questions) Excluded (Expired) Exc…" at bounding box center [525, 55] width 65 height 12
click at [294, 53] on div "ghr.wd1.lateral-us" at bounding box center [299, 56] width 50 height 8
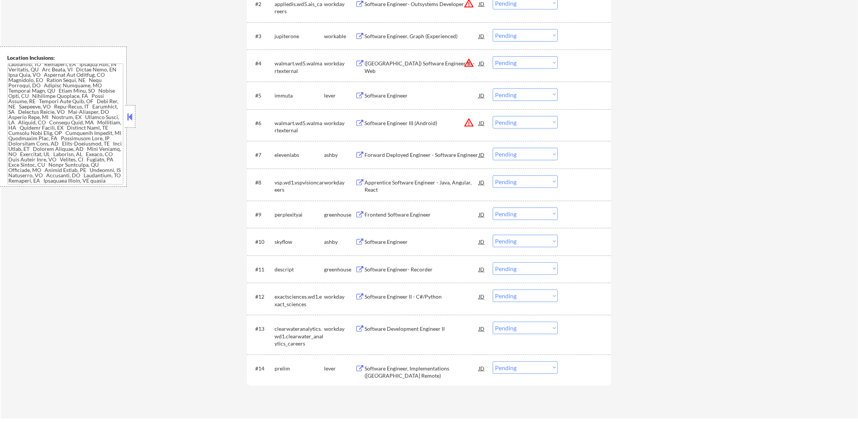
scroll to position [340, 0]
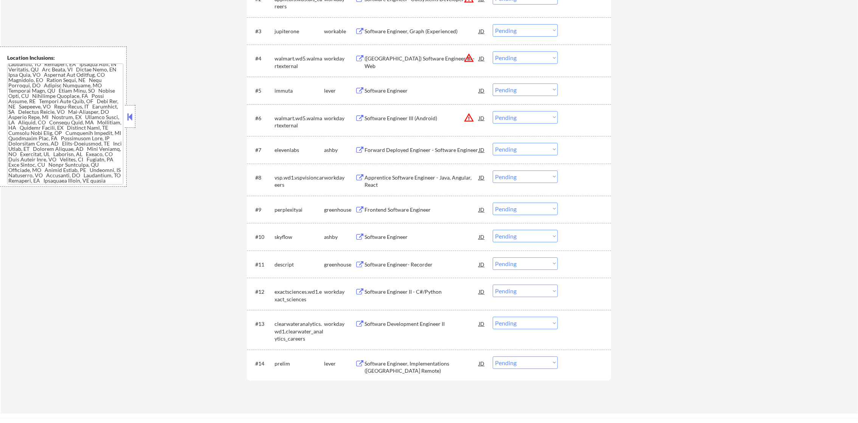
click at [452, 24] on div "Software Engineer, Graph (Experienced)" at bounding box center [421, 31] width 114 height 14
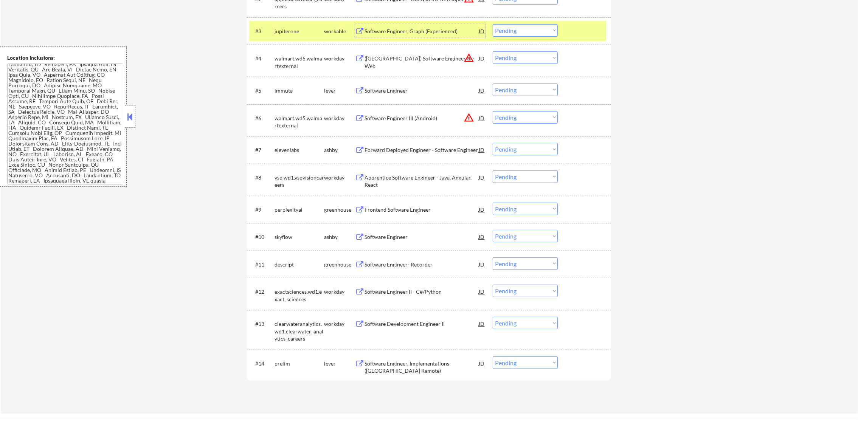
click at [521, 30] on select "Choose an option... Pending Applied Excluded (Questions) Excluded (Expired) Exc…" at bounding box center [525, 30] width 65 height 12
click at [493, 24] on select "Choose an option... Pending Applied Excluded (Questions) Excluded (Expired) Exc…" at bounding box center [525, 30] width 65 height 12
click at [300, 32] on div "jupiterone" at bounding box center [299, 32] width 50 height 8
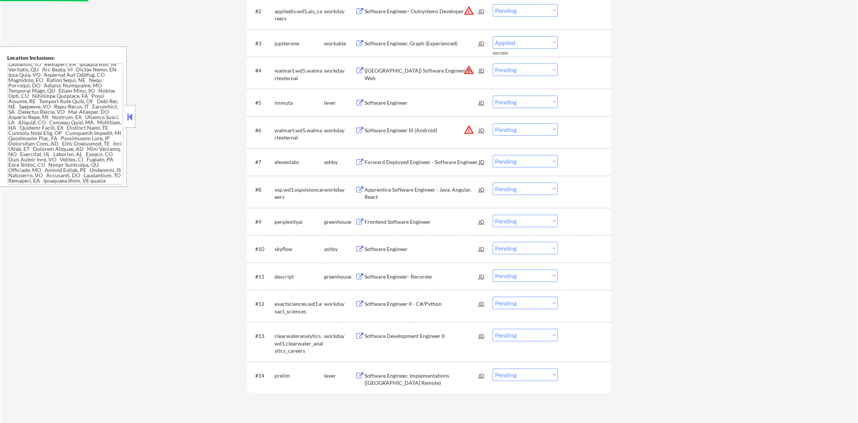
scroll to position [321, 0]
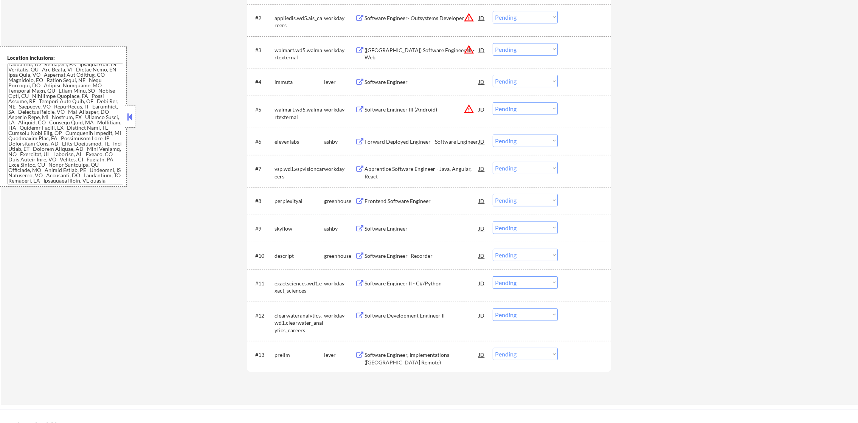
click at [413, 78] on div "Software Engineer" at bounding box center [421, 82] width 114 height 8
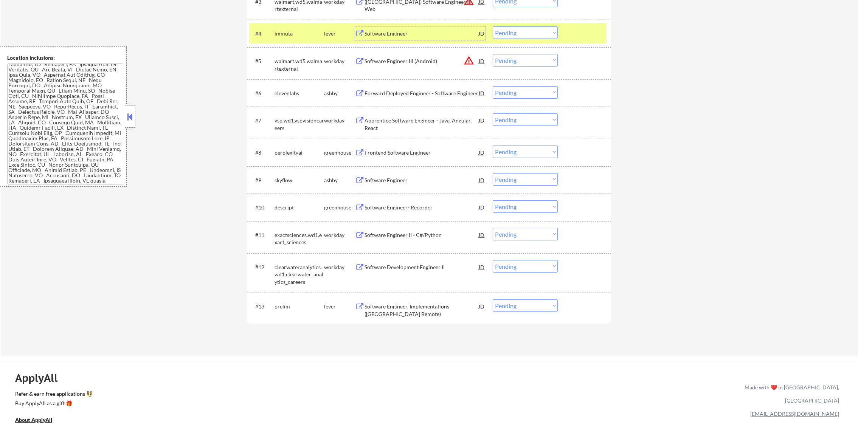
scroll to position [378, 0]
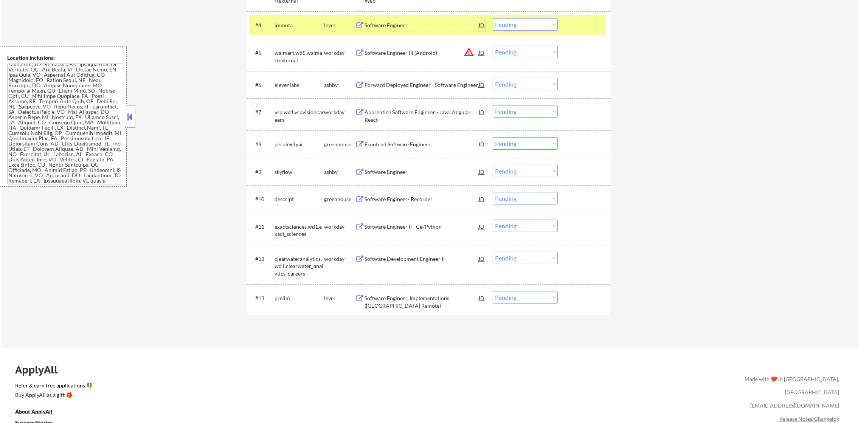
click at [524, 25] on select "Choose an option... Pending Applied Excluded (Questions) Excluded (Expired) Exc…" at bounding box center [525, 24] width 65 height 12
click at [493, 18] on select "Choose an option... Pending Applied Excluded (Questions) Excluded (Expired) Exc…" at bounding box center [525, 24] width 65 height 12
click at [295, 25] on div "immuta" at bounding box center [299, 26] width 50 height 8
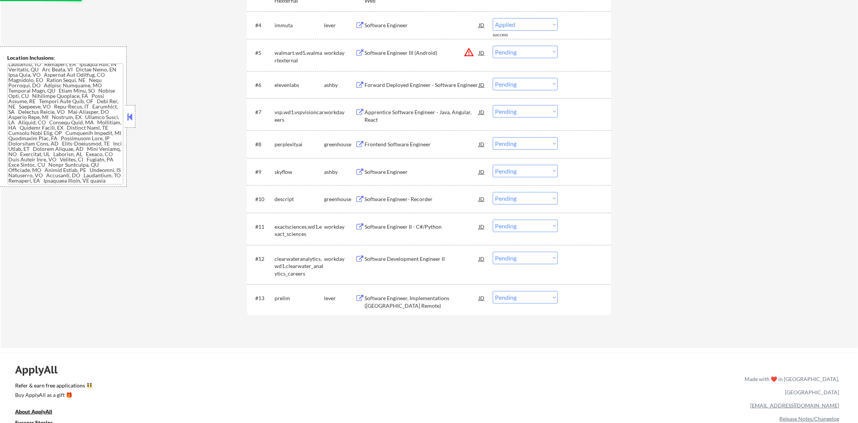
scroll to position [359, 0]
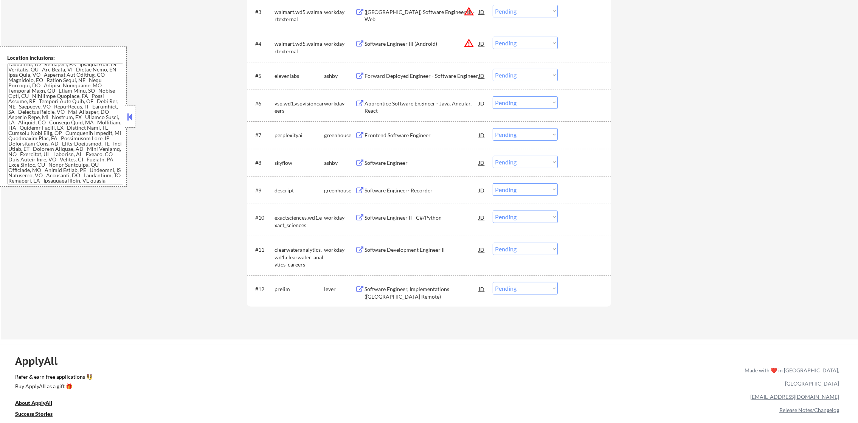
click at [469, 43] on button "warning_amber" at bounding box center [468, 43] width 11 height 11
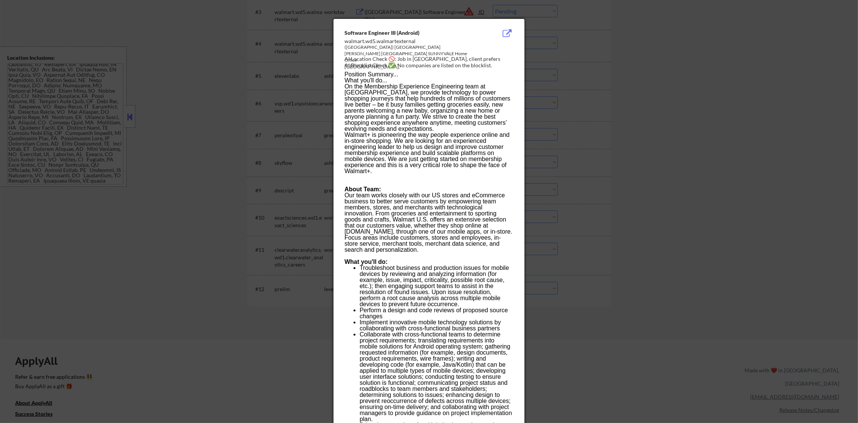
click at [572, 59] on div at bounding box center [429, 211] width 858 height 423
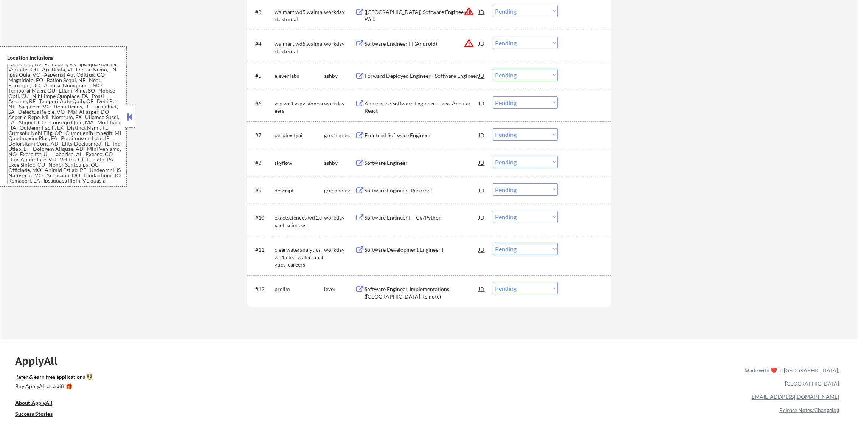
click at [467, 43] on button "warning_amber" at bounding box center [468, 43] width 11 height 11
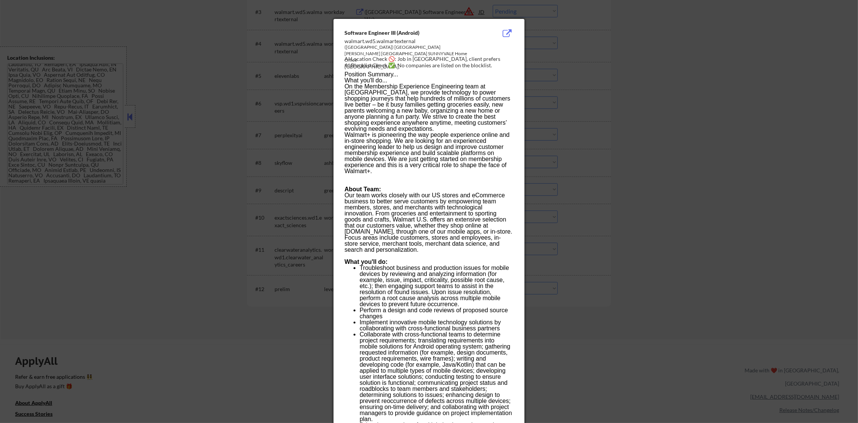
click at [553, 47] on div at bounding box center [429, 211] width 858 height 423
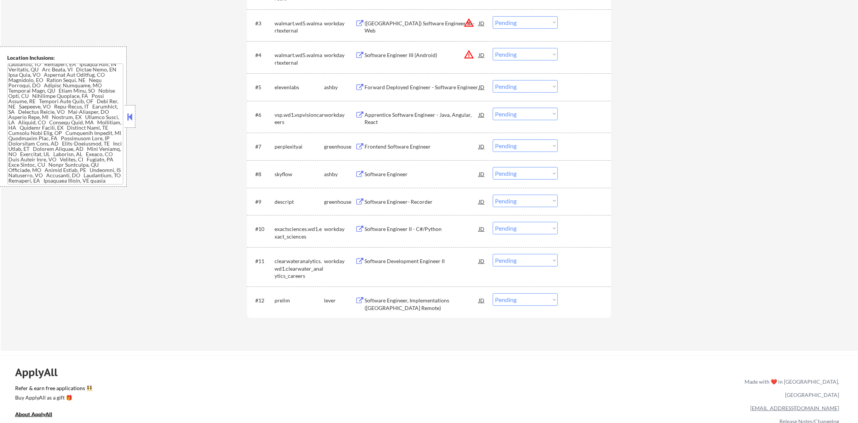
scroll to position [378, 0]
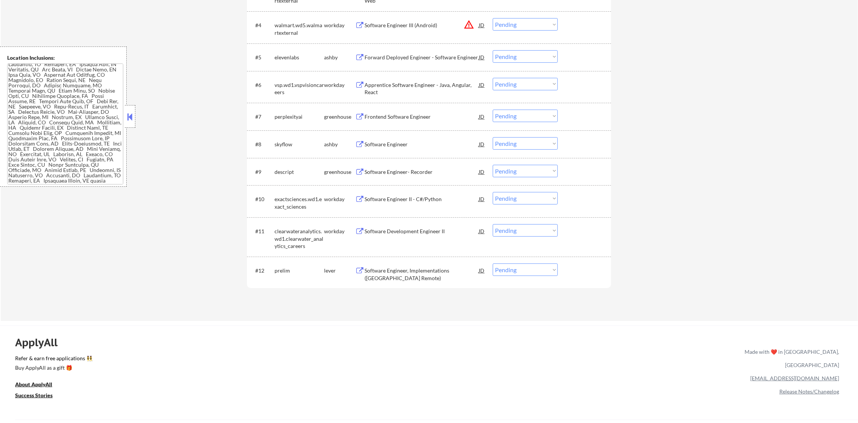
click at [438, 56] on div "Forward Deployed Engineer - Software Engineer" at bounding box center [421, 58] width 114 height 8
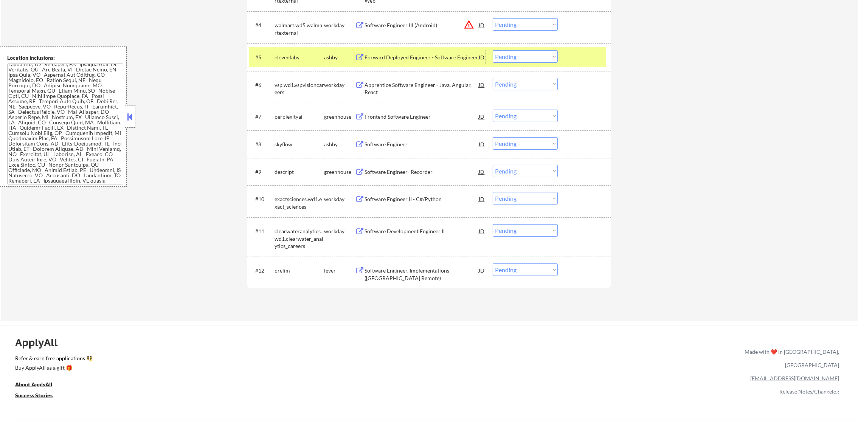
drag, startPoint x: 502, startPoint y: 56, endPoint x: 505, endPoint y: 64, distance: 8.5
click at [502, 56] on select "Choose an option... Pending Applied Excluded (Questions) Excluded (Expired) Exc…" at bounding box center [525, 56] width 65 height 12
click at [493, 50] on select "Choose an option... Pending Applied Excluded (Questions) Excluded (Expired) Exc…" at bounding box center [525, 56] width 65 height 12
click at [295, 61] on div "elevenlabs" at bounding box center [299, 57] width 50 height 14
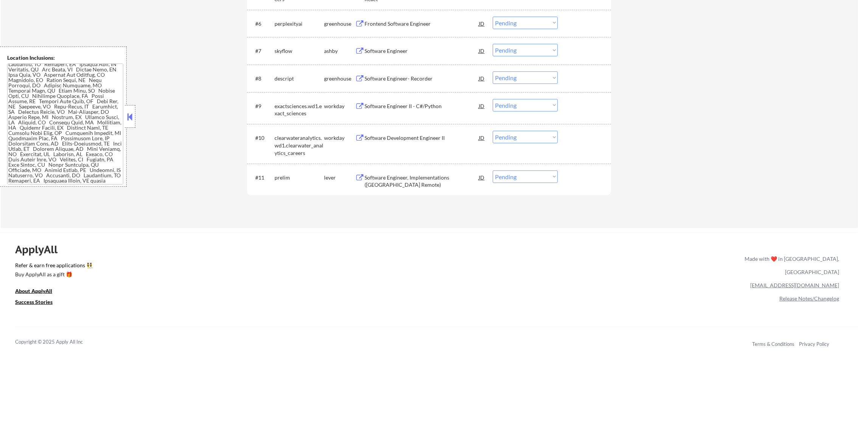
scroll to position [454, 0]
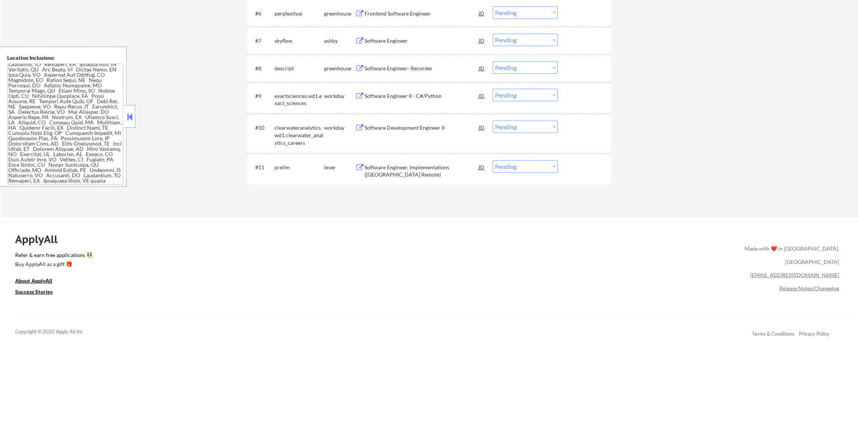
click at [412, 11] on div "Frontend Software Engineer" at bounding box center [421, 14] width 114 height 8
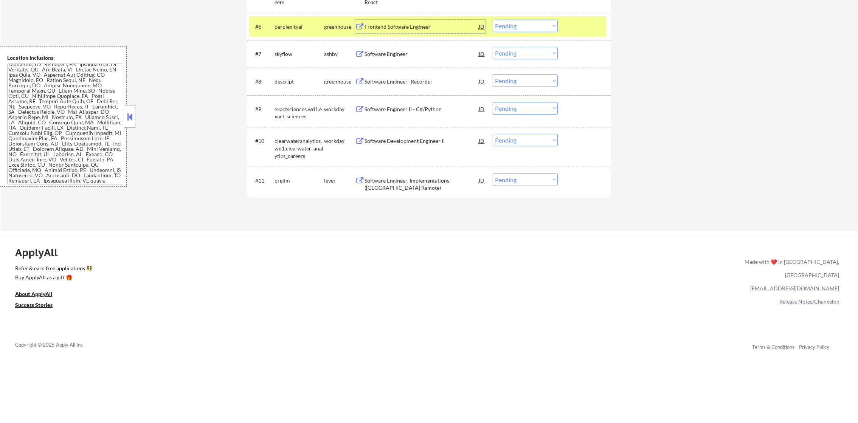
scroll to position [434, 0]
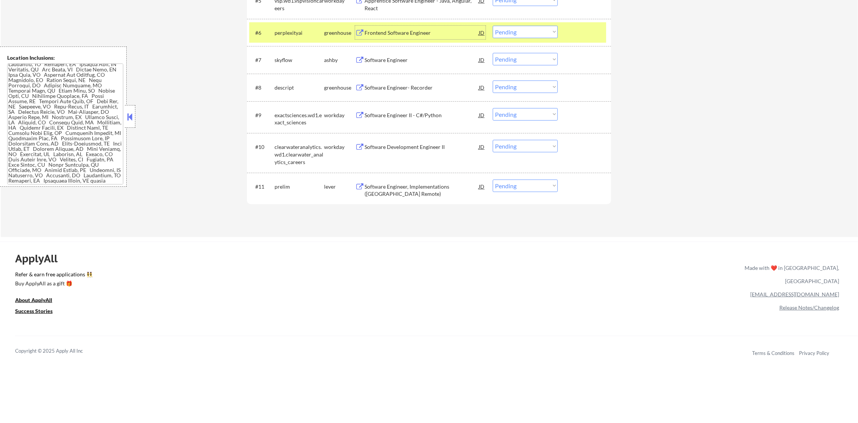
click at [517, 35] on select "Choose an option... Pending Applied Excluded (Questions) Excluded (Expired) Exc…" at bounding box center [525, 32] width 65 height 12
click at [493, 26] on select "Choose an option... Pending Applied Excluded (Questions) Excluded (Expired) Exc…" at bounding box center [525, 32] width 65 height 12
click at [290, 34] on div "perplexityai" at bounding box center [299, 33] width 50 height 8
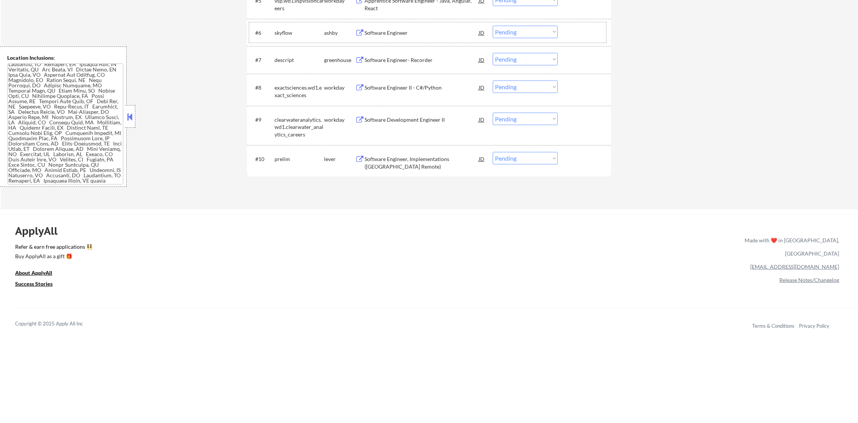
click at [372, 31] on div "Software Engineer" at bounding box center [421, 33] width 114 height 8
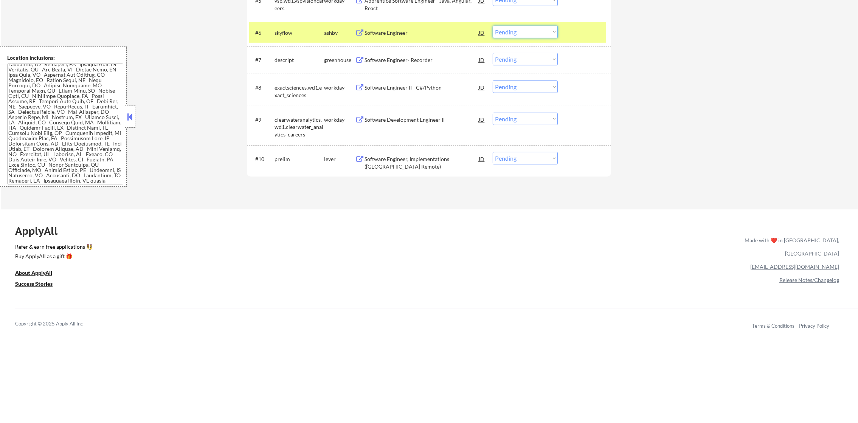
click at [507, 29] on select "Choose an option... Pending Applied Excluded (Questions) Excluded (Expired) Exc…" at bounding box center [525, 32] width 65 height 12
click at [493, 26] on select "Choose an option... Pending Applied Excluded (Questions) Excluded (Expired) Exc…" at bounding box center [525, 32] width 65 height 12
click at [287, 31] on div "skyflow" at bounding box center [299, 33] width 50 height 8
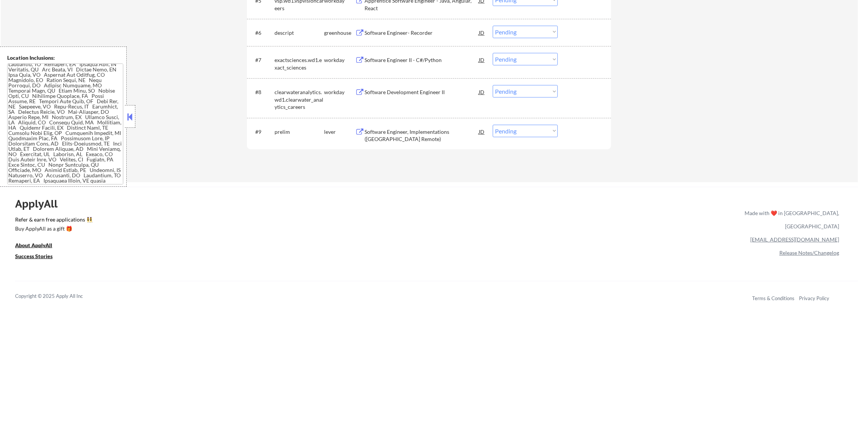
click at [387, 27] on div "Software Engineer- Recorder" at bounding box center [421, 33] width 114 height 14
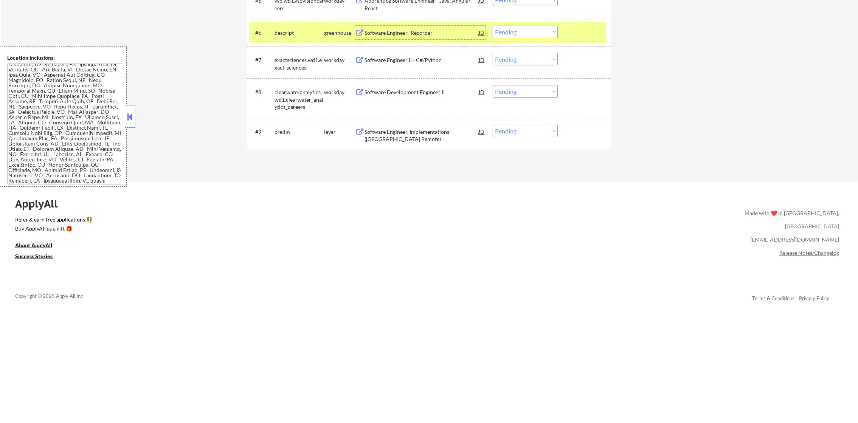
click at [553, 31] on select "Choose an option... Pending Applied Excluded (Questions) Excluded (Expired) Exc…" at bounding box center [525, 32] width 65 height 12
click at [493, 26] on select "Choose an option... Pending Applied Excluded (Questions) Excluded (Expired) Exc…" at bounding box center [525, 32] width 65 height 12
click at [289, 36] on div "descript" at bounding box center [299, 33] width 50 height 14
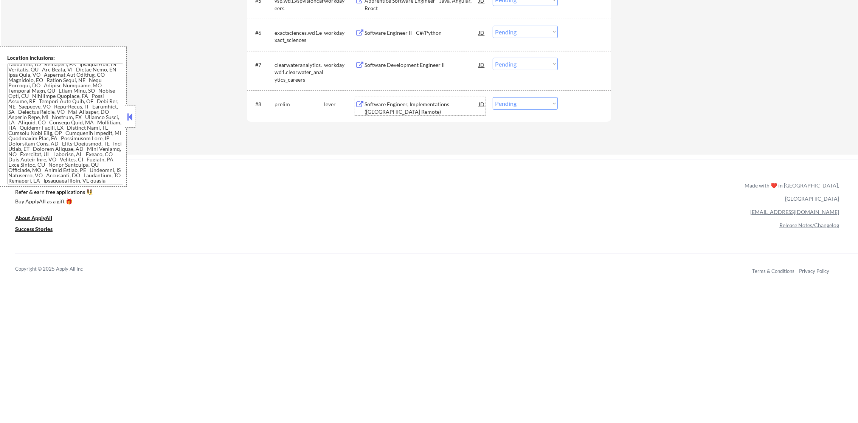
click at [400, 108] on div "Software Engineer, Implementations (NY Remote)" at bounding box center [421, 108] width 114 height 15
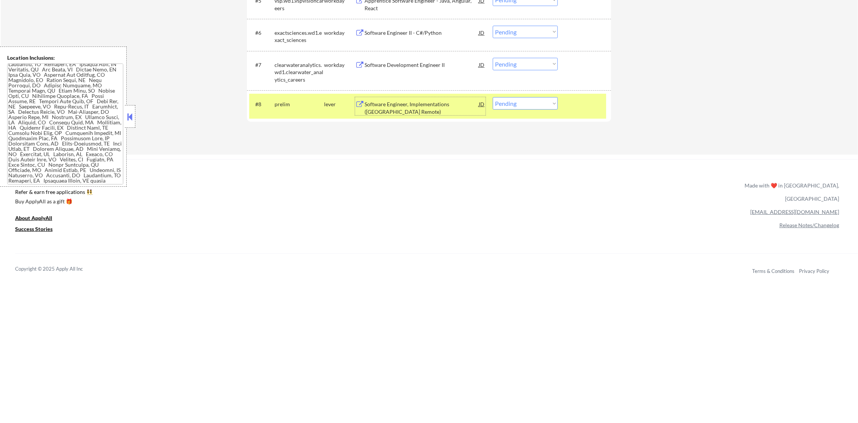
click at [503, 104] on select "Choose an option... Pending Applied Excluded (Questions) Excluded (Expired) Exc…" at bounding box center [525, 103] width 65 height 12
click at [493, 97] on select "Choose an option... Pending Applied Excluded (Questions) Excluded (Expired) Exc…" at bounding box center [525, 103] width 65 height 12
click at [305, 106] on div "prelim" at bounding box center [299, 105] width 50 height 8
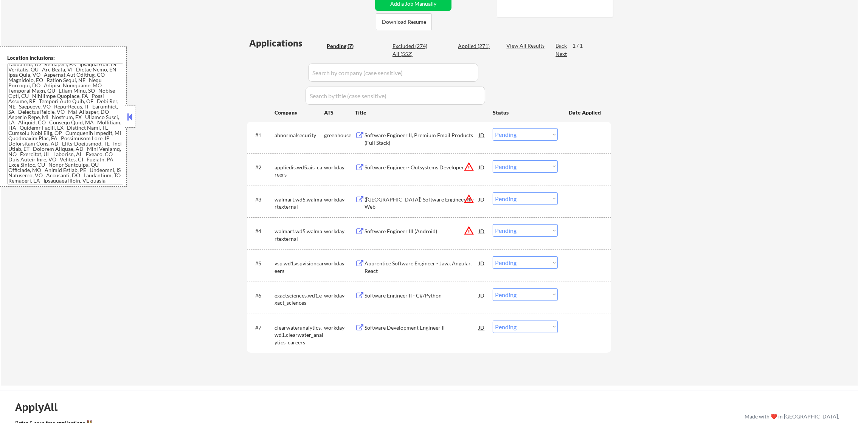
scroll to position [170, 0]
click at [477, 45] on div "Applied (271)" at bounding box center [477, 48] width 38 height 8
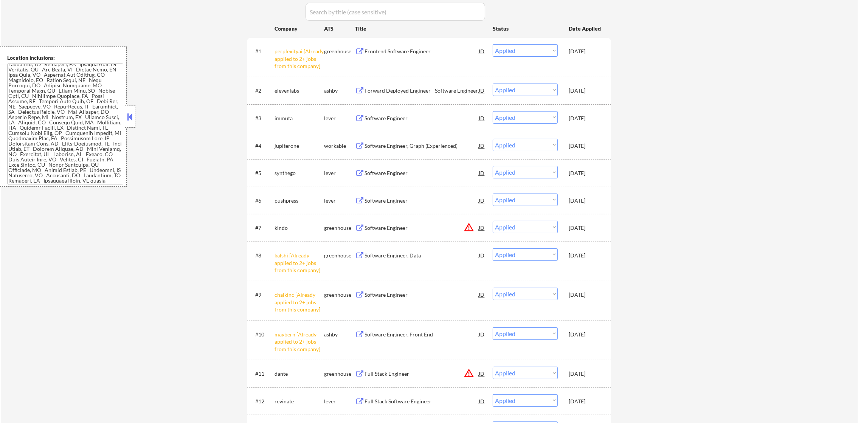
scroll to position [264, 0]
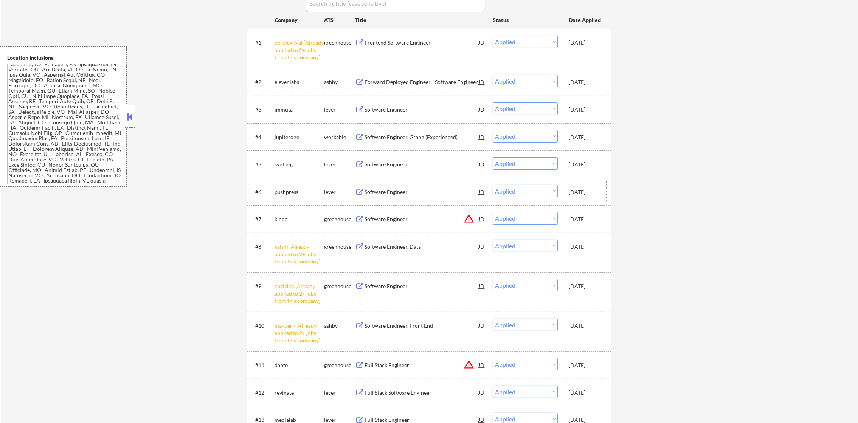
click at [584, 191] on div "Aug 21, 2025" at bounding box center [584, 192] width 33 height 8
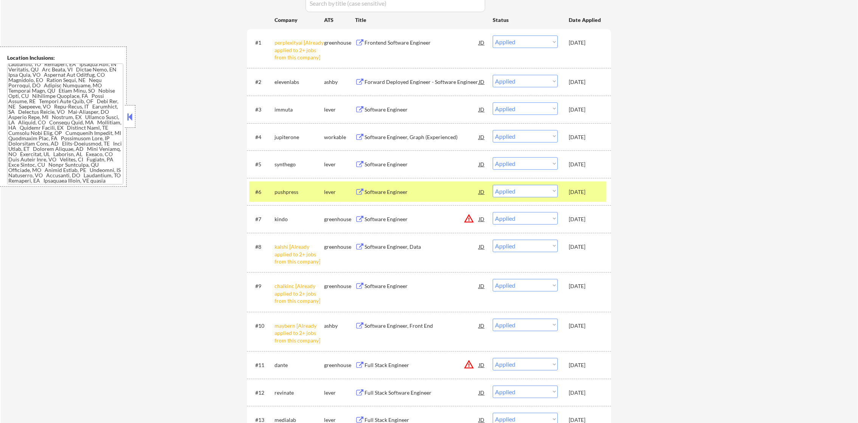
click at [584, 191] on div "Aug 21, 2025" at bounding box center [584, 192] width 33 height 8
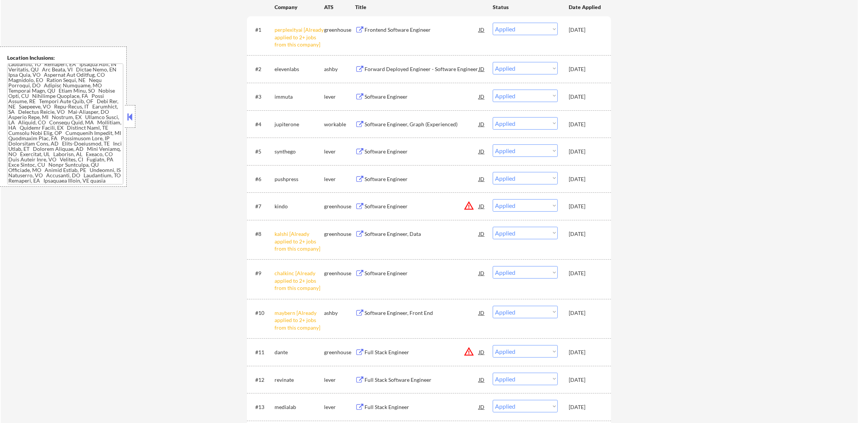
scroll to position [283, 0]
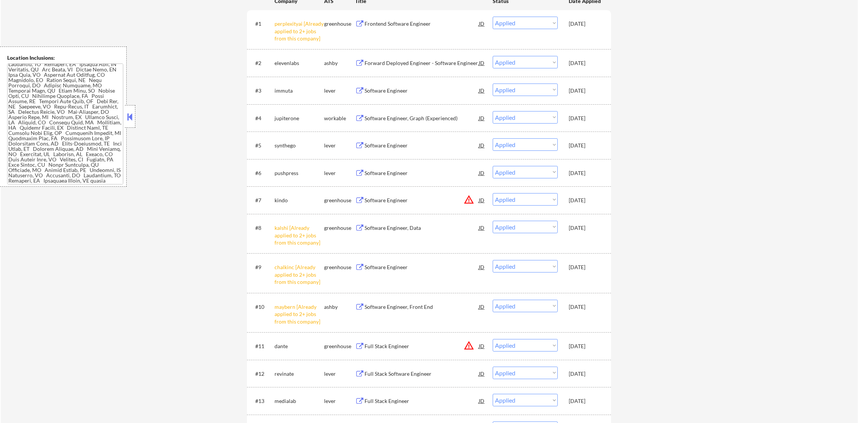
click at [583, 306] on div "Aug 21, 2025" at bounding box center [584, 307] width 33 height 8
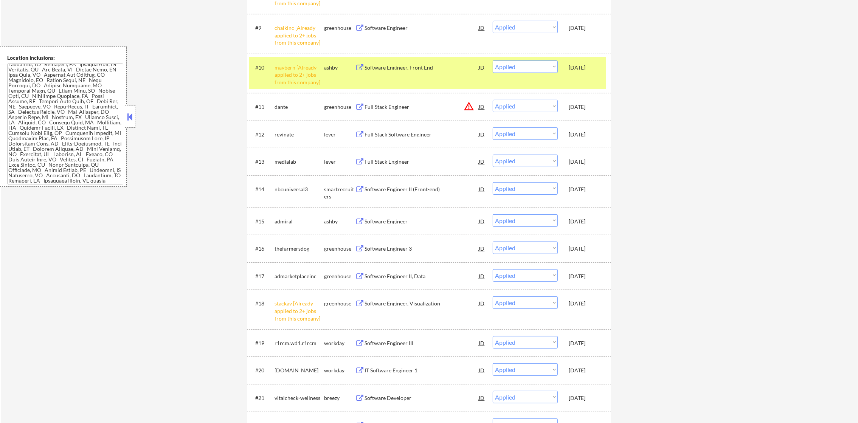
scroll to position [529, 0]
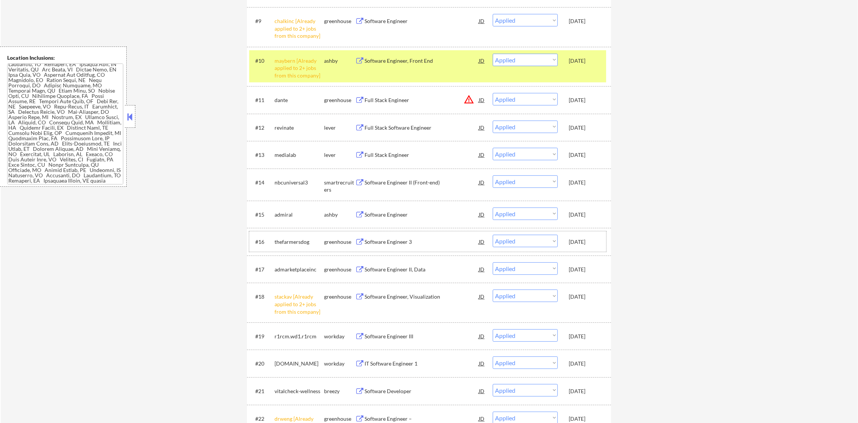
click at [583, 245] on div "Aug 17, 2025" at bounding box center [584, 242] width 33 height 8
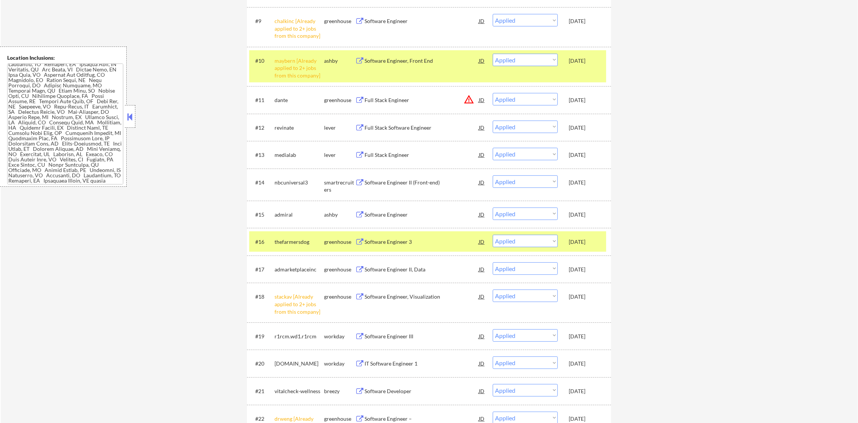
drag, startPoint x: 283, startPoint y: 58, endPoint x: 284, endPoint y: 71, distance: 12.9
click at [283, 63] on div "maybern [Already applied to 2+ jobs from this company]" at bounding box center [299, 68] width 50 height 22
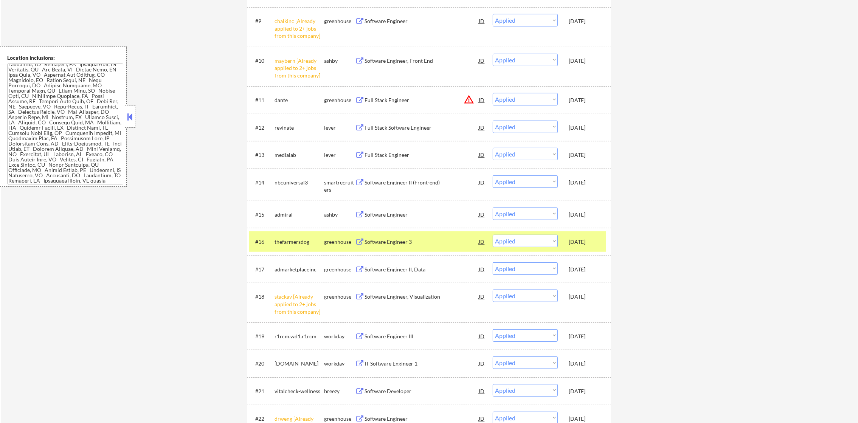
click at [287, 235] on div "thefarmersdog" at bounding box center [299, 242] width 50 height 14
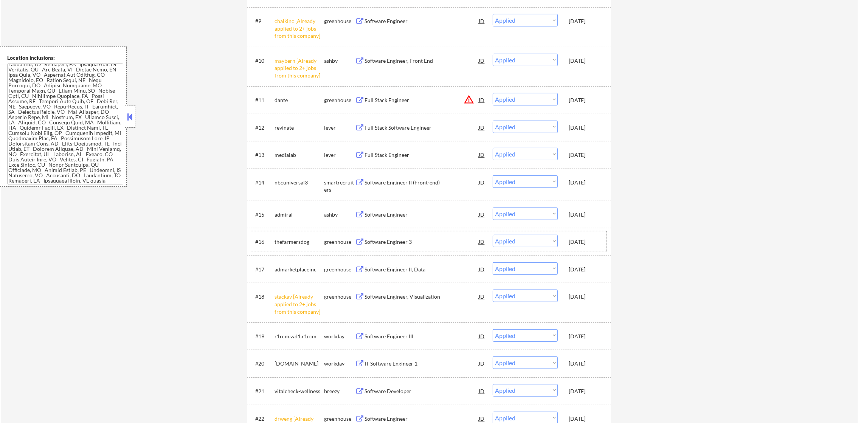
scroll to position [0, 0]
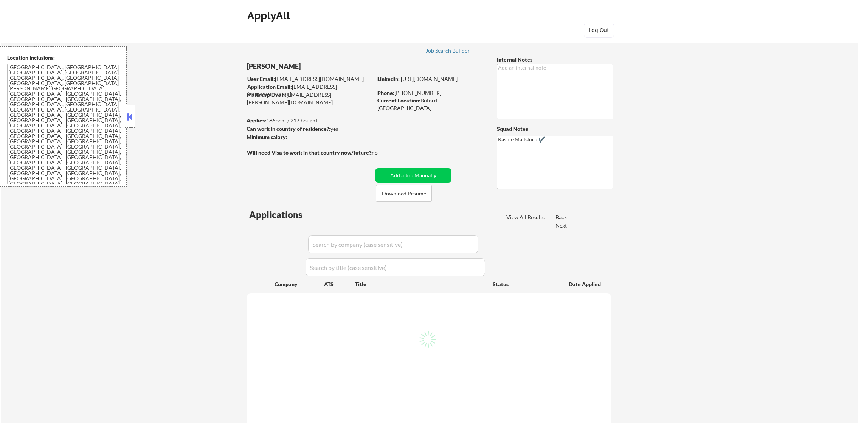
select select ""pending""
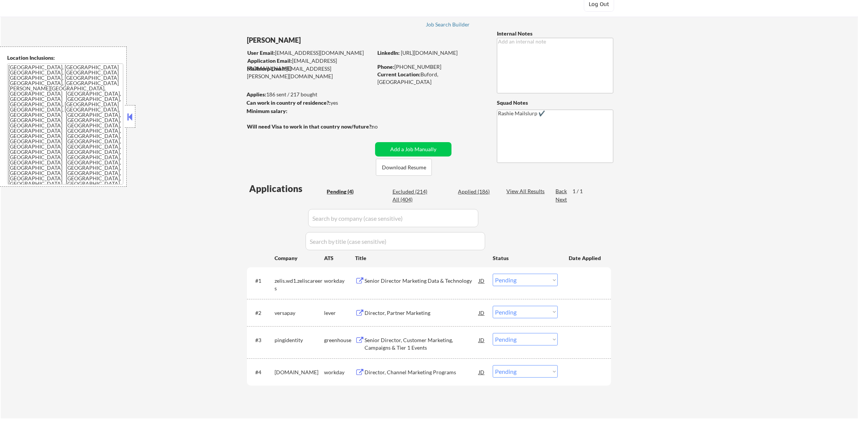
scroll to position [19, 0]
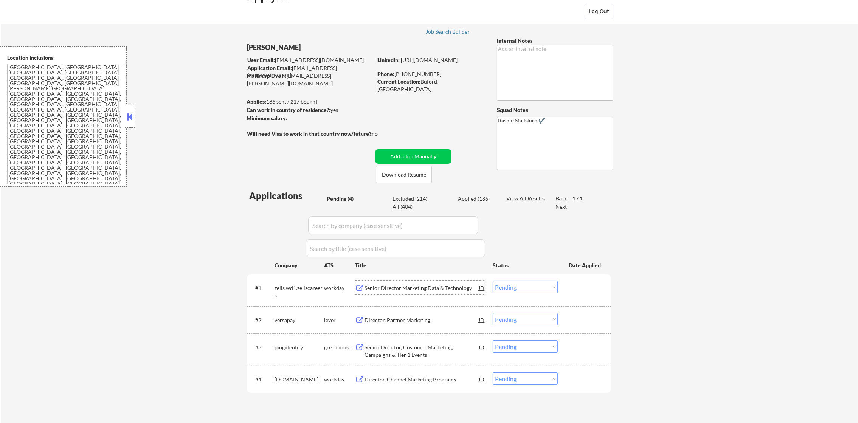
click at [408, 290] on div "Senior Director Marketing Data & Technology" at bounding box center [421, 288] width 114 height 8
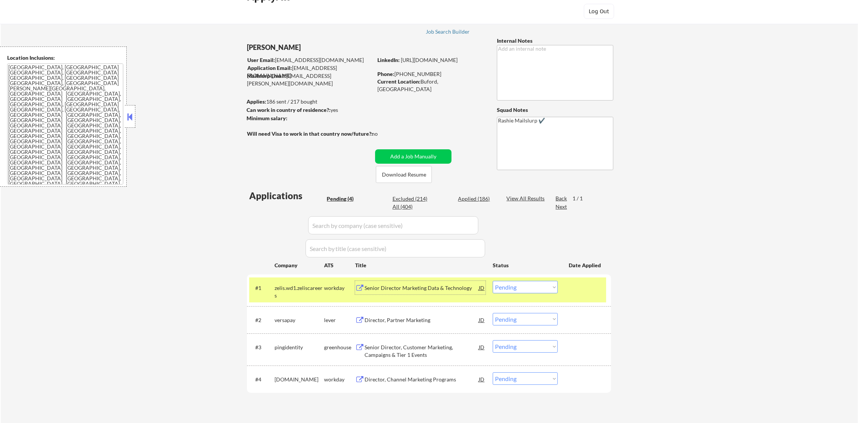
click at [509, 292] on select "Choose an option... Pending Applied Excluded (Questions) Excluded (Expired) Exc…" at bounding box center [525, 287] width 65 height 12
click at [493, 281] on select "Choose an option... Pending Applied Excluded (Questions) Excluded (Expired) Exc…" at bounding box center [525, 287] width 65 height 12
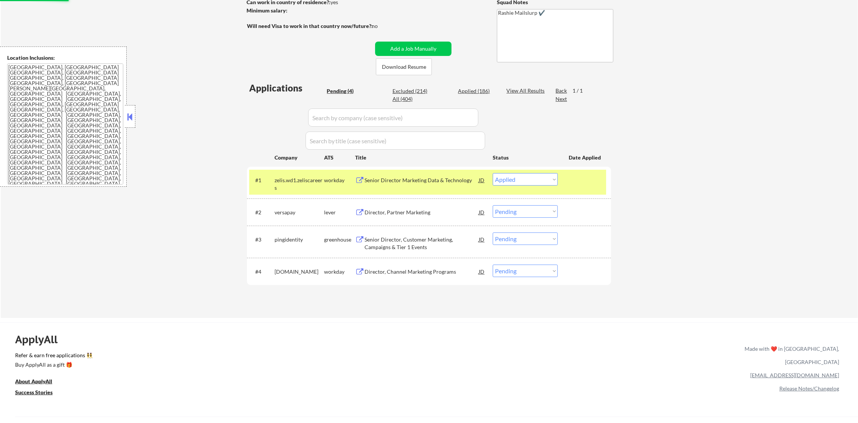
scroll to position [132, 0]
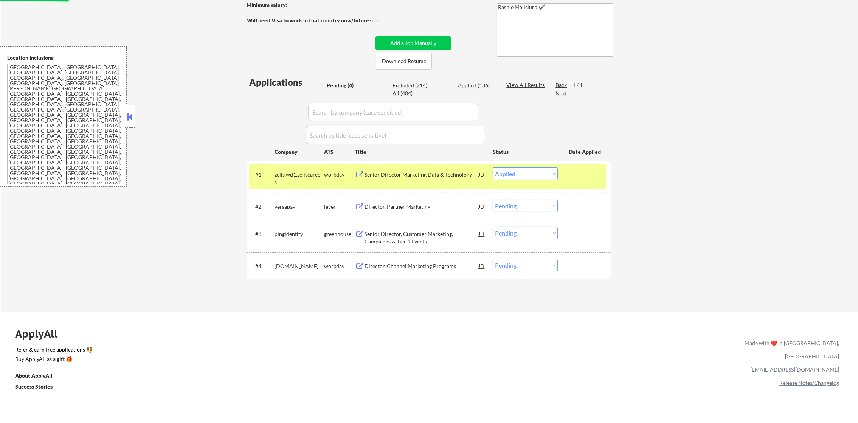
click at [300, 172] on div "zelis.wd1.zeliscareers" at bounding box center [299, 178] width 50 height 15
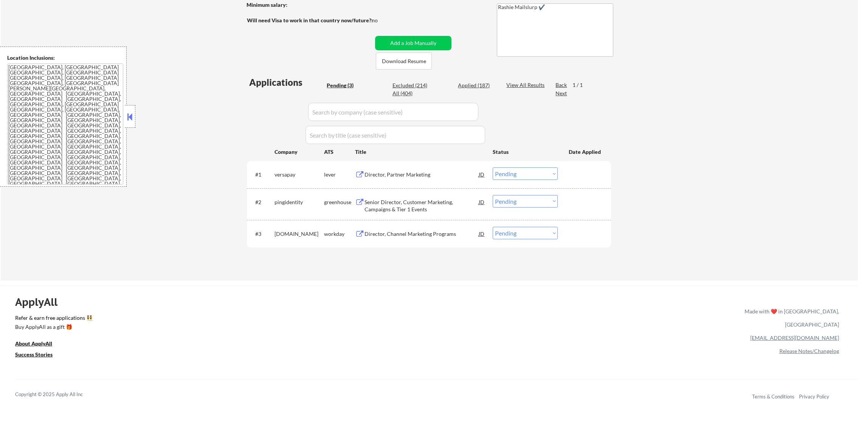
click at [437, 177] on div "Director, Partner Marketing" at bounding box center [421, 175] width 114 height 8
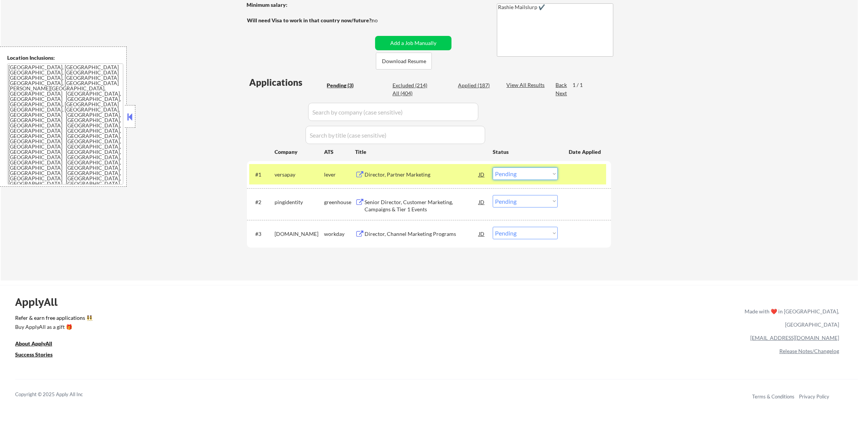
click at [525, 172] on select "Choose an option... Pending Applied Excluded (Questions) Excluded (Expired) Exc…" at bounding box center [525, 173] width 65 height 12
click at [493, 167] on select "Choose an option... Pending Applied Excluded (Questions) Excluded (Expired) Exc…" at bounding box center [525, 173] width 65 height 12
click at [310, 169] on div "versapay" at bounding box center [299, 174] width 50 height 14
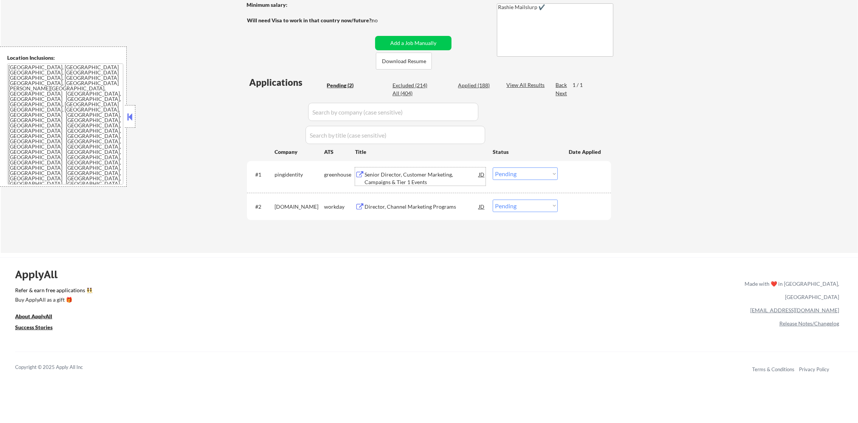
click at [453, 176] on div "Senior Director, Customer Marketing, Campaigns & Tier 1 Events" at bounding box center [421, 178] width 114 height 15
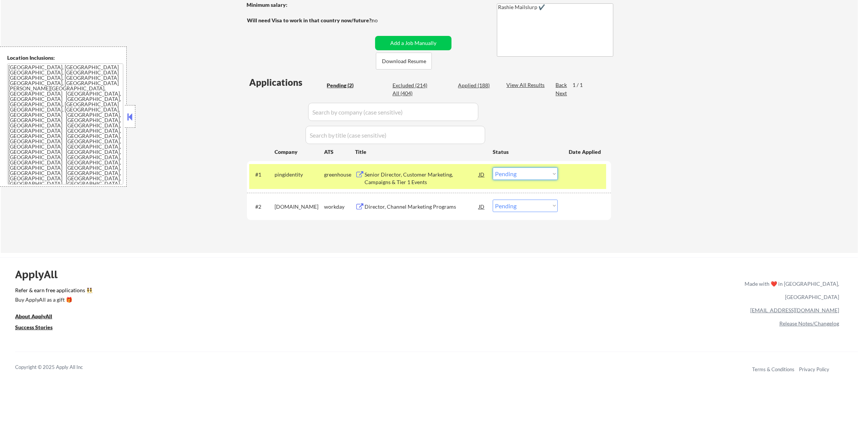
click at [510, 175] on select "Choose an option... Pending Applied Excluded (Questions) Excluded (Expired) Exc…" at bounding box center [525, 173] width 65 height 12
click at [493, 167] on select "Choose an option... Pending Applied Excluded (Questions) Excluded (Expired) Exc…" at bounding box center [525, 173] width 65 height 12
click at [288, 178] on div "pingidentity" at bounding box center [299, 174] width 50 height 14
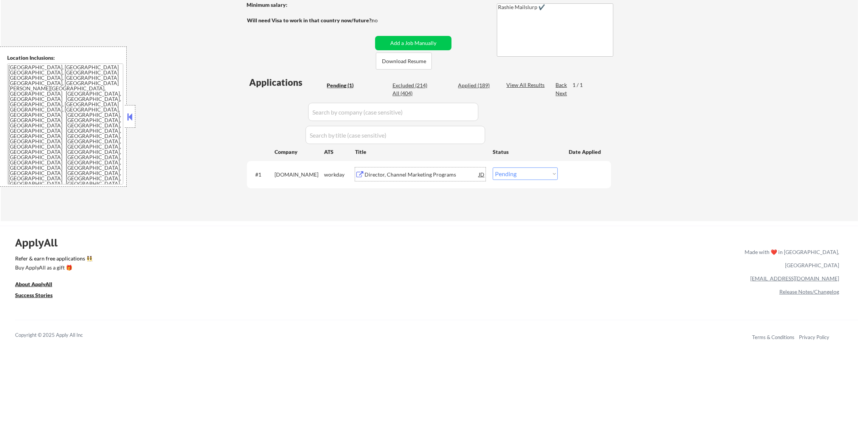
click at [398, 178] on div "Director, Channel Marketing Programs" at bounding box center [421, 174] width 114 height 14
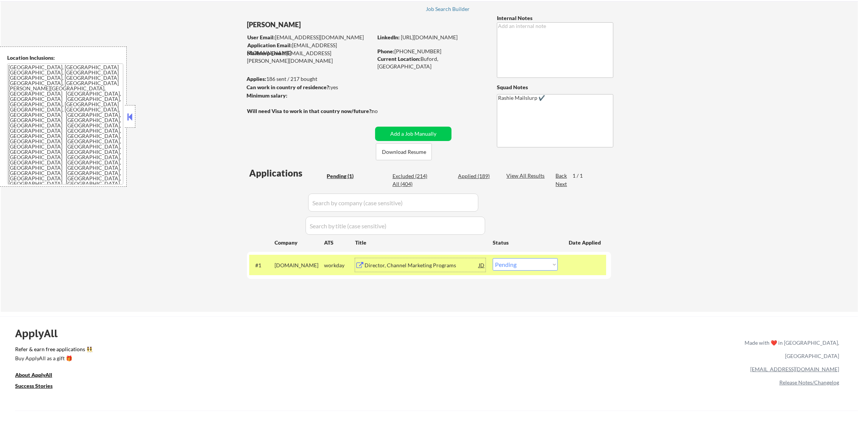
scroll to position [37, 0]
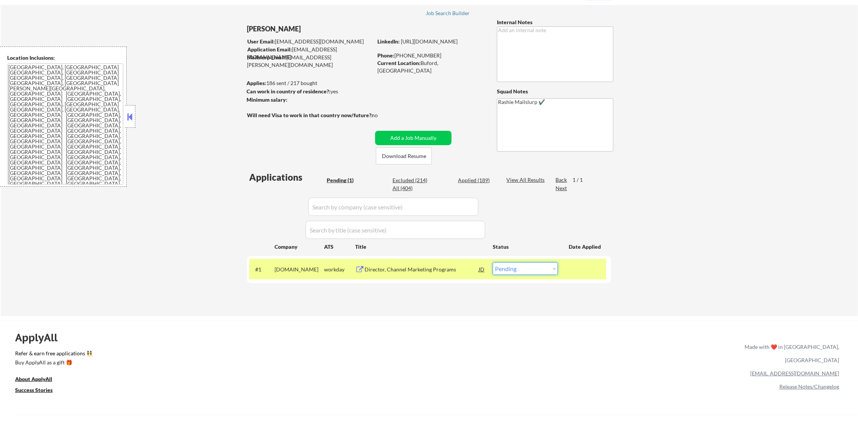
click at [531, 273] on select "Choose an option... Pending Applied Excluded (Questions) Excluded (Expired) Exc…" at bounding box center [525, 268] width 65 height 12
click at [493, 262] on select "Choose an option... Pending Applied Excluded (Questions) Excluded (Expired) Exc…" at bounding box center [525, 268] width 65 height 12
click at [299, 263] on div "[DOMAIN_NAME]" at bounding box center [299, 269] width 50 height 14
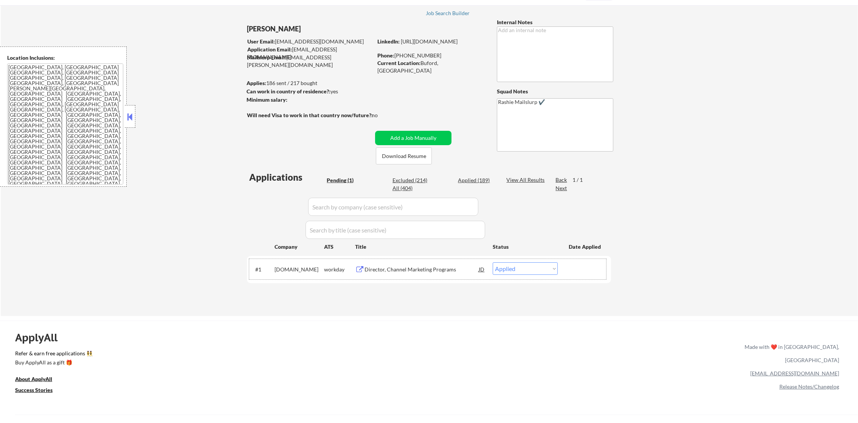
scroll to position [57, 0]
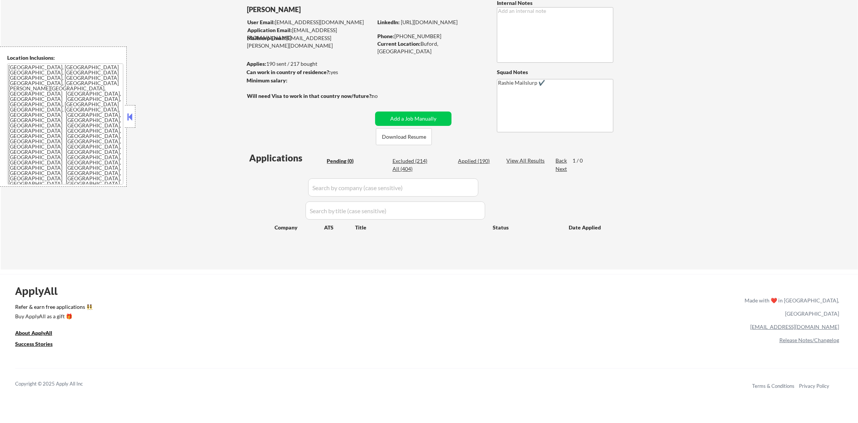
select select ""pending""
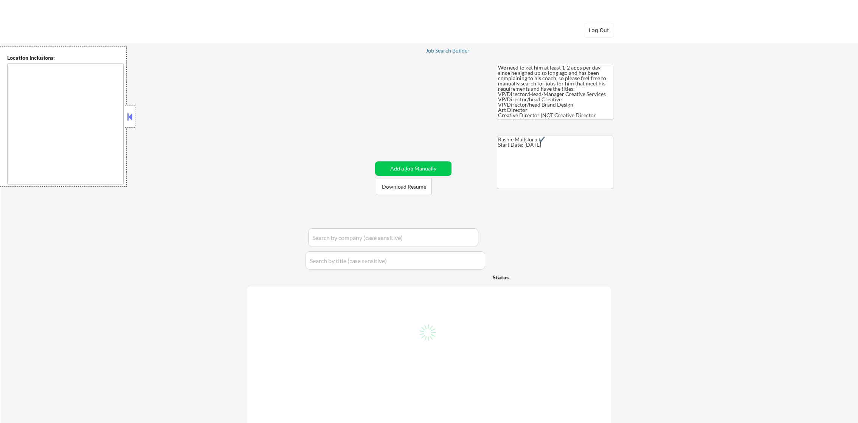
select select ""pending""
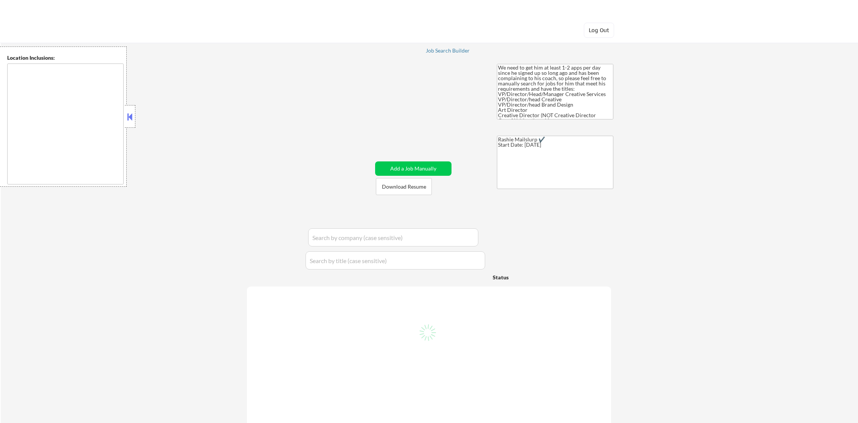
select select ""pending""
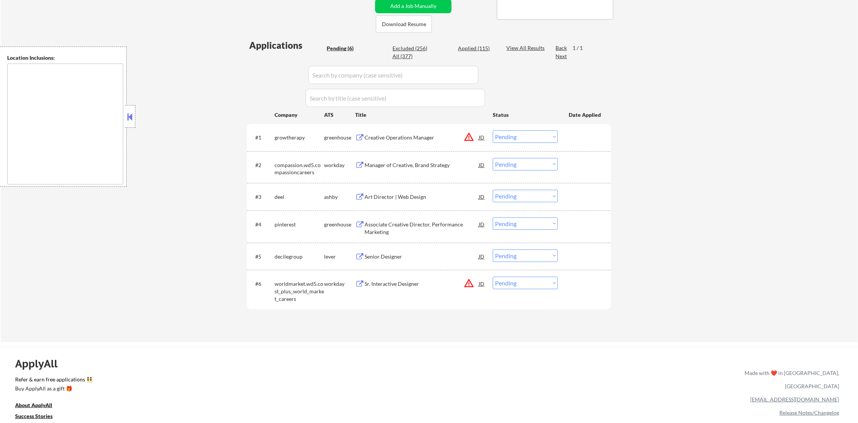
scroll to position [170, 0]
click at [472, 135] on button "warning_amber" at bounding box center [468, 136] width 11 height 11
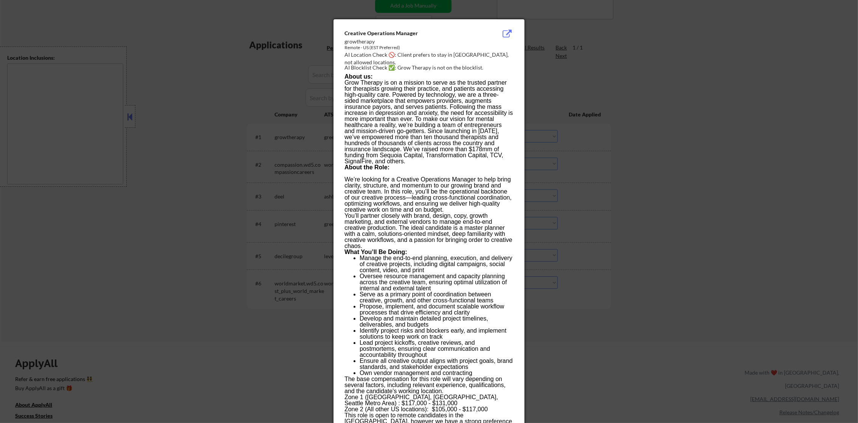
click at [552, 100] on div at bounding box center [429, 211] width 858 height 423
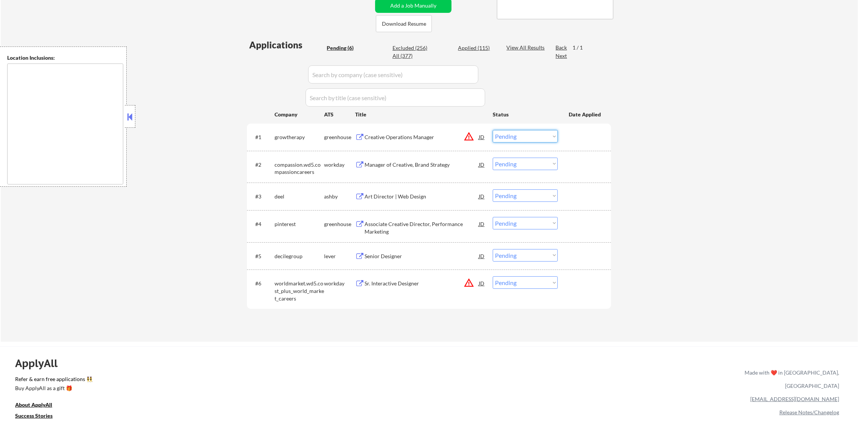
click at [528, 132] on select "Choose an option... Pending Applied Excluded (Questions) Excluded (Expired) Exc…" at bounding box center [525, 136] width 65 height 12
click at [493, 130] on select "Choose an option... Pending Applied Excluded (Questions) Excluded (Expired) Exc…" at bounding box center [525, 136] width 65 height 12
select select ""pending""
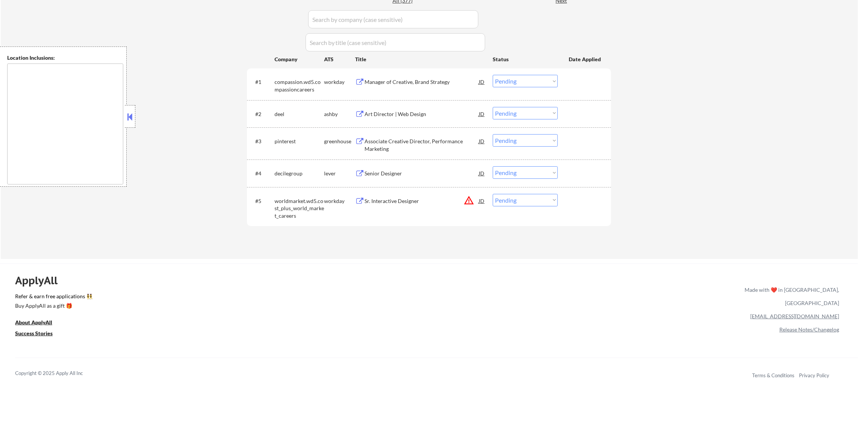
scroll to position [227, 0]
click at [465, 201] on button "warning_amber" at bounding box center [468, 198] width 11 height 11
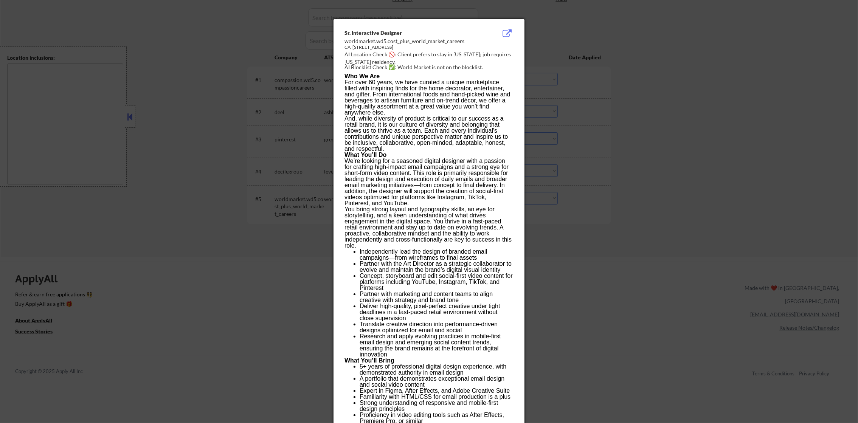
click at [545, 200] on div at bounding box center [429, 211] width 858 height 423
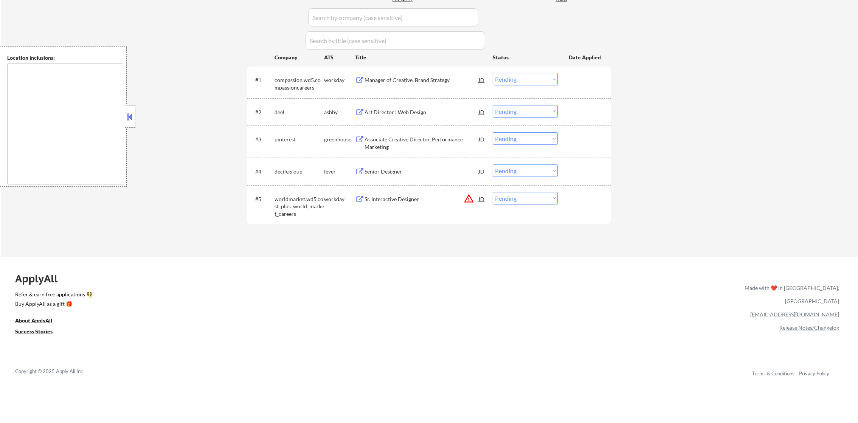
click at [534, 201] on select "Choose an option... Pending Applied Excluded (Questions) Excluded (Expired) Exc…" at bounding box center [525, 198] width 65 height 12
select select ""excluded__location_""
click at [493, 192] on select "Choose an option... Pending Applied Excluded (Questions) Excluded (Expired) Exc…" at bounding box center [525, 198] width 65 height 12
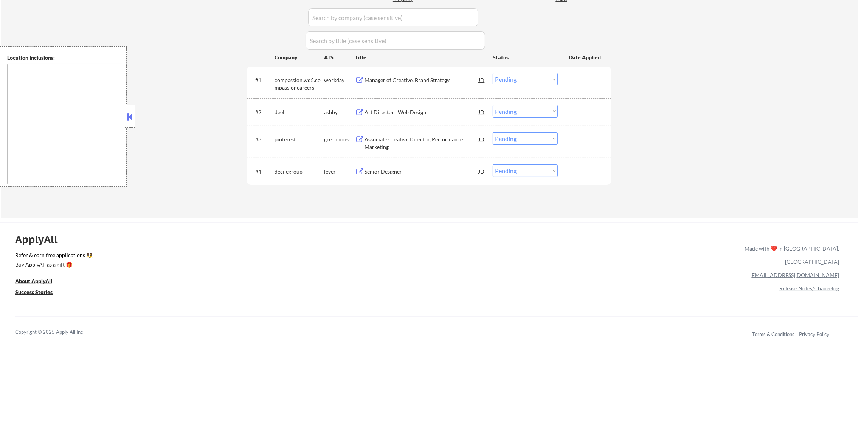
click at [445, 74] on div "Manager of Creative, Brand Strategy" at bounding box center [421, 80] width 114 height 14
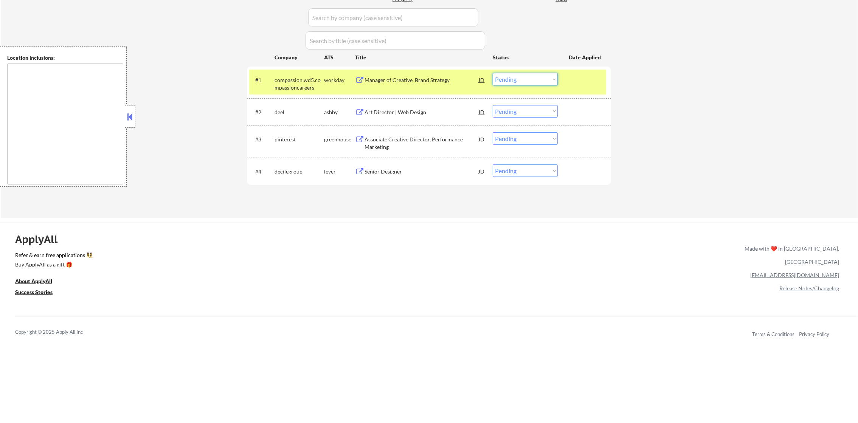
click at [509, 81] on select "Choose an option... Pending Applied Excluded (Questions) Excluded (Expired) Exc…" at bounding box center [525, 79] width 65 height 12
click at [493, 73] on select "Choose an option... Pending Applied Excluded (Questions) Excluded (Expired) Exc…" at bounding box center [525, 79] width 65 height 12
click at [291, 85] on div "compassion.wd5.compassioncareers" at bounding box center [299, 83] width 50 height 15
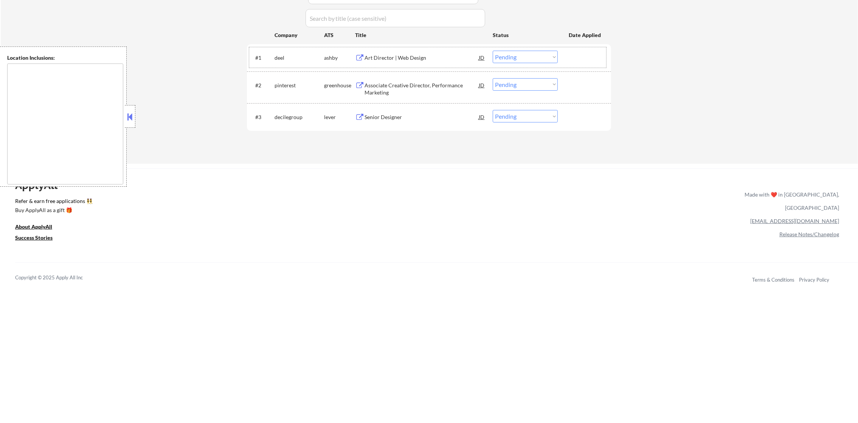
scroll to position [246, 0]
click at [385, 62] on div "Art Director | Web Design" at bounding box center [421, 61] width 114 height 8
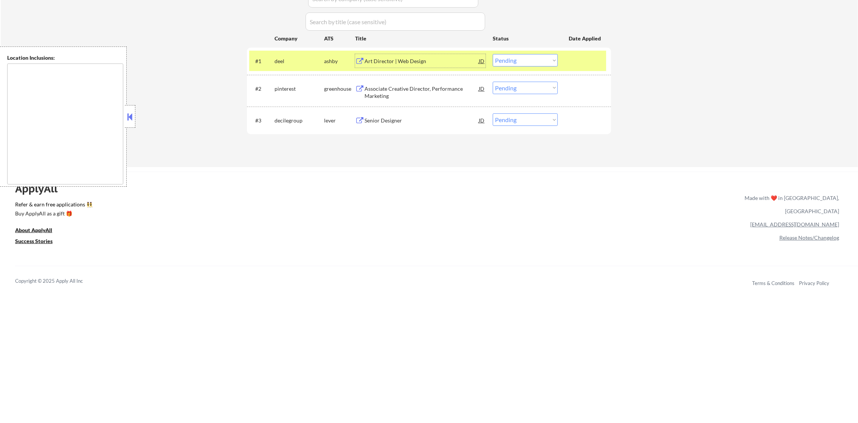
click at [522, 56] on select "Choose an option... Pending Applied Excluded (Questions) Excluded (Expired) Exc…" at bounding box center [525, 60] width 65 height 12
click at [493, 54] on select "Choose an option... Pending Applied Excluded (Questions) Excluded (Expired) Exc…" at bounding box center [525, 60] width 65 height 12
click at [299, 67] on div "deel" at bounding box center [299, 61] width 50 height 14
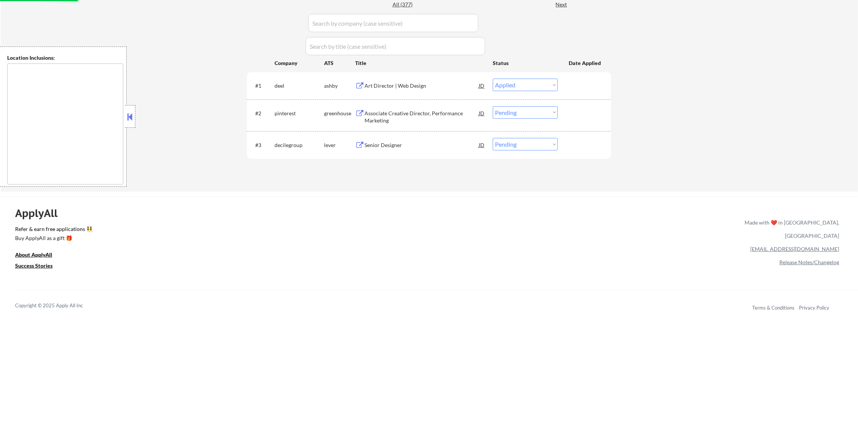
scroll to position [151, 0]
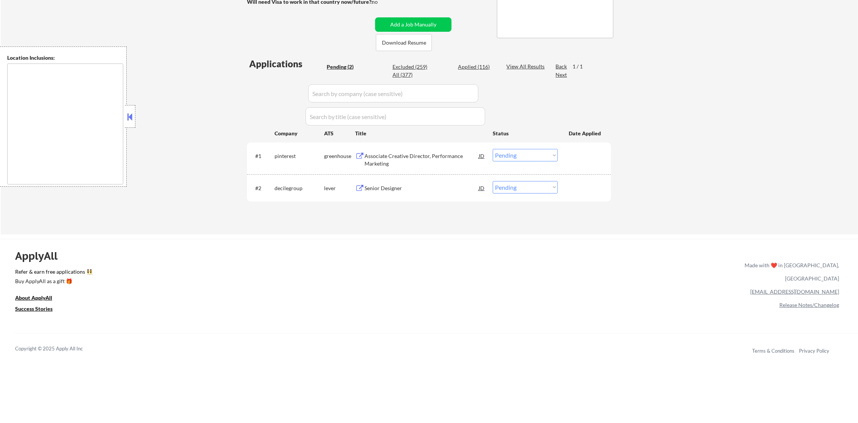
click at [403, 161] on div "Associate Creative Director, Performance Marketing" at bounding box center [421, 159] width 114 height 15
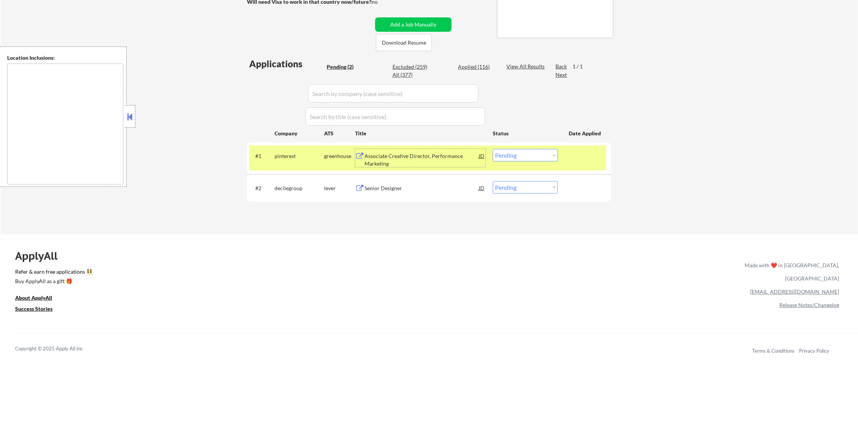
drag, startPoint x: 531, startPoint y: 153, endPoint x: 529, endPoint y: 162, distance: 9.4
click at [530, 153] on select "Choose an option... Pending Applied Excluded (Questions) Excluded (Expired) Exc…" at bounding box center [525, 155] width 65 height 12
click at [493, 149] on select "Choose an option... Pending Applied Excluded (Questions) Excluded (Expired) Exc…" at bounding box center [525, 155] width 65 height 12
click at [274, 159] on div "#1 pinterest greenhouse Associate Creative Director, Performance Marketing JD w…" at bounding box center [427, 158] width 357 height 25
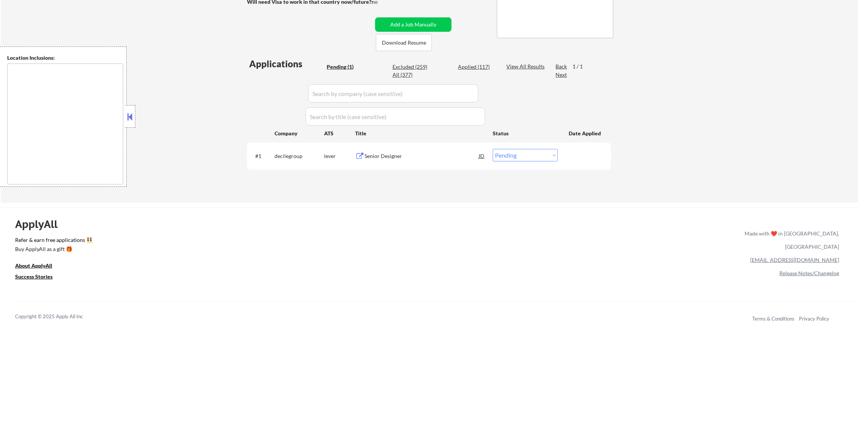
click at [407, 150] on div "Senior Designer" at bounding box center [421, 156] width 114 height 14
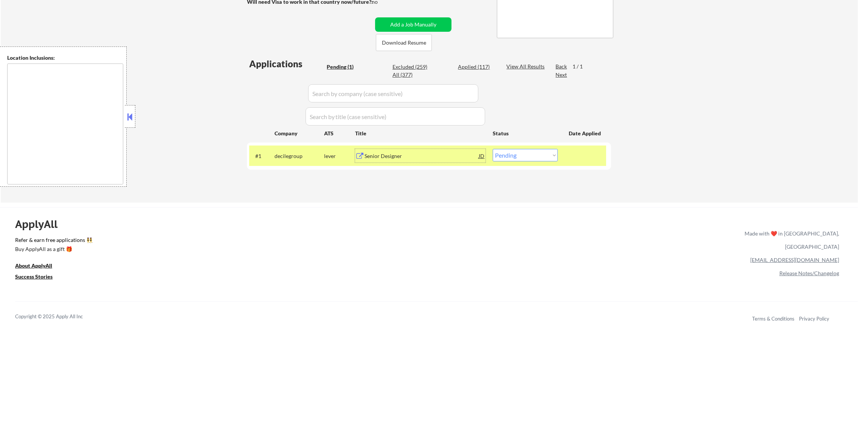
click at [529, 157] on select "Choose an option... Pending Applied Excluded (Questions) Excluded (Expired) Exc…" at bounding box center [525, 155] width 65 height 12
select select ""excluded__salary_""
click at [493, 149] on select "Choose an option... Pending Applied Excluded (Questions) Excluded (Expired) Exc…" at bounding box center [525, 155] width 65 height 12
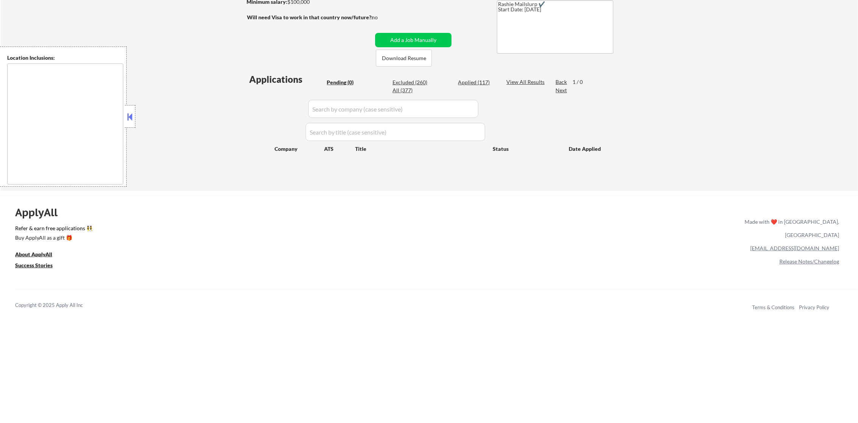
scroll to position [132, 0]
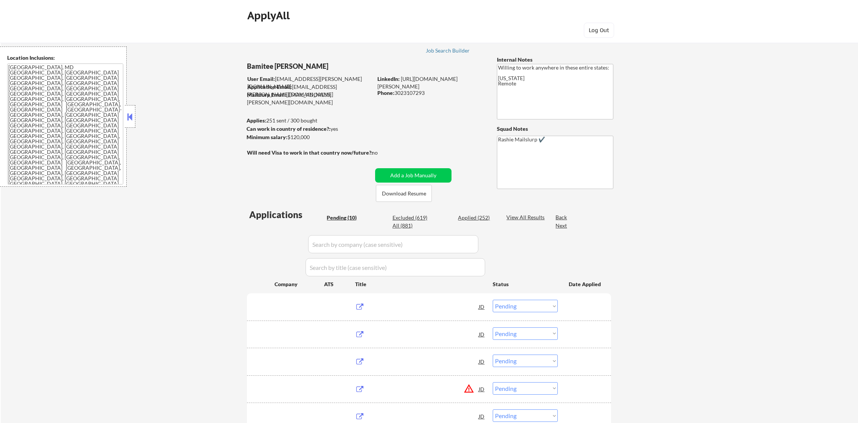
select select ""pending""
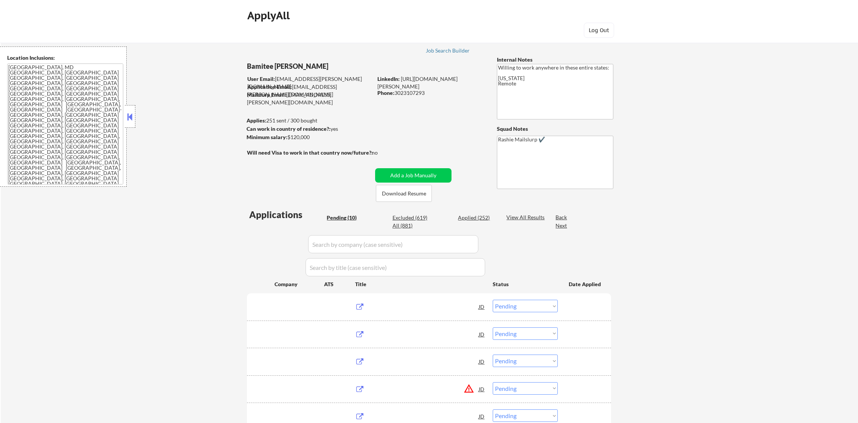
select select ""pending""
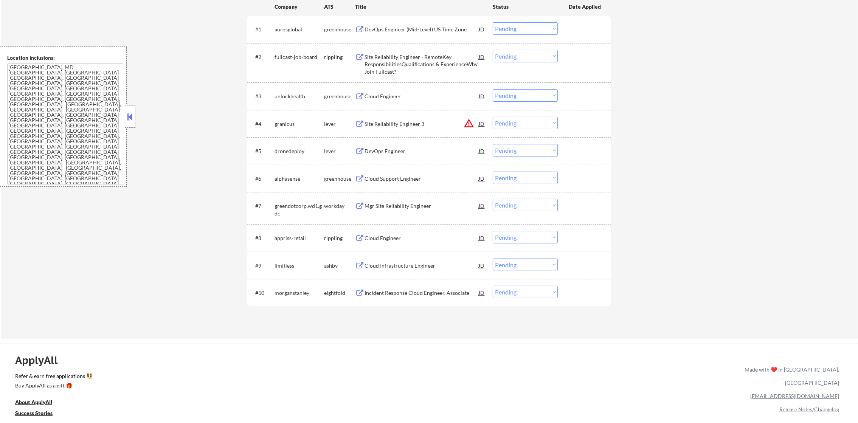
scroll to position [278, 0]
click at [468, 120] on button "warning_amber" at bounding box center [468, 123] width 11 height 11
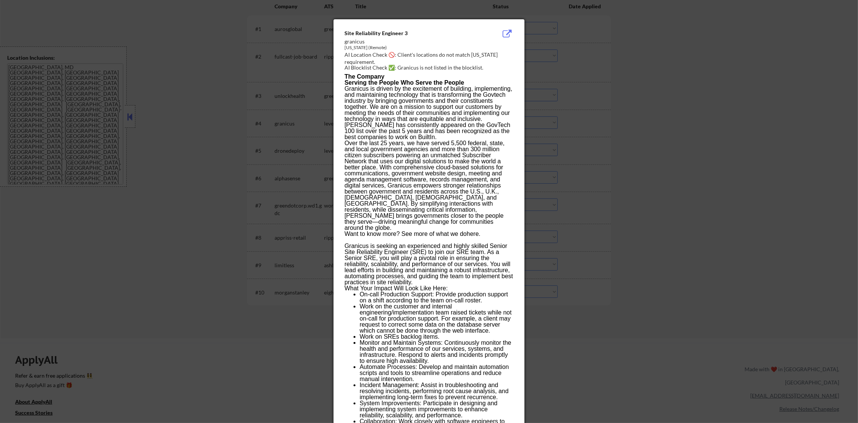
click at [691, 120] on div at bounding box center [429, 211] width 858 height 423
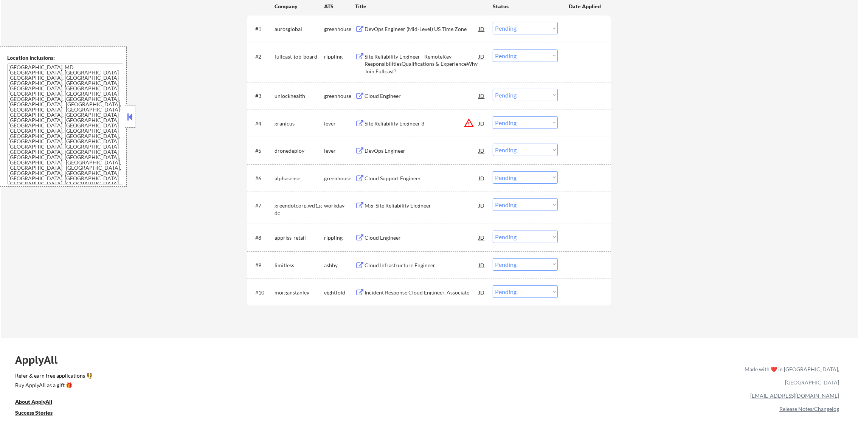
click at [538, 124] on select "Choose an option... Pending Applied Excluded (Questions) Excluded (Expired) Exc…" at bounding box center [525, 122] width 65 height 12
click at [493, 116] on select "Choose an option... Pending Applied Excluded (Questions) Excluded (Expired) Exc…" at bounding box center [525, 122] width 65 height 12
select select ""pending""
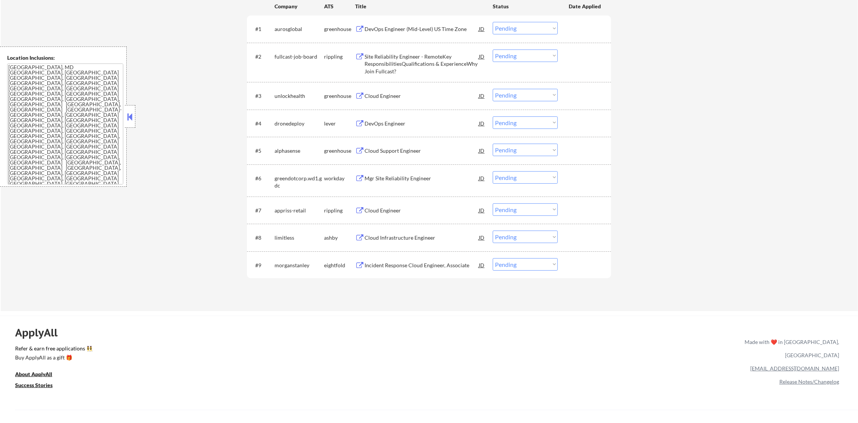
click at [417, 25] on div "DevOps Engineer (Mid-Level) US Time Zone" at bounding box center [421, 29] width 114 height 8
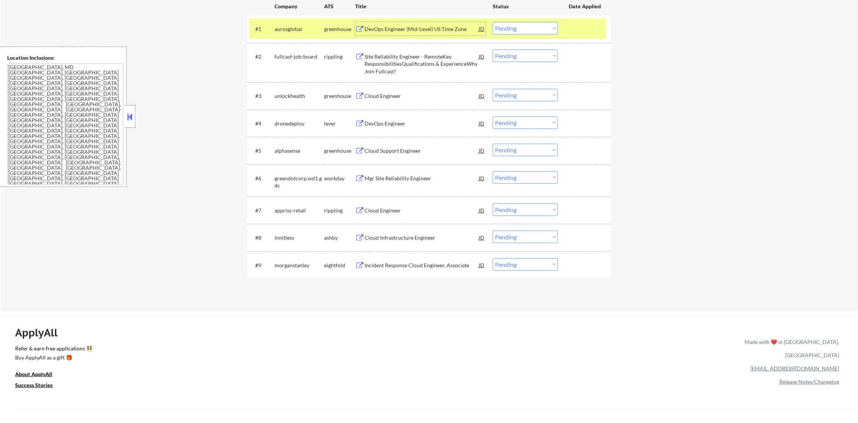
click at [528, 31] on select "Choose an option... Pending Applied Excluded (Questions) Excluded (Expired) Exc…" at bounding box center [525, 28] width 65 height 12
click at [493, 22] on select "Choose an option... Pending Applied Excluded (Questions) Excluded (Expired) Exc…" at bounding box center [525, 28] width 65 height 12
click at [282, 29] on div "aurosglobal" at bounding box center [299, 29] width 50 height 8
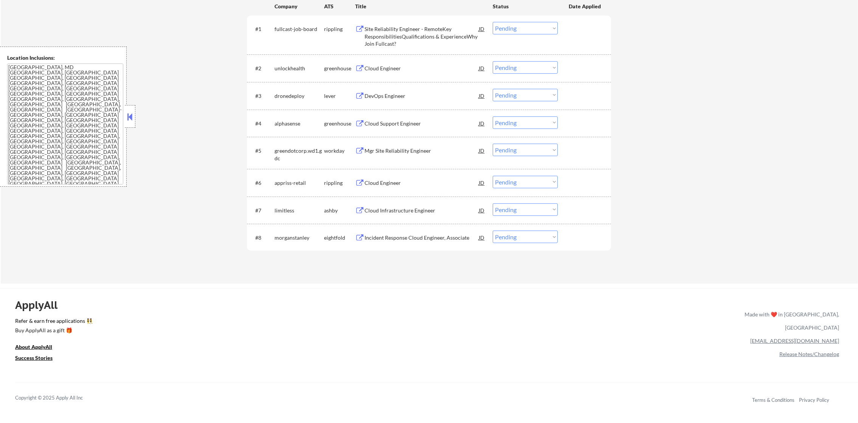
click at [427, 40] on div "Site Reliability Engineer - RemoteKey ResponsibilitiesQualifications & Experien…" at bounding box center [421, 36] width 114 height 22
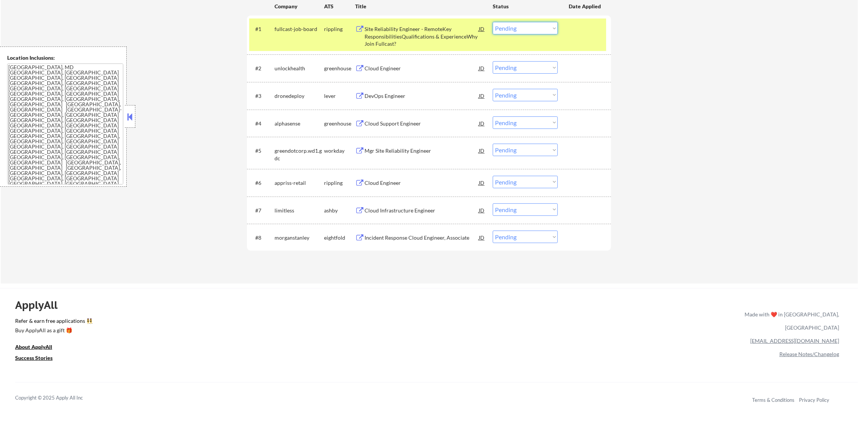
click at [545, 25] on select "Choose an option... Pending Applied Excluded (Questions) Excluded (Expired) Exc…" at bounding box center [525, 28] width 65 height 12
click at [493, 22] on select "Choose an option... Pending Applied Excluded (Questions) Excluded (Expired) Exc…" at bounding box center [525, 28] width 65 height 12
click at [290, 39] on div "#1 fullcast-job-board rippling Site Reliability Engineer - RemoteKey Responsibi…" at bounding box center [427, 35] width 357 height 33
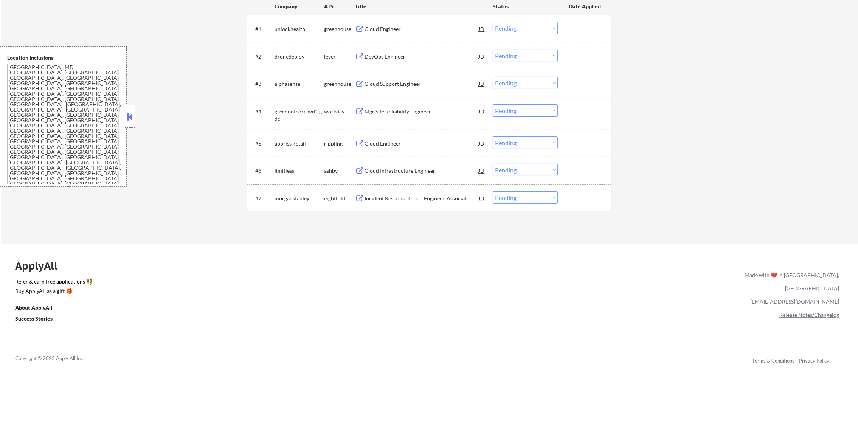
click at [404, 21] on div "#1 unlockhealth greenhouse Cloud Engineer JD Choose an option... Pending Applie…" at bounding box center [427, 29] width 357 height 20
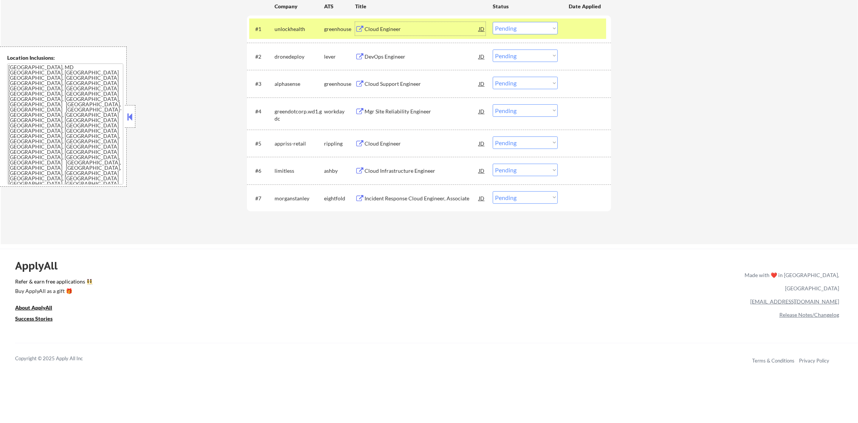
click at [417, 30] on div "Cloud Engineer" at bounding box center [421, 29] width 114 height 8
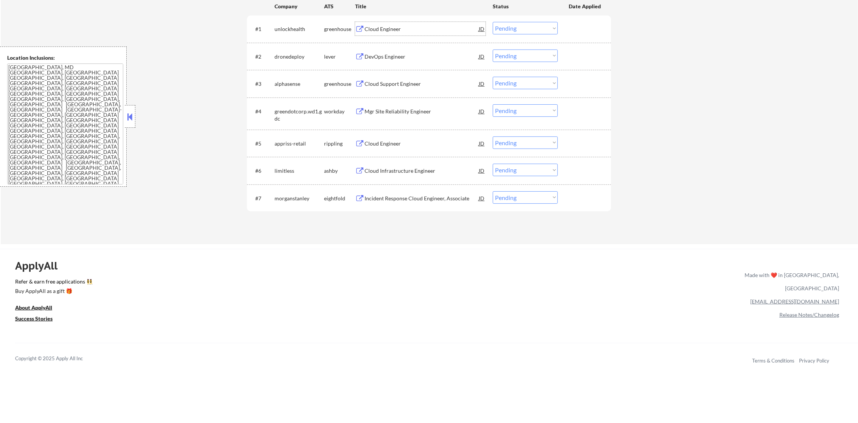
click at [519, 29] on select "Choose an option... Pending Applied Excluded (Questions) Excluded (Expired) Exc…" at bounding box center [525, 28] width 65 height 12
click at [493, 22] on select "Choose an option... Pending Applied Excluded (Questions) Excluded (Expired) Exc…" at bounding box center [525, 28] width 65 height 12
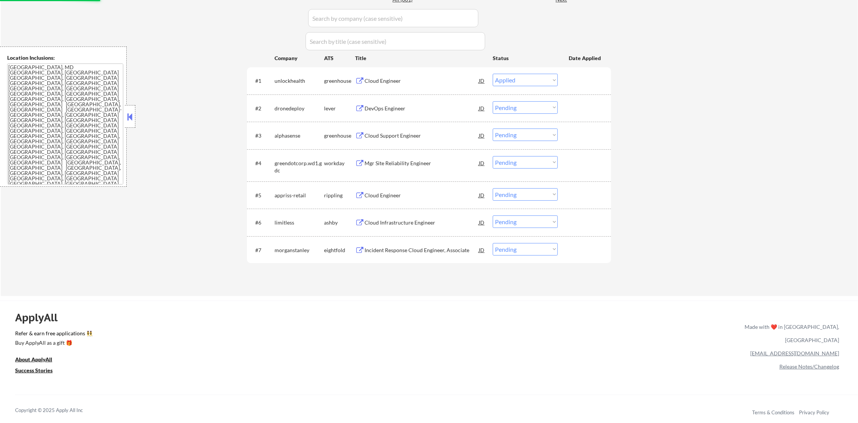
scroll to position [221, 0]
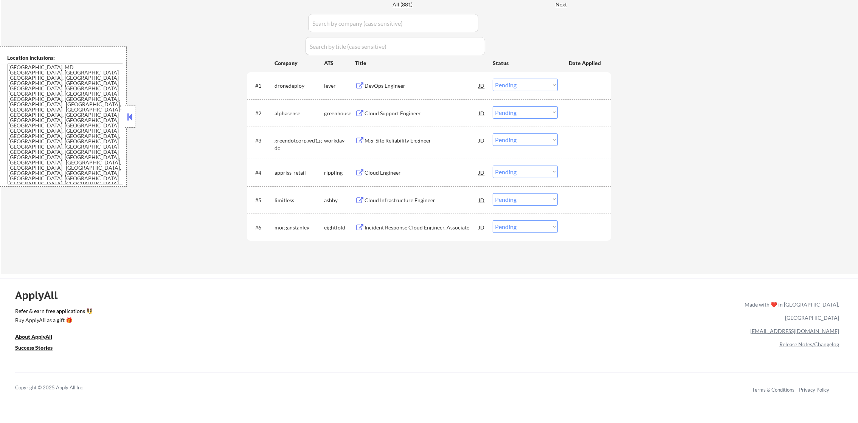
click at [407, 88] on div "DevOps Engineer" at bounding box center [421, 86] width 114 height 8
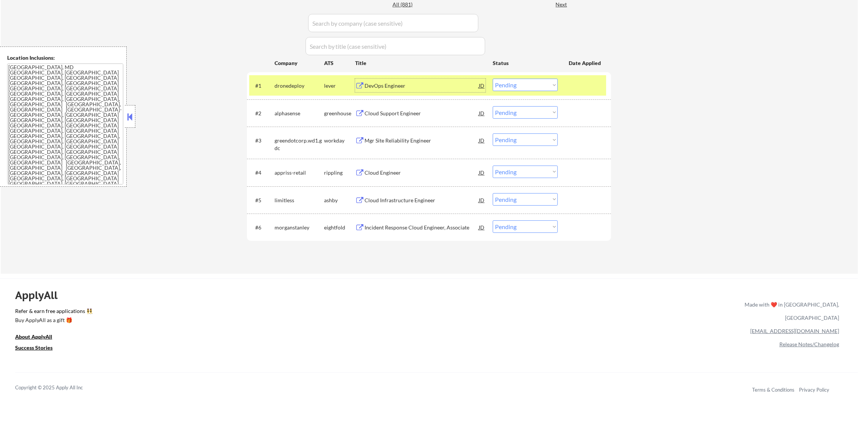
click at [500, 84] on select "Choose an option... Pending Applied Excluded (Questions) Excluded (Expired) Exc…" at bounding box center [525, 85] width 65 height 12
click at [493, 79] on select "Choose an option... Pending Applied Excluded (Questions) Excluded (Expired) Exc…" at bounding box center [525, 85] width 65 height 12
click at [284, 86] on div "dronedeploy" at bounding box center [299, 86] width 50 height 8
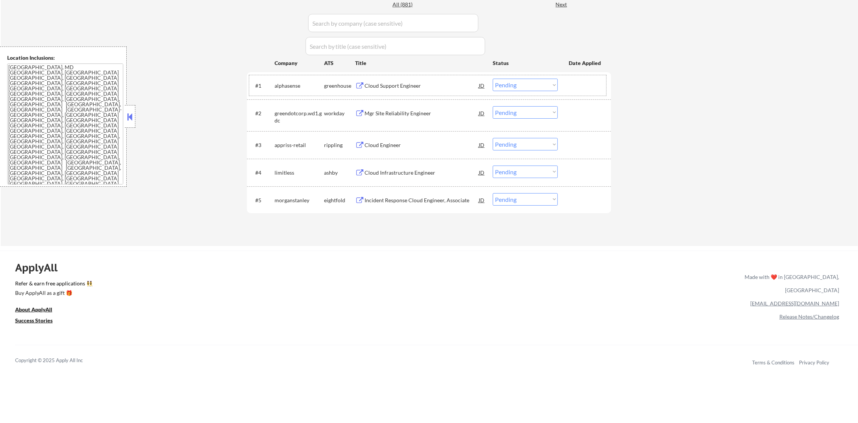
scroll to position [240, 0]
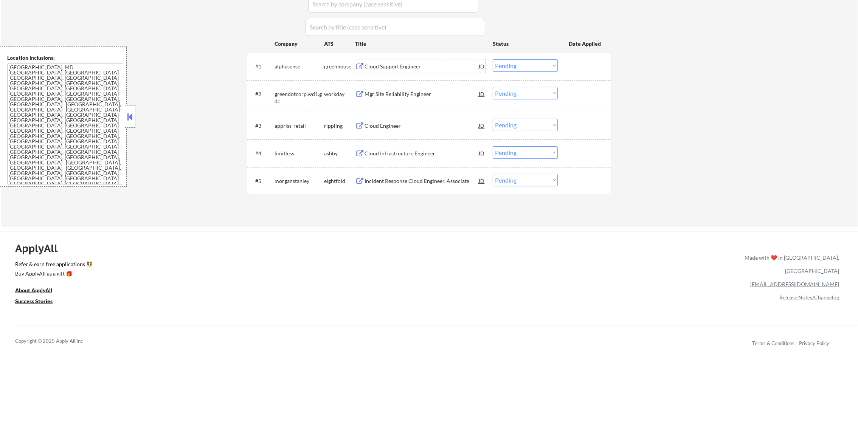
click at [403, 69] on div "Cloud Support Engineer" at bounding box center [421, 67] width 114 height 8
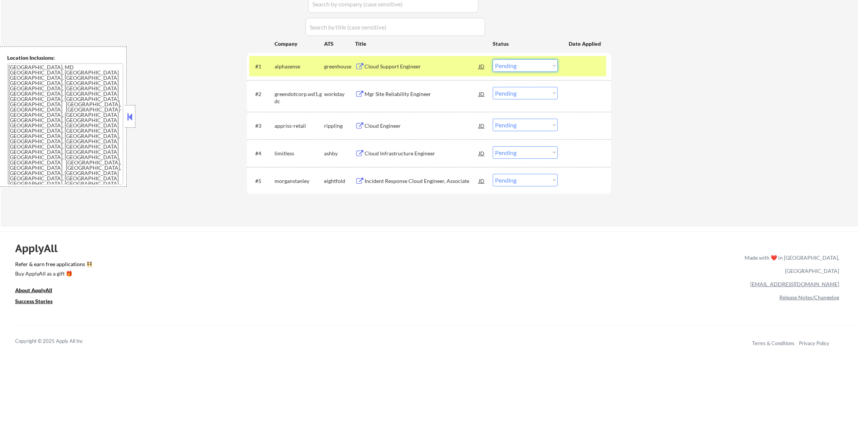
click at [532, 68] on select "Choose an option... Pending Applied Excluded (Questions) Excluded (Expired) Exc…" at bounding box center [525, 65] width 65 height 12
click at [493, 59] on select "Choose an option... Pending Applied Excluded (Questions) Excluded (Expired) Exc…" at bounding box center [525, 65] width 65 height 12
select select ""pending""
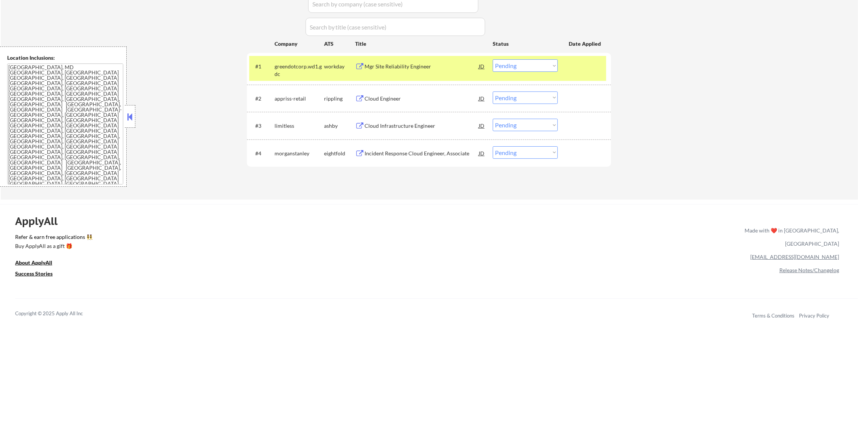
click at [303, 47] on div "Company" at bounding box center [299, 44] width 50 height 8
click at [290, 68] on div "greendotcorp.wd1.gdc" at bounding box center [299, 70] width 50 height 15
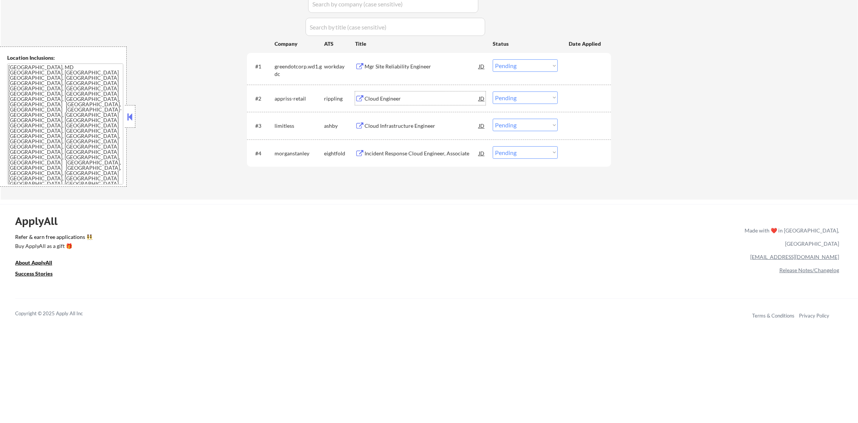
click at [390, 102] on div "Cloud Engineer" at bounding box center [421, 98] width 114 height 14
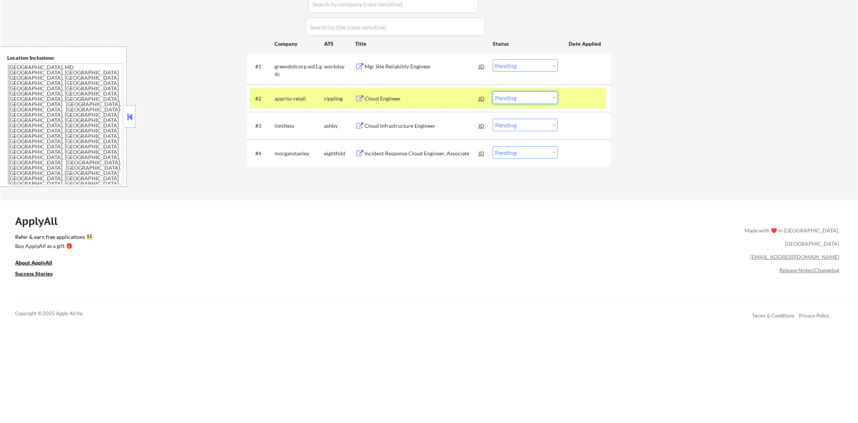
click at [514, 100] on select "Choose an option... Pending Applied Excluded (Questions) Excluded (Expired) Exc…" at bounding box center [525, 97] width 65 height 12
click at [493, 91] on select "Choose an option... Pending Applied Excluded (Questions) Excluded (Expired) Exc…" at bounding box center [525, 97] width 65 height 12
click at [277, 101] on div "appriss-retail" at bounding box center [299, 99] width 50 height 8
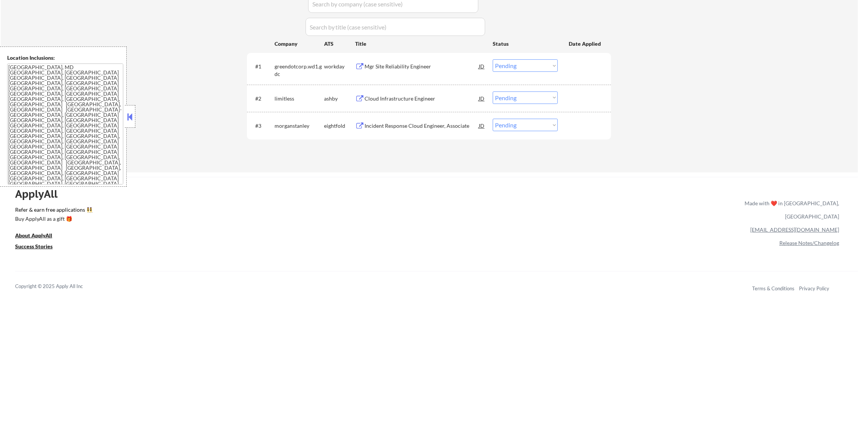
click at [418, 93] on div "Cloud Infrastructure Engineer" at bounding box center [421, 98] width 114 height 14
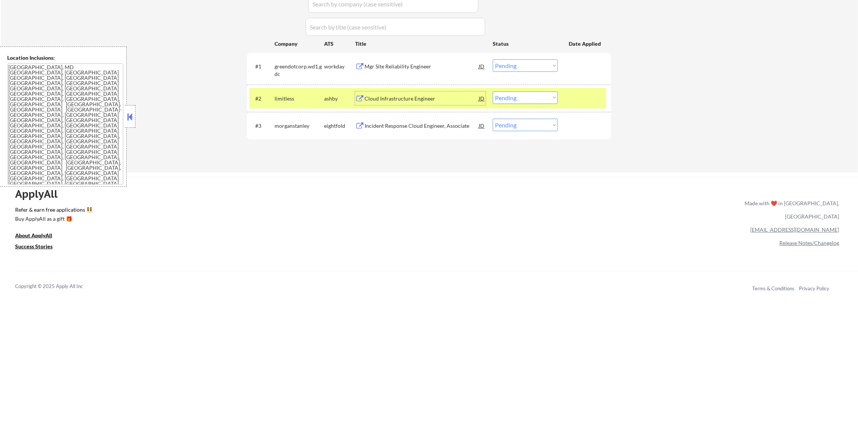
click at [502, 99] on select "Choose an option... Pending Applied Excluded (Questions) Excluded (Expired) Exc…" at bounding box center [525, 97] width 65 height 12
click at [493, 91] on select "Choose an option... Pending Applied Excluded (Questions) Excluded (Expired) Exc…" at bounding box center [525, 97] width 65 height 12
click at [299, 96] on div "limitless" at bounding box center [299, 99] width 50 height 8
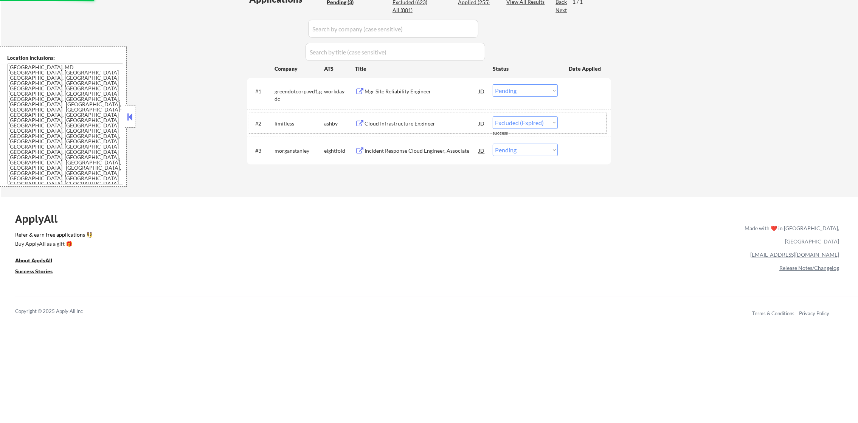
select select ""pending""
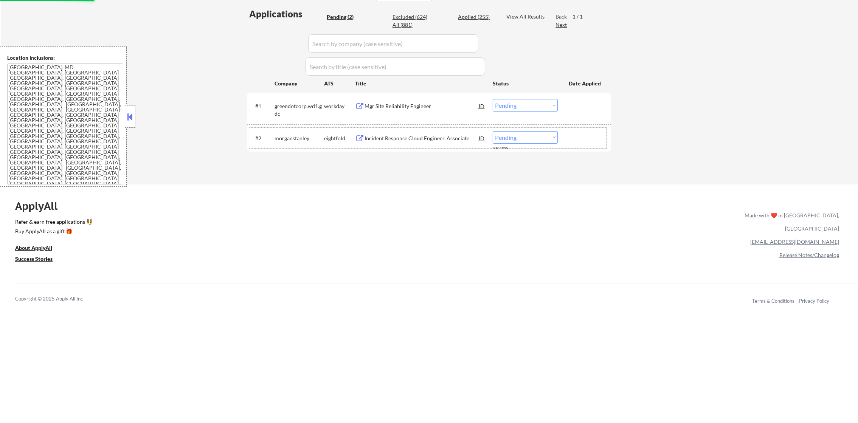
scroll to position [183, 0]
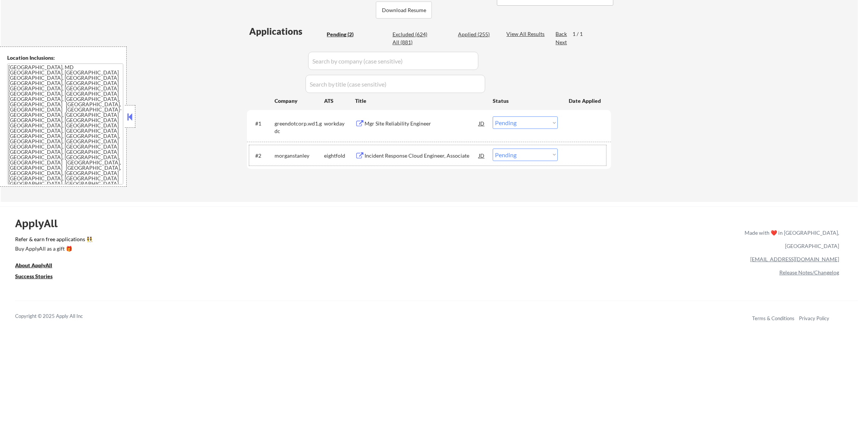
click at [405, 41] on div "All (881)" at bounding box center [411, 43] width 38 height 8
select select ""applied""
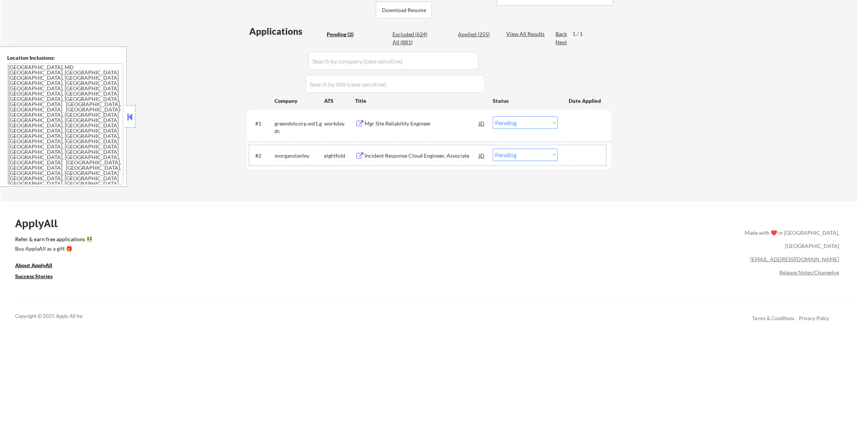
select select ""applied""
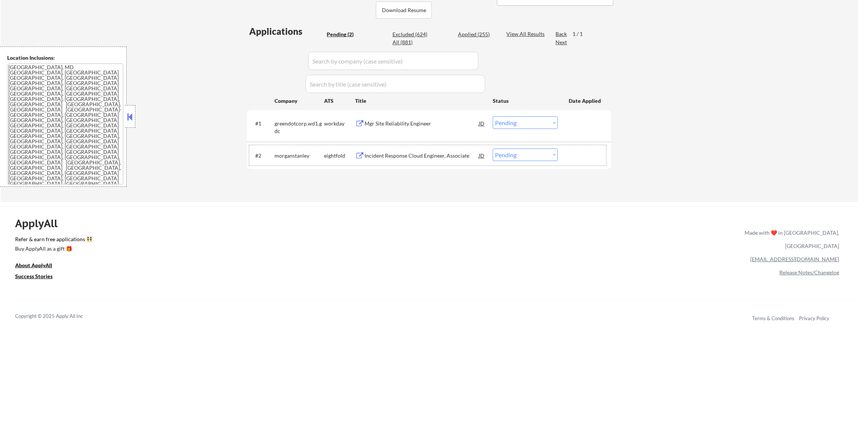
select select ""applied""
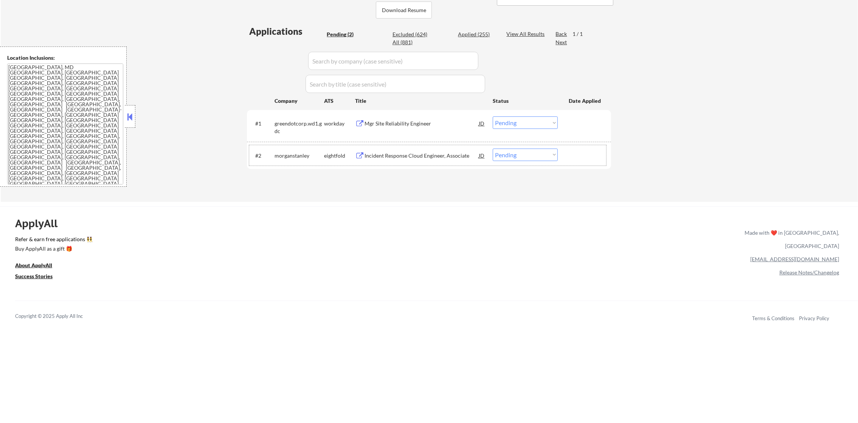
select select ""applied""
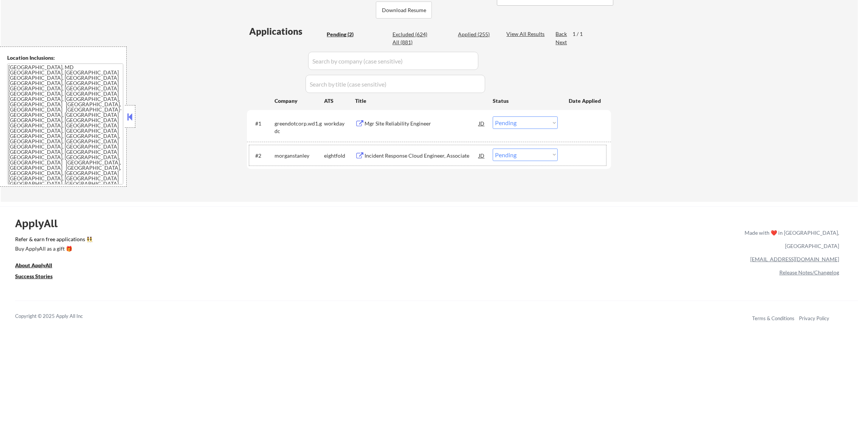
select select ""applied""
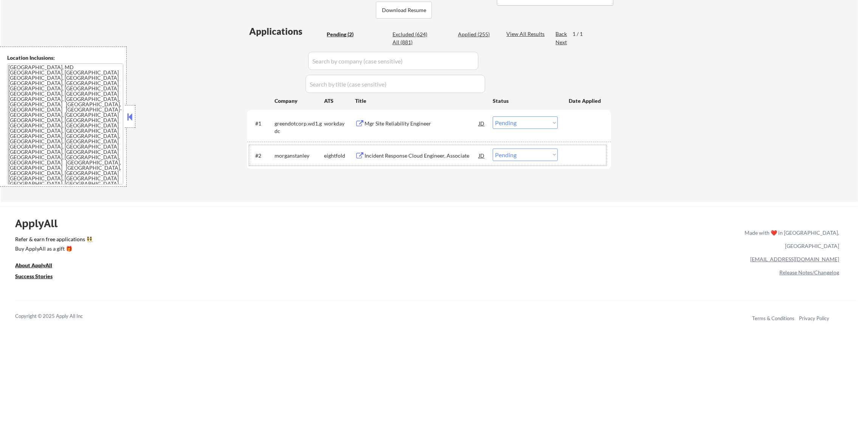
select select ""applied""
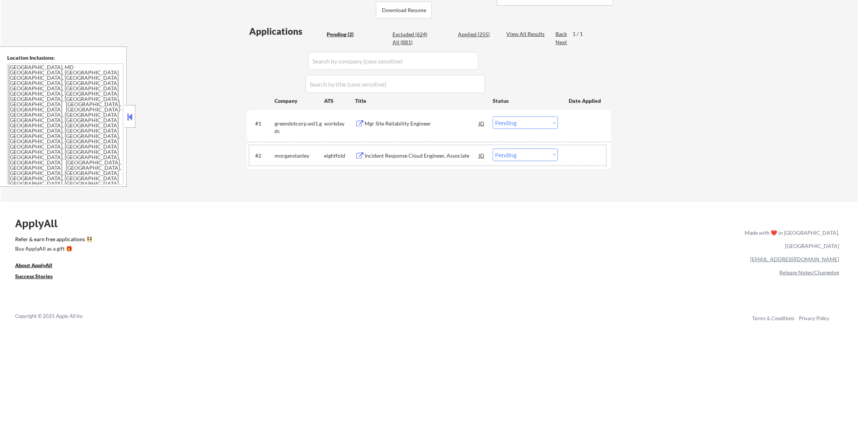
select select ""applied""
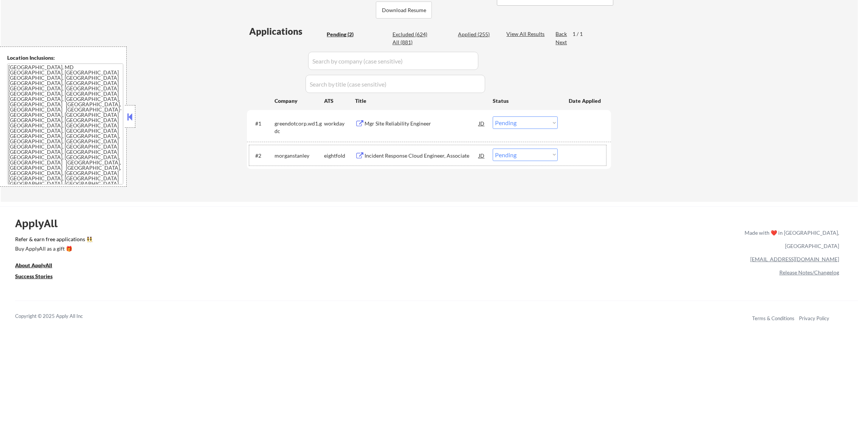
select select ""applied""
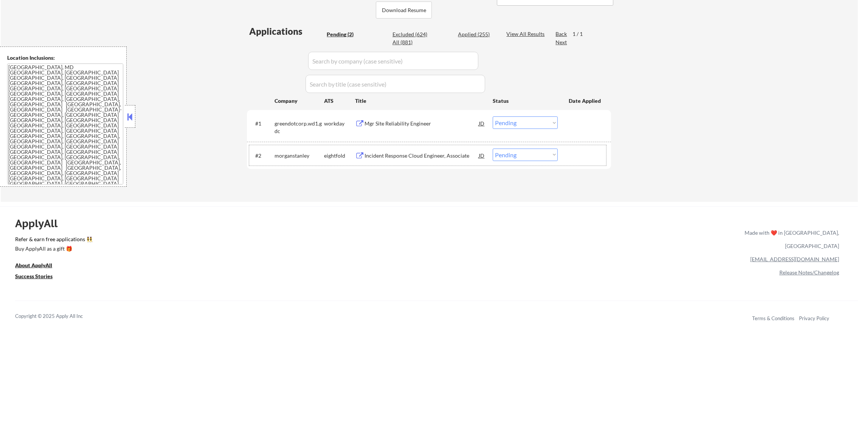
select select ""applied""
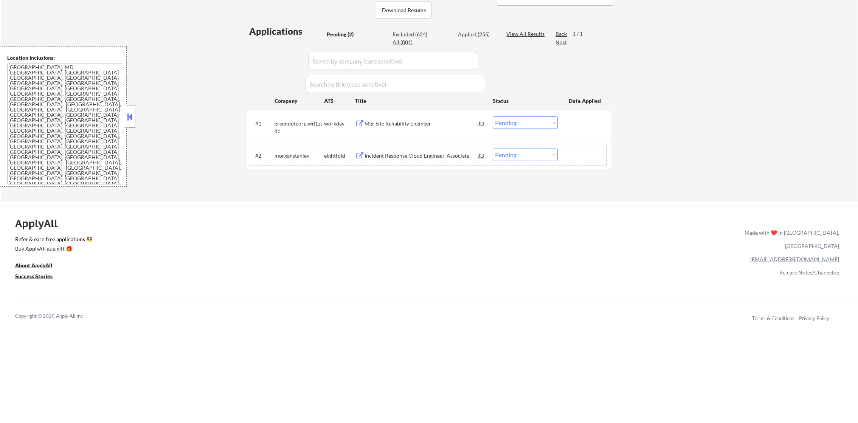
select select ""applied""
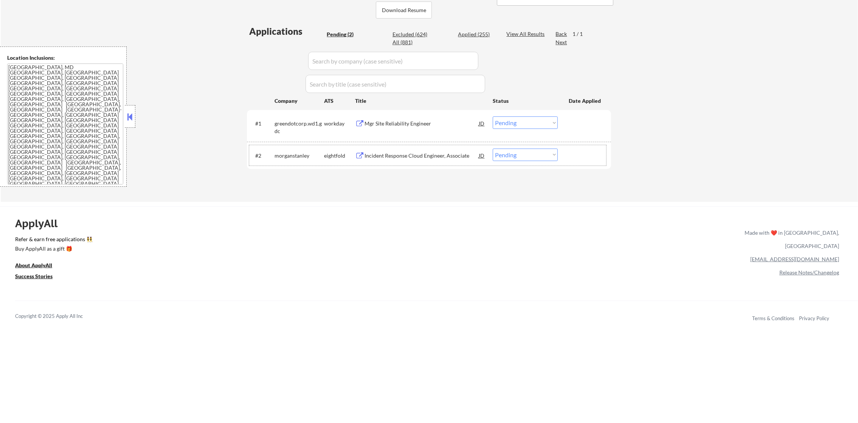
select select ""applied""
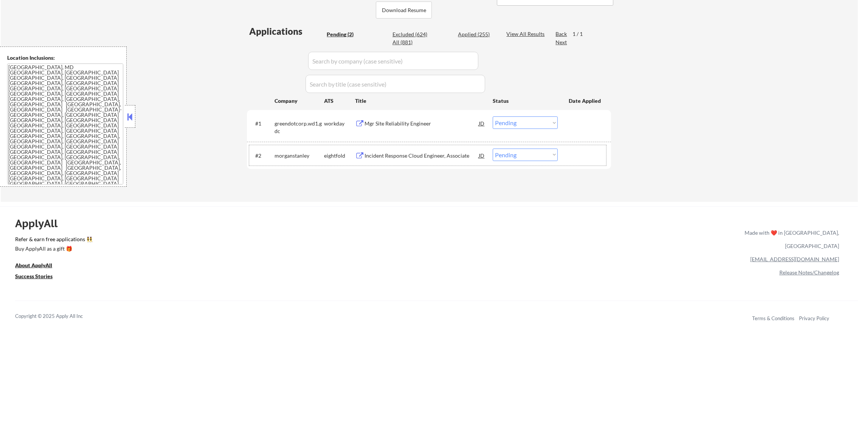
select select ""applied""
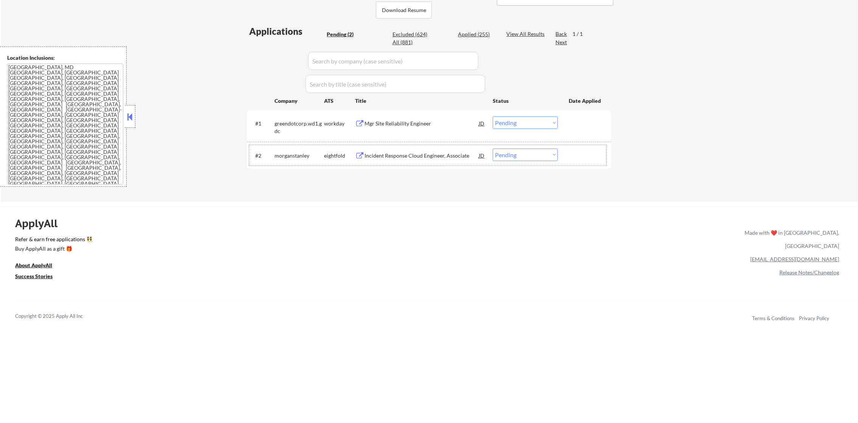
select select ""applied""
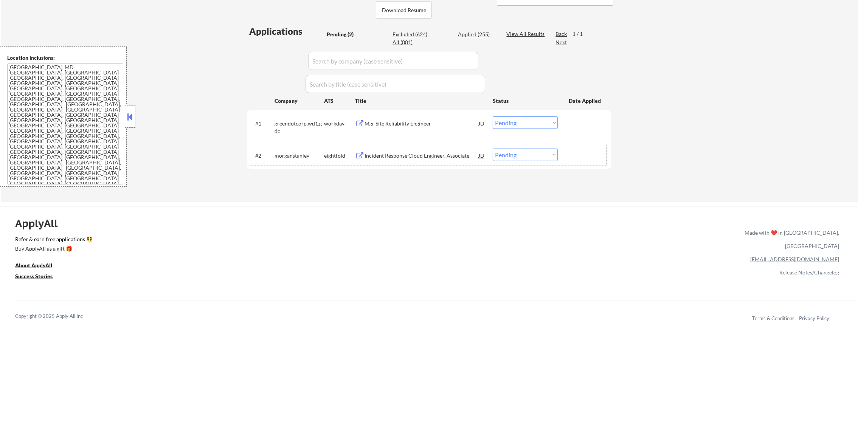
select select ""applied""
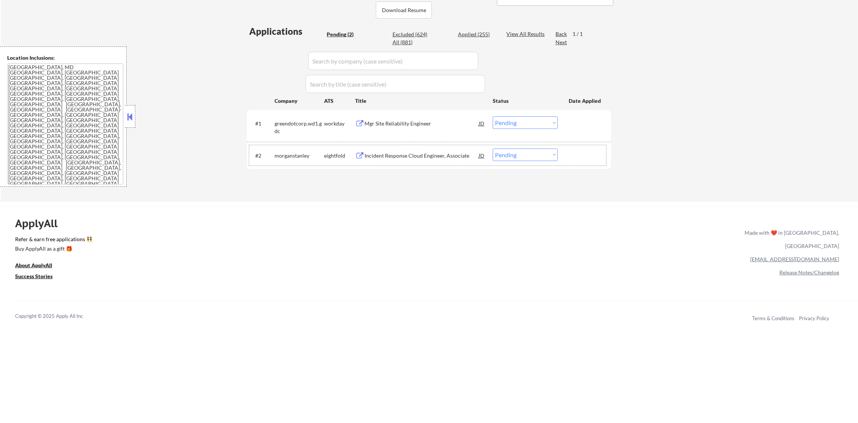
select select ""applied""
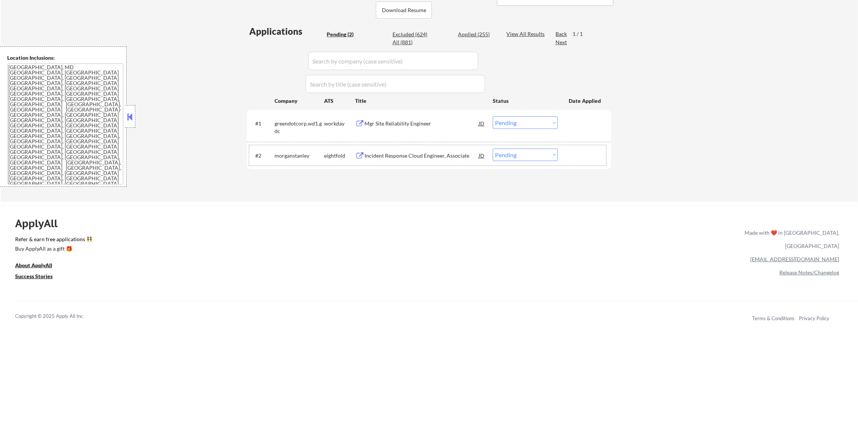
select select ""applied""
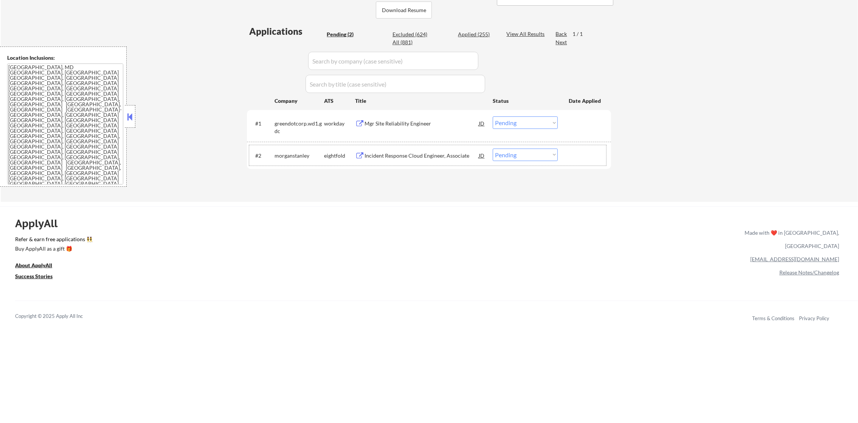
select select ""applied""
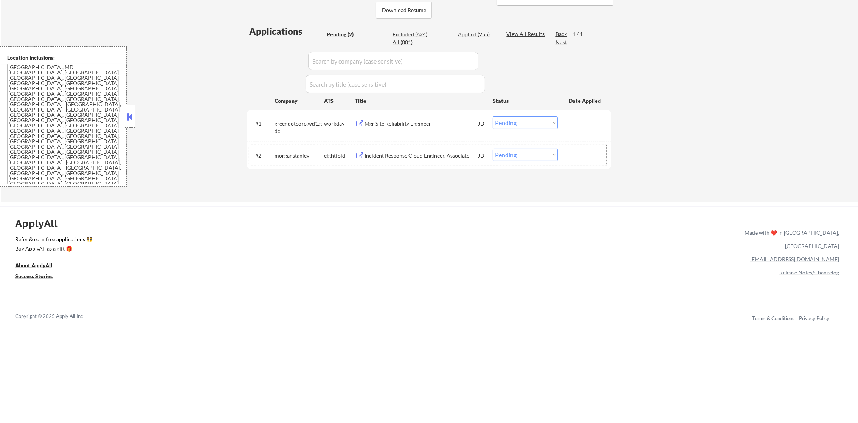
select select ""applied""
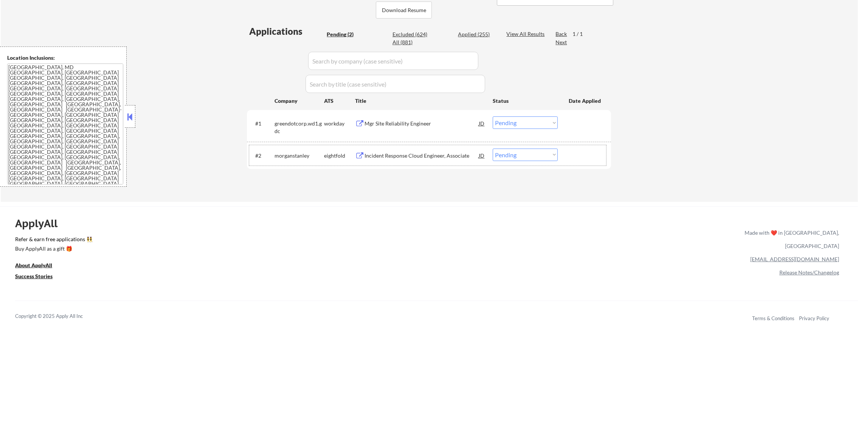
select select ""applied""
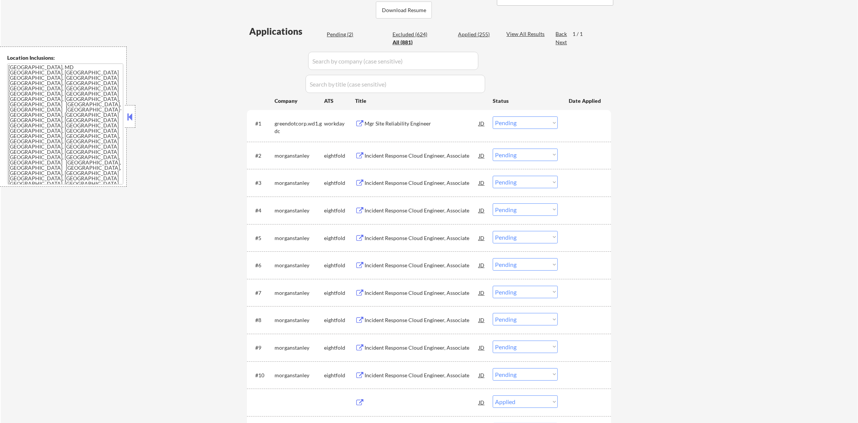
select select ""applied""
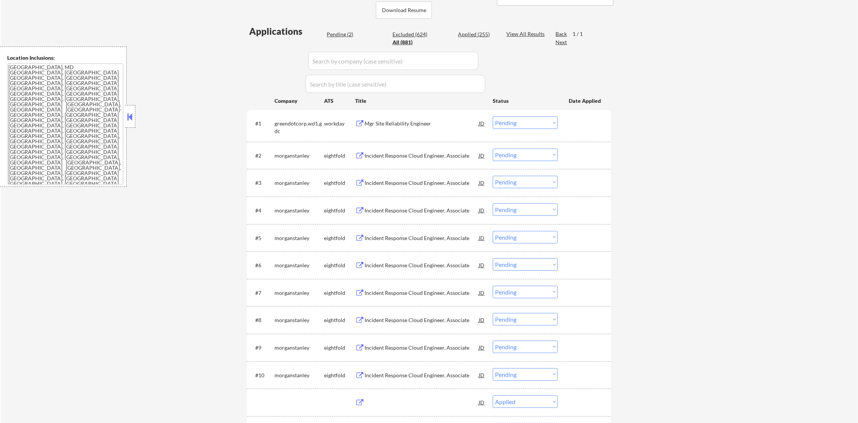
select select ""applied""
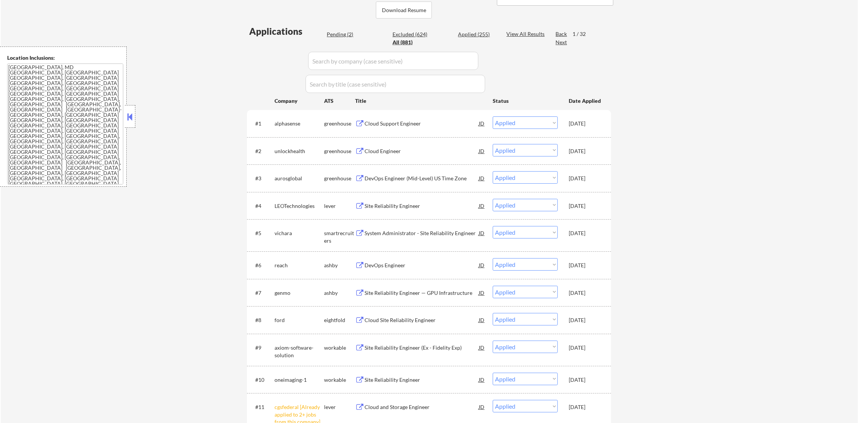
paste input "limitless"
type input "limitless"
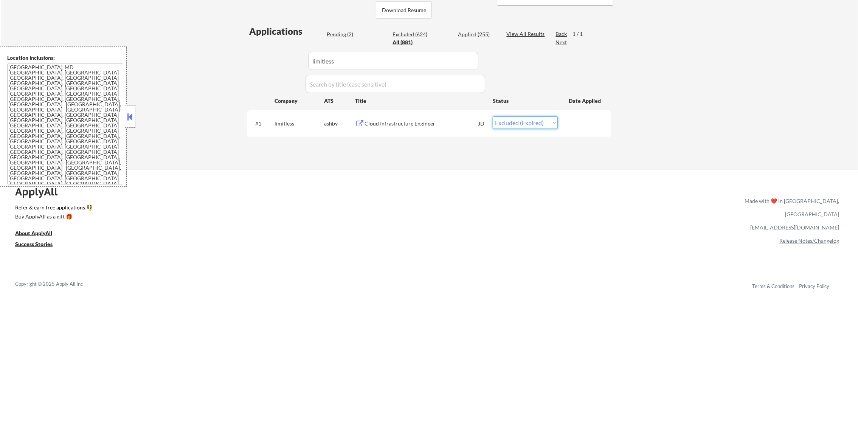
click at [509, 121] on select "Choose an option... Pending Applied Excluded (Questions) Excluded (Expired) Exc…" at bounding box center [525, 122] width 65 height 12
select select ""excluded__other_""
click at [493, 116] on select "Choose an option... Pending Applied Excluded (Questions) Excluded (Expired) Exc…" at bounding box center [525, 122] width 65 height 12
click at [475, 249] on div "ApplyAll Refer & earn free applications 👯‍♀️ Buy ApplyAll as a gift 🎁 About App…" at bounding box center [429, 240] width 858 height 120
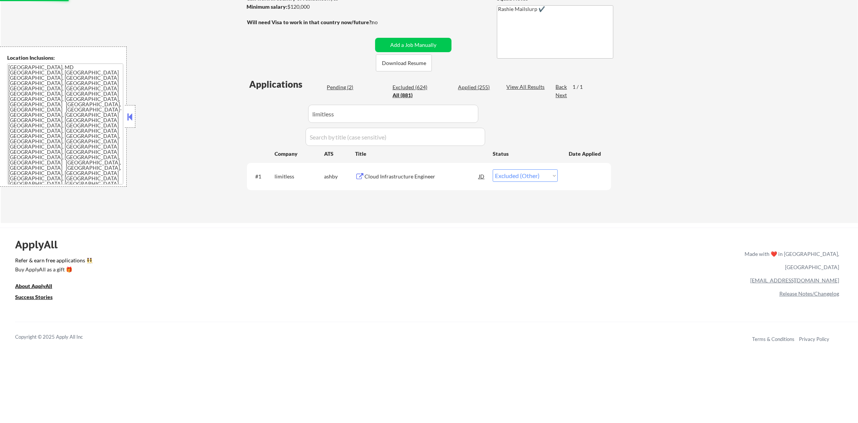
scroll to position [127, 0]
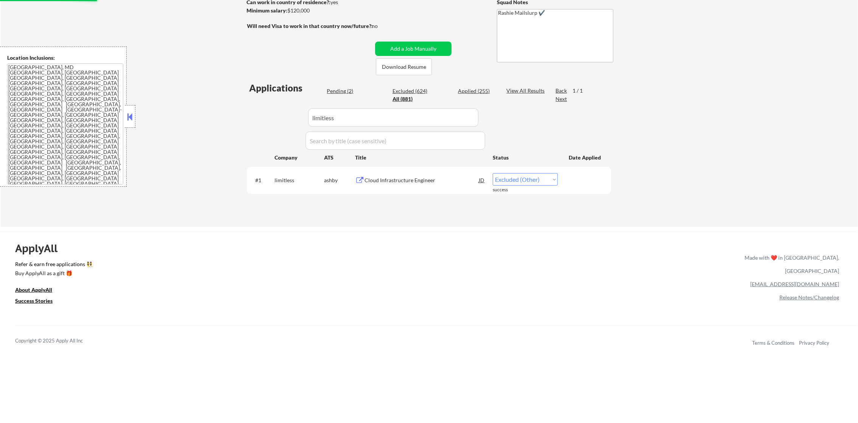
drag, startPoint x: 331, startPoint y: 120, endPoint x: 248, endPoint y: 120, distance: 83.9
click at [248, 120] on div "Applications Pending (2) Excluded (624) Applied (255) All (881) View All Result…" at bounding box center [429, 147] width 364 height 130
click at [152, 98] on div "← Return to /applysquad Mailslurp Inbox Job Search Builder Bamitee Aikins User …" at bounding box center [429, 65] width 857 height 323
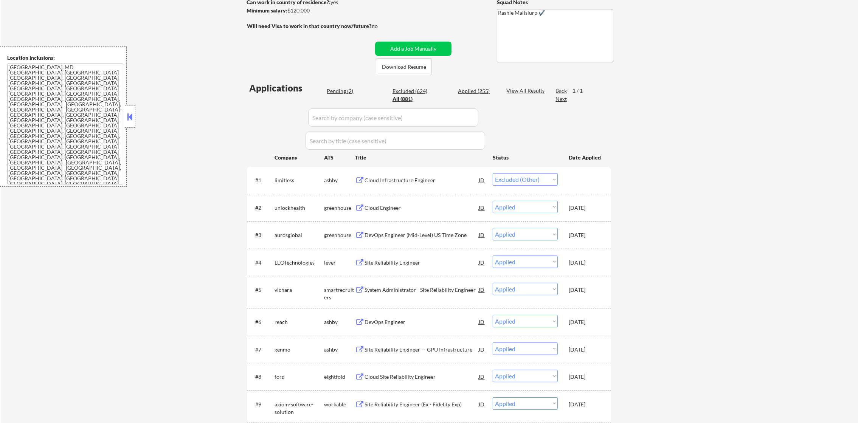
select select ""applied""
click at [474, 90] on div "Applied (255)" at bounding box center [477, 91] width 38 height 8
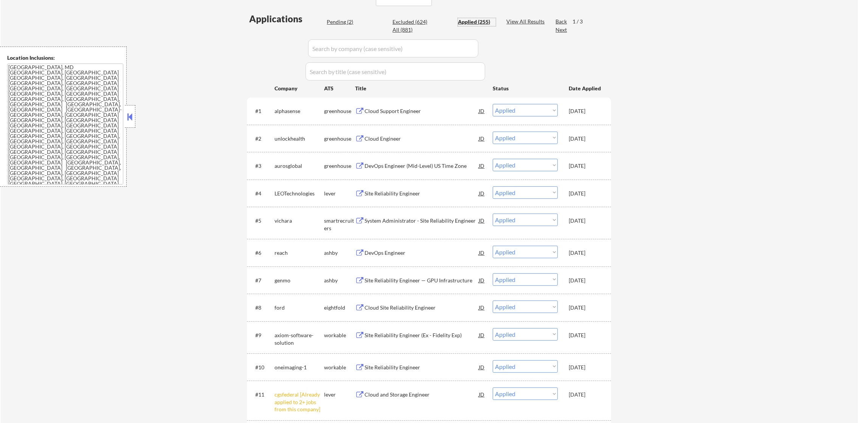
scroll to position [203, 0]
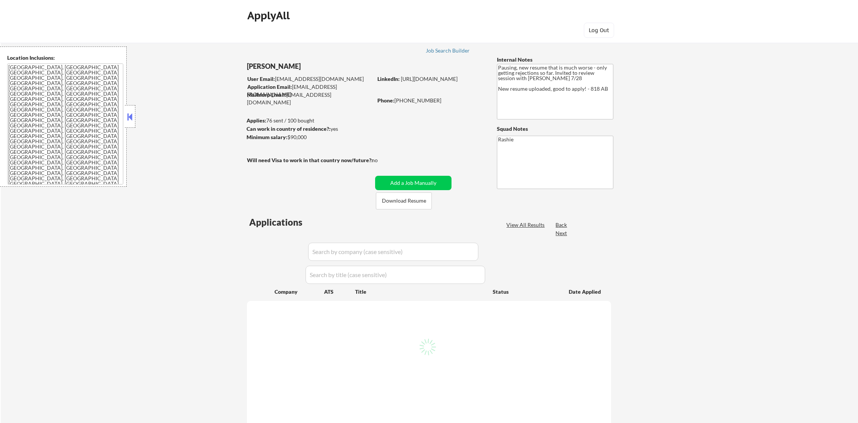
select select ""pending""
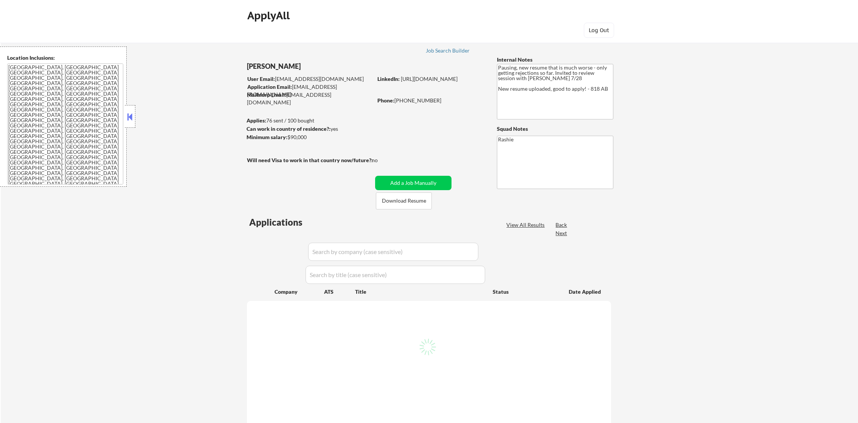
select select ""pending""
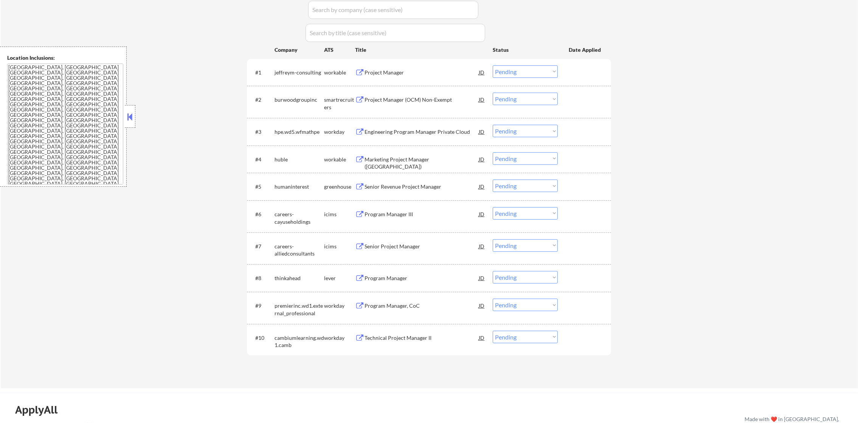
scroll to position [246, 0]
